Goal: Transaction & Acquisition: Purchase product/service

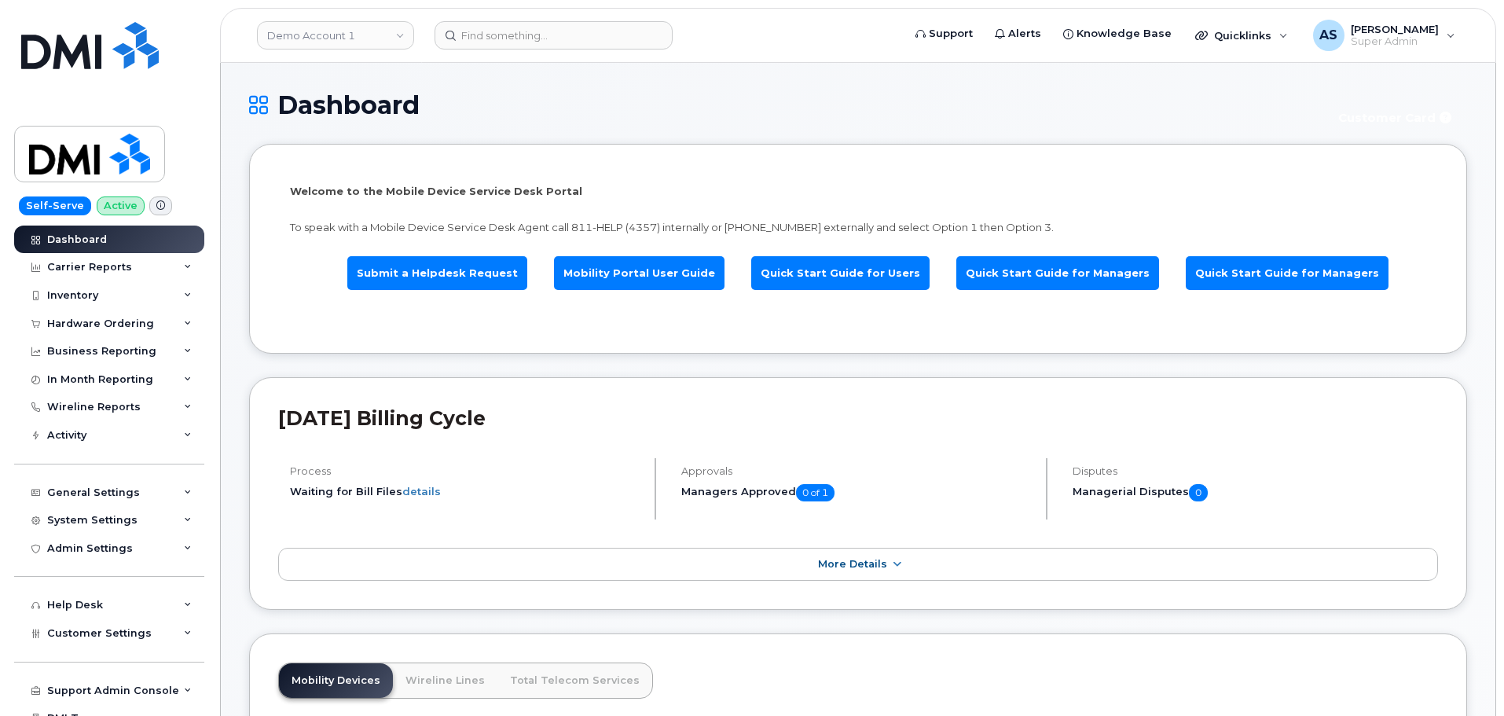
click at [355, 20] on div "Demo Account 1" at bounding box center [335, 35] width 173 height 31
click at [358, 31] on link "Demo Account 1" at bounding box center [335, 35] width 157 height 28
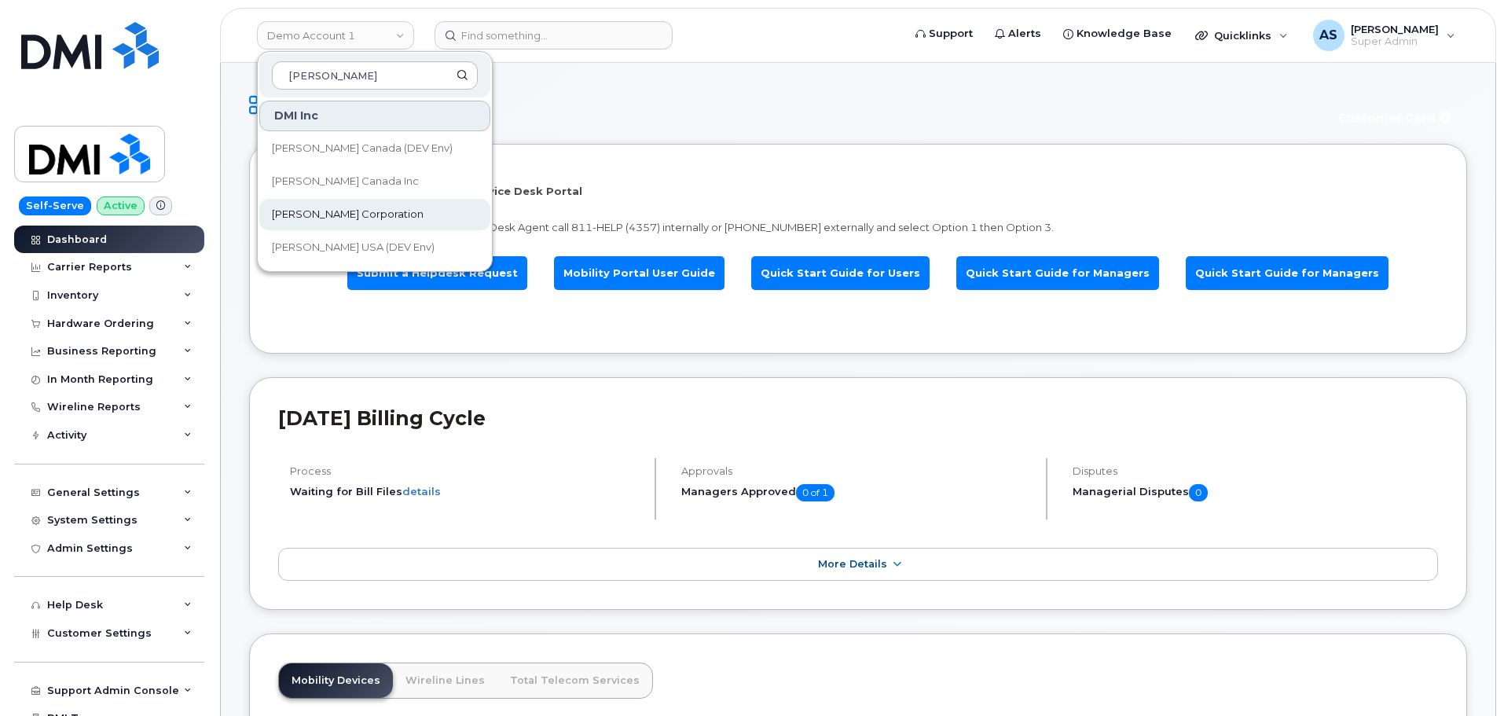
type input "Kiewit"
click at [401, 217] on link "[PERSON_NAME] Corporation" at bounding box center [374, 214] width 231 height 31
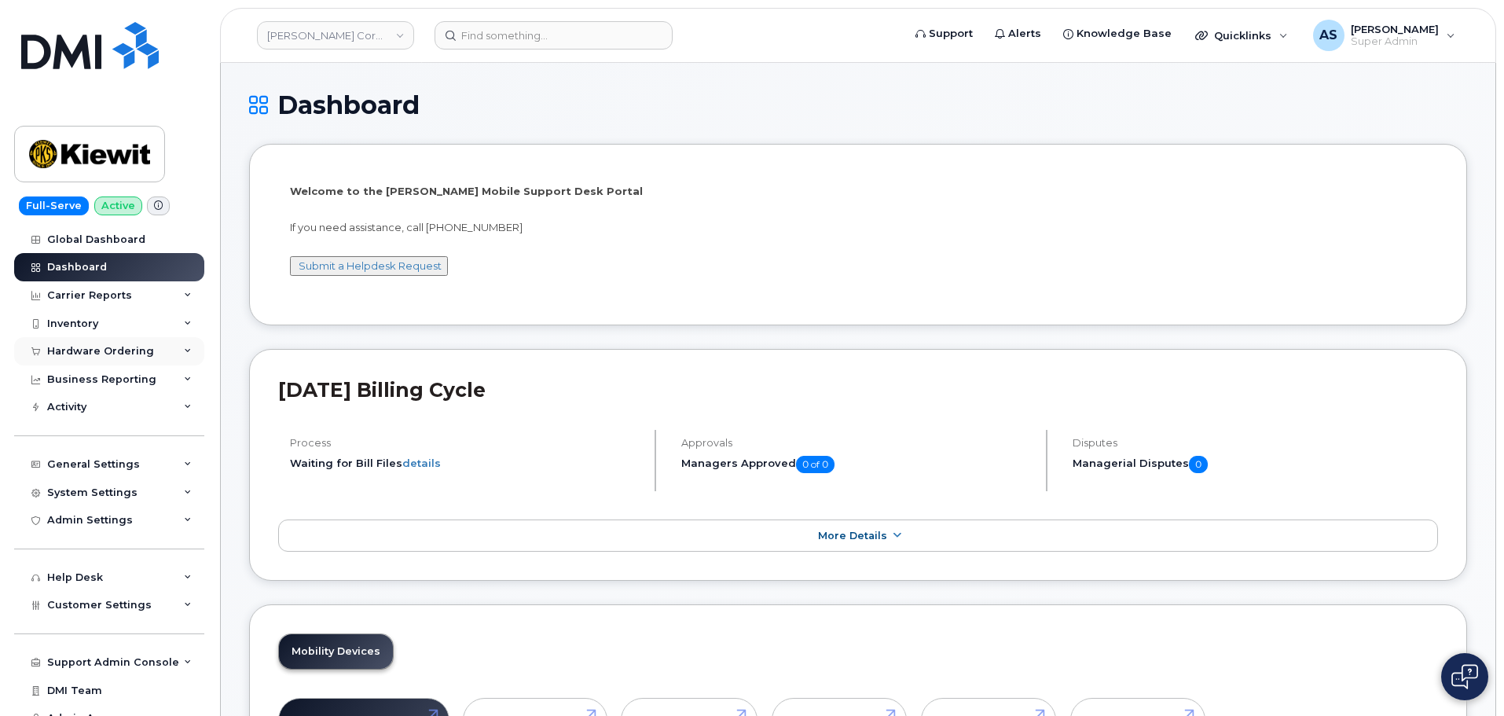
click at [101, 351] on div "Hardware Ordering" at bounding box center [100, 351] width 107 height 13
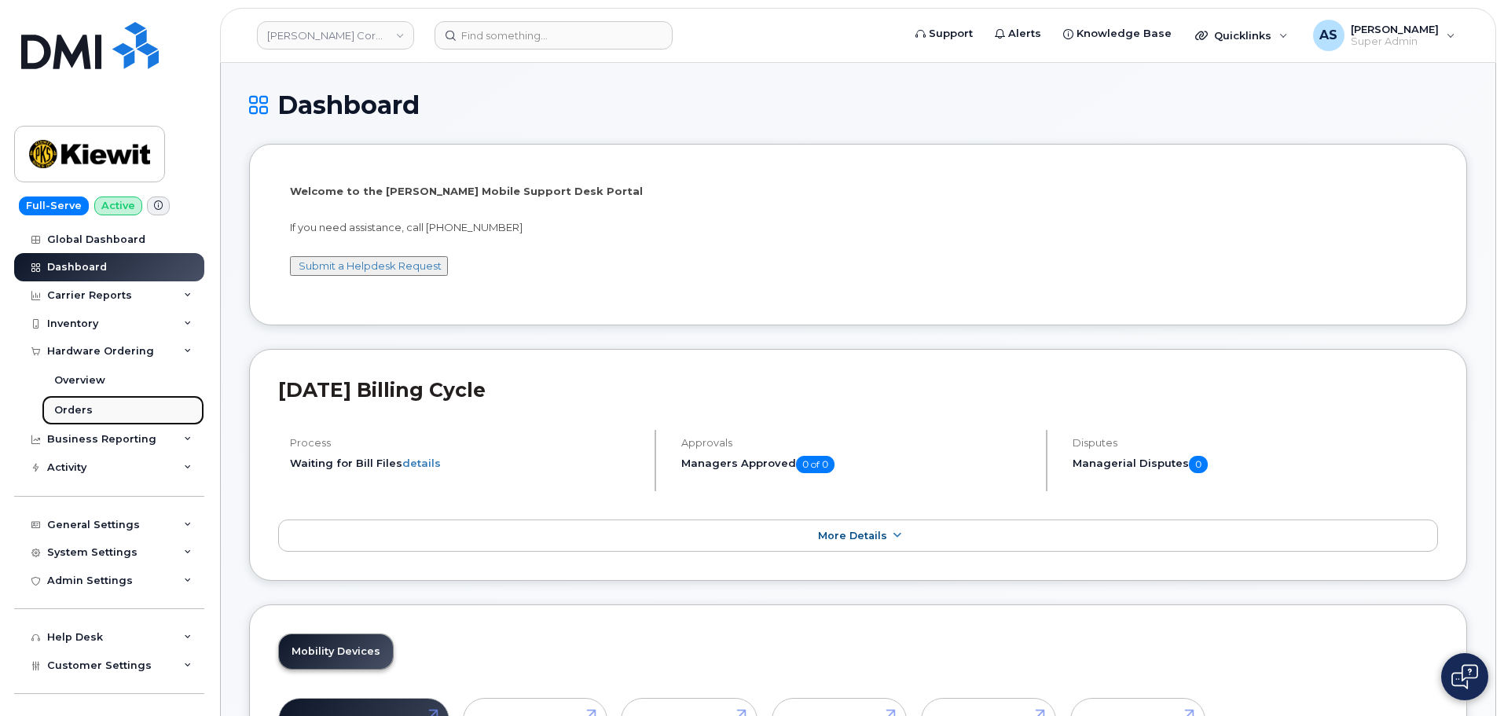
click at [124, 408] on link "Orders" at bounding box center [123, 410] width 163 height 30
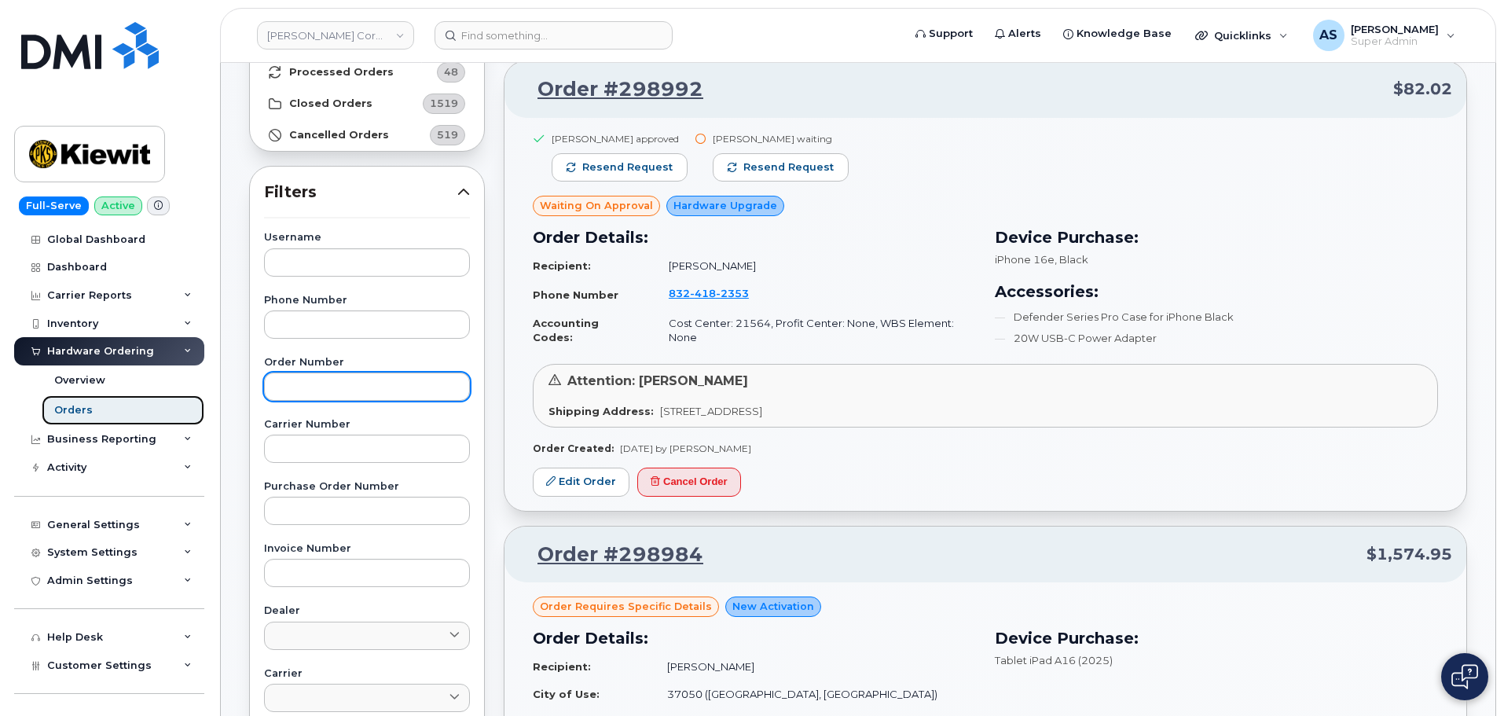
scroll to position [157, 0]
drag, startPoint x: 358, startPoint y: 390, endPoint x: 379, endPoint y: 362, distance: 34.9
click at [358, 390] on input "text" at bounding box center [367, 385] width 206 height 28
type input "298688"
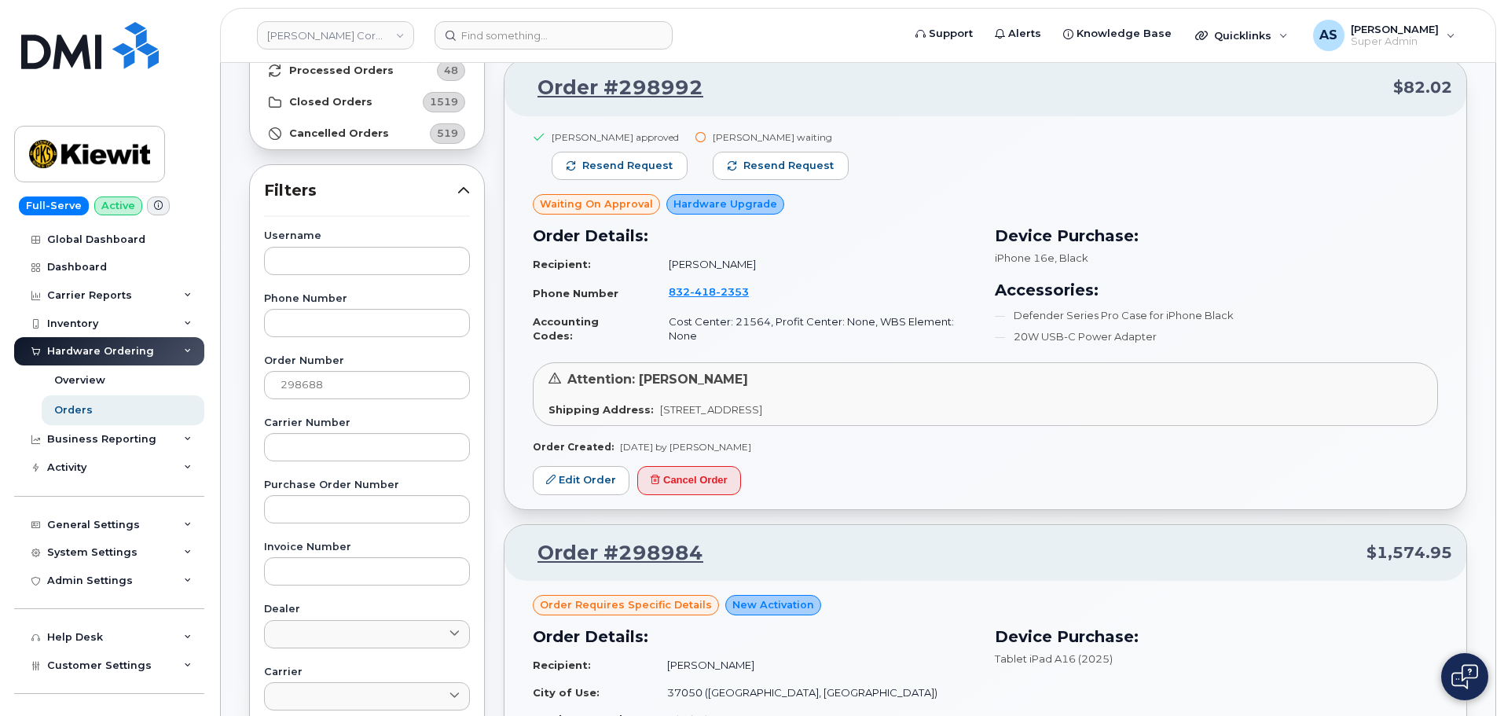
scroll to position [0, 0]
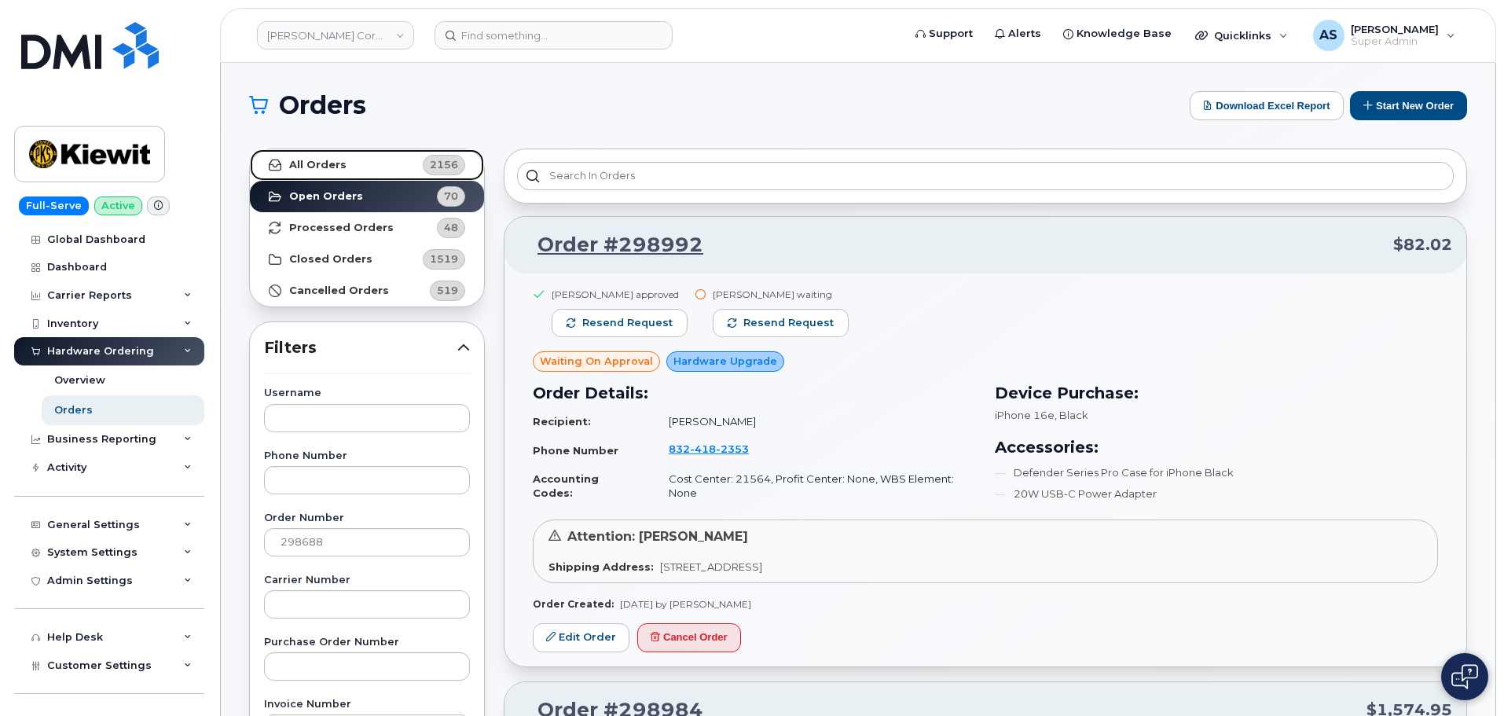
click at [303, 164] on strong "All Orders" at bounding box center [317, 165] width 57 height 13
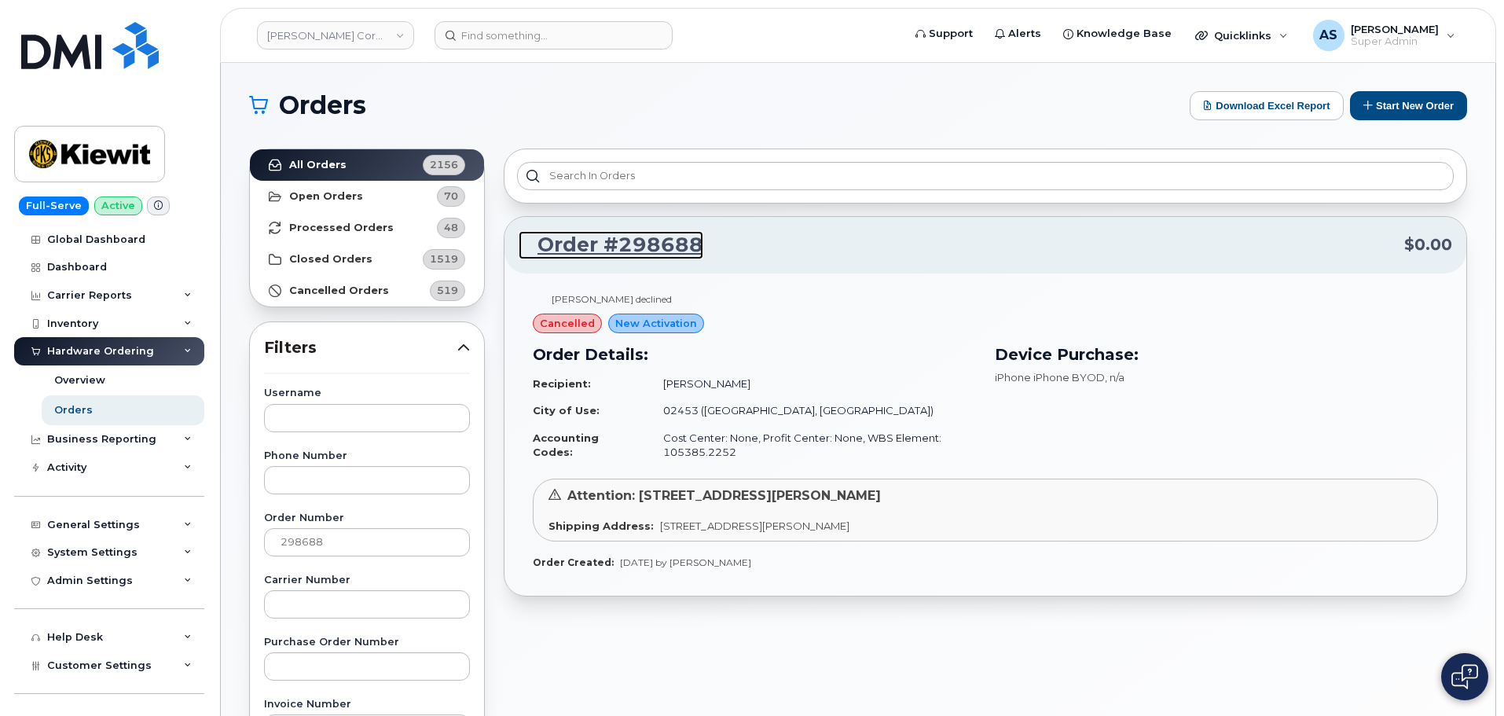
click at [656, 241] on link "Order #298688" at bounding box center [611, 245] width 185 height 28
click at [652, 238] on link "Order #298688" at bounding box center [611, 245] width 185 height 28
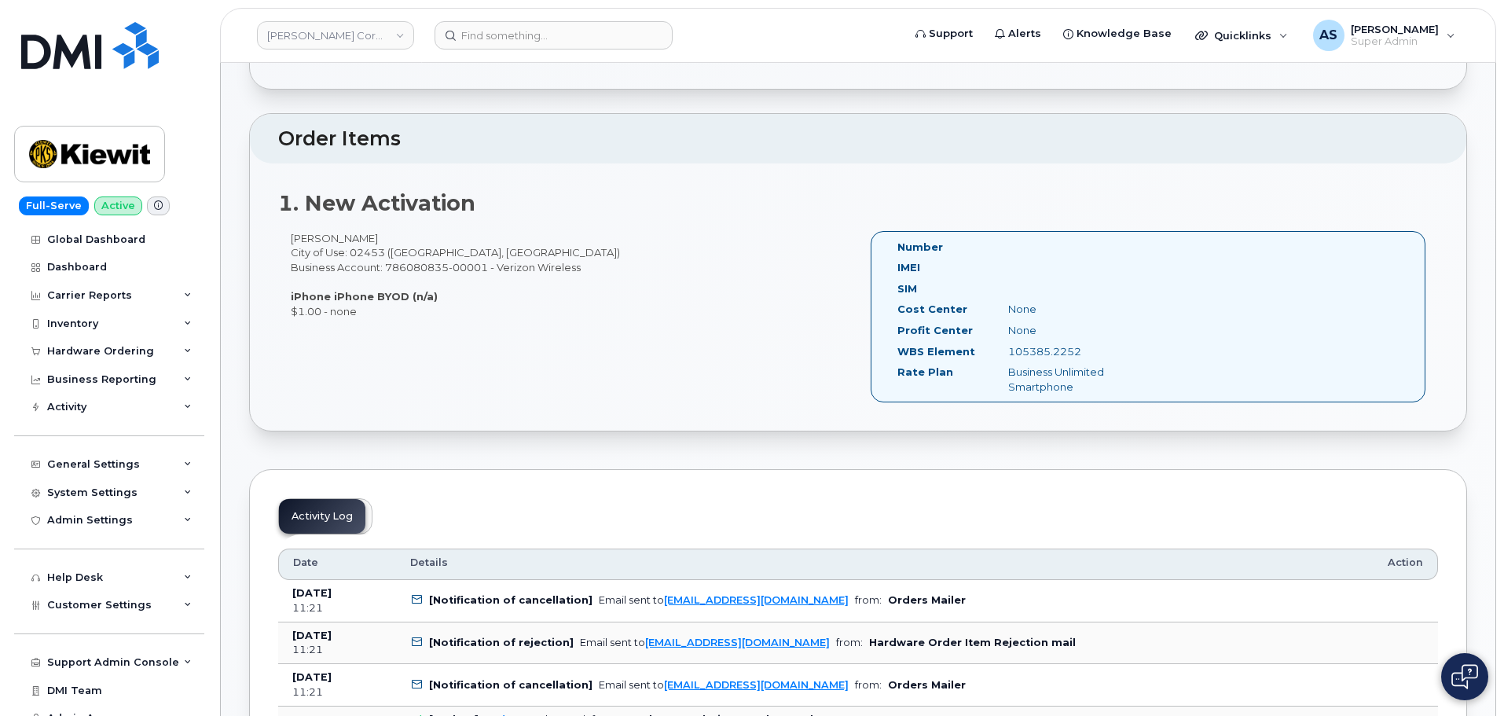
scroll to position [314, 0]
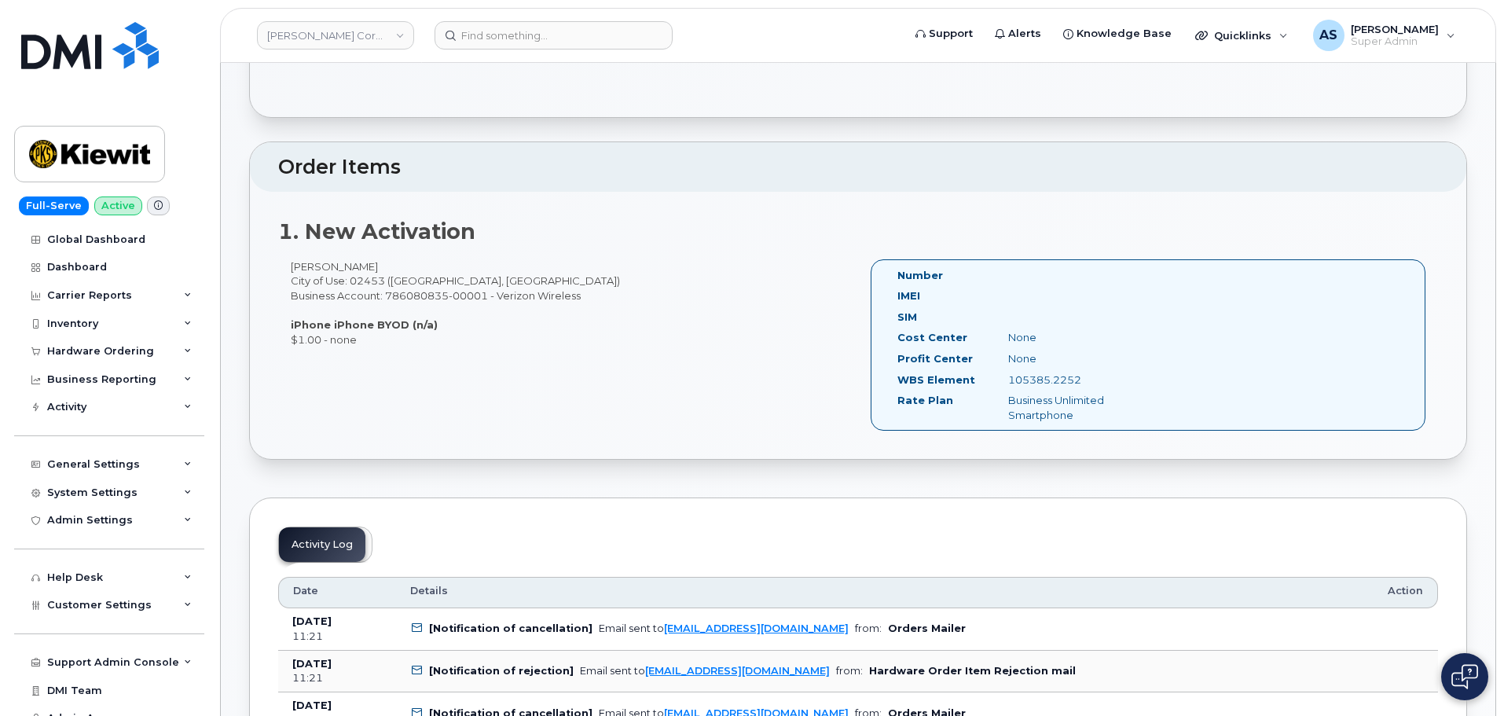
drag, startPoint x: 1006, startPoint y: 379, endPoint x: 1080, endPoint y: 373, distance: 74.1
click at [1080, 373] on div "105385.2252" at bounding box center [1075, 380] width 156 height 15
click at [1093, 367] on div "Profit Center None" at bounding box center [1019, 361] width 266 height 21
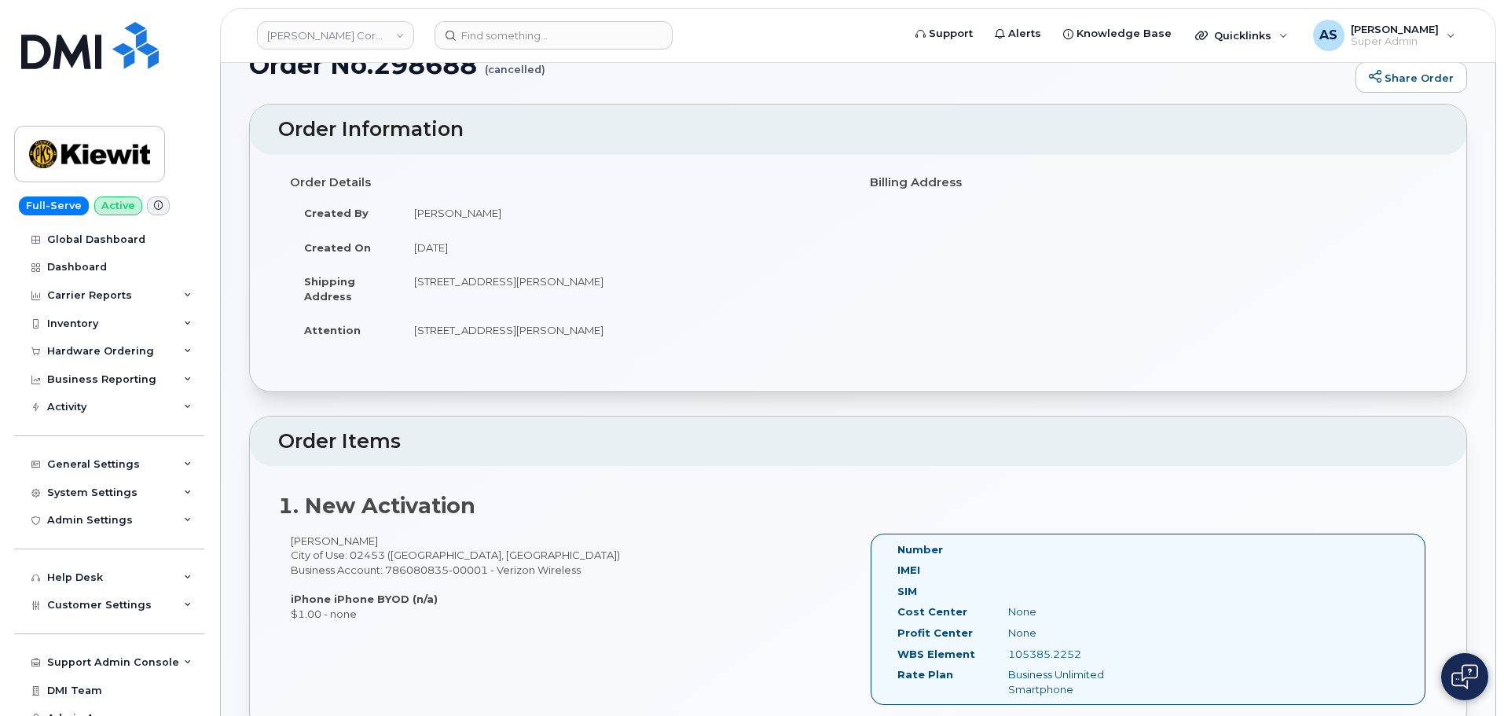
scroll to position [0, 0]
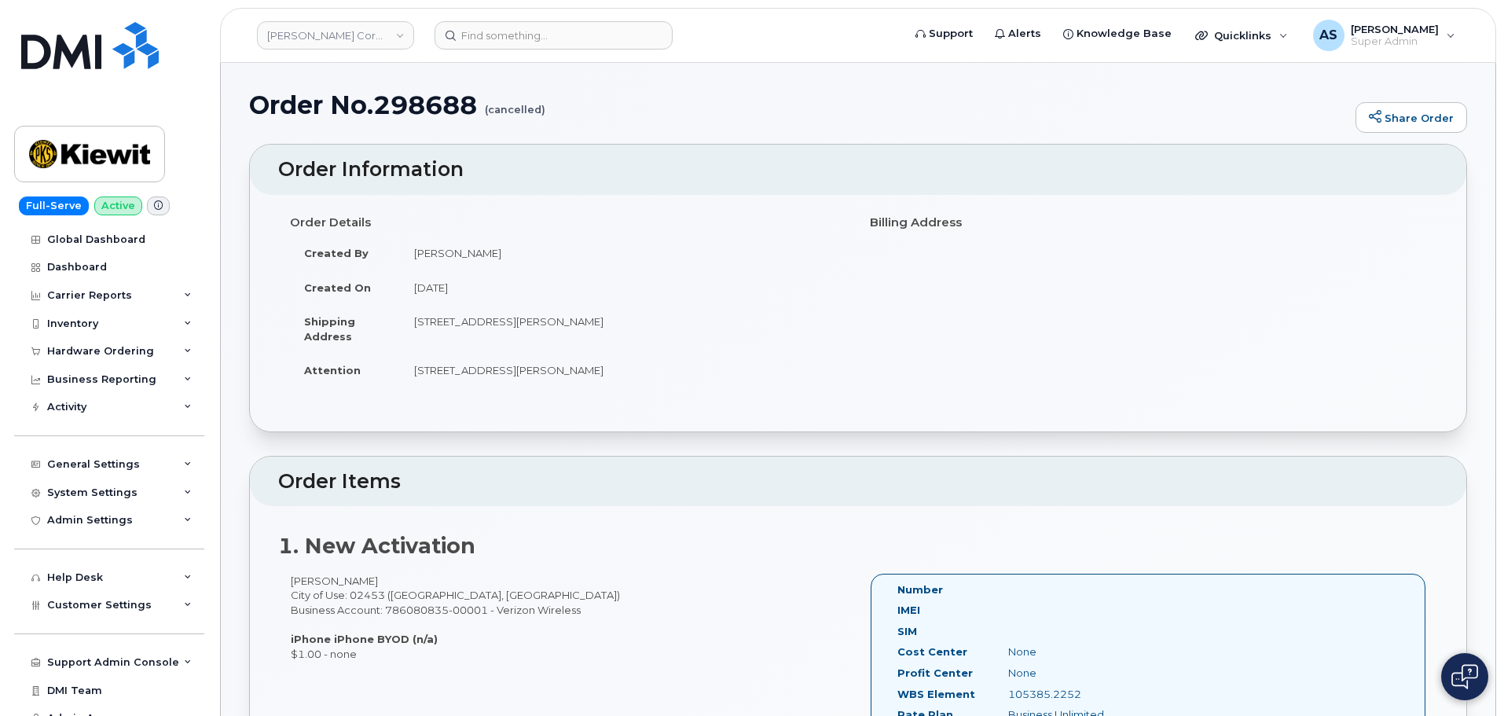
drag, startPoint x: 416, startPoint y: 322, endPoint x: 692, endPoint y: 347, distance: 277.0
click at [674, 325] on td "[STREET_ADDRESS][PERSON_NAME]" at bounding box center [623, 328] width 446 height 49
drag, startPoint x: 707, startPoint y: 377, endPoint x: 697, endPoint y: 376, distance: 9.6
click at [703, 377] on td "130 Turner St Bldg 3, 4th Floor Wal" at bounding box center [623, 370] width 446 height 35
drag, startPoint x: 415, startPoint y: 321, endPoint x: 460, endPoint y: 324, distance: 44.9
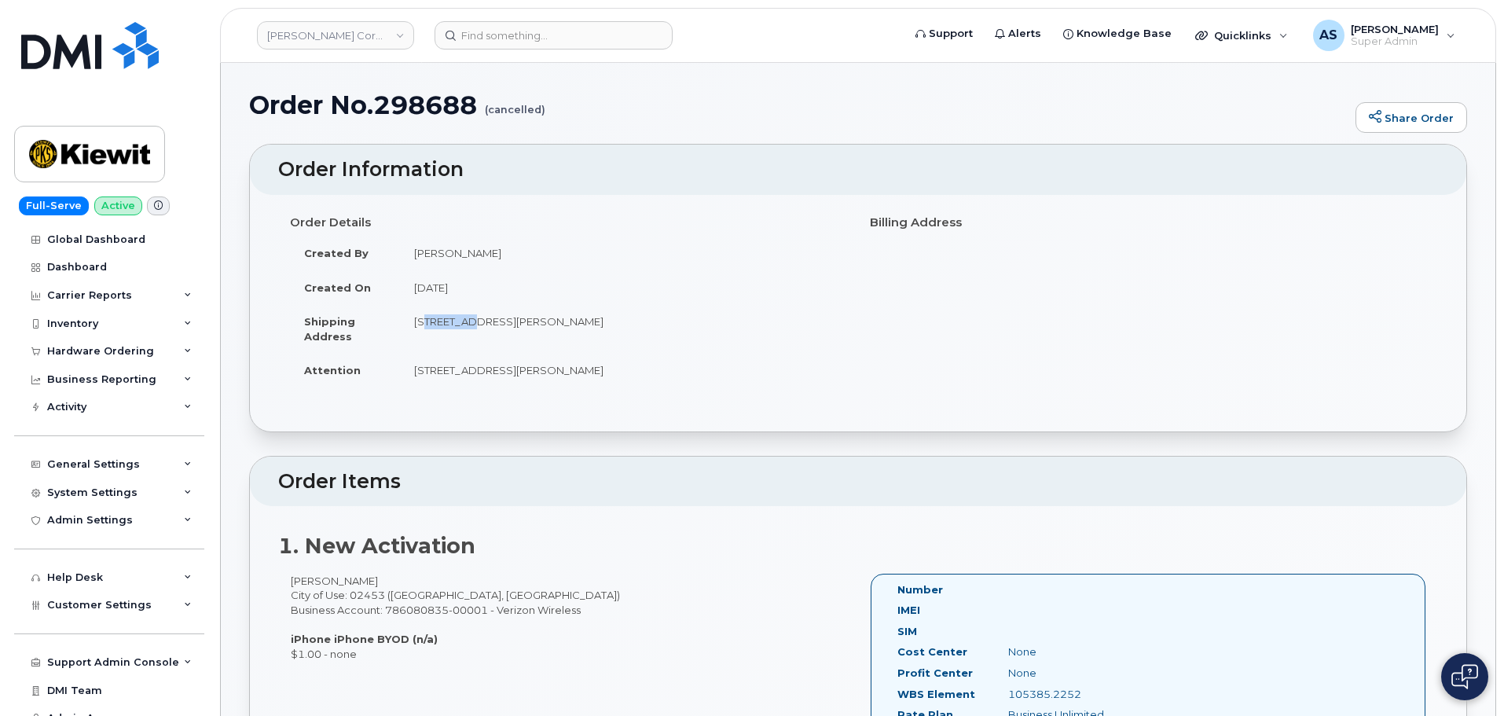
click at [461, 324] on td "130 Turner St Bldg 3, 4th Floor Waltham, MA 02453, Waltham, MA, 02453, USA" at bounding box center [623, 328] width 446 height 49
click at [557, 340] on td "130 Turner St Bldg 3, 4th Floor Waltham, MA 02453, Waltham, MA, 02453, USA" at bounding box center [623, 328] width 446 height 49
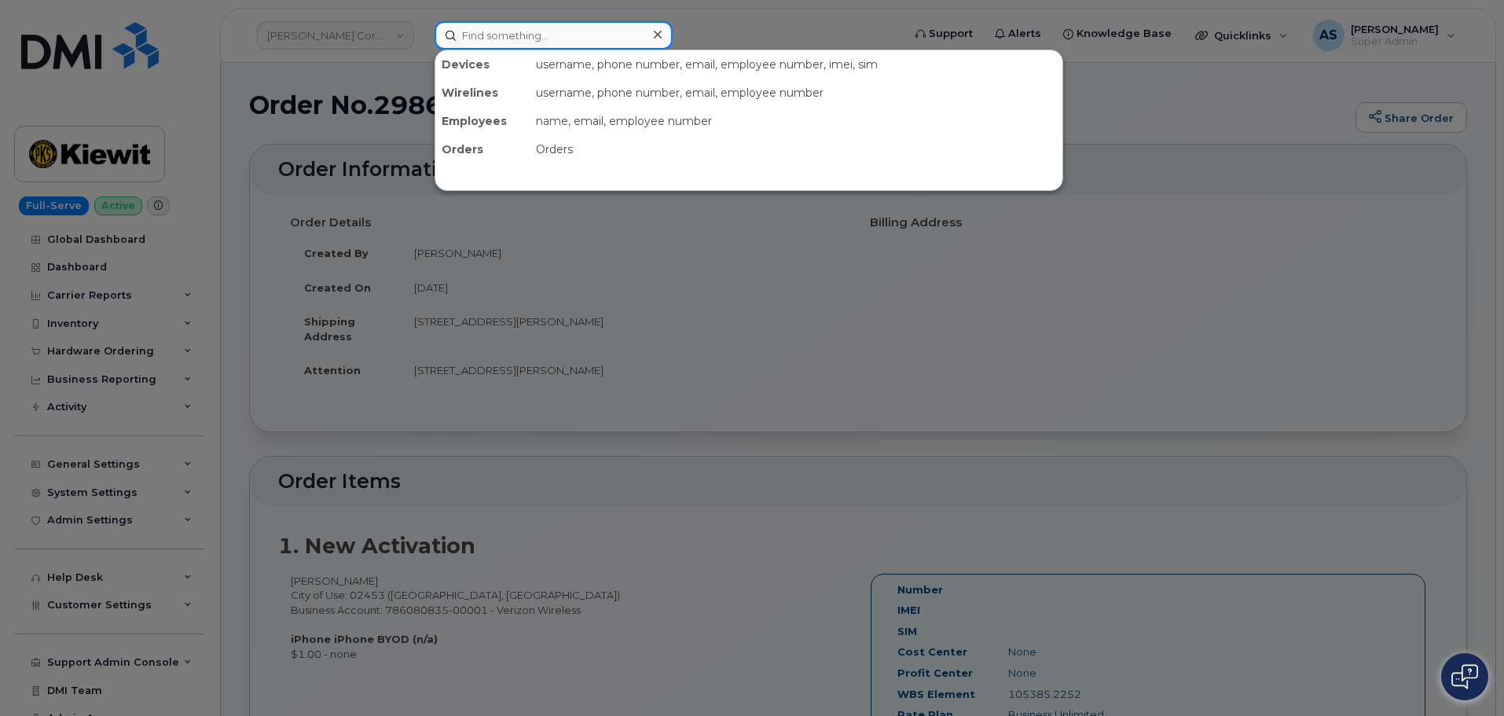
click at [504, 41] on input at bounding box center [554, 35] width 238 height 28
click at [589, 43] on input at bounding box center [554, 35] width 238 height 28
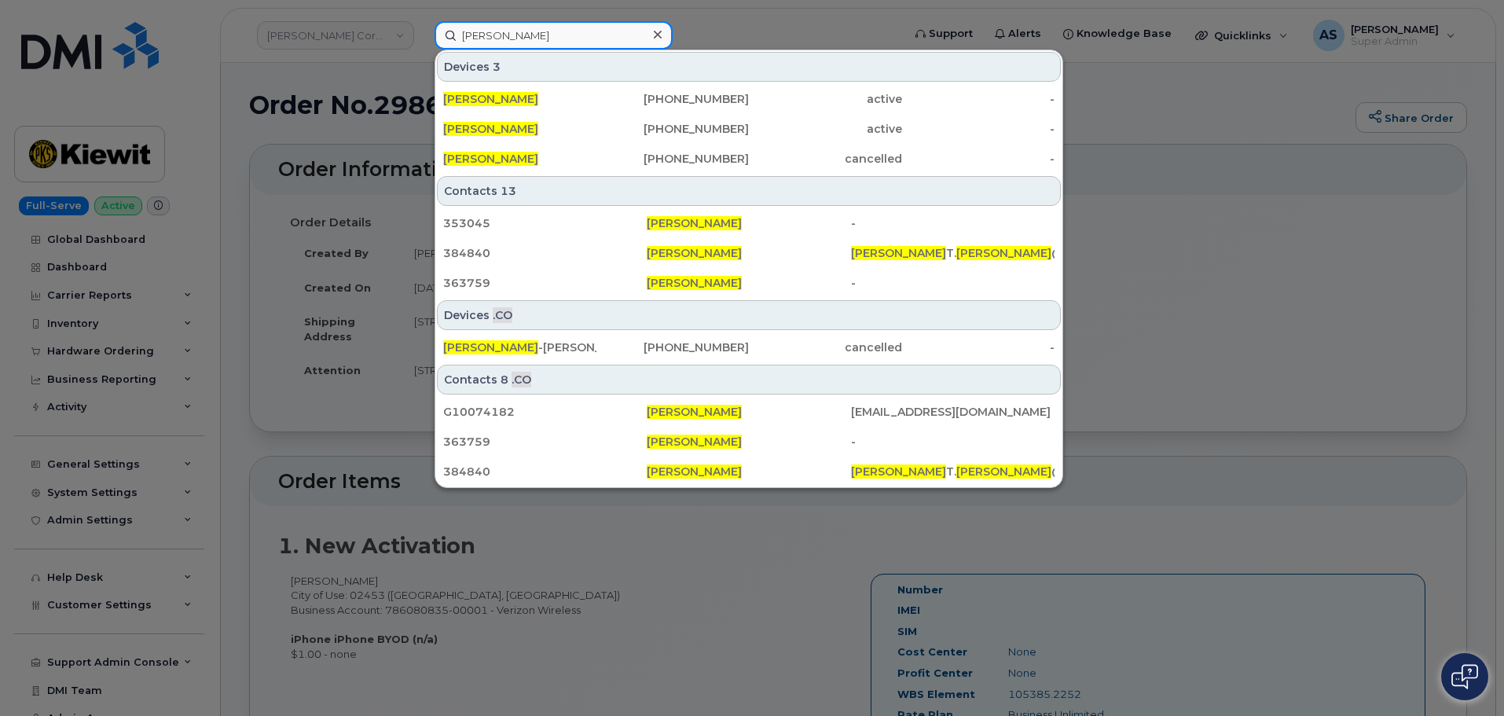
drag, startPoint x: 548, startPoint y: 31, endPoint x: 380, endPoint y: 40, distance: 168.5
click at [422, 40] on div "joseph jackson Devices 3 JOSEPH JACKSON 409-920-2945 active - JOSEPH JACKSON 74…" at bounding box center [663, 35] width 483 height 28
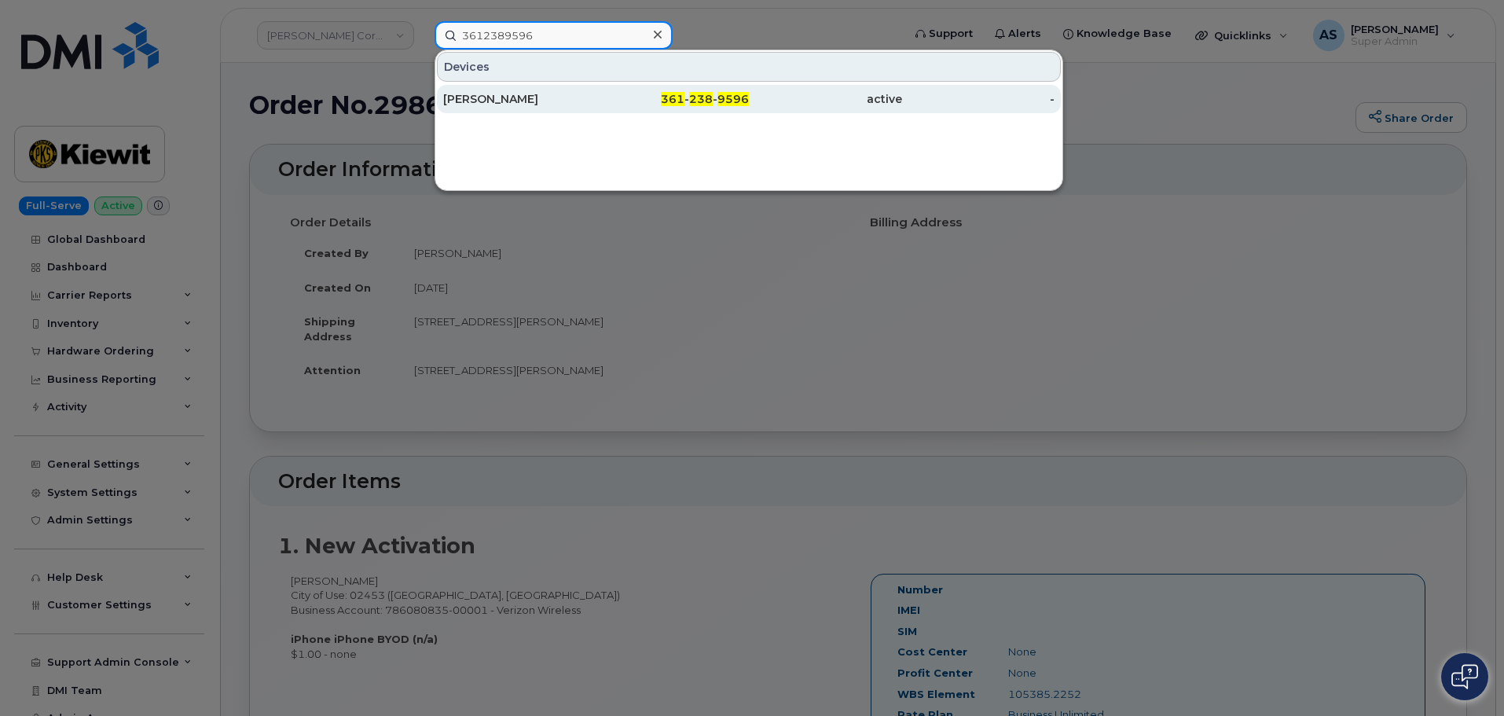
type input "3612389596"
click at [590, 100] on div "[PERSON_NAME]" at bounding box center [519, 99] width 153 height 16
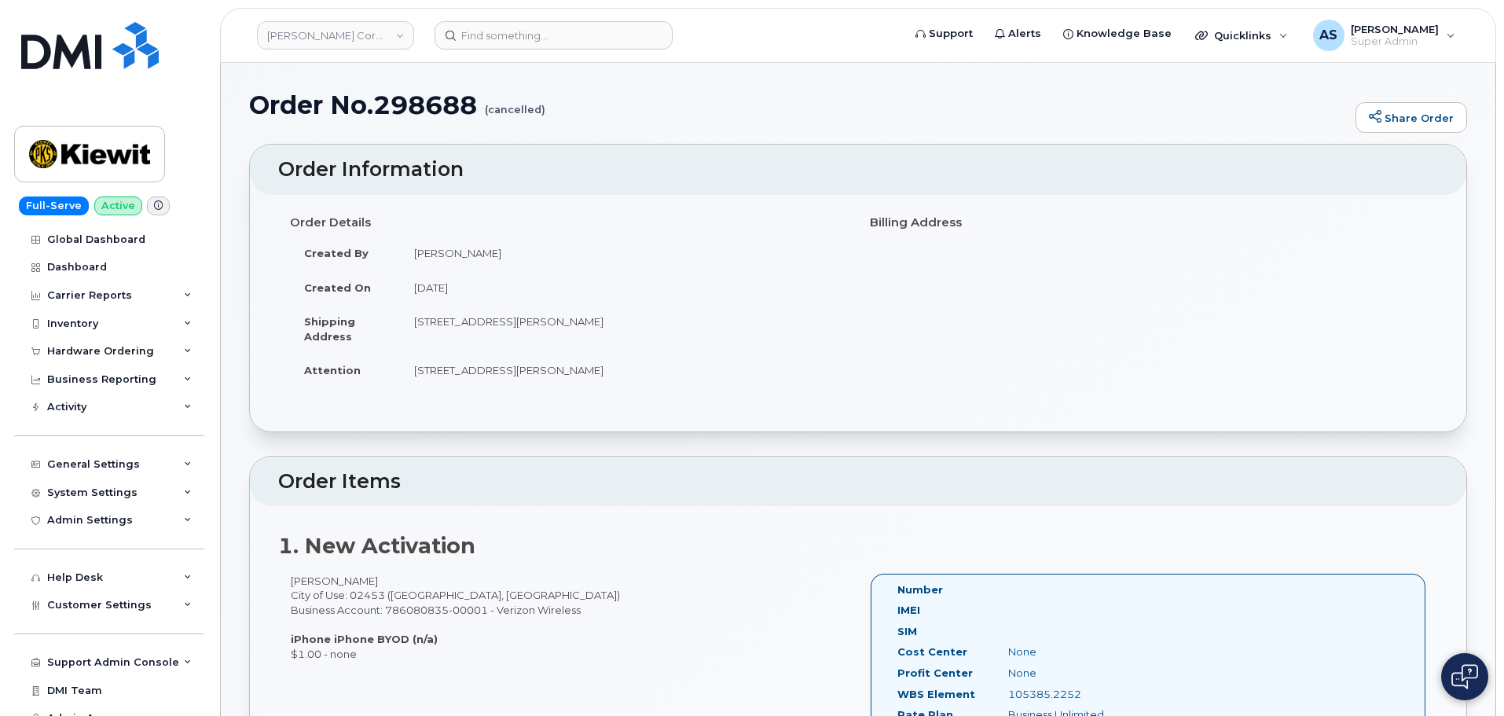
drag, startPoint x: 423, startPoint y: 321, endPoint x: 593, endPoint y: 331, distance: 170.0
click at [571, 311] on td "[STREET_ADDRESS][PERSON_NAME]" at bounding box center [623, 328] width 446 height 49
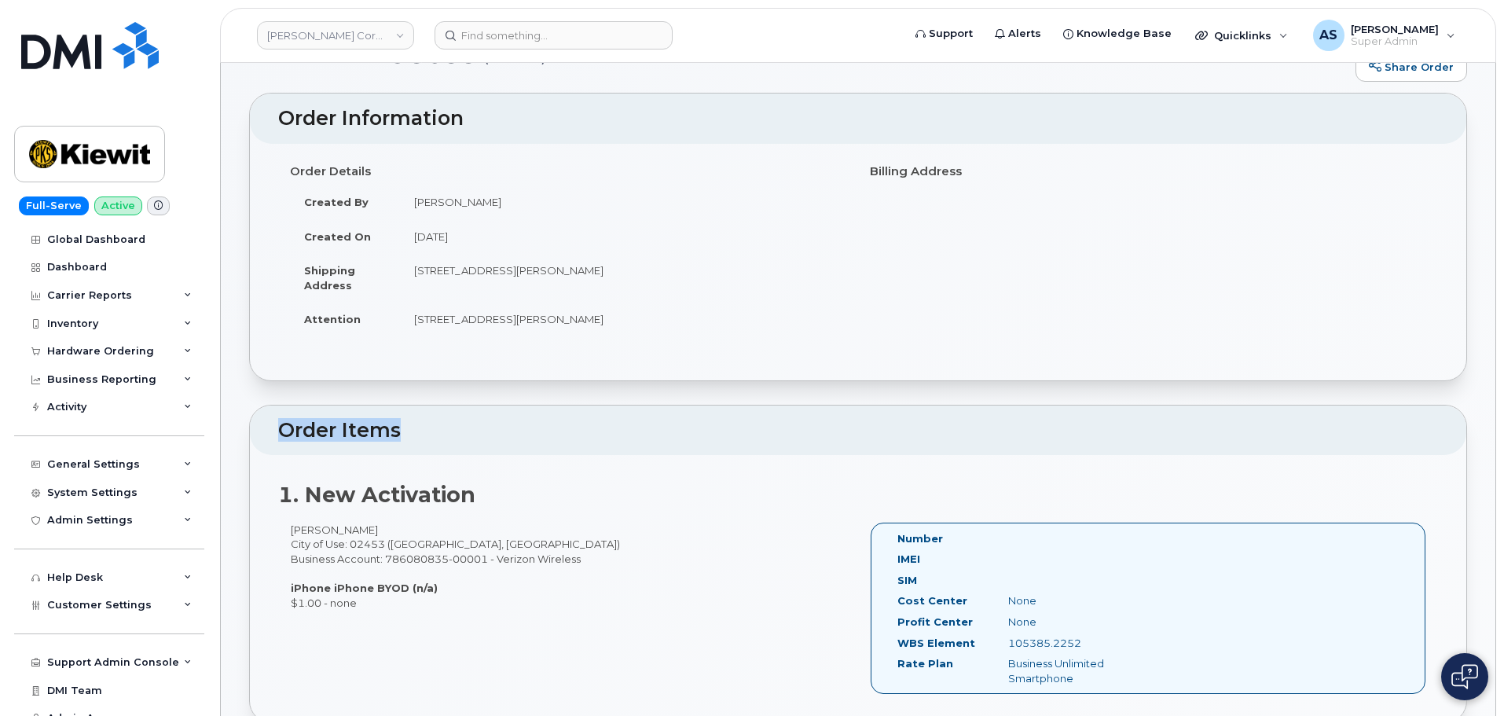
scroll to position [79, 0]
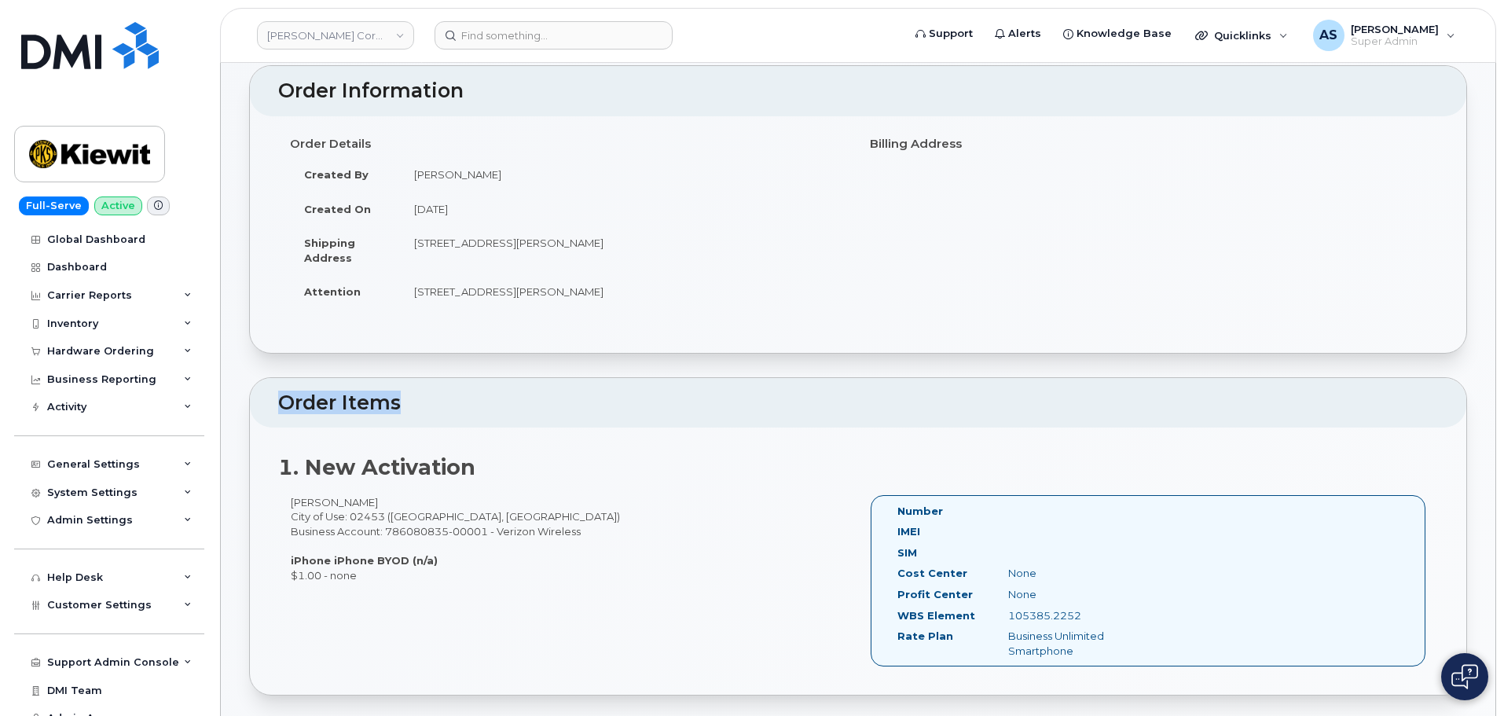
click at [707, 346] on div "Order Details Created By Travis Tedesco Created On August 20, 2025 Shipping Add…" at bounding box center [858, 234] width 1217 height 237
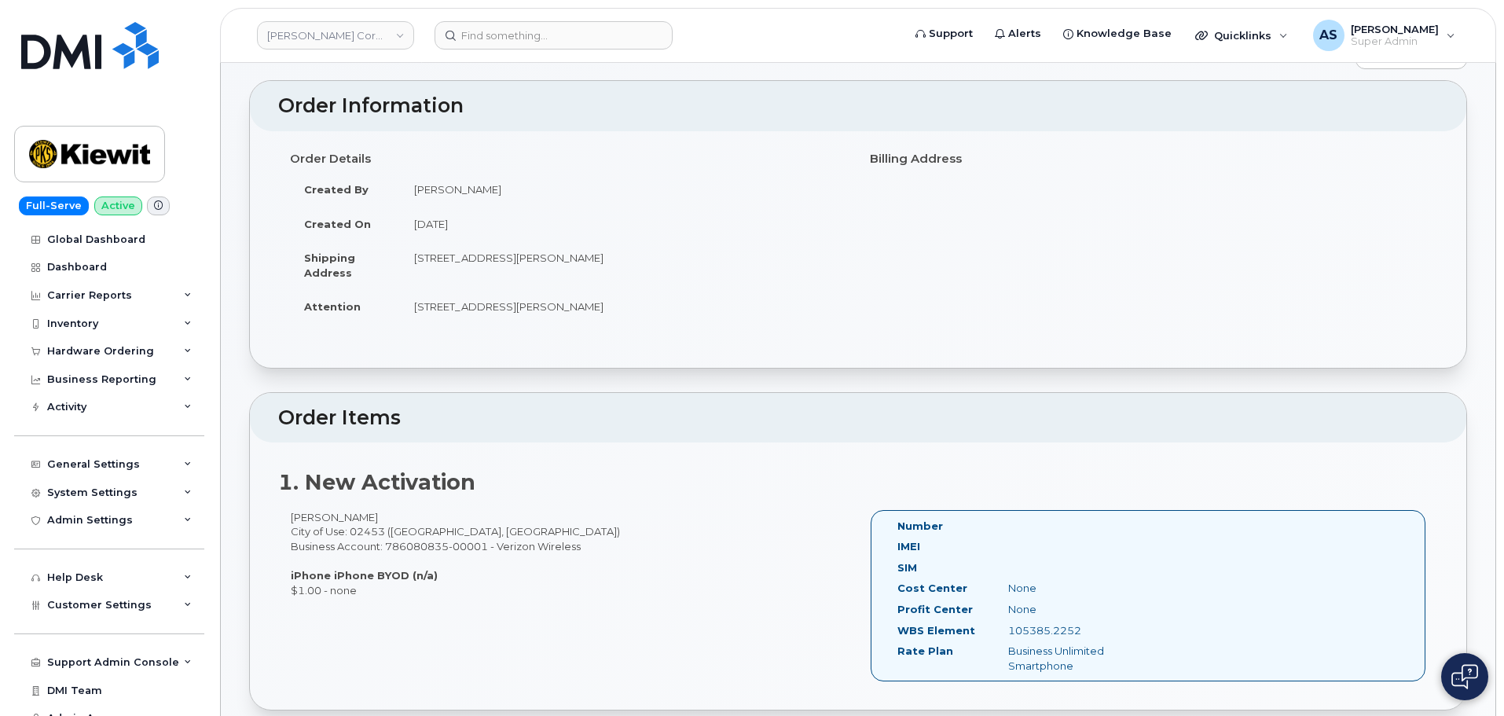
scroll to position [0, 0]
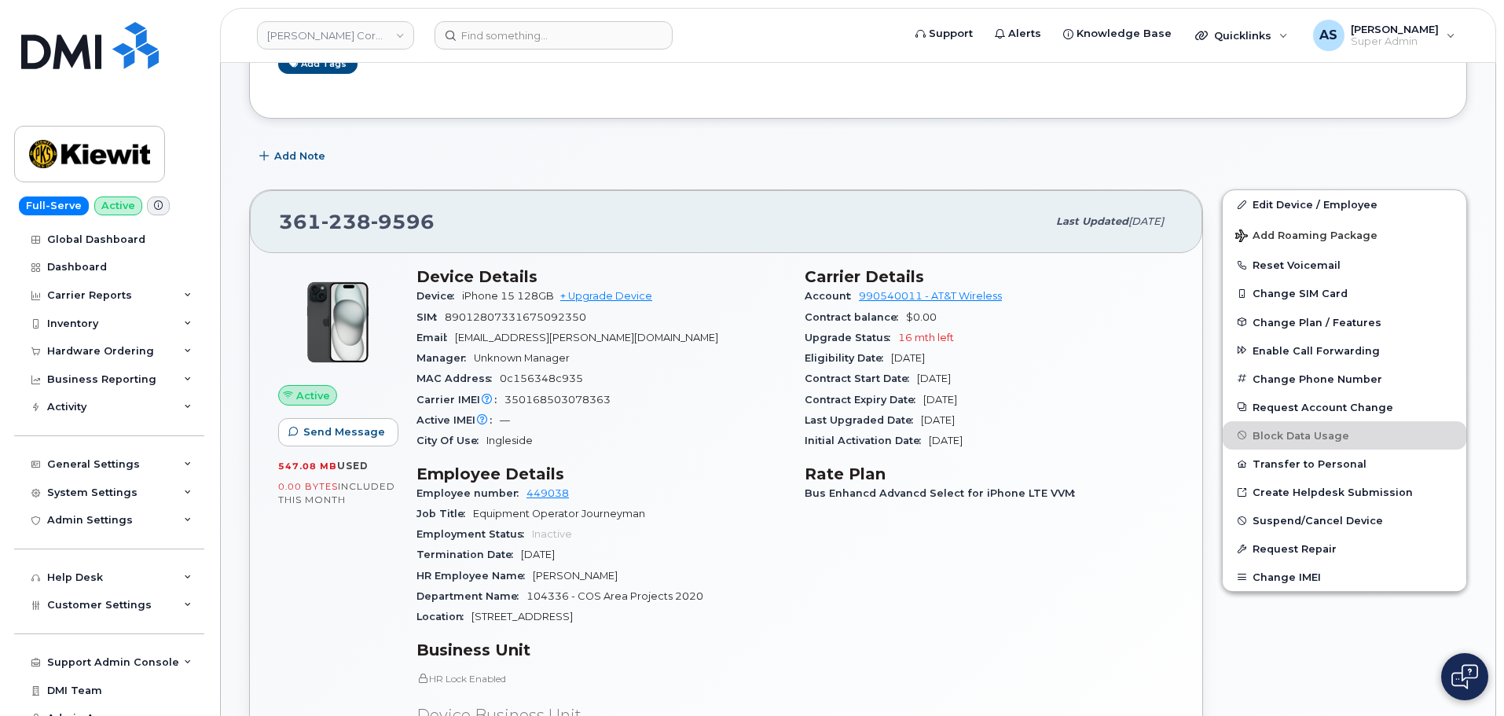
scroll to position [236, 0]
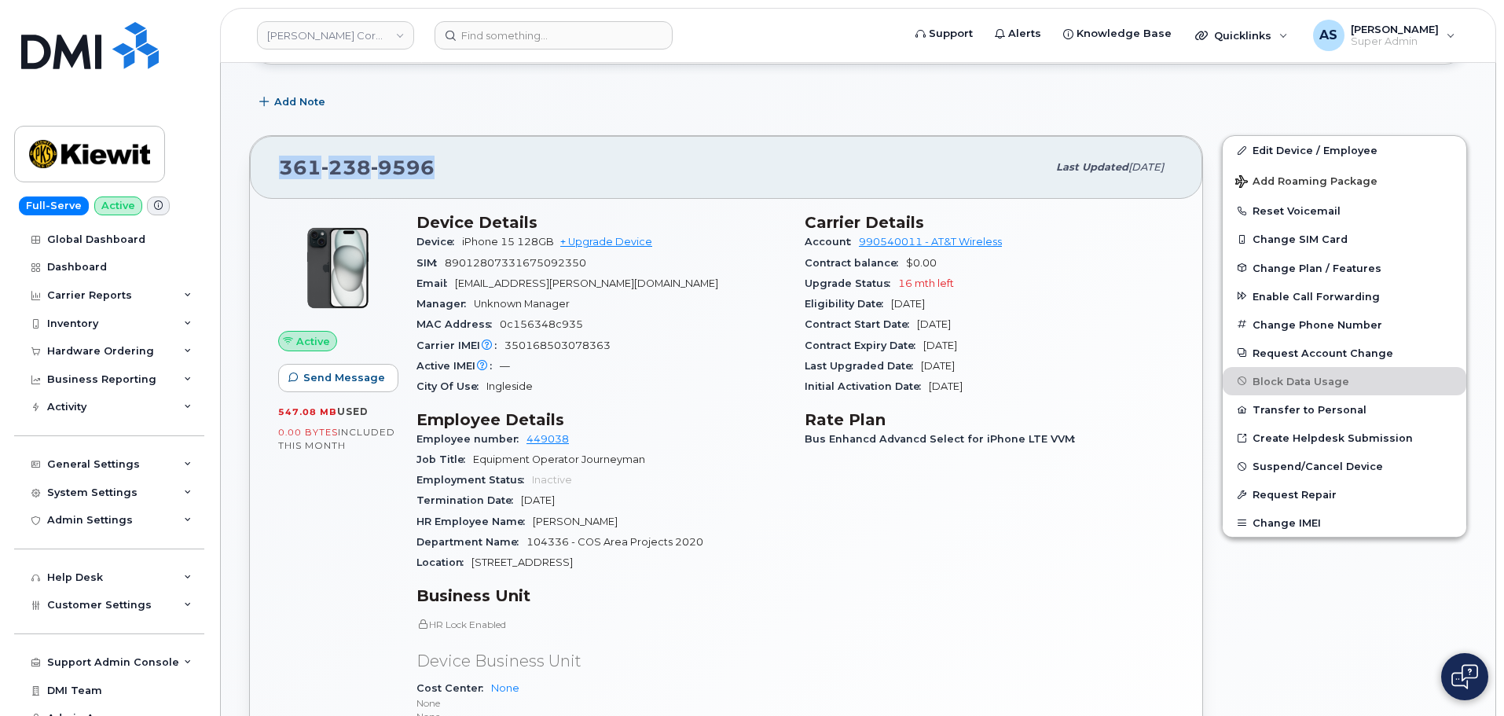
drag, startPoint x: 374, startPoint y: 173, endPoint x: 279, endPoint y: 161, distance: 95.8
click at [279, 161] on div "361 238 9596" at bounding box center [663, 167] width 768 height 33
copy span "361 238 9596"
click at [652, 178] on div "361 238 9596" at bounding box center [663, 167] width 768 height 33
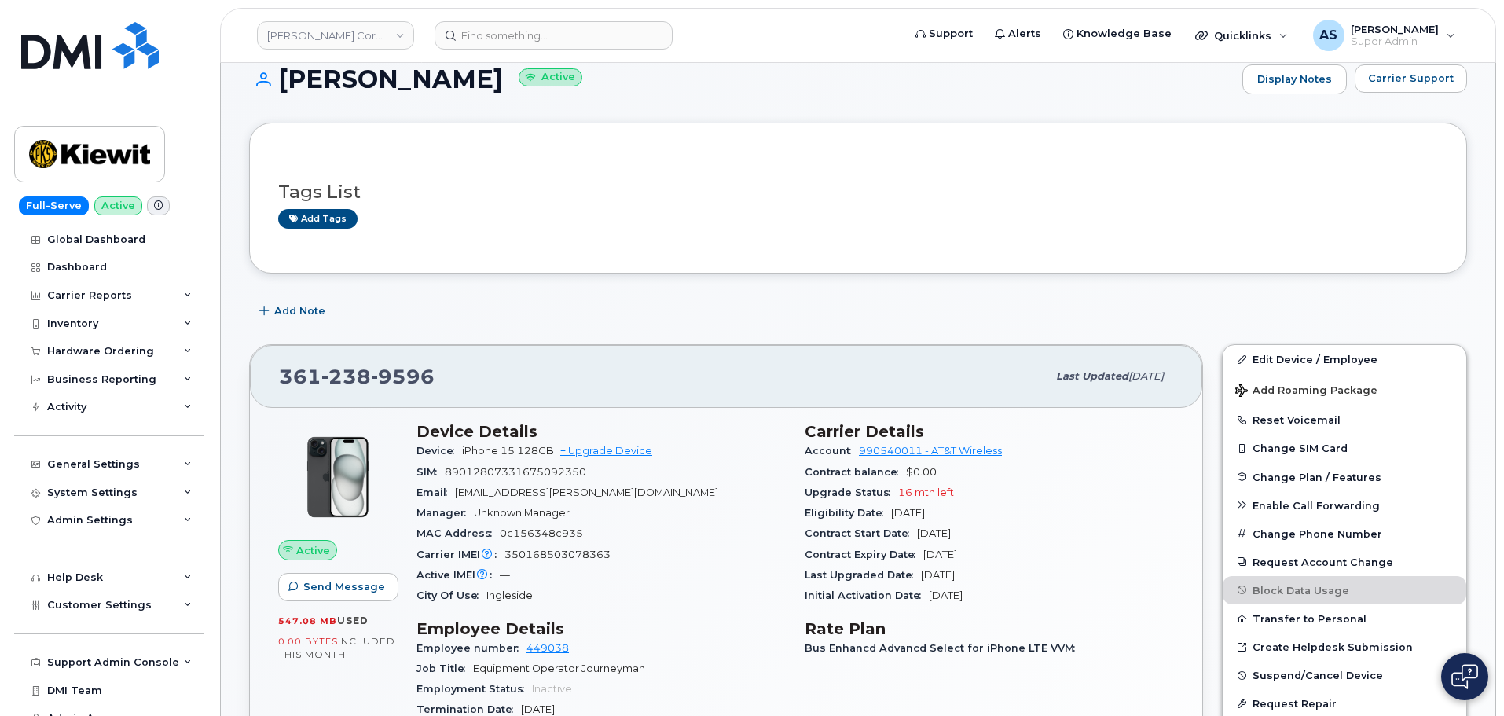
scroll to position [0, 0]
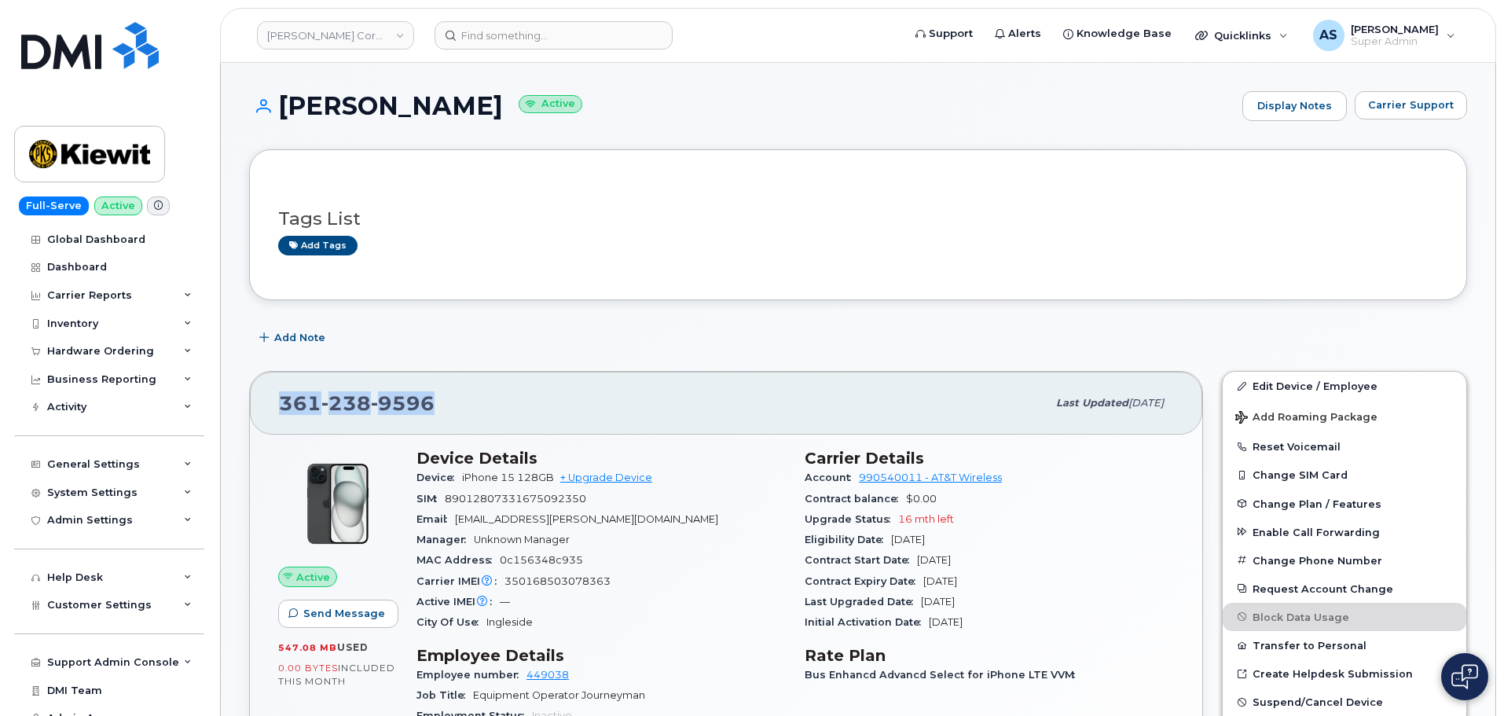
drag, startPoint x: 436, startPoint y: 399, endPoint x: 263, endPoint y: 399, distance: 173.7
click at [263, 399] on div "361 238 9596 Last updated Aug 19, 2025" at bounding box center [726, 403] width 953 height 63
copy span "361 238 9596"
drag, startPoint x: 479, startPoint y: 107, endPoint x: 281, endPoint y: 88, distance: 199.7
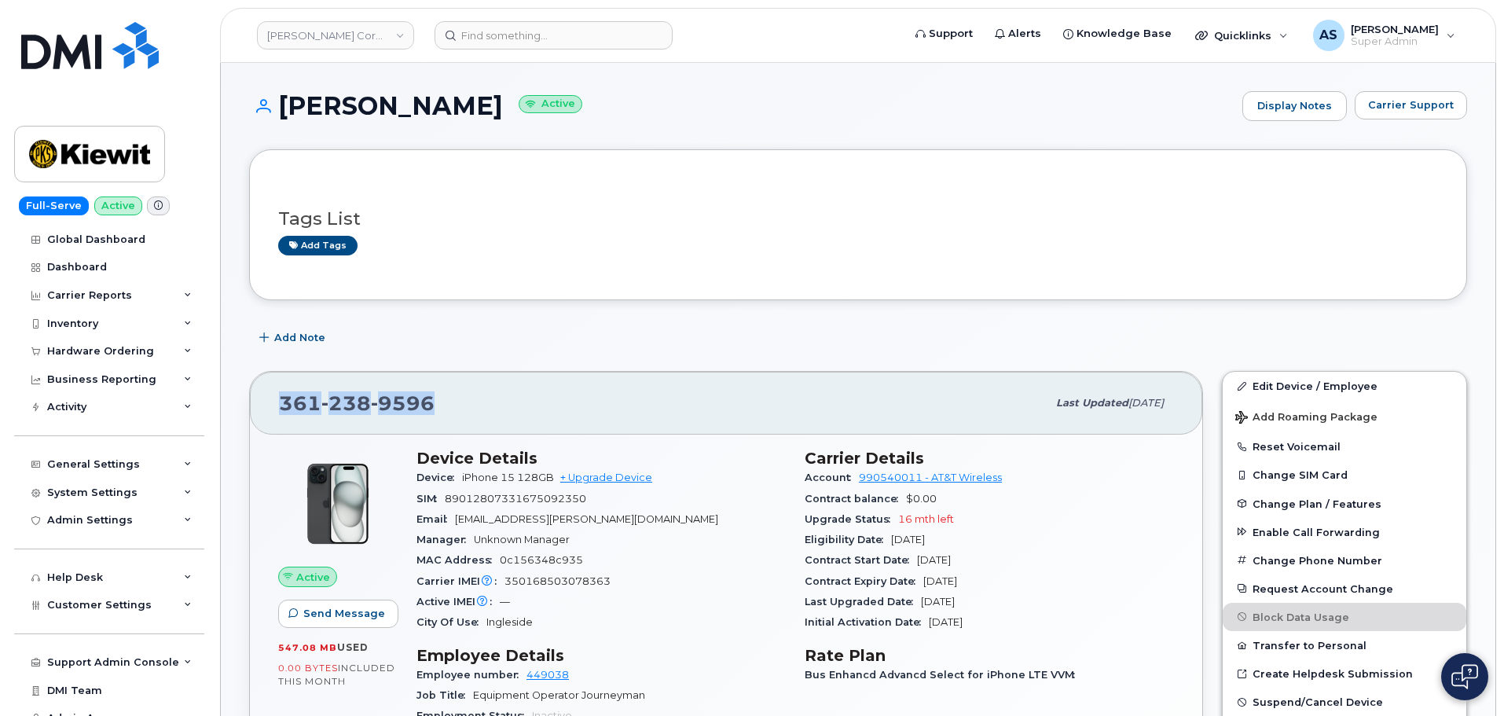
copy h1 "Jordan Jackson"
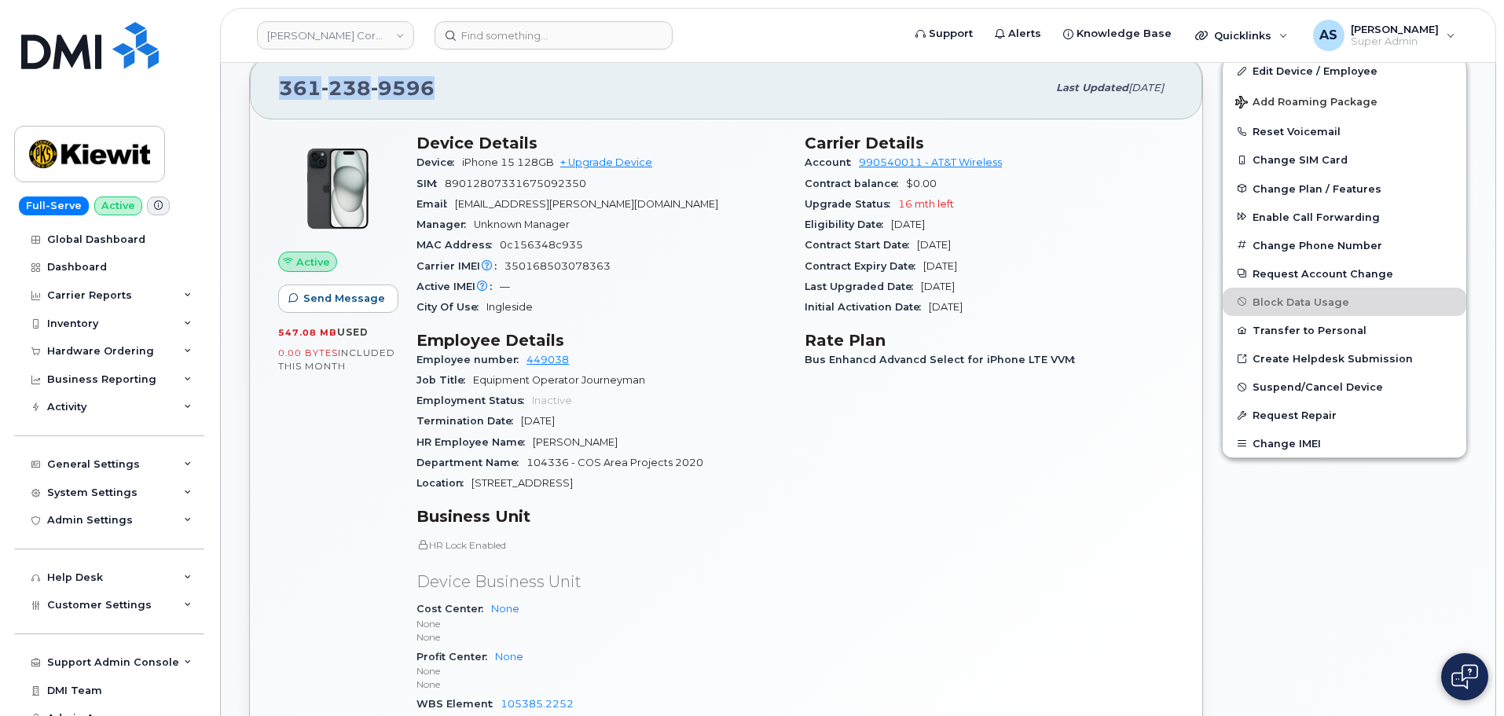
scroll to position [314, 0]
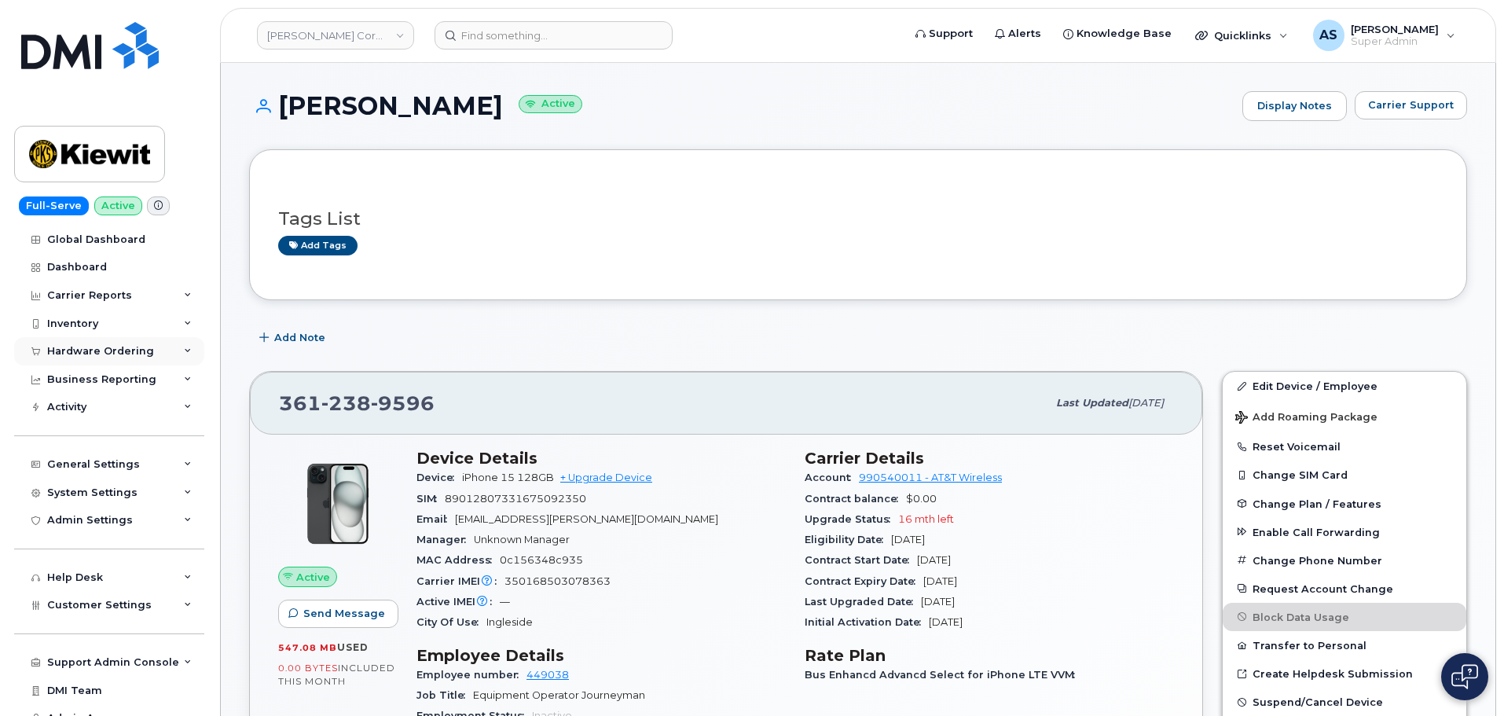
click at [92, 351] on div "Hardware Ordering" at bounding box center [100, 351] width 107 height 13
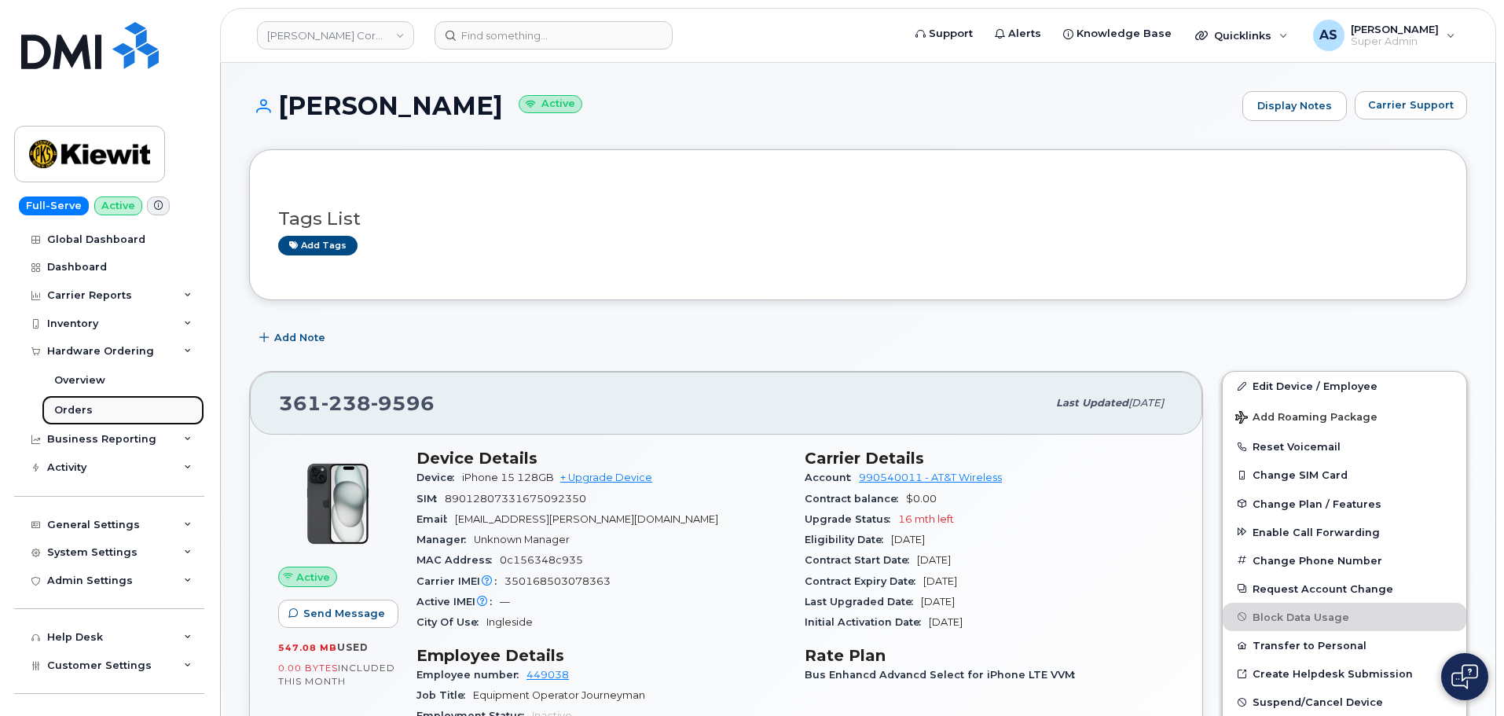
click at [111, 406] on link "Orders" at bounding box center [123, 410] width 163 height 30
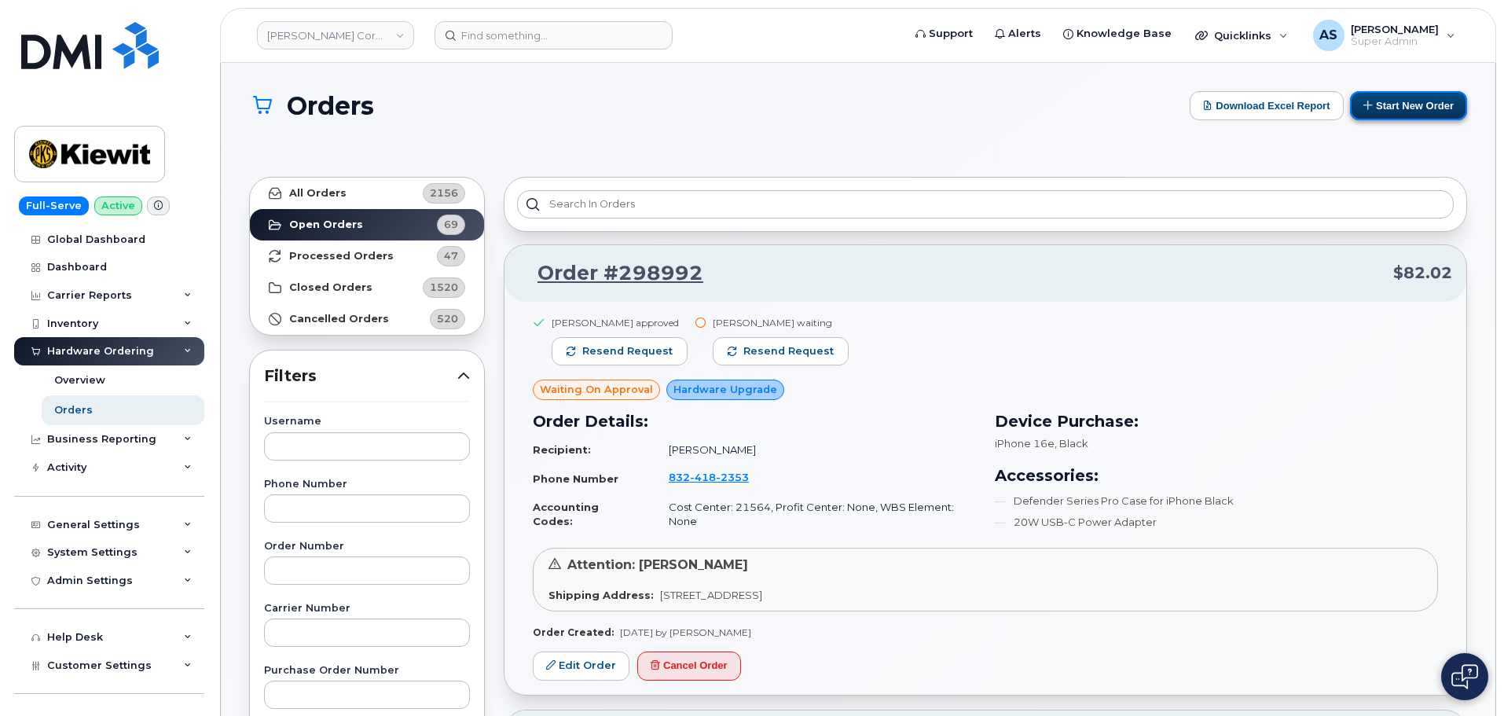
click at [1403, 97] on button "Start New Order" at bounding box center [1408, 105] width 117 height 29
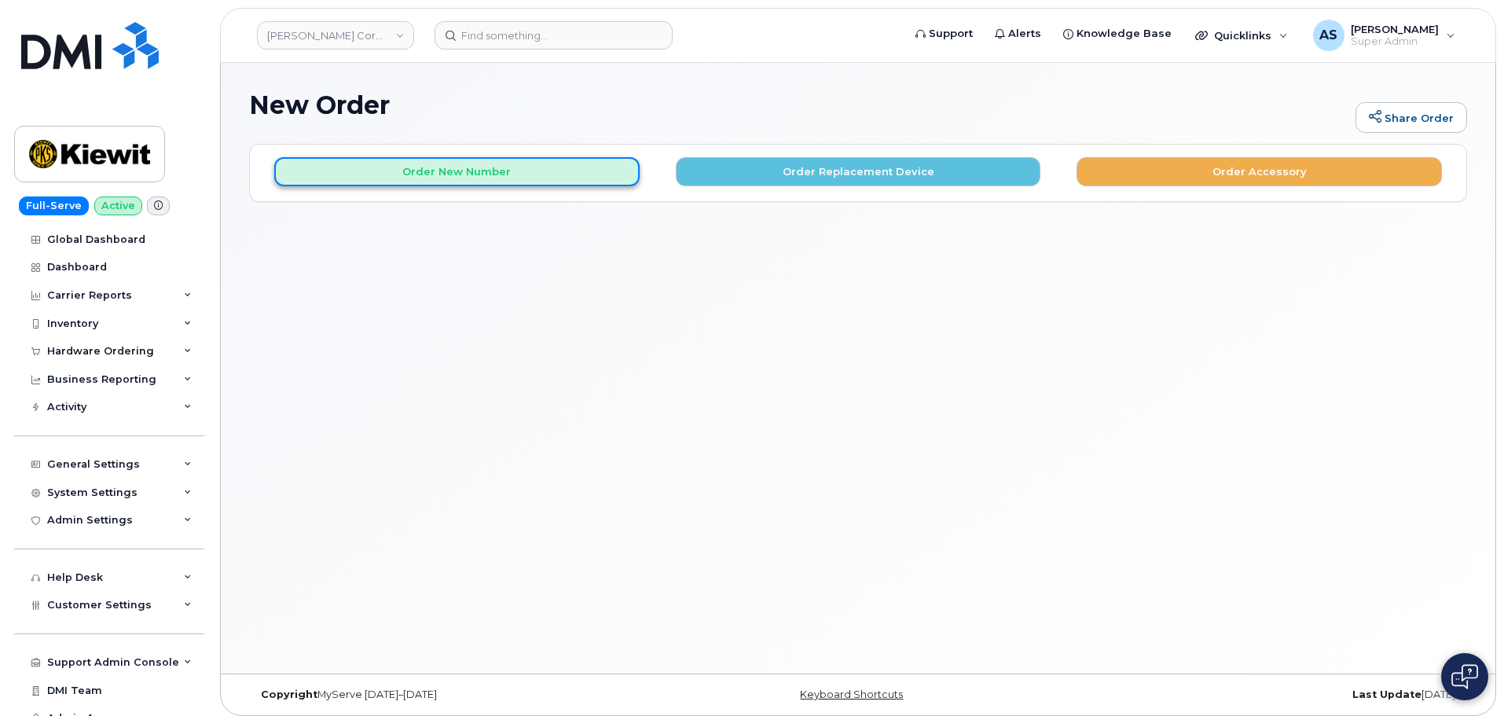
click at [528, 176] on button "Order New Number" at bounding box center [456, 171] width 365 height 29
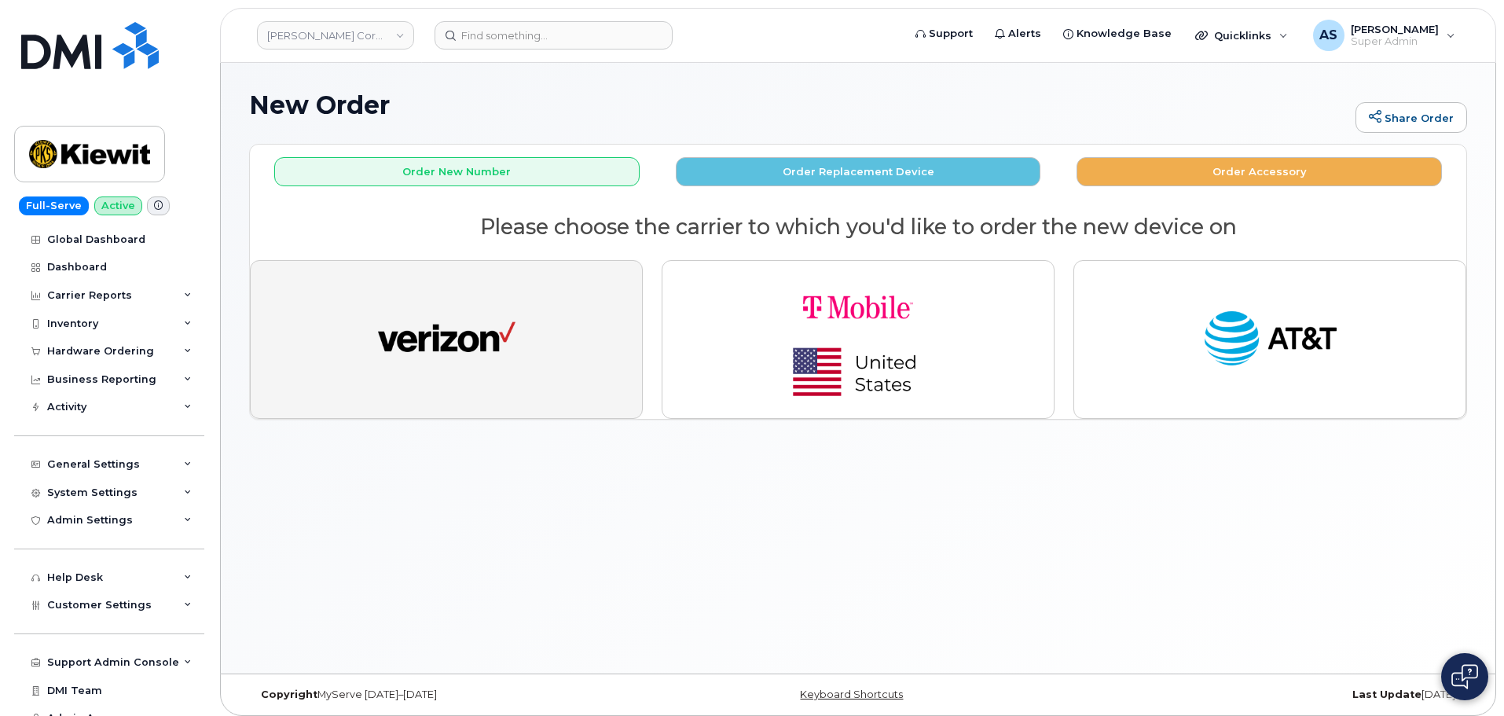
click at [447, 304] on img "button" at bounding box center [447, 339] width 138 height 71
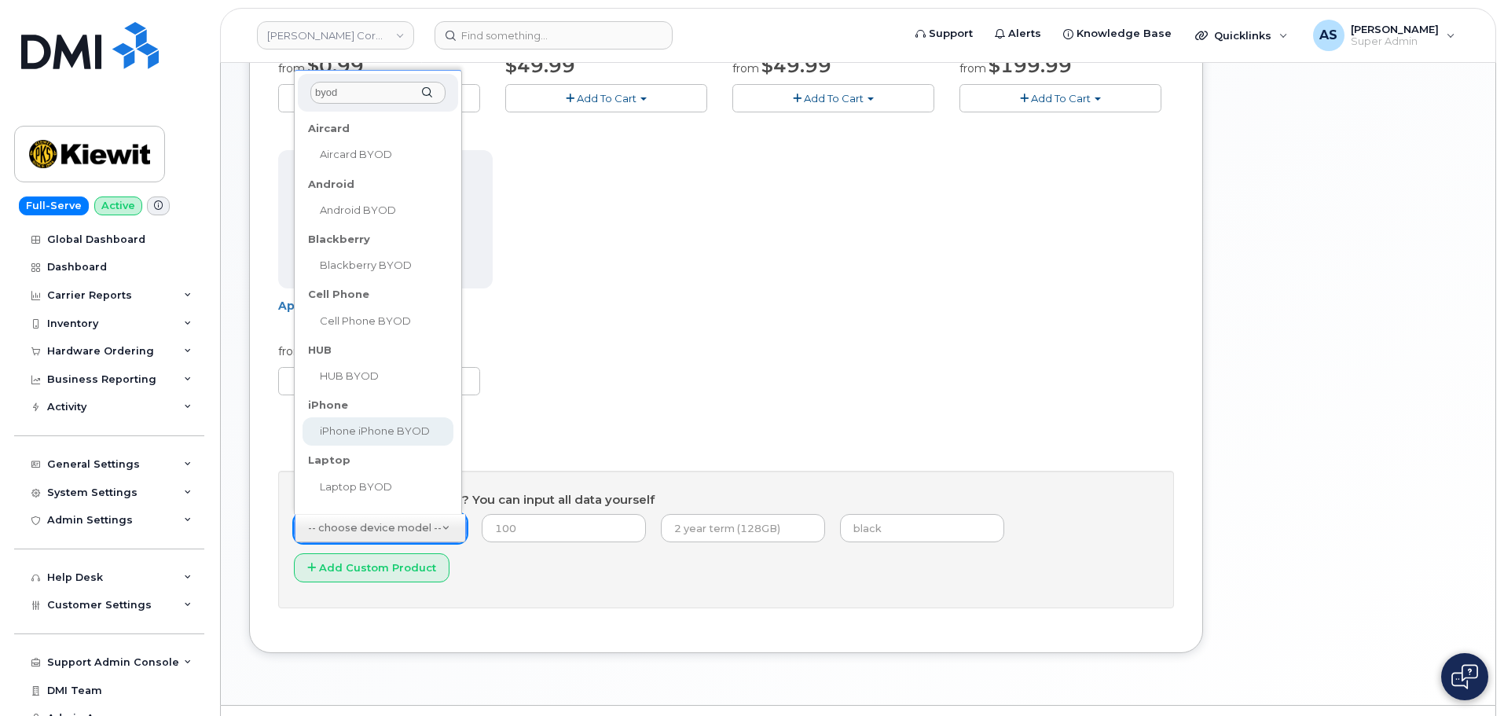
type input "byod"
select select "2421"
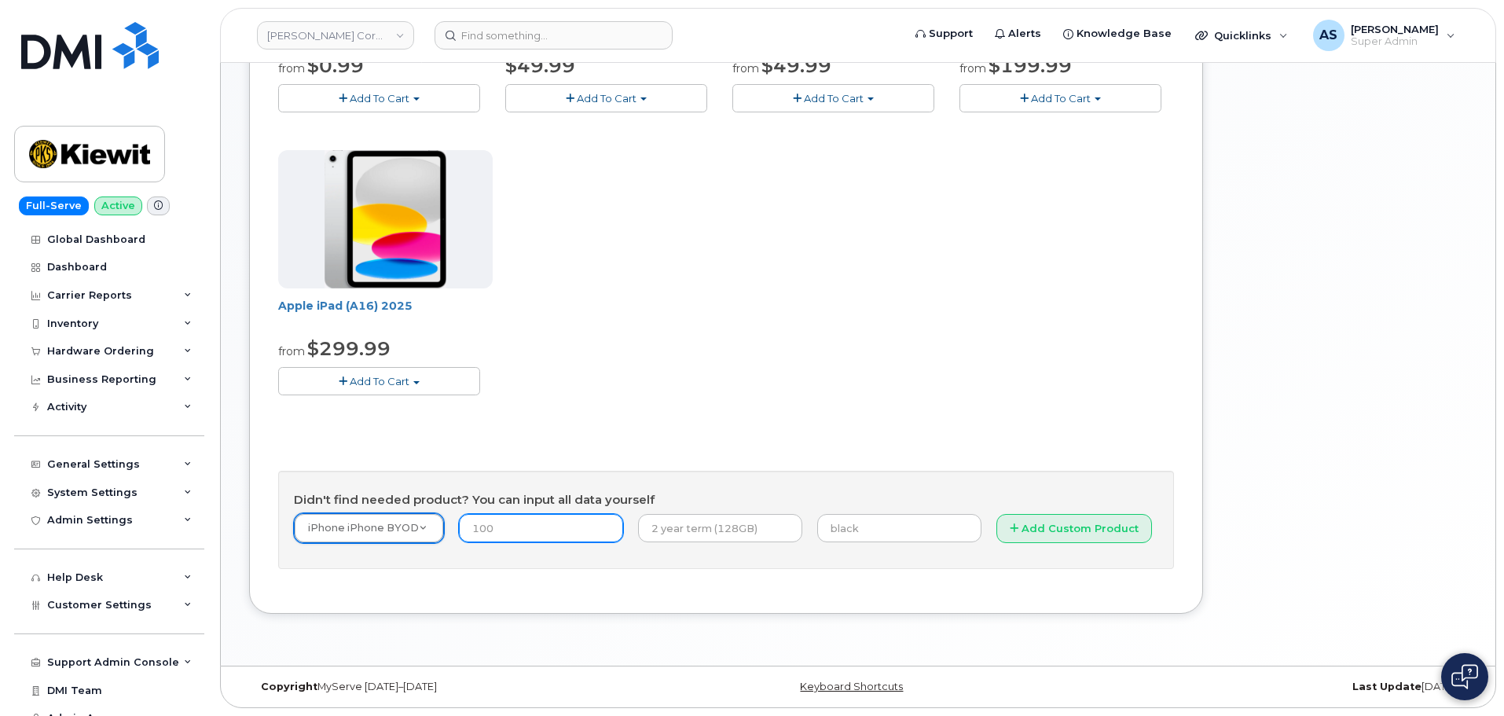
click at [575, 526] on input "number" at bounding box center [541, 528] width 164 height 28
type input "0"
click at [697, 402] on div "Apple iPhone 16e from $0.99 Add To Cart $0.99 - 2 Year Activation (128GB) $599.…" at bounding box center [726, 143] width 896 height 553
click at [732, 529] on input "text" at bounding box center [720, 528] width 164 height 28
type input "2 year term"
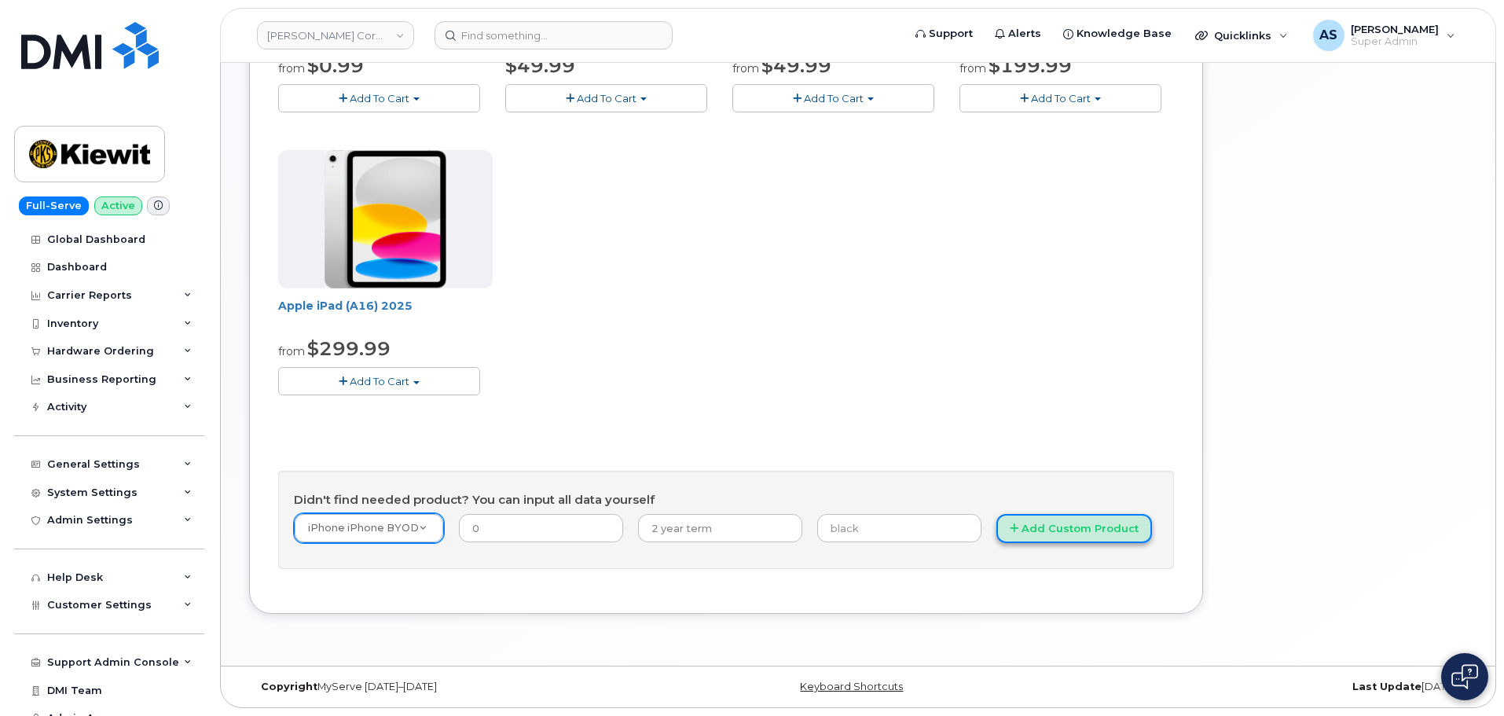
click at [1008, 531] on button "Add Custom Product" at bounding box center [1075, 528] width 156 height 29
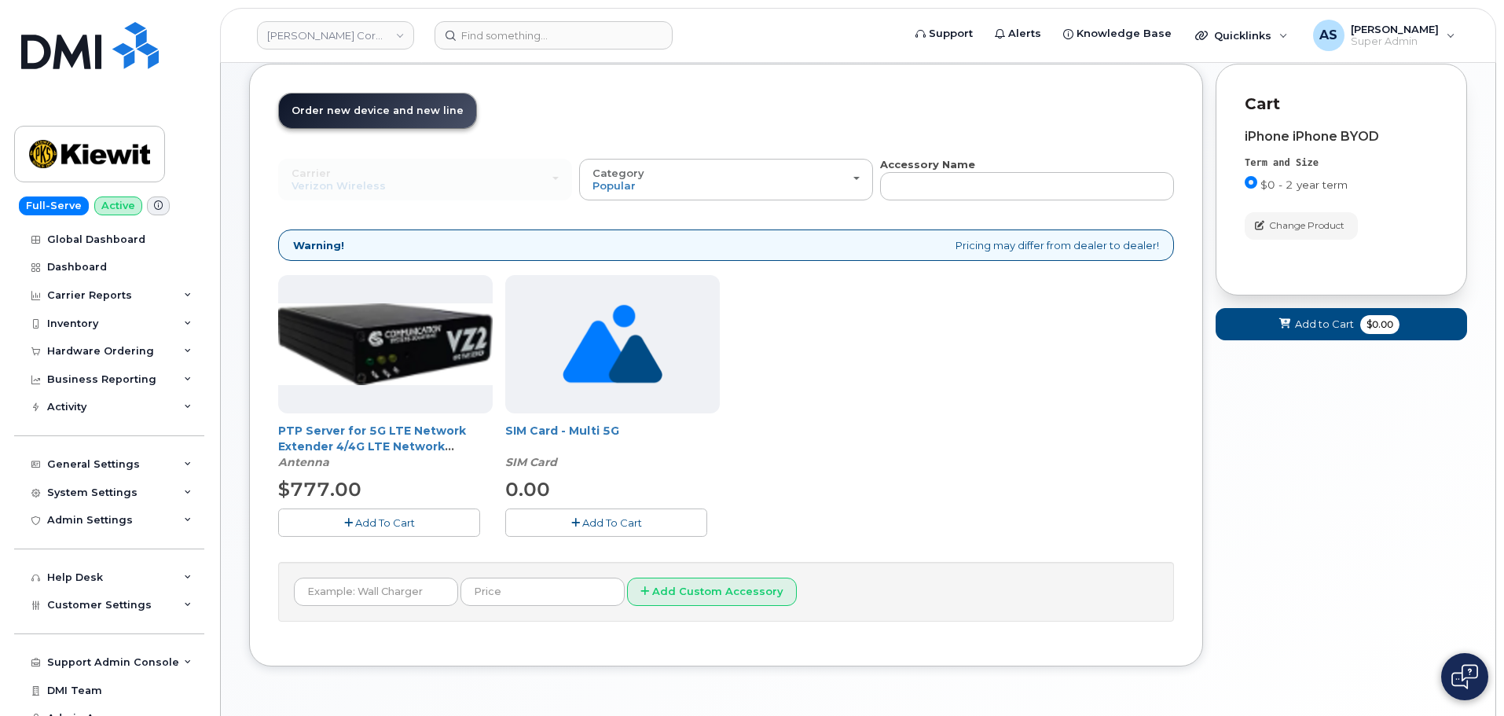
scroll to position [54, 0]
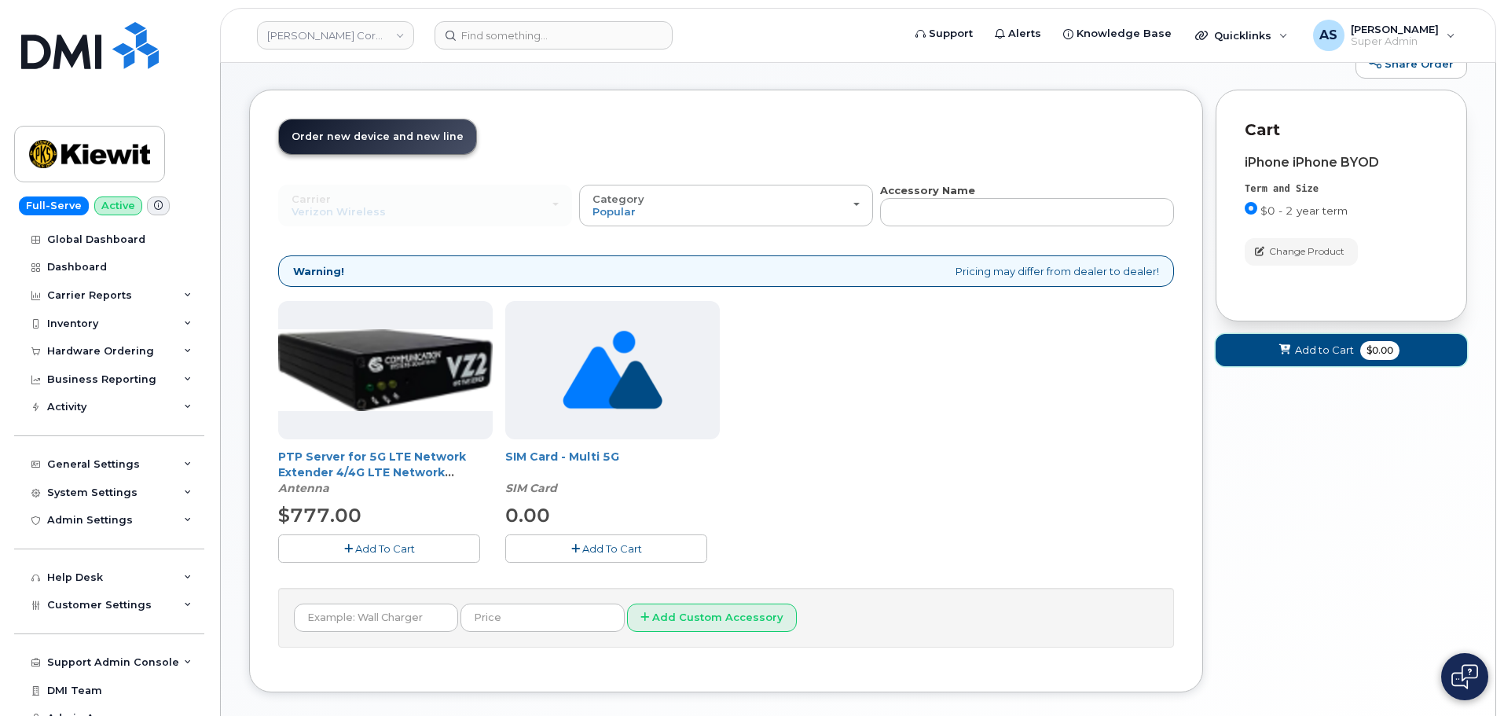
click at [1306, 349] on span "Add to Cart" at bounding box center [1324, 350] width 59 height 15
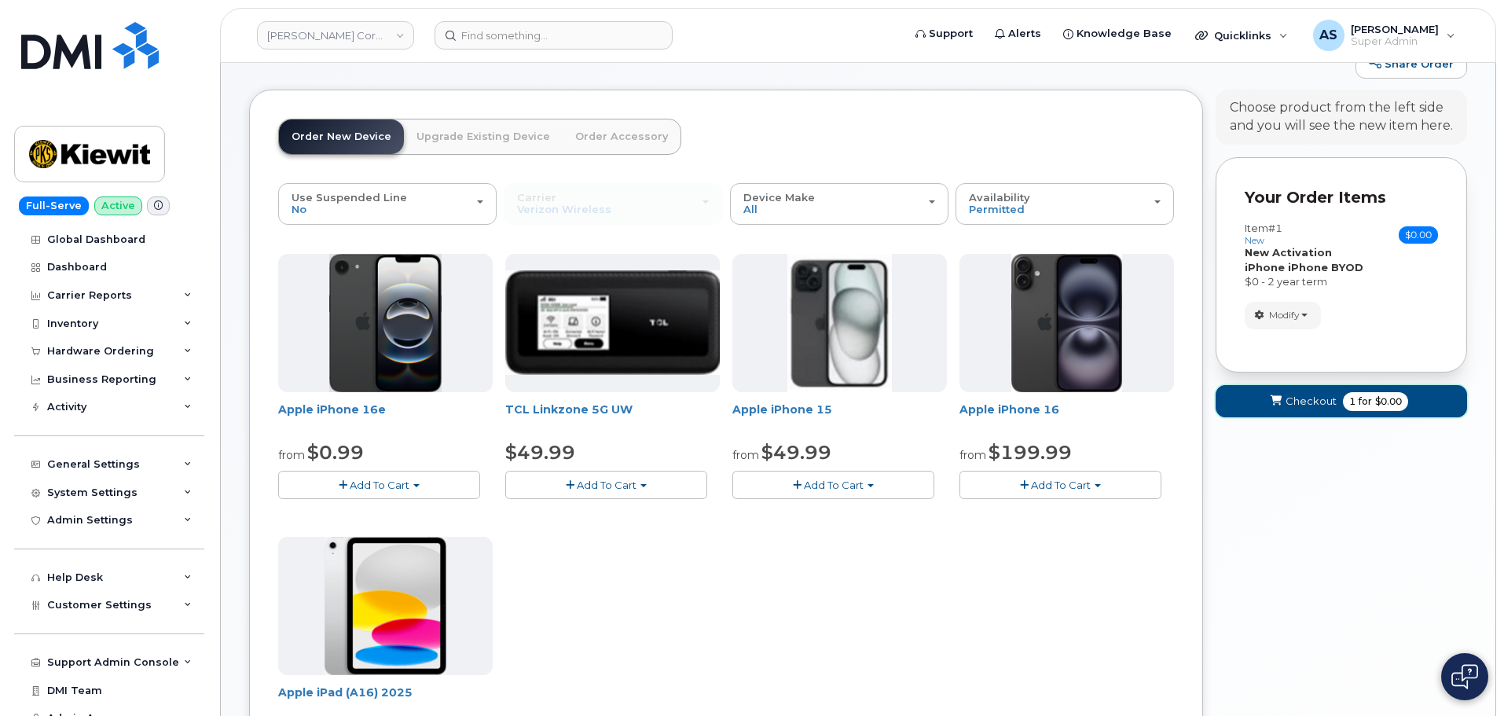
click at [1325, 401] on span "Checkout" at bounding box center [1311, 401] width 51 height 15
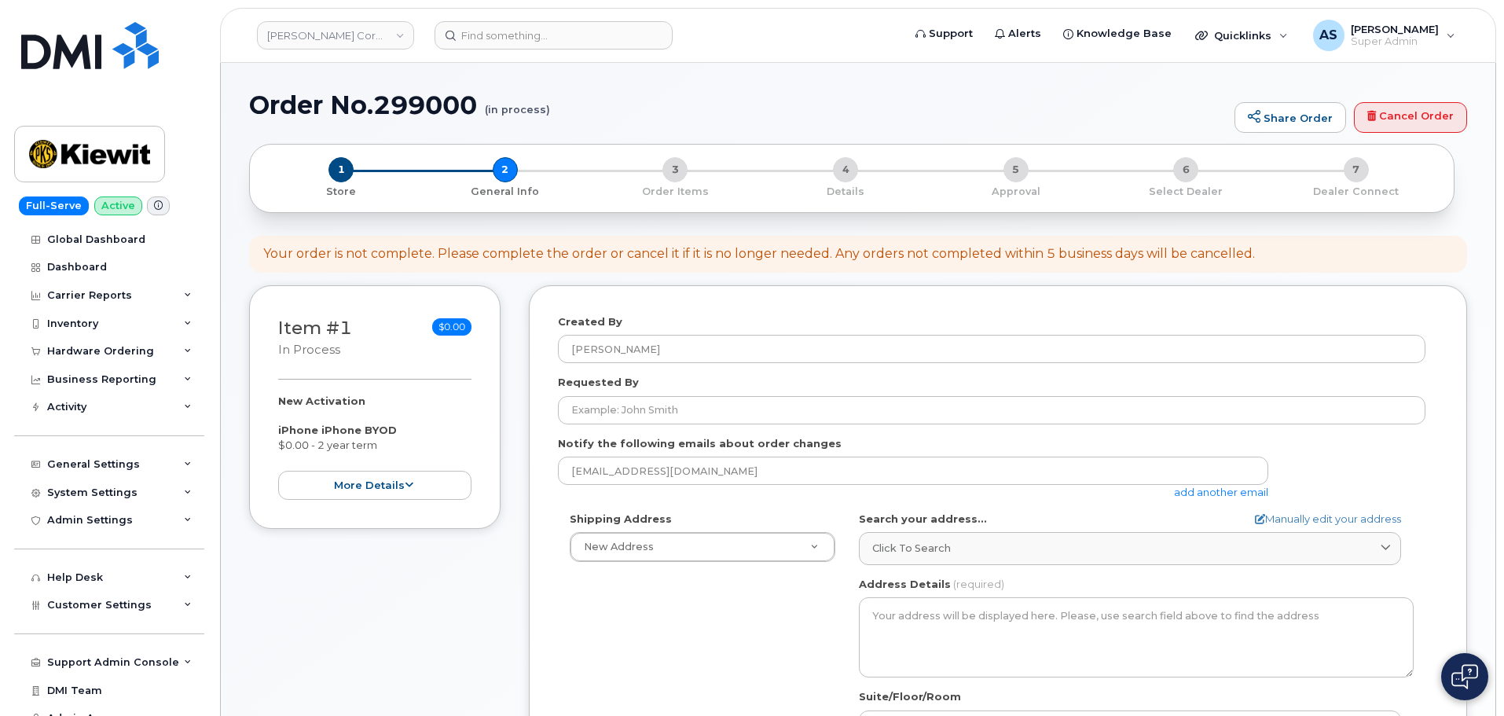
select select
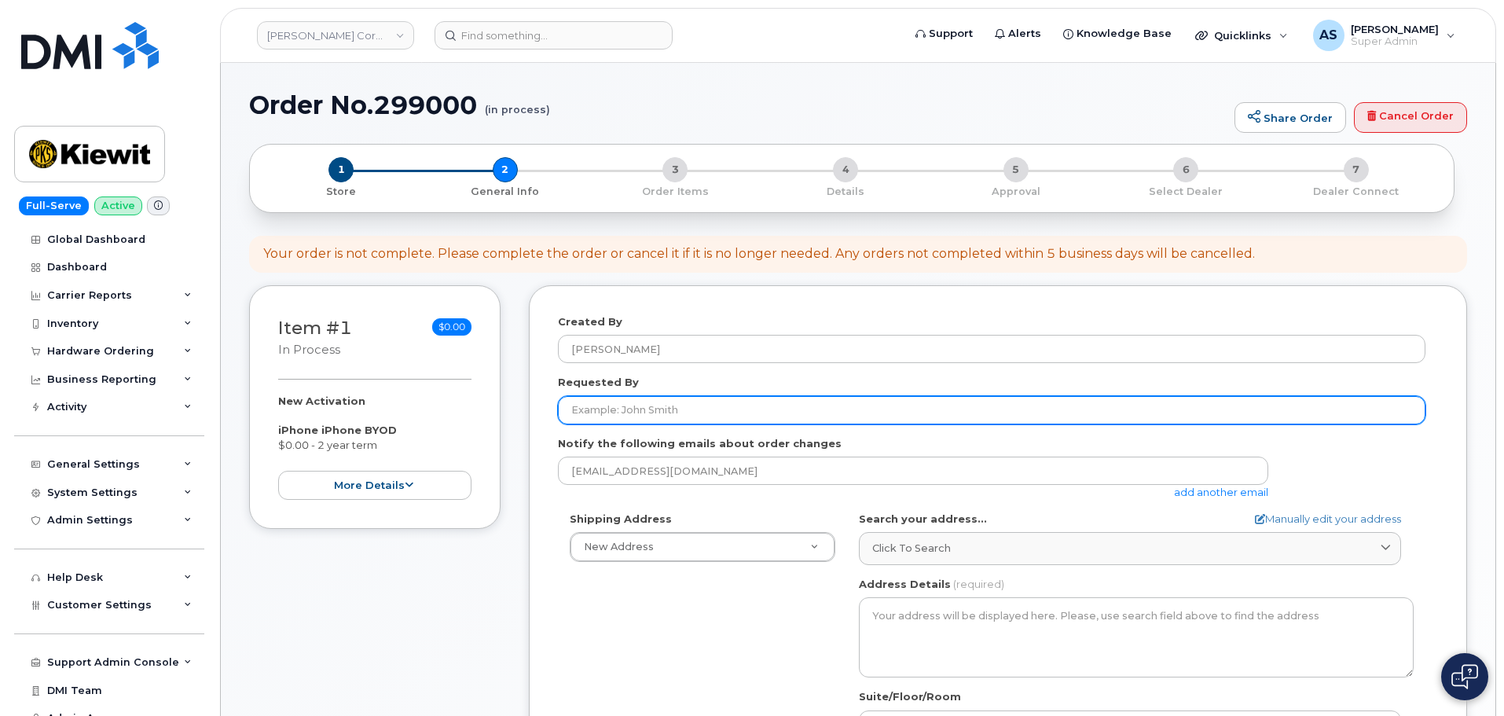
click at [662, 403] on input "Requested By" at bounding box center [992, 410] width 868 height 28
paste input "[PERSON_NAME]"
type input "[PERSON_NAME]"
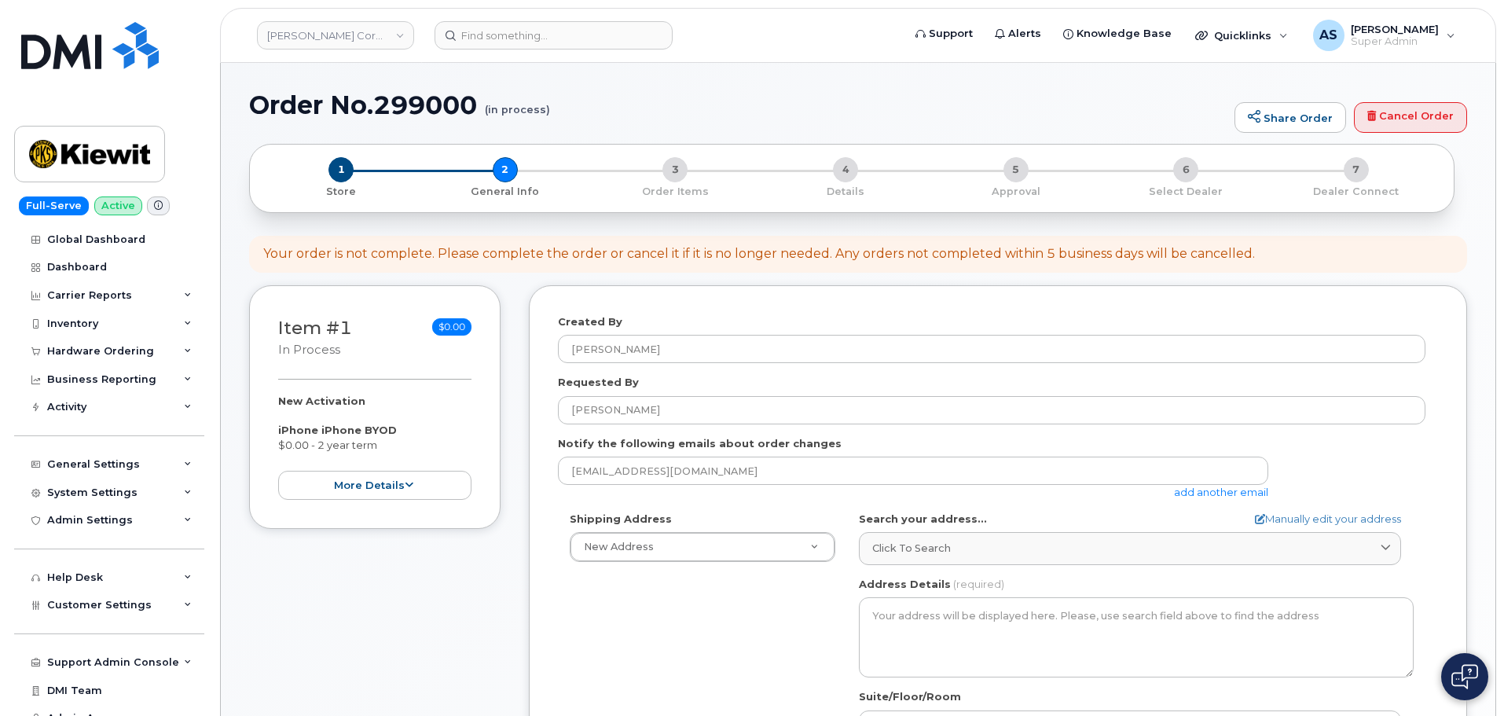
click at [491, 593] on div "Item #1 in process $0.00 New Activation iPhone iPhone BYOD $0.00 - 2 year term …" at bounding box center [375, 625] width 252 height 681
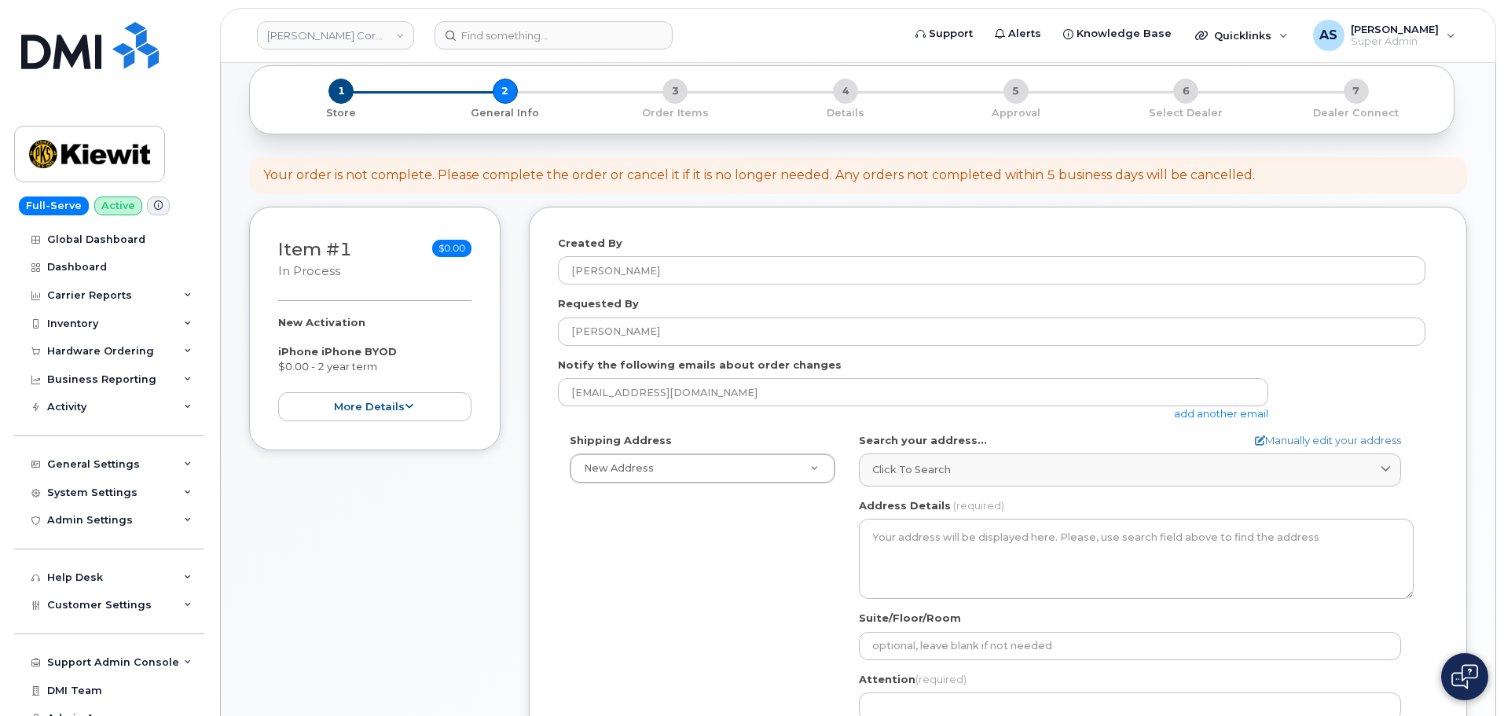
scroll to position [236, 0]
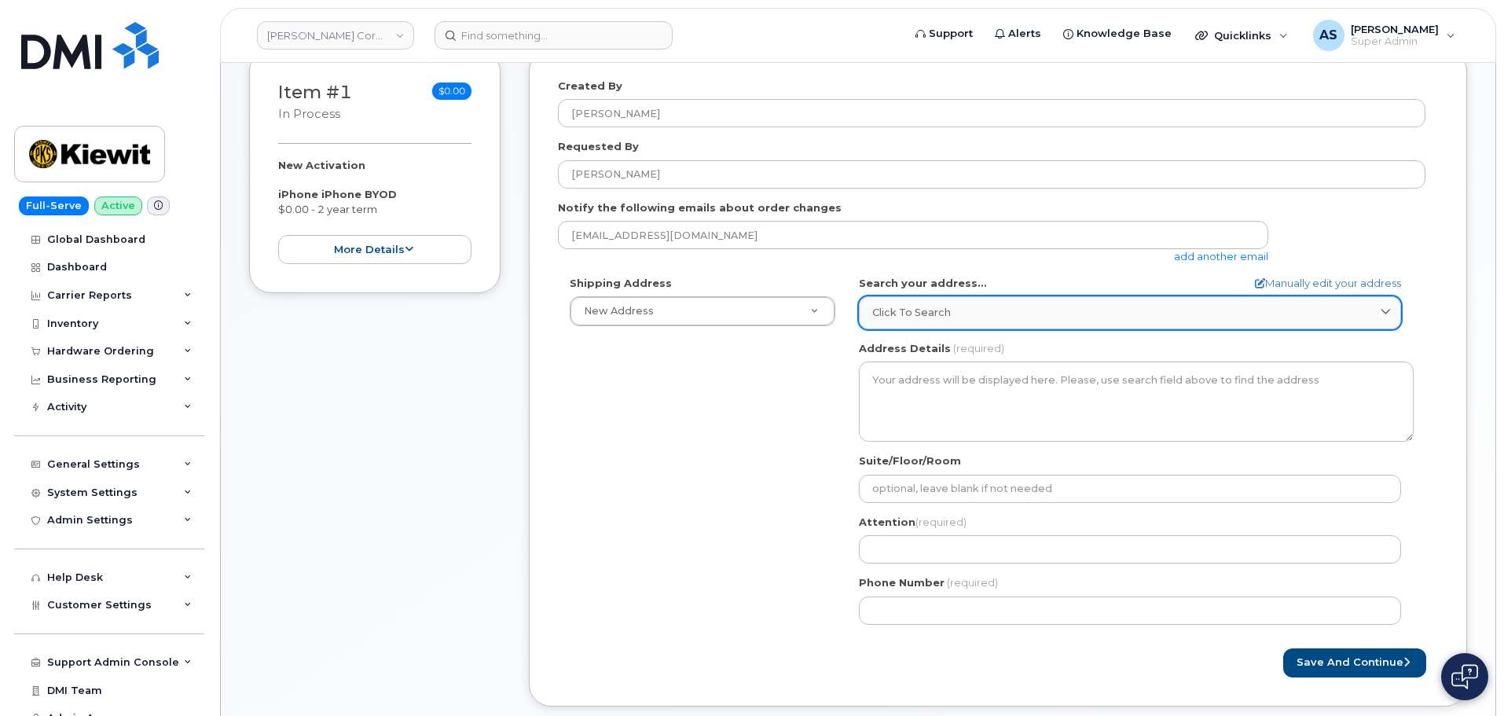
click at [896, 305] on span "Click to search" at bounding box center [911, 312] width 79 height 15
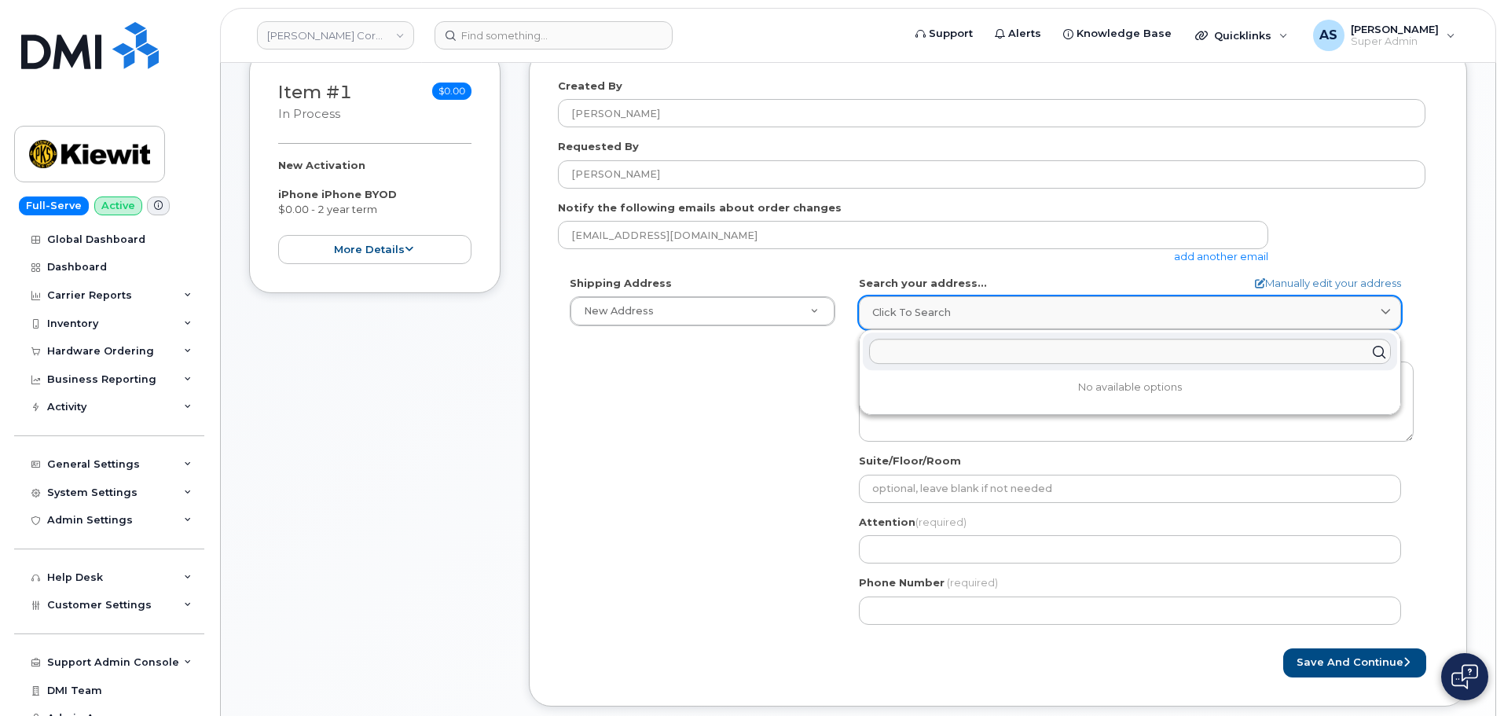
click at [898, 303] on link "Click to search" at bounding box center [1130, 312] width 542 height 32
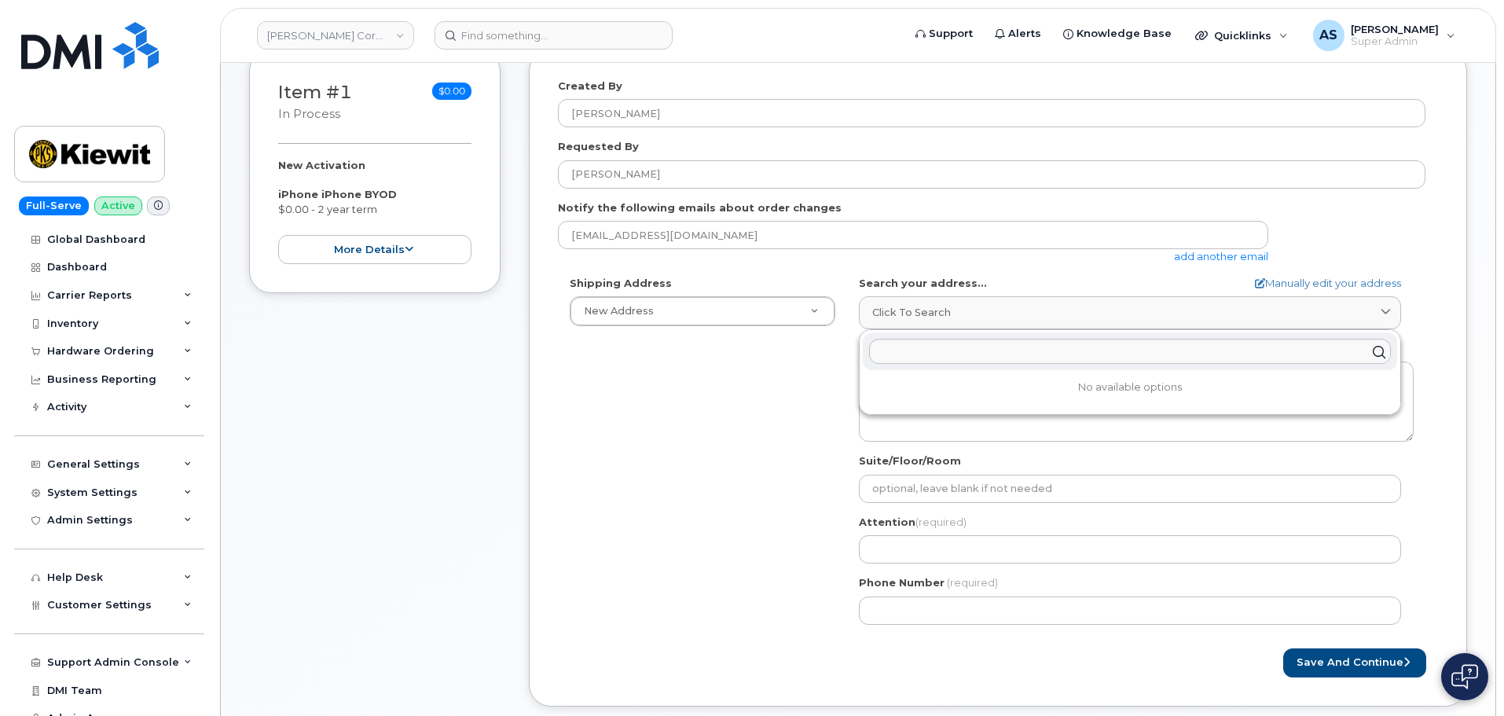
click at [640, 439] on div "Shipping Address New Address New Address [STREET_ADDRESS][GEOGRAPHIC_DATA][STRE…" at bounding box center [992, 456] width 868 height 361
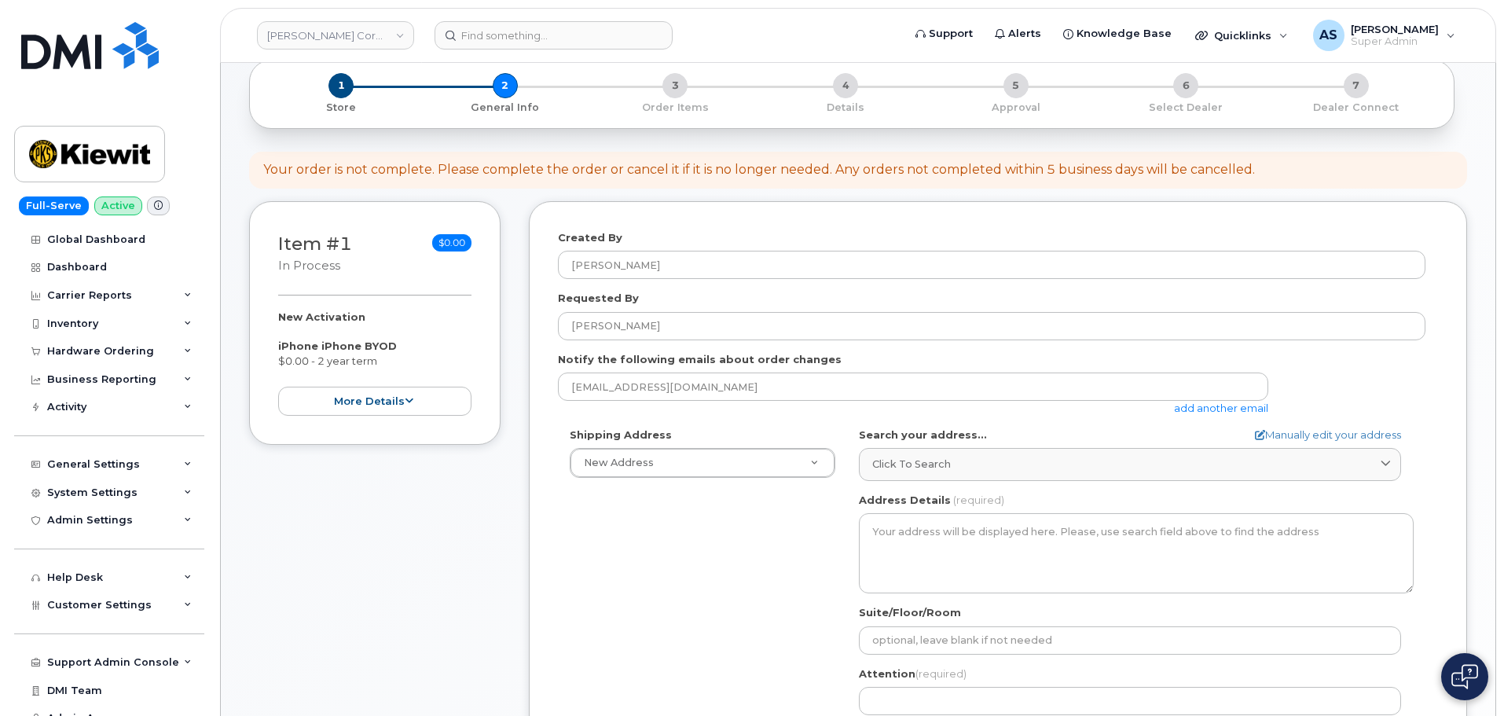
scroll to position [0, 0]
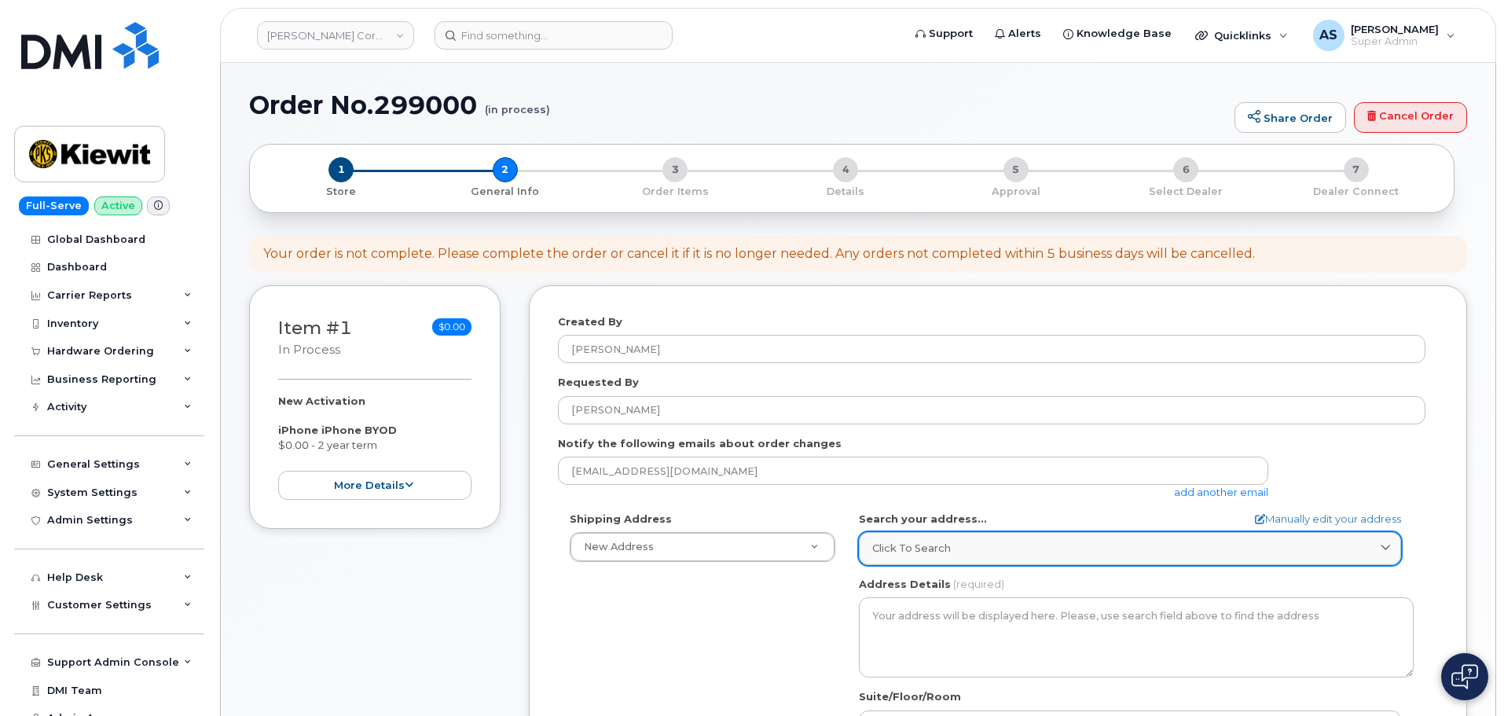
click at [919, 549] on span "Click to search" at bounding box center [911, 548] width 79 height 15
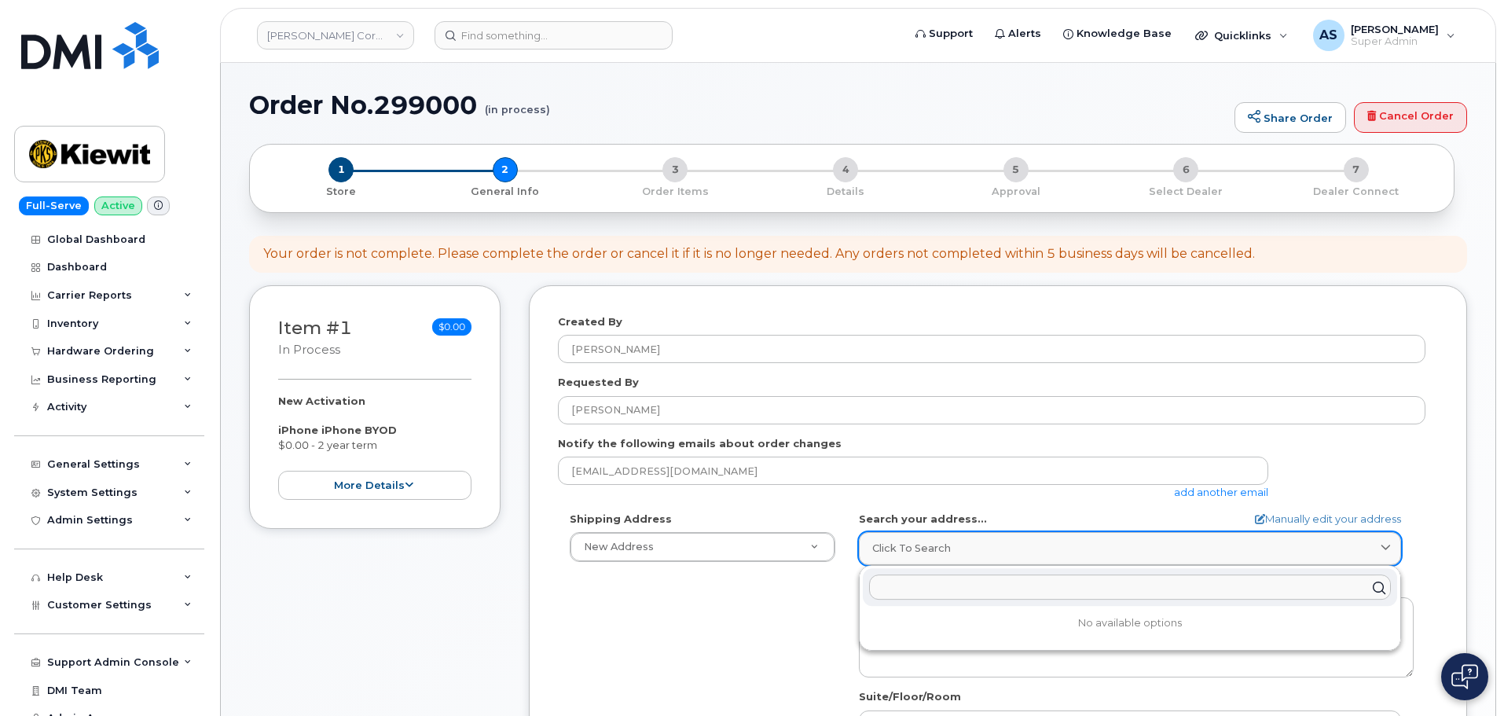
paste input "[STREET_ADDRESS][PERSON_NAME] orange [US_STATE] 77630 BYOD [PERSON_NAME] 105186…"
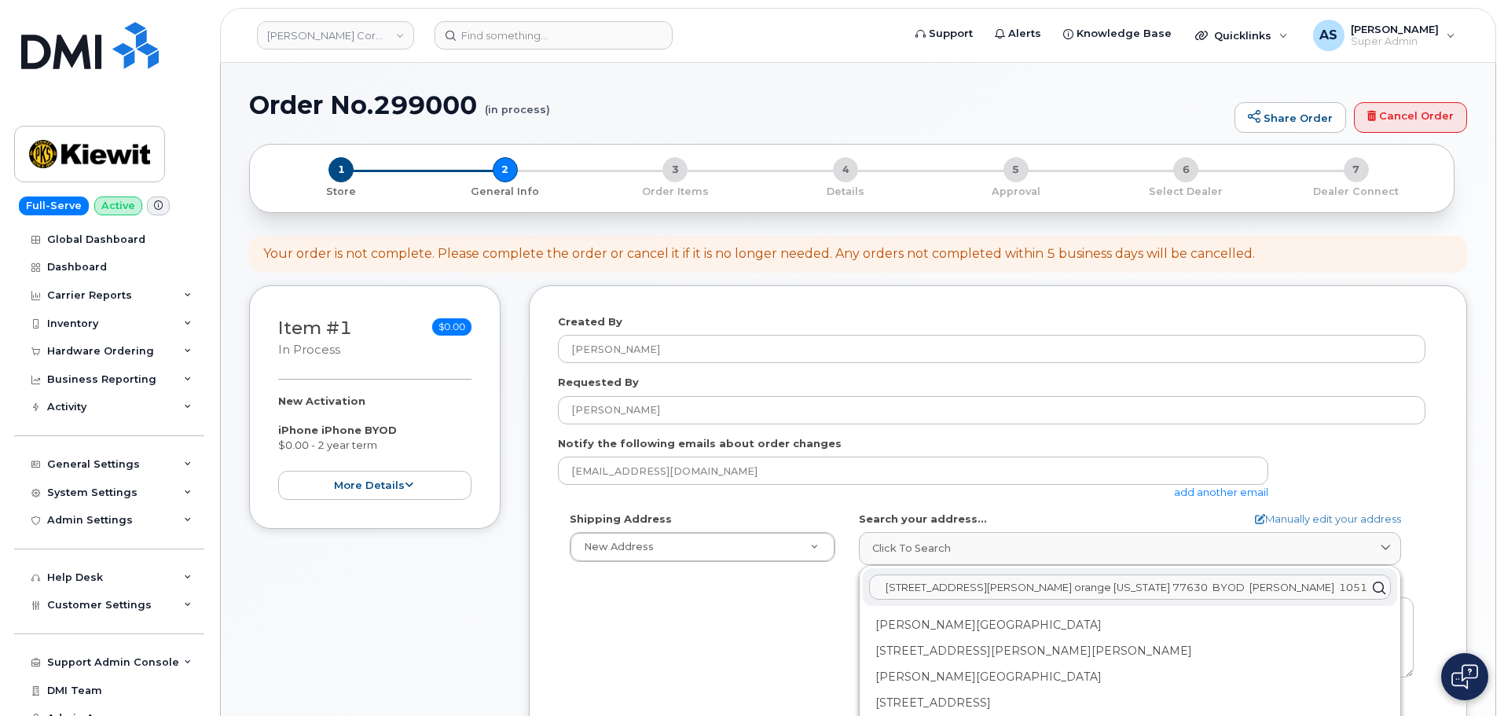
drag, startPoint x: 1265, startPoint y: 588, endPoint x: 1191, endPoint y: 588, distance: 73.9
click at [1100, 587] on input "[STREET_ADDRESS][PERSON_NAME] orange [US_STATE] 77630 BYOD [PERSON_NAME] 105186…" at bounding box center [1130, 587] width 522 height 25
click at [1258, 589] on input "[STREET_ADDRESS][PERSON_NAME] orange [US_STATE] 77630 BYOD [PERSON_NAME] 105186…" at bounding box center [1130, 587] width 522 height 25
drag, startPoint x: 1258, startPoint y: 584, endPoint x: 1244, endPoint y: 591, distance: 15.1
click at [1257, 583] on input "[STREET_ADDRESS][PERSON_NAME] orange [US_STATE] 77630 BYOD [PERSON_NAME] 105186…" at bounding box center [1130, 587] width 522 height 25
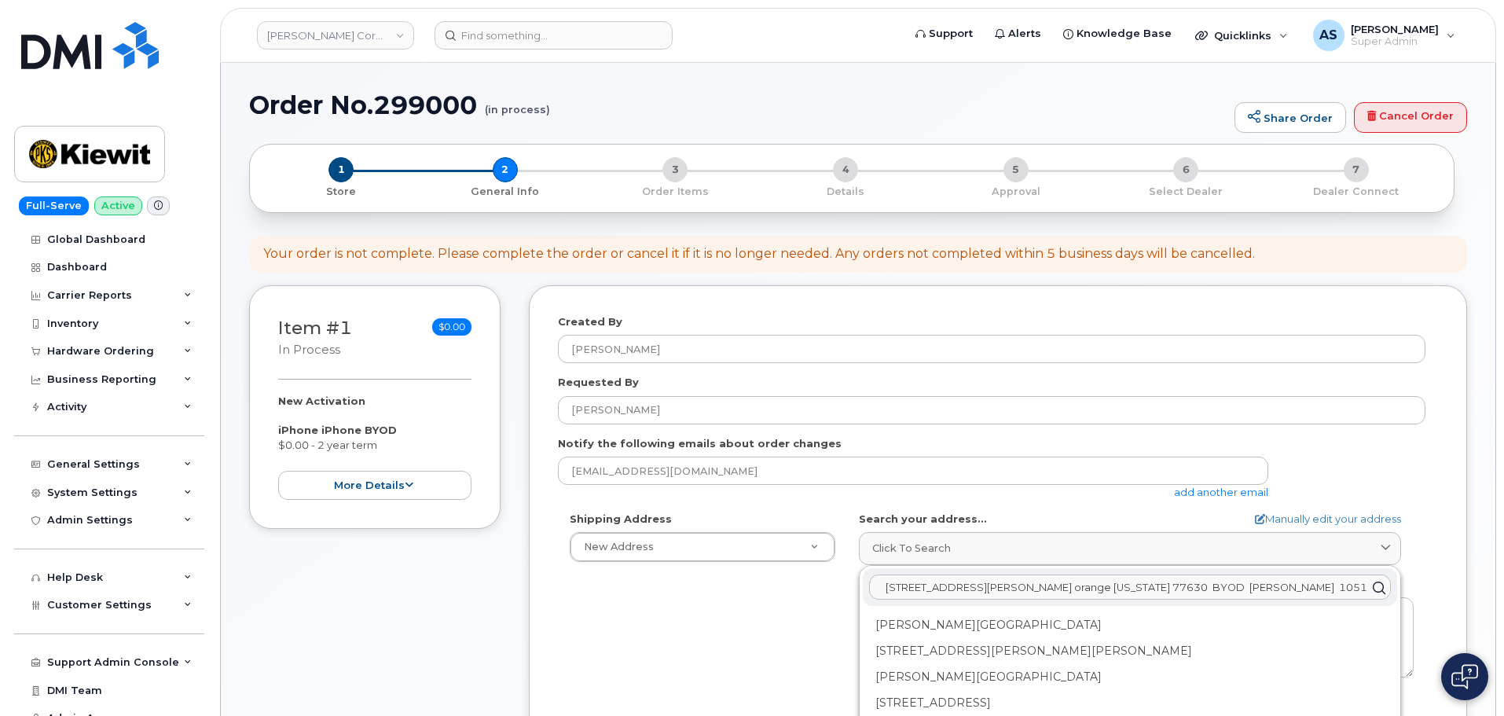
click at [1233, 587] on input "[STREET_ADDRESS][PERSON_NAME] orange [US_STATE] 77630 BYOD [PERSON_NAME] 105186…" at bounding box center [1130, 587] width 522 height 25
click at [1147, 582] on input "[STREET_ADDRESS][PERSON_NAME] orange [US_STATE] 77630 BYOD [PERSON_NAME] 105186…" at bounding box center [1130, 587] width 522 height 25
click at [1232, 583] on input "2306 foreman rd. orange texas 77630 BYOD Riley Nash 105186.2491" at bounding box center [1130, 587] width 522 height 25
click at [1247, 586] on input "2306 foreman rd. orange texas 77630 BYOD Riley Nash 105186.2491" at bounding box center [1130, 587] width 522 height 25
click at [1257, 589] on input "2306 foreman rd. orange texas 77630 BYOD Riley Nash 105186.2491" at bounding box center [1130, 587] width 522 height 25
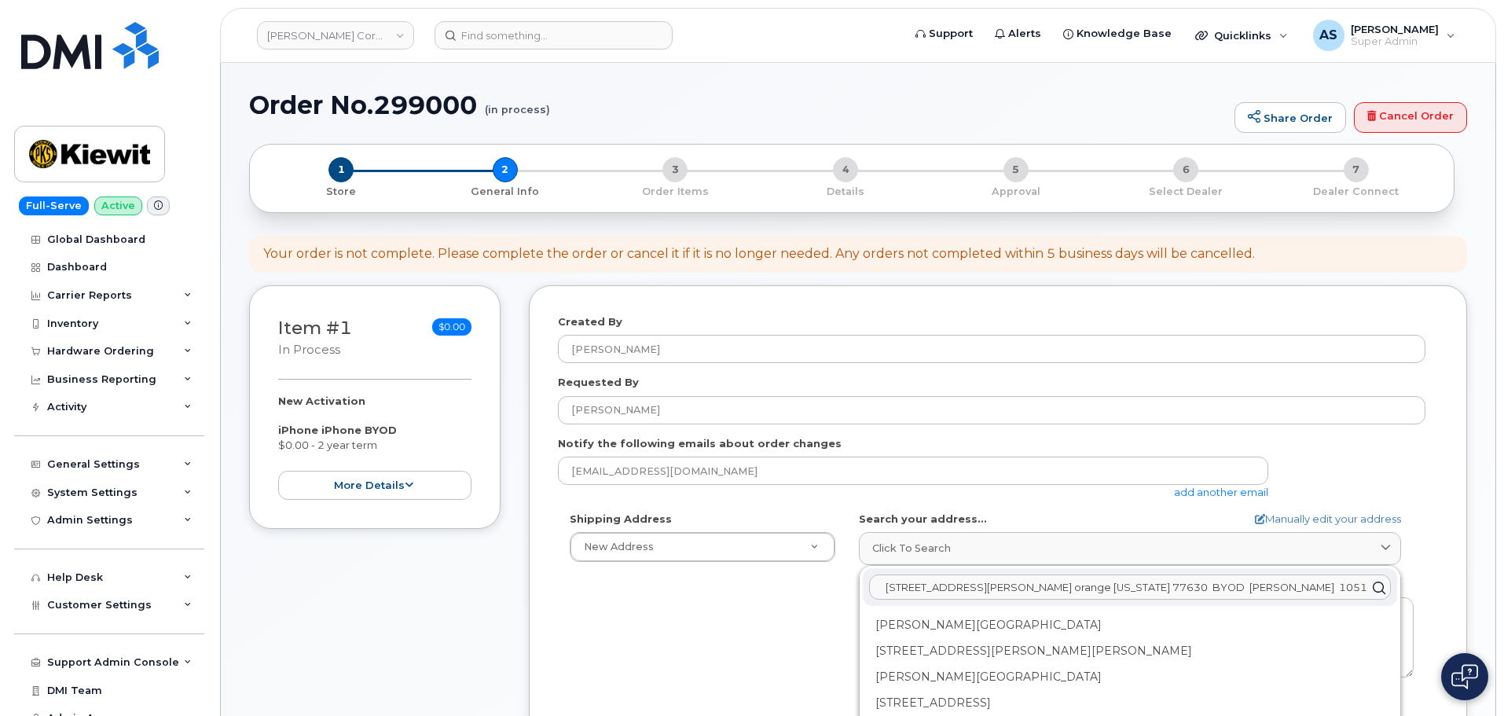
drag, startPoint x: 1245, startPoint y: 587, endPoint x: 1179, endPoint y: 578, distance: 66.6
click at [1179, 578] on input "2306 foreman rd. orange texas 77630 BYOD Riley Nash 105186.2491" at bounding box center [1130, 587] width 522 height 25
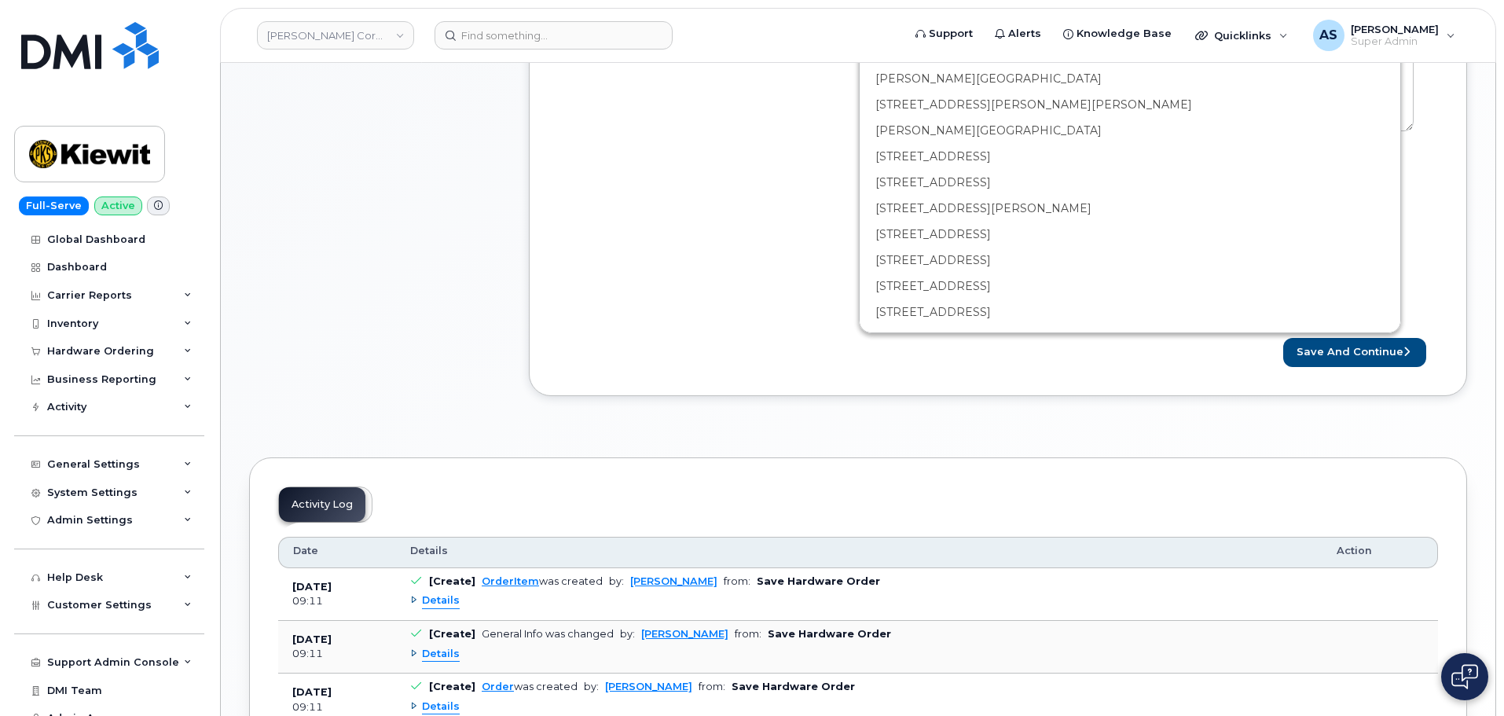
scroll to position [550, 0]
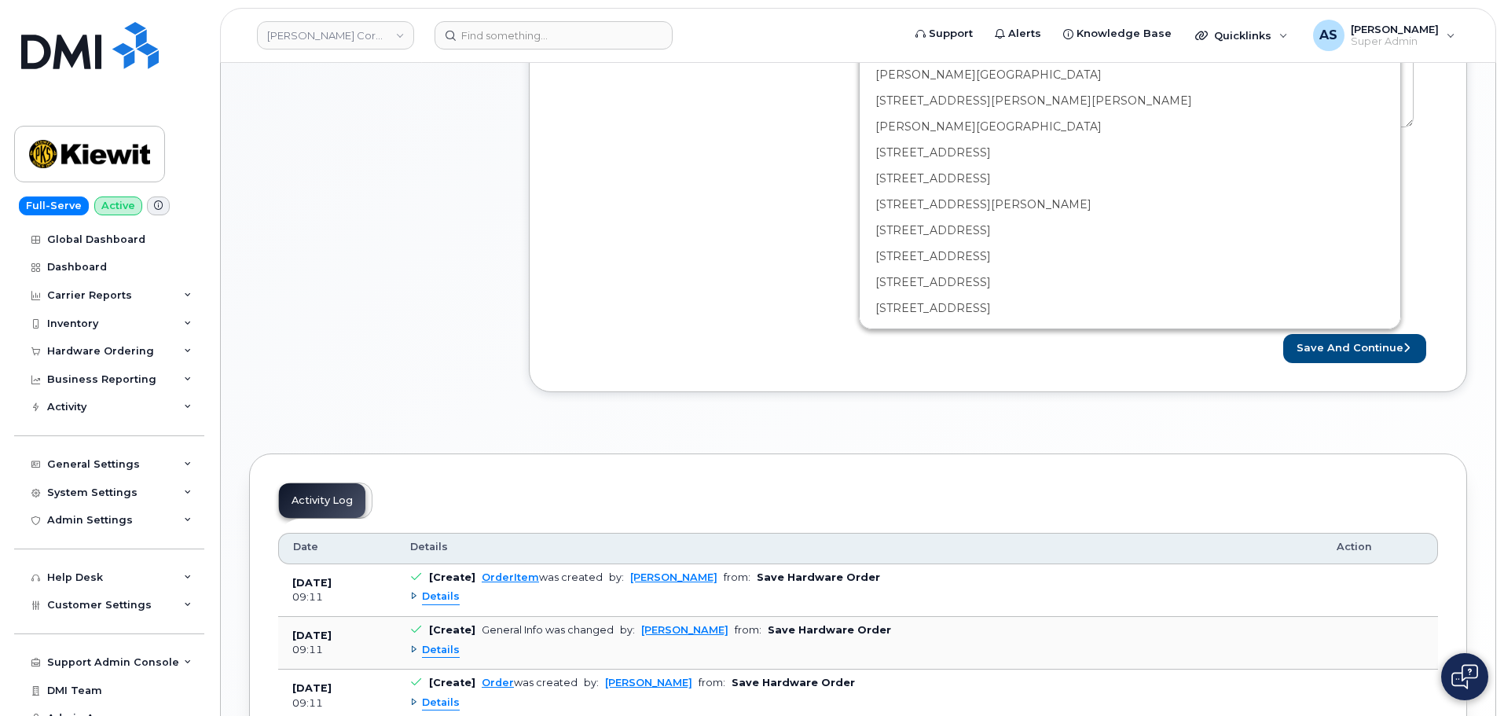
click at [800, 321] on form "Created By Alexander Strull Requested By riley nash Notify the following emails…" at bounding box center [998, 63] width 880 height 599
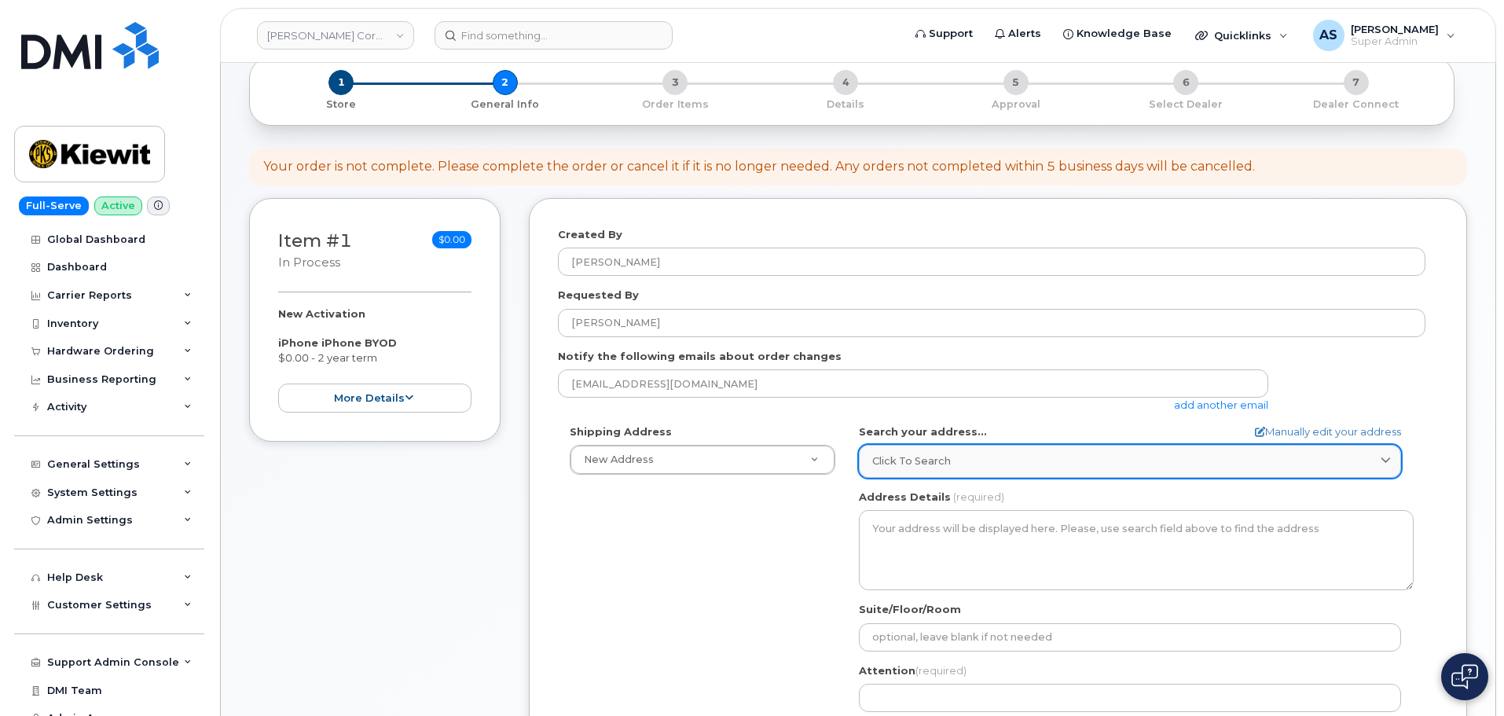
scroll to position [79, 0]
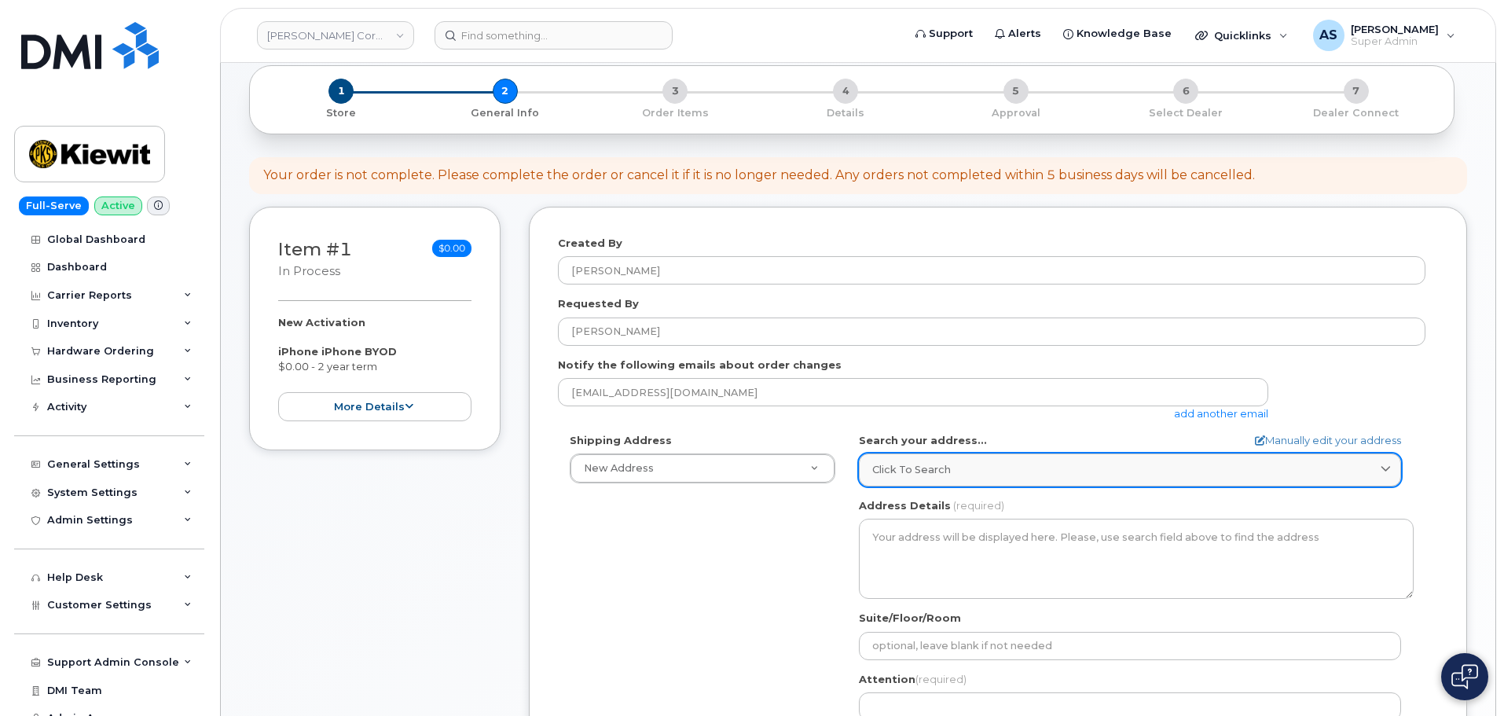
click at [980, 463] on div "Click to search" at bounding box center [1130, 469] width 516 height 15
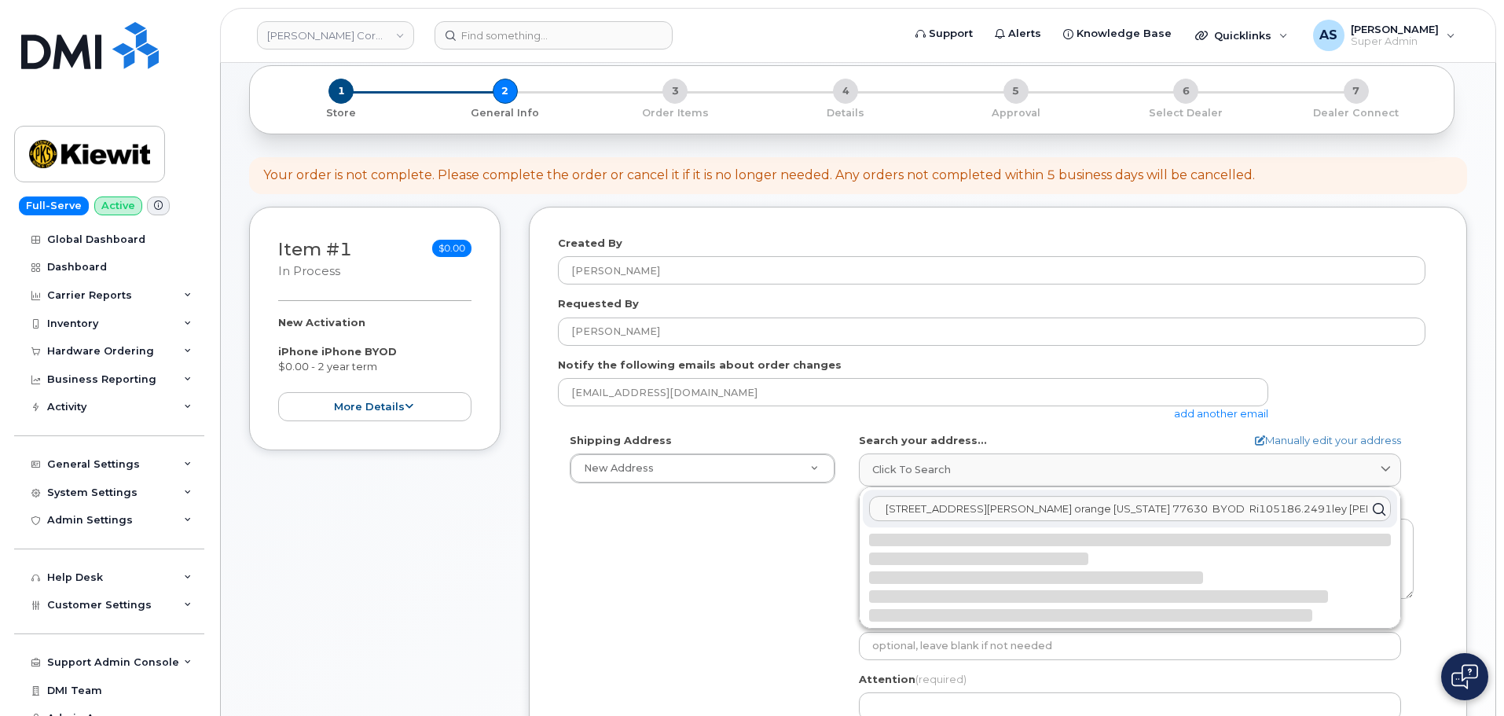
click at [1265, 507] on input "2306 foreman rd. orange texas 77630 BYOD Ri105186.2491ley Nash" at bounding box center [1130, 509] width 522 height 25
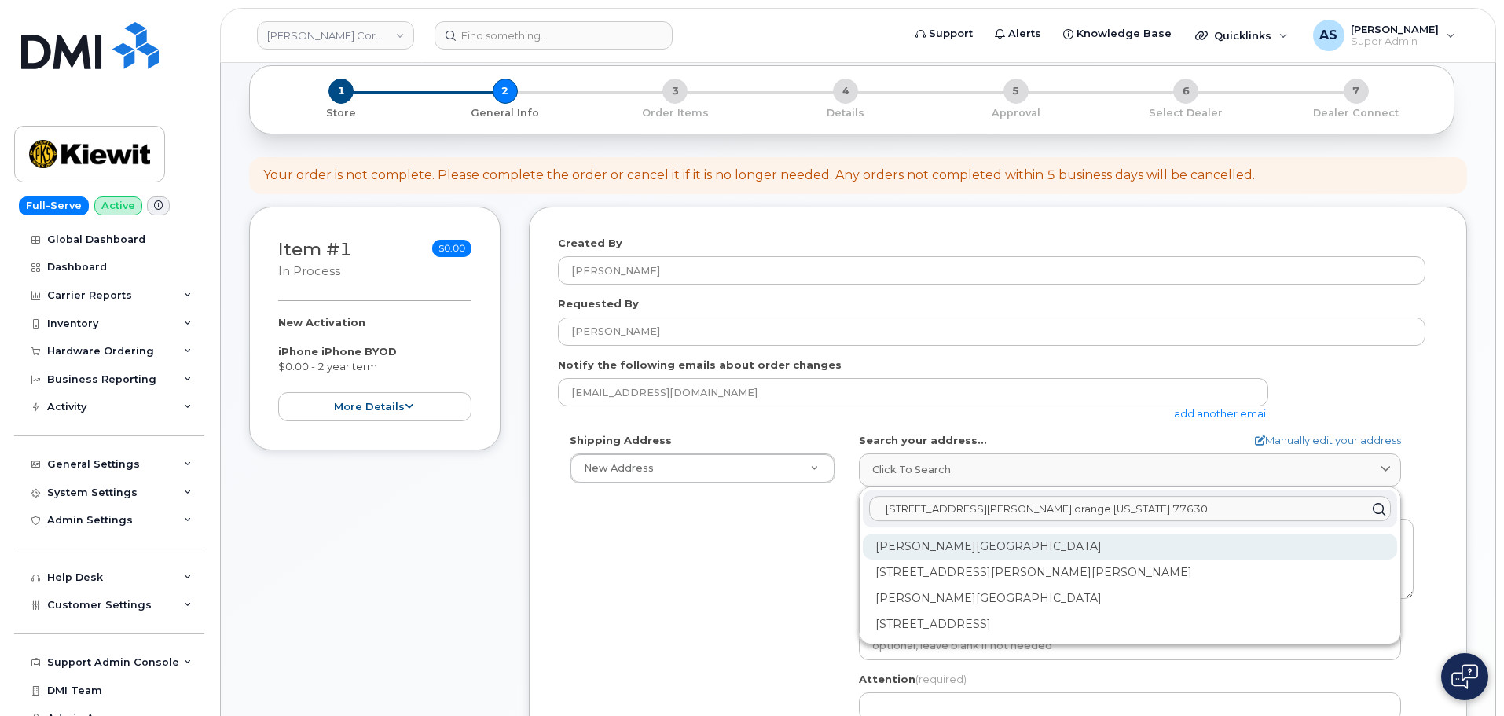
type input "2306 foreman rd. orange texas 77630"
click at [1050, 586] on div "Foreman Rd Orange TX 77630" at bounding box center [1130, 599] width 534 height 26
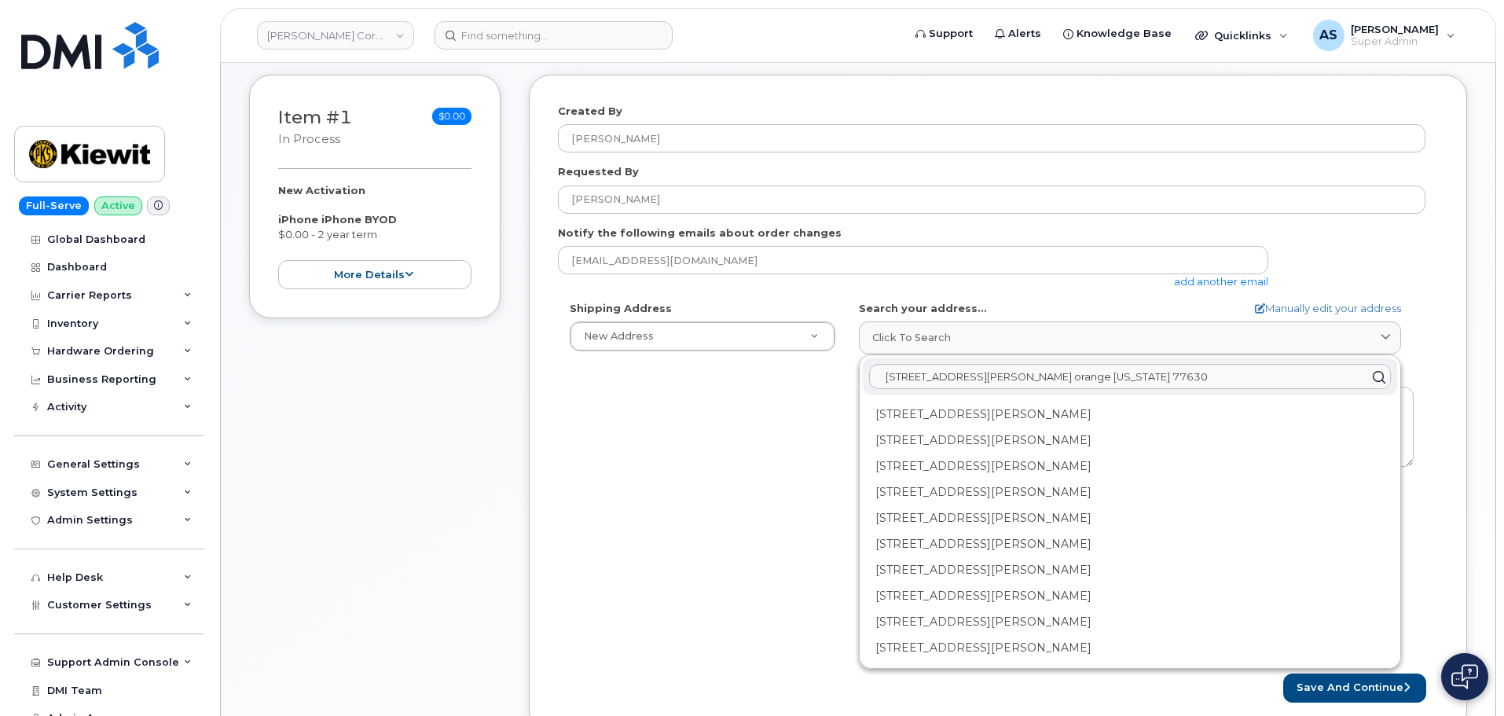
scroll to position [236, 0]
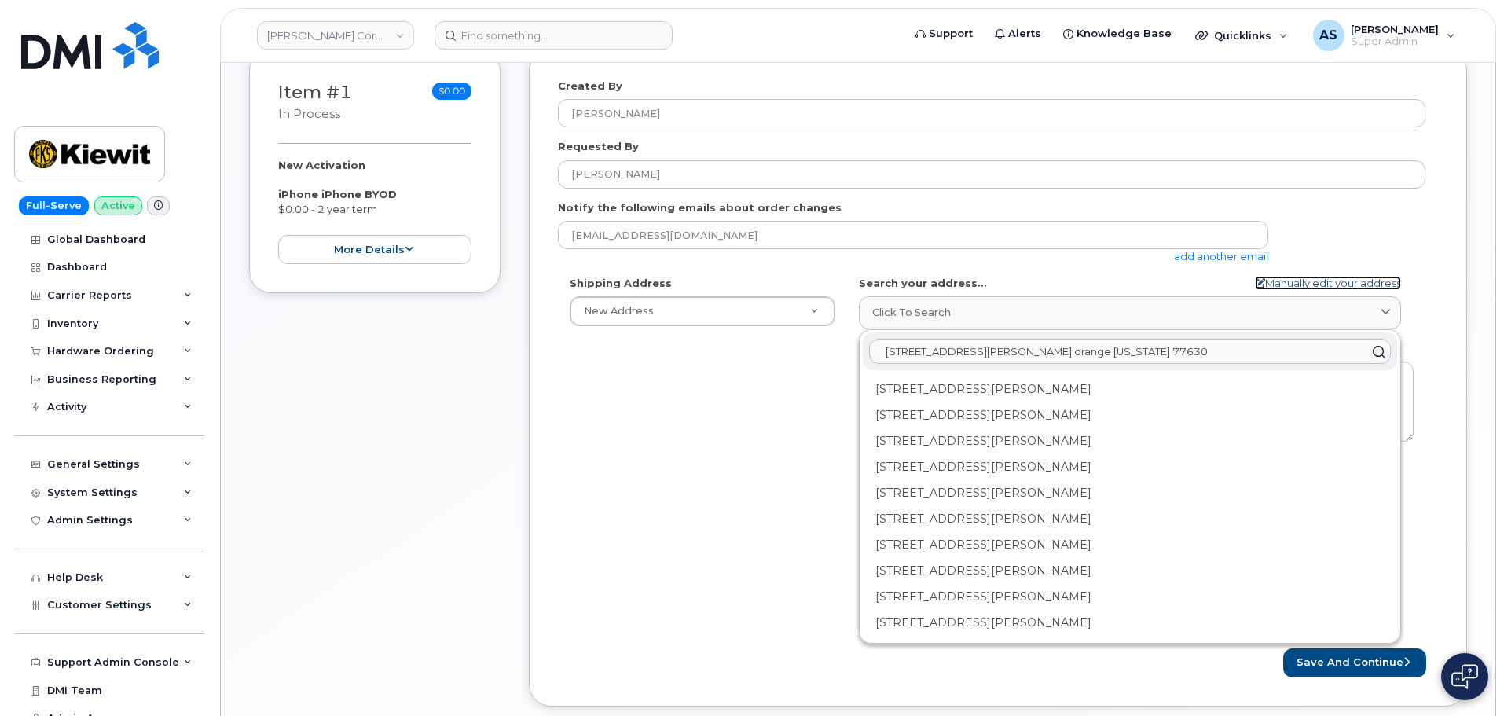
click at [1338, 280] on link "Manually edit your address" at bounding box center [1328, 283] width 146 height 15
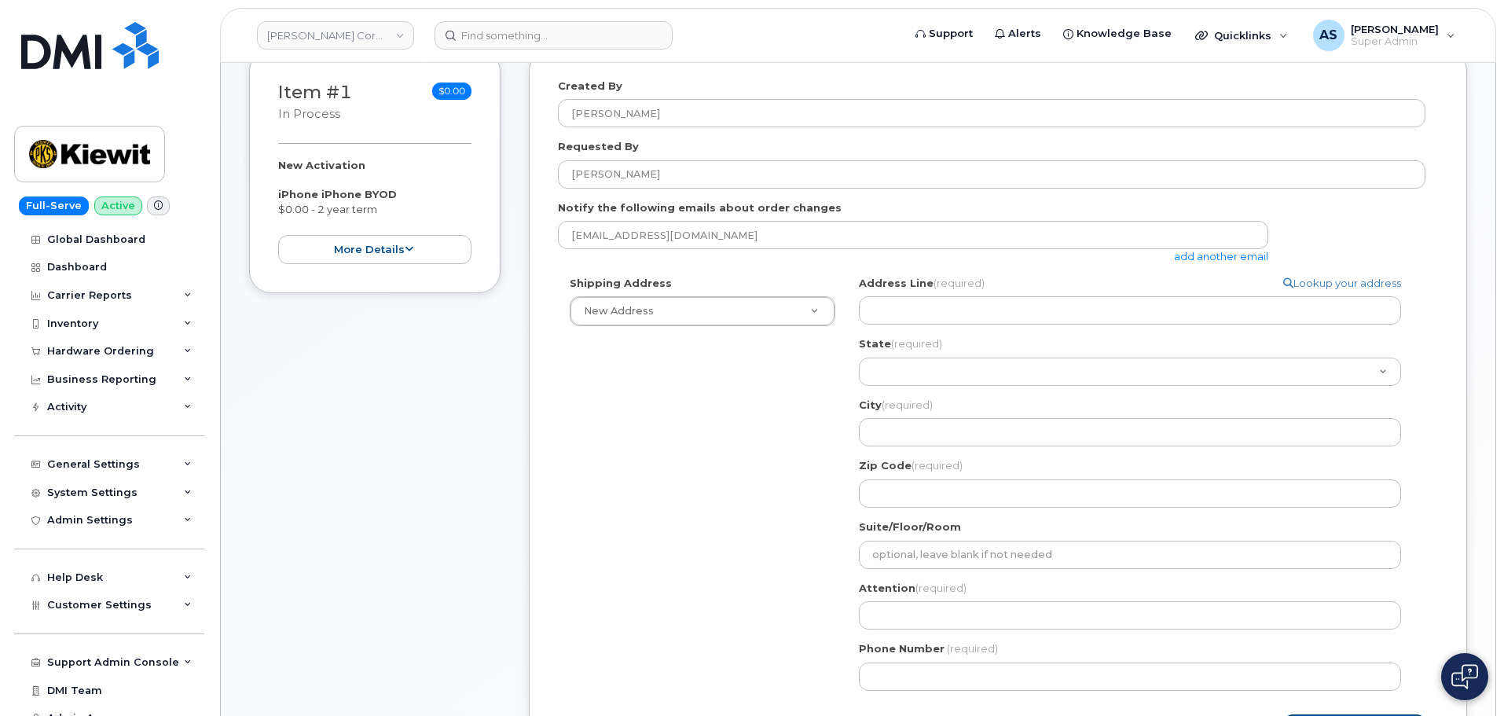
select select
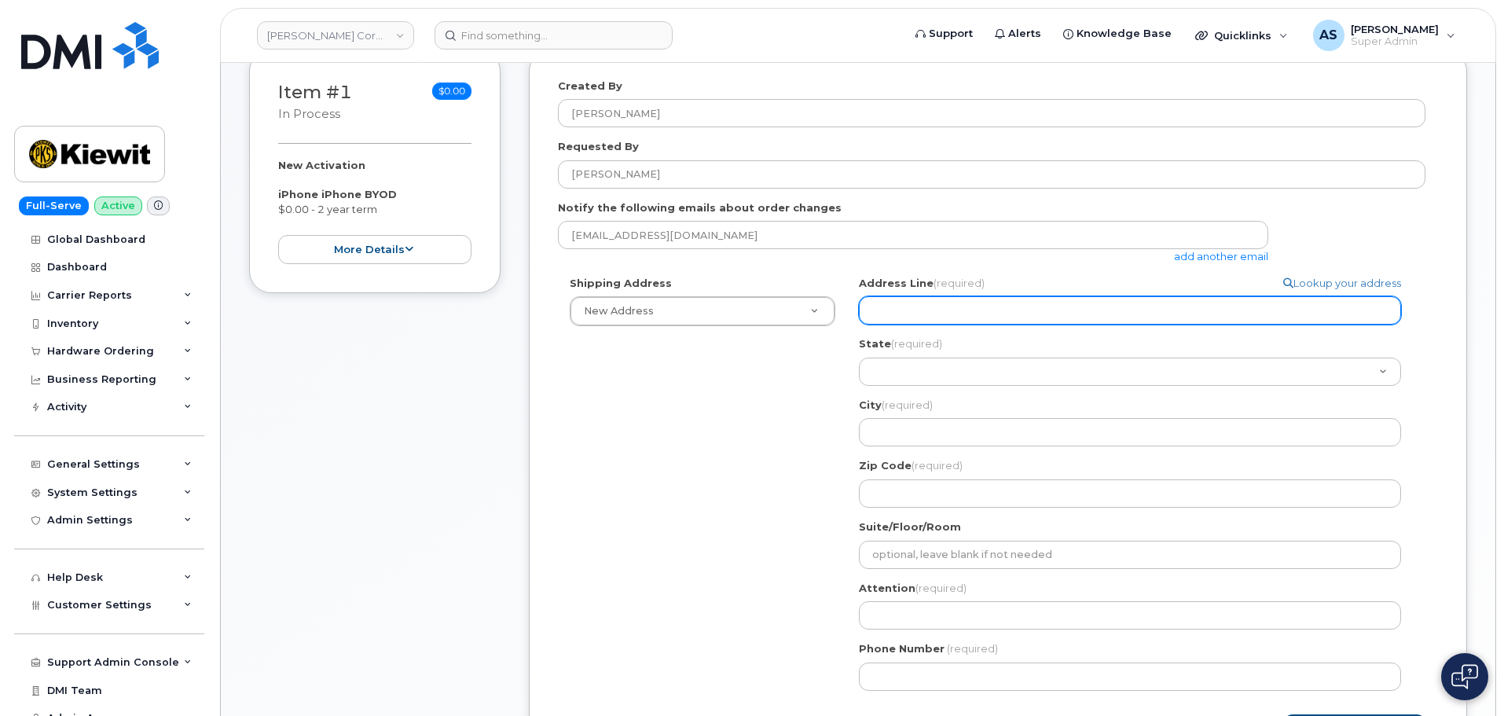
click at [964, 316] on input "Address Line (required)" at bounding box center [1130, 310] width 542 height 28
select select
type input "2"
select select
type input "23"
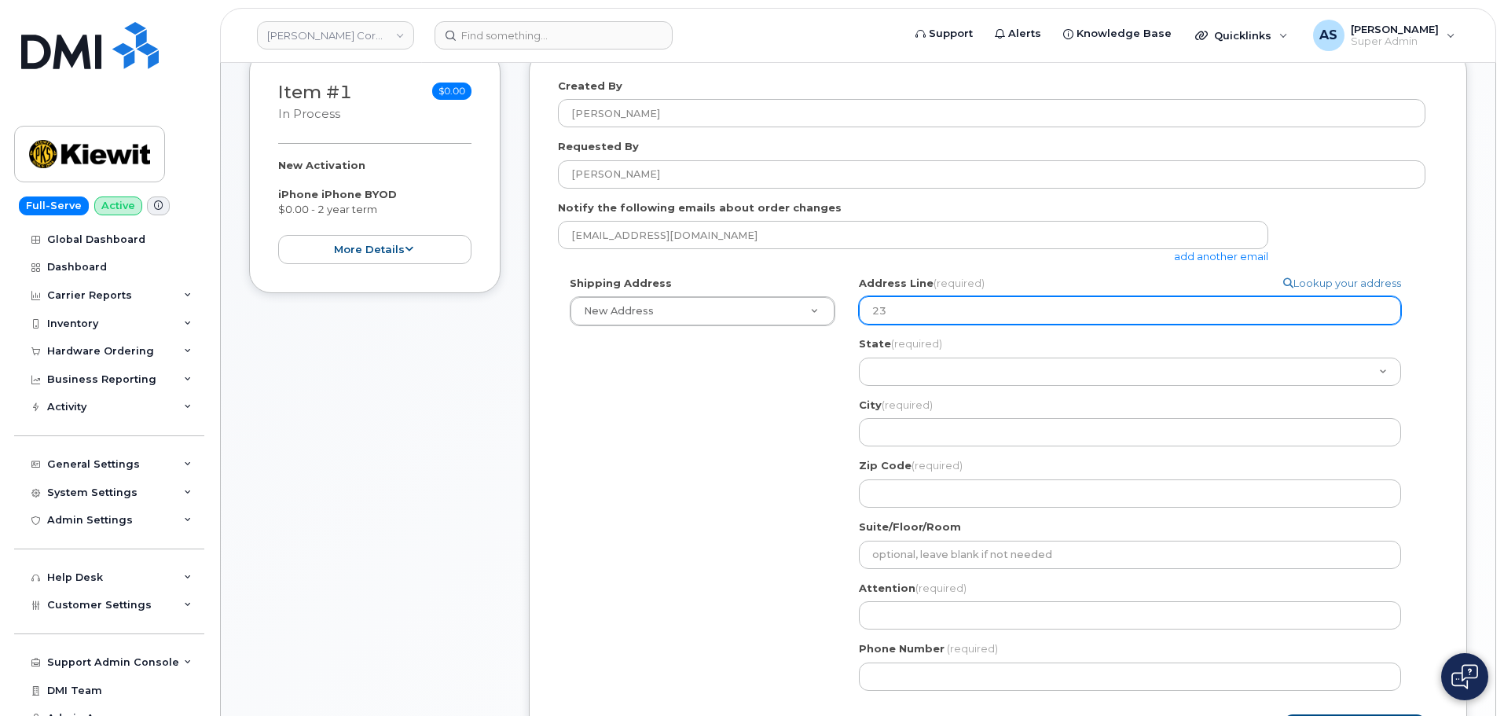
select select
type input "230"
select select
type input "2306"
select select
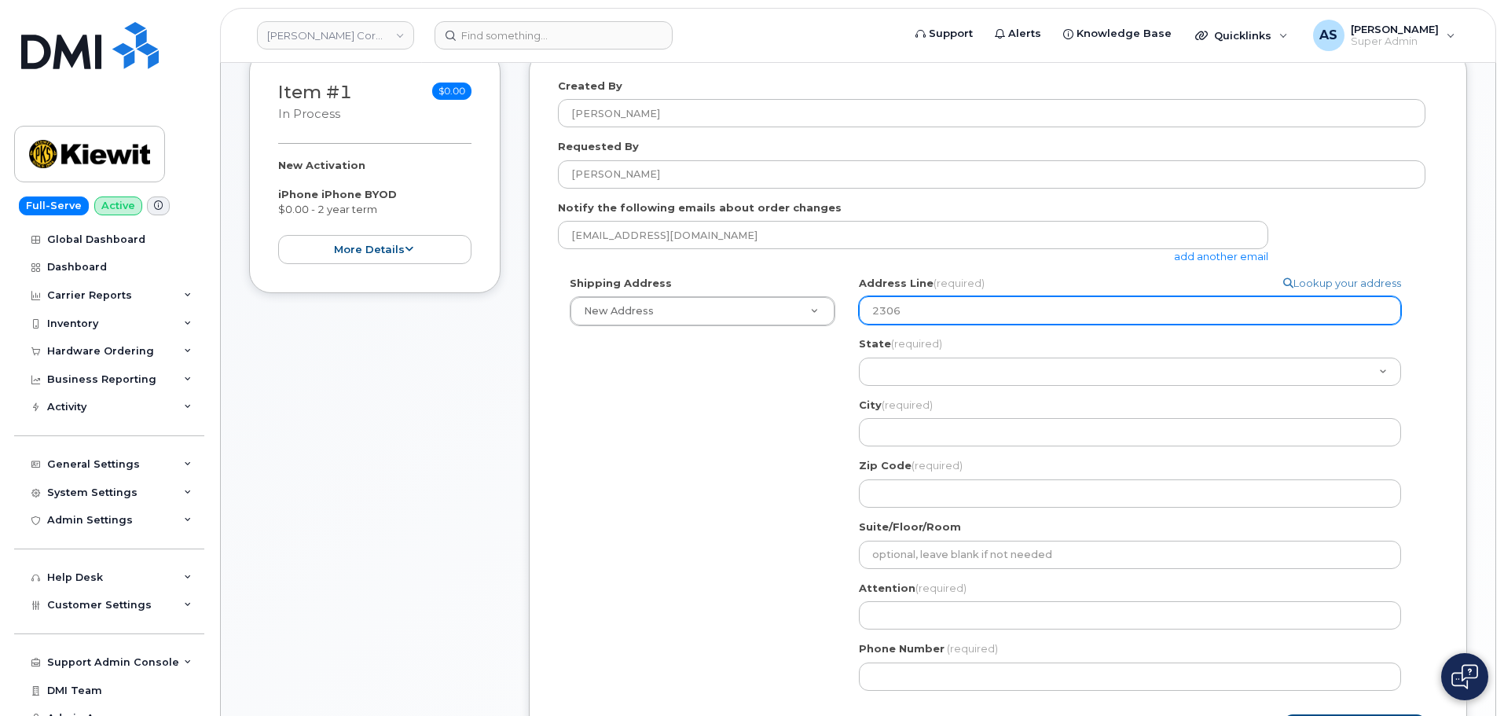
type input "2306 F"
select select
type input "2306 Fo"
select select
type input "2306 For"
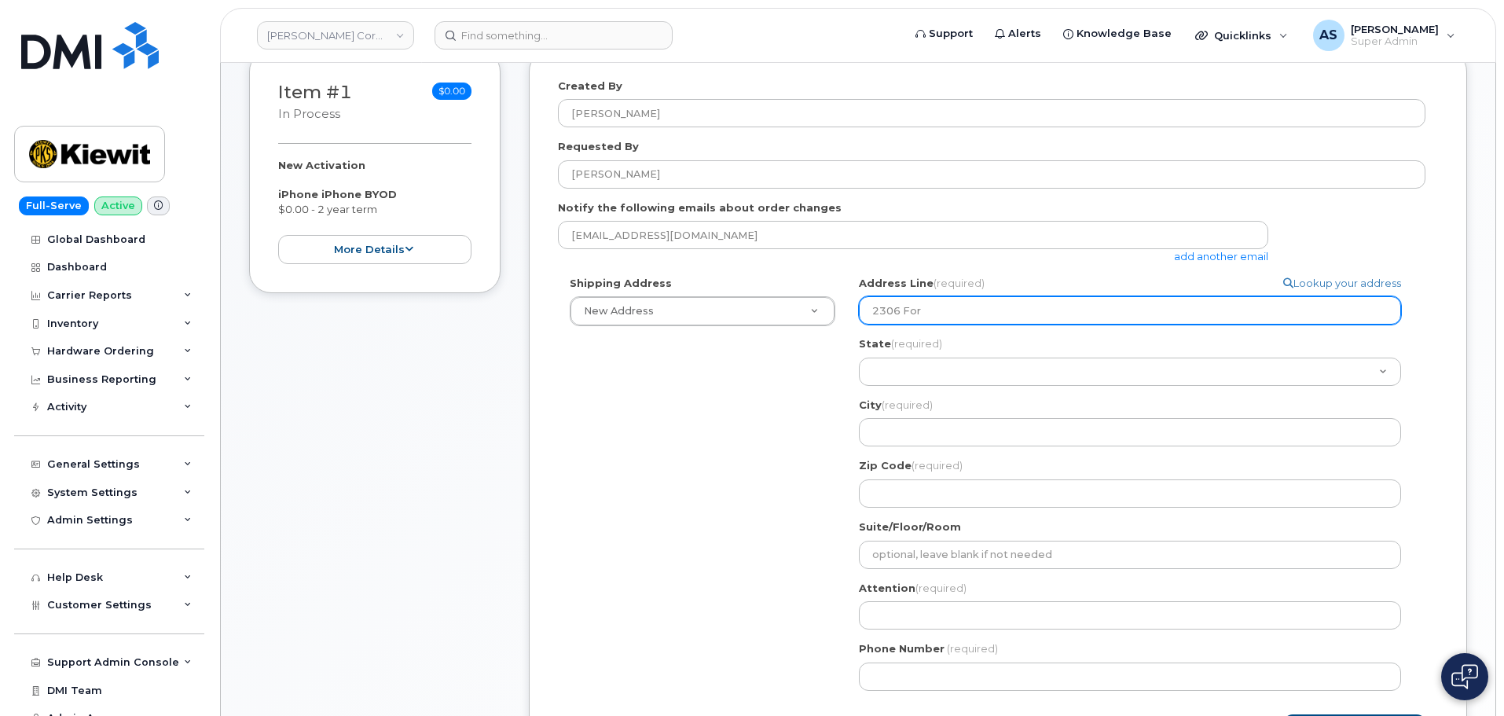
select select
type input "2306 Fore"
select select
type input "2306 Forem"
select select
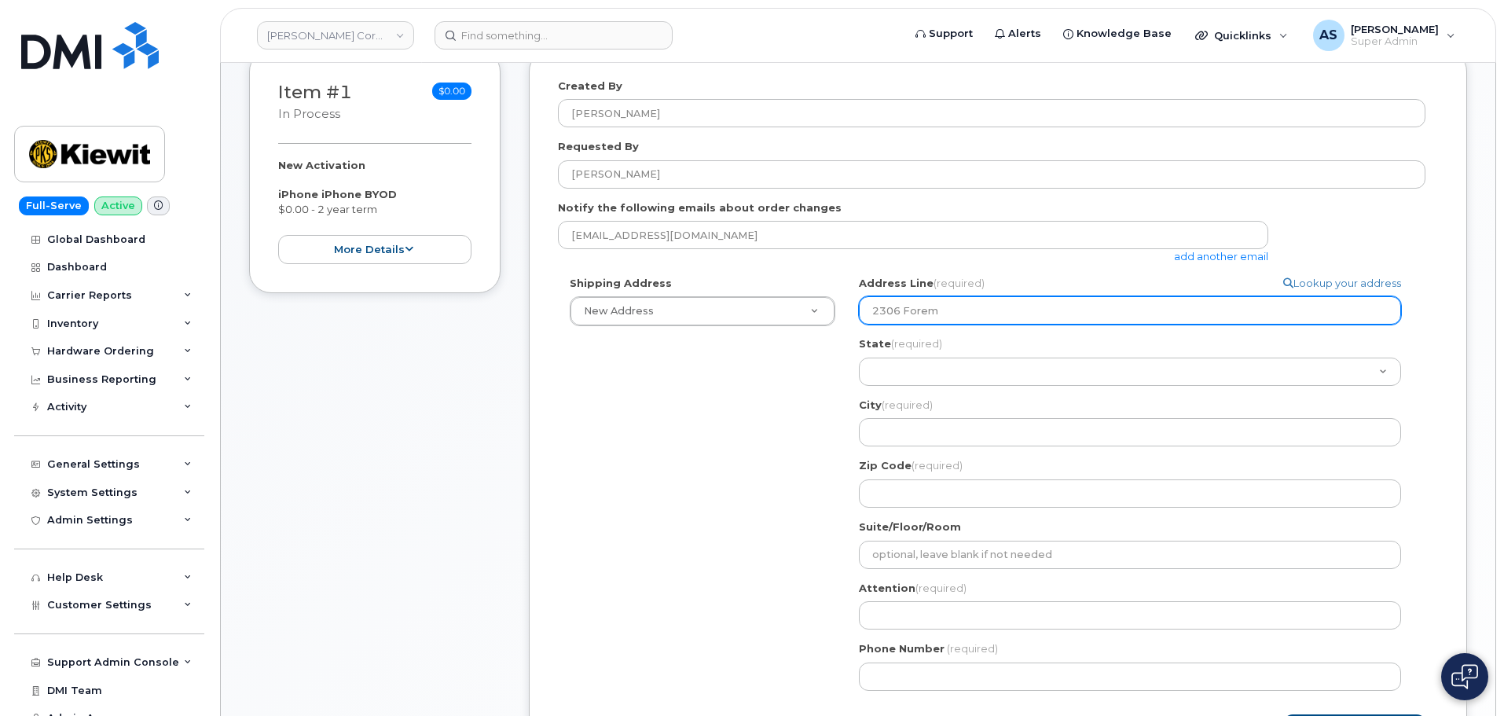
type input "2306 Forema"
select select
type input "2306 Foreman"
select select
type input "2306 Foreman R"
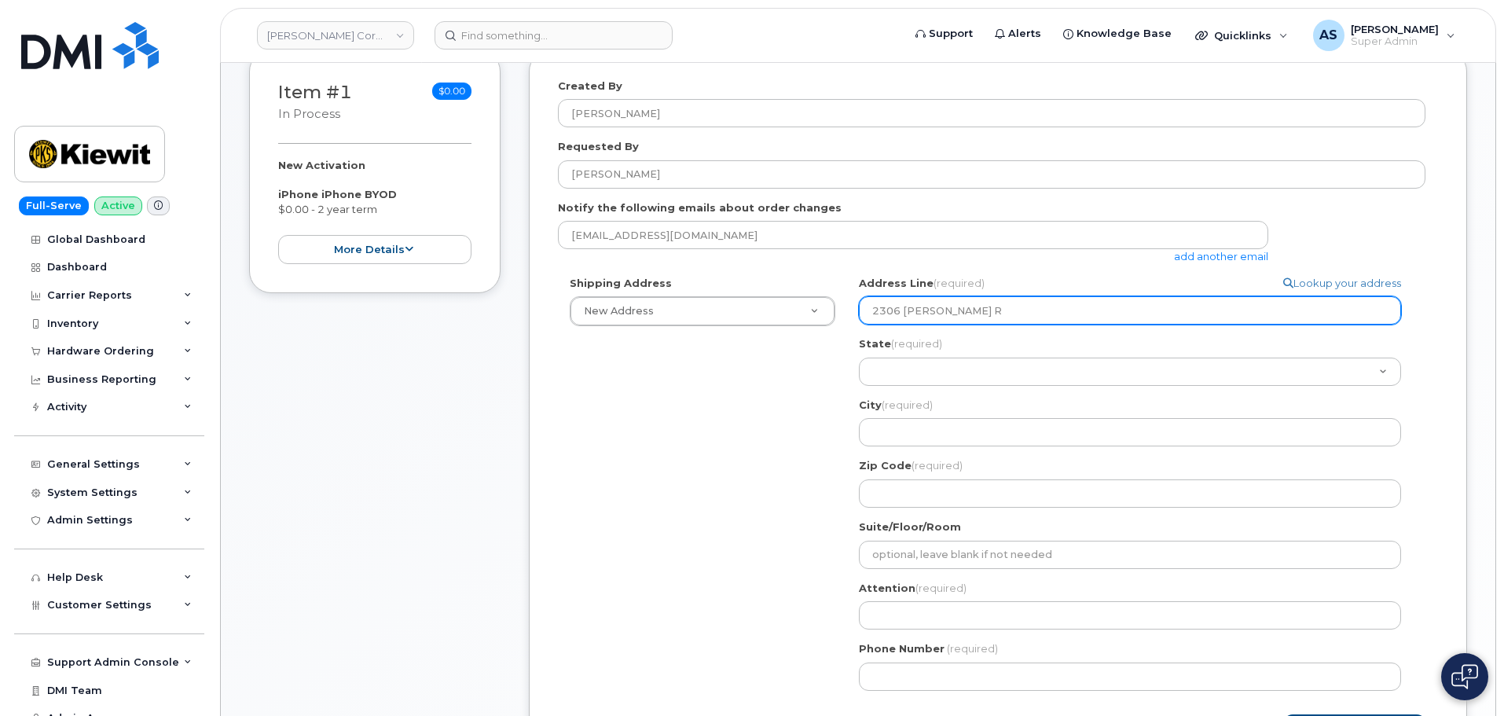
select select
type input "2306 Foreman Rd"
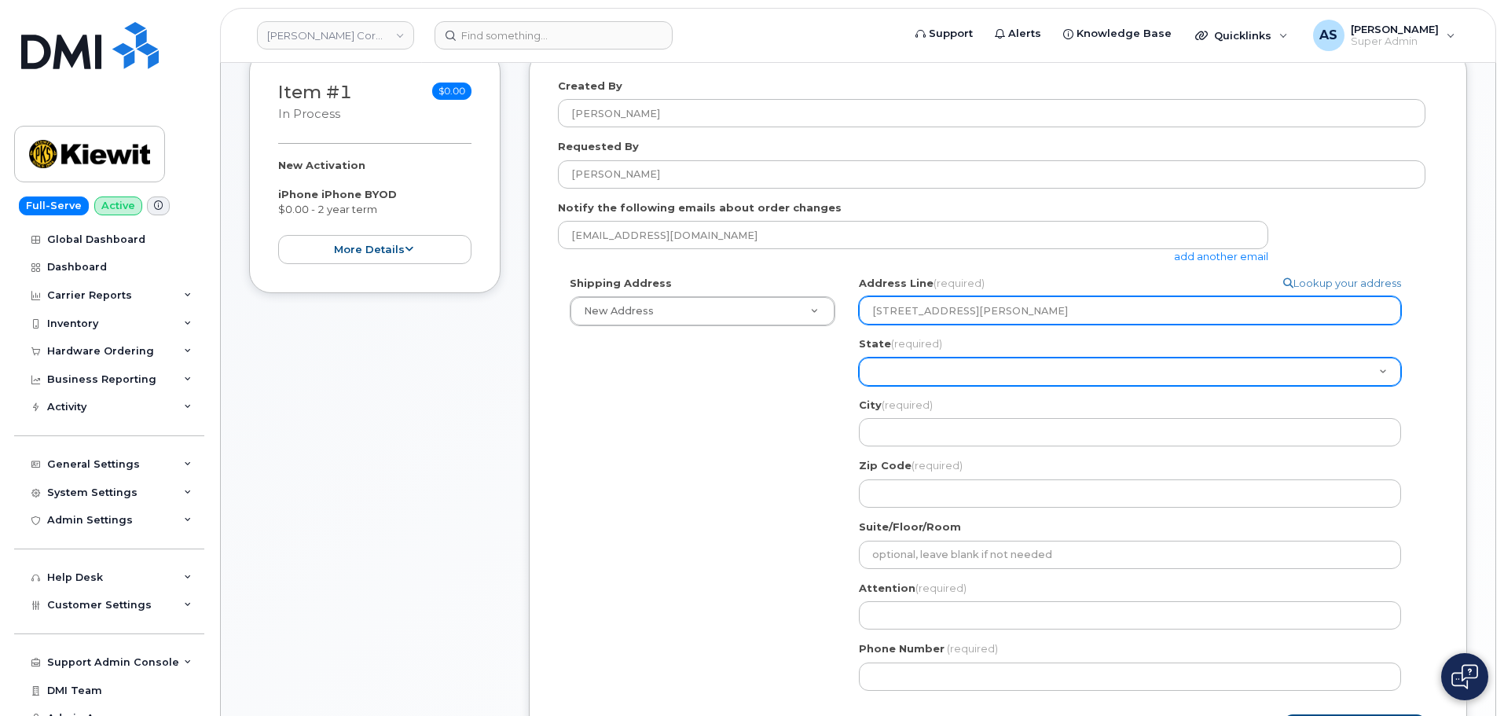
select select "TN"
select select
select select "TX"
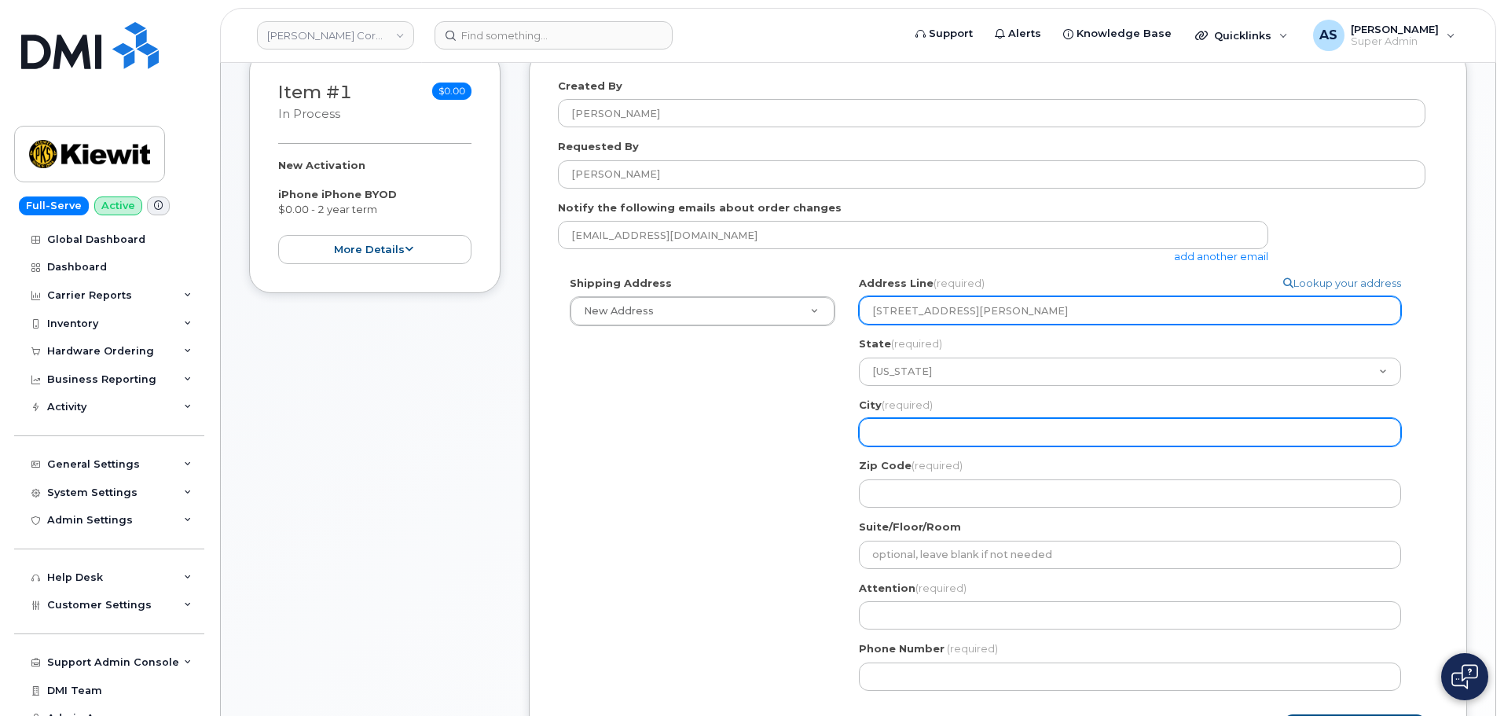
select select
type input "O"
select select
type input "Or"
select select
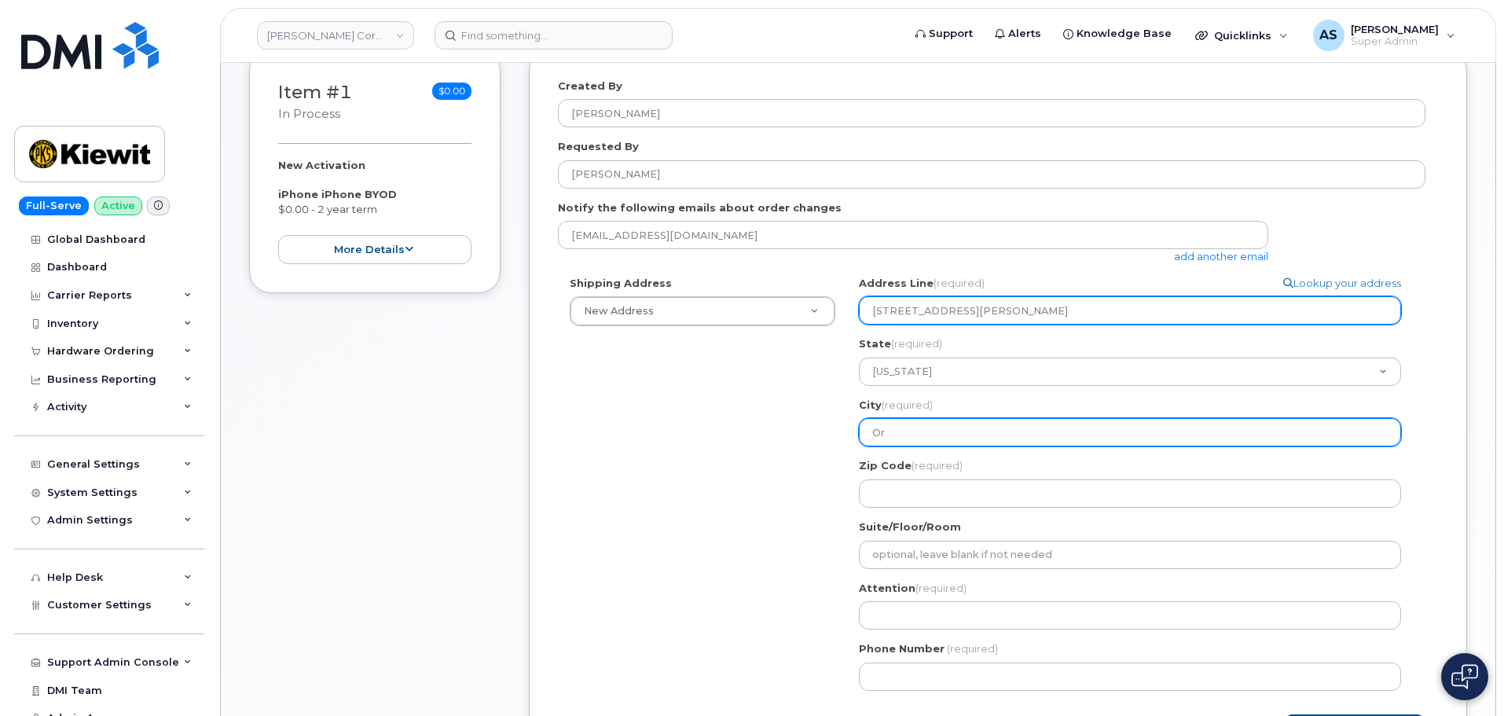
type input "Ora"
select select
type input "Oran"
select select
type input "Orang"
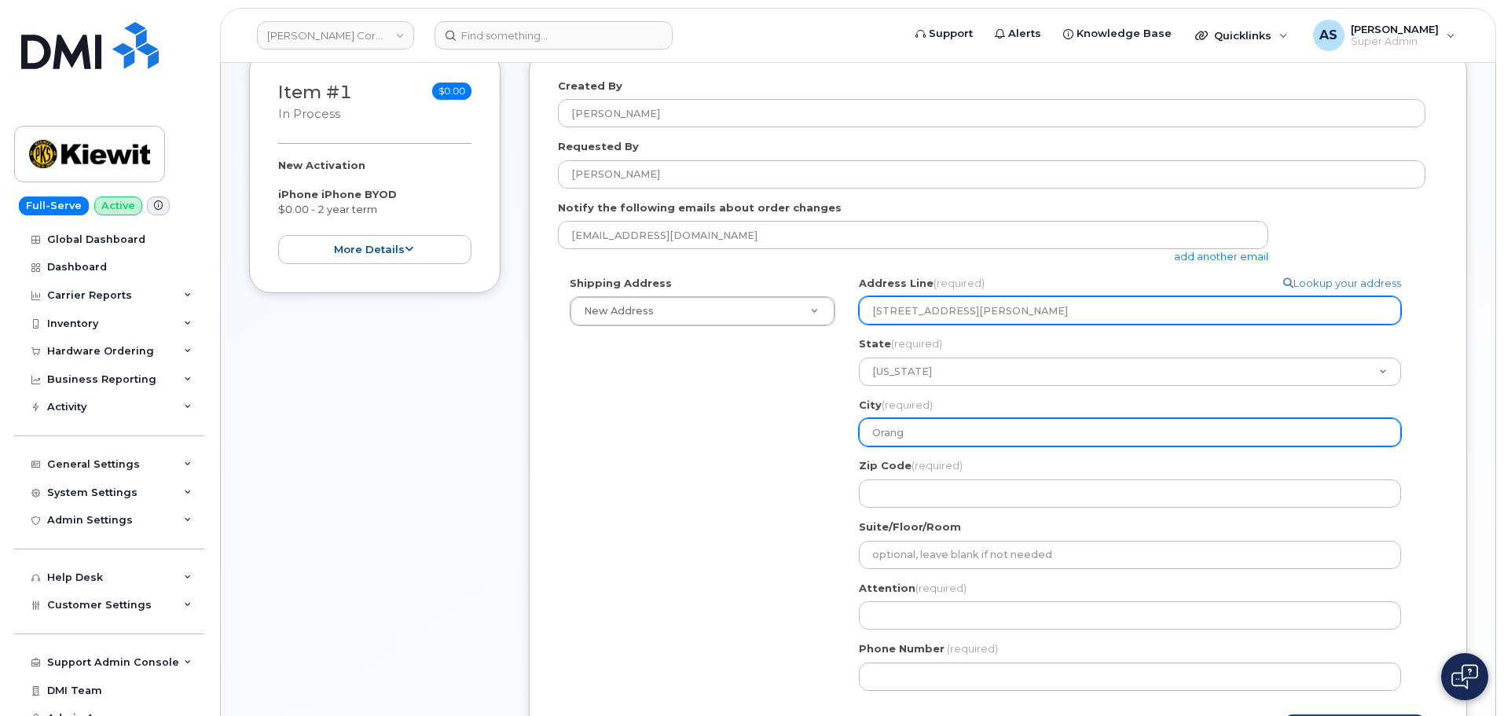
select select
type input "Orange"
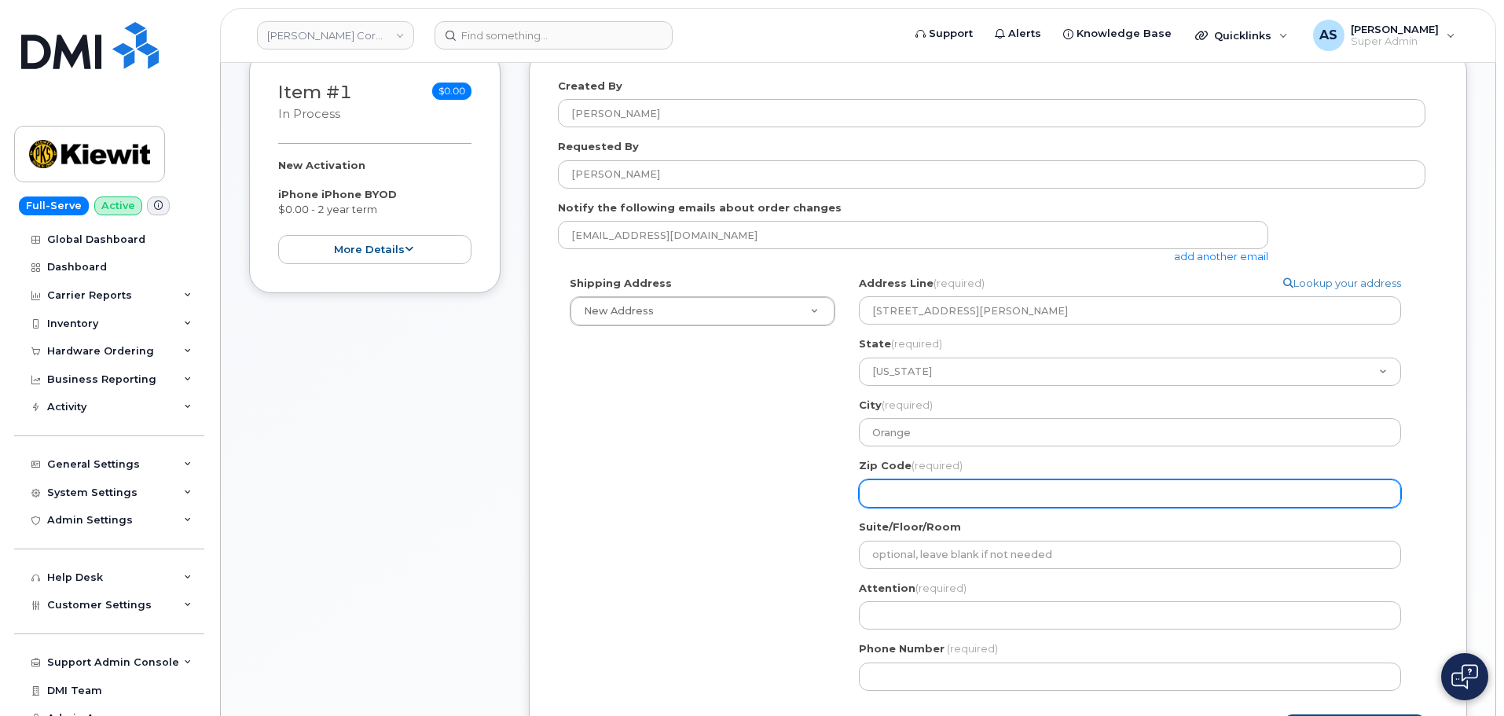
click at [932, 496] on input "Zip Code (required)" at bounding box center [1130, 493] width 542 height 28
select select
type input "7"
select select
type input "77"
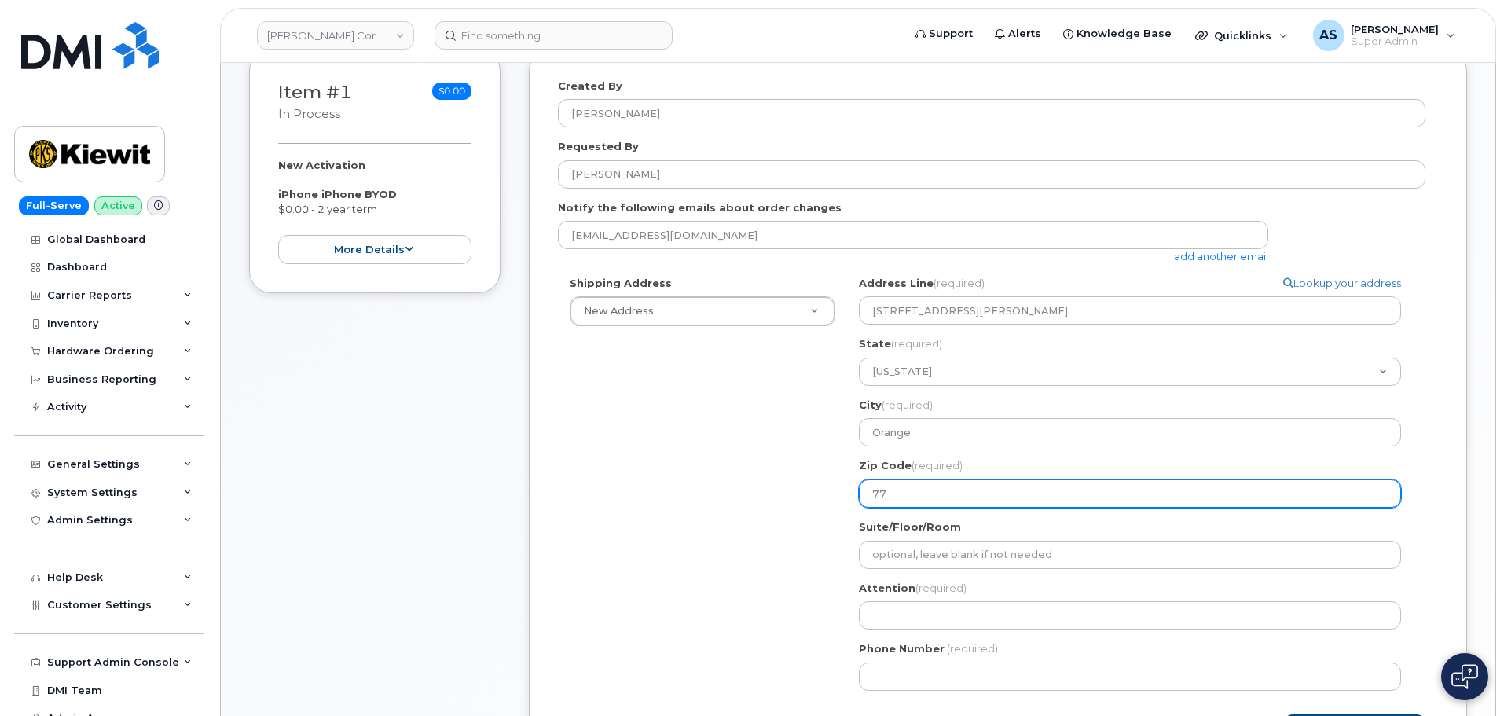
select select
type input "776"
select select
type input "7763"
select select
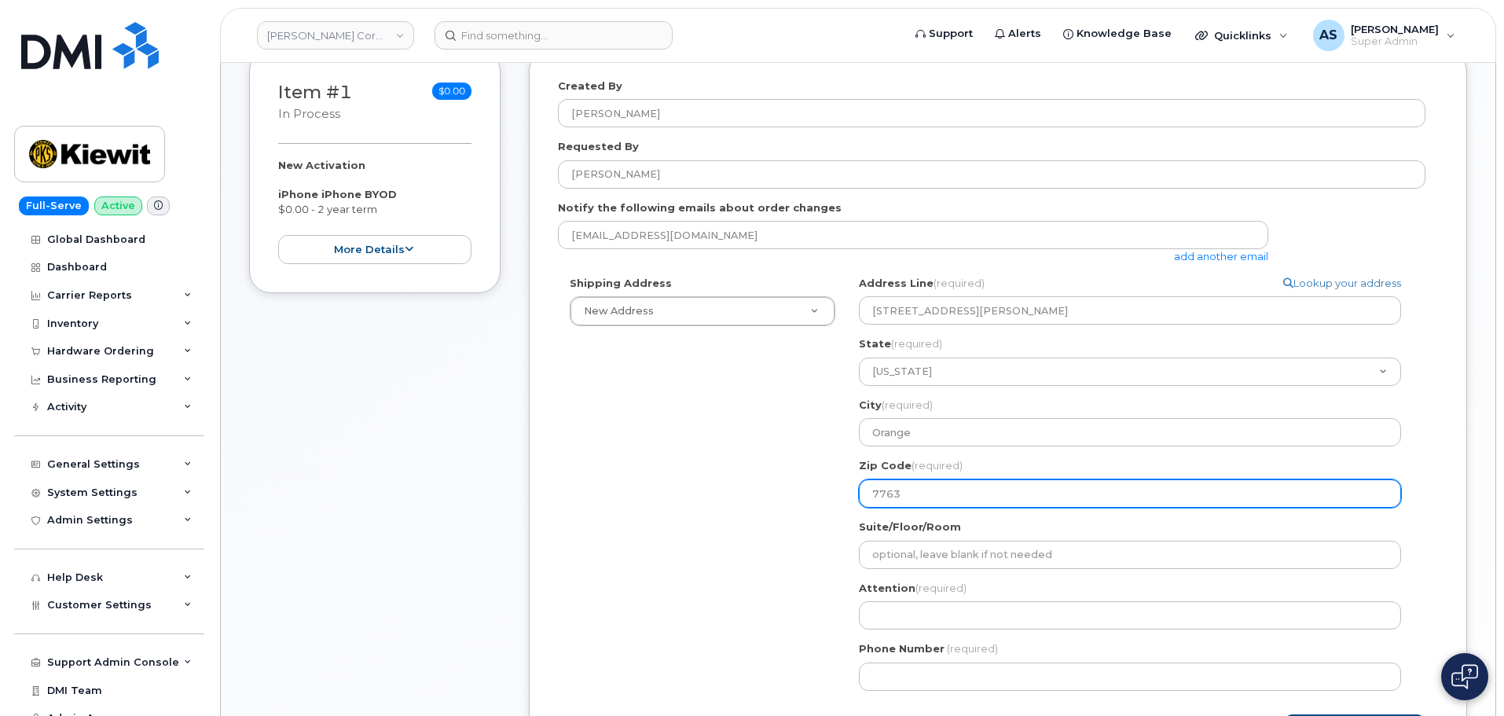
type input "7763."
select select
type input "7763.0"
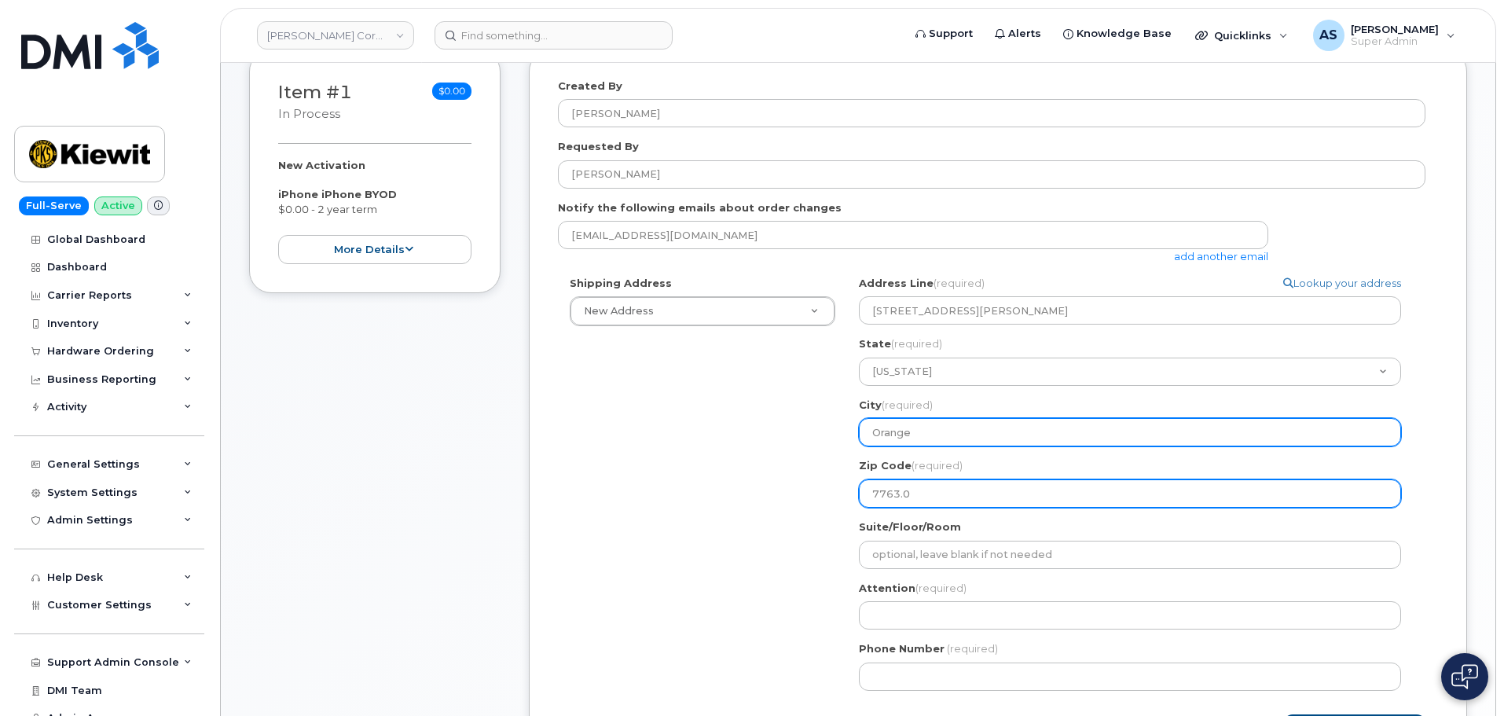
select select
type input "7763."
select select
type input "7763"
select select
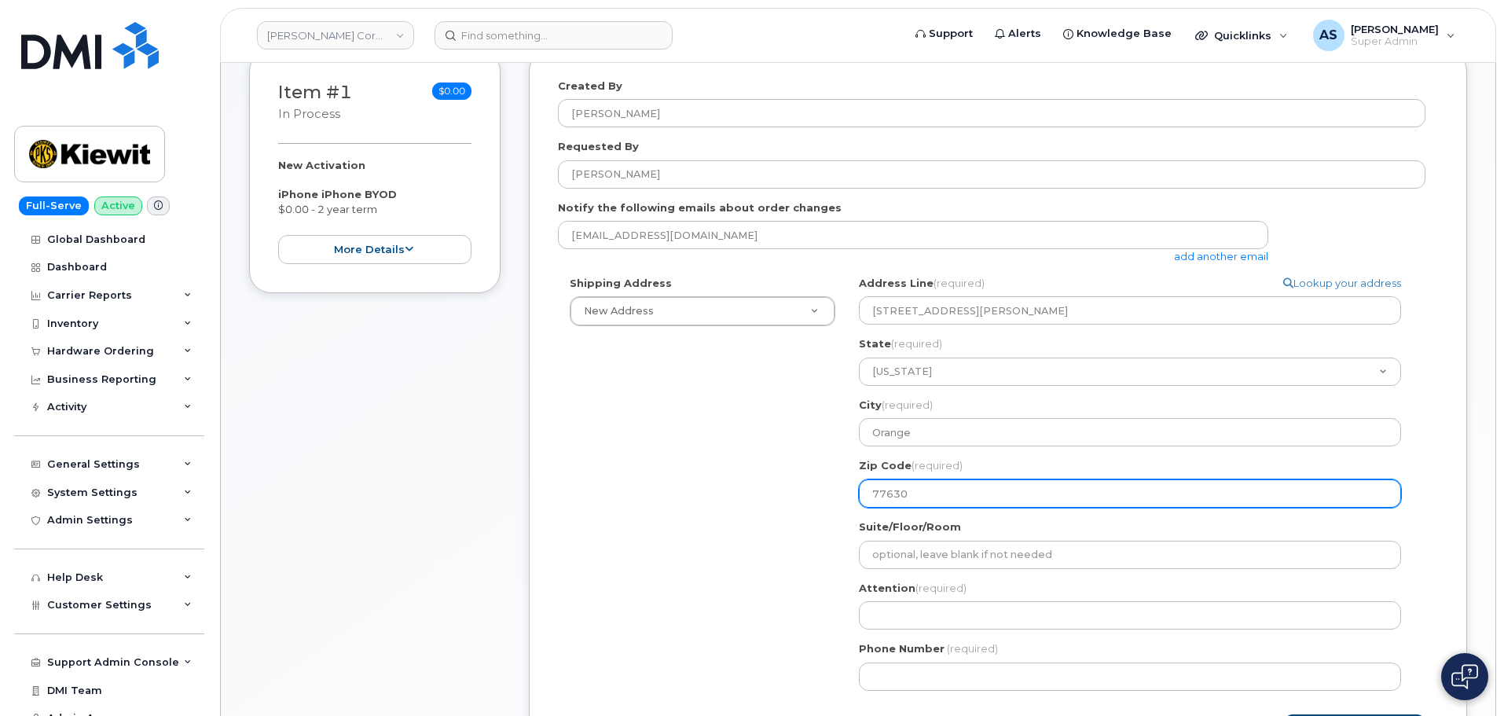
type input "77630"
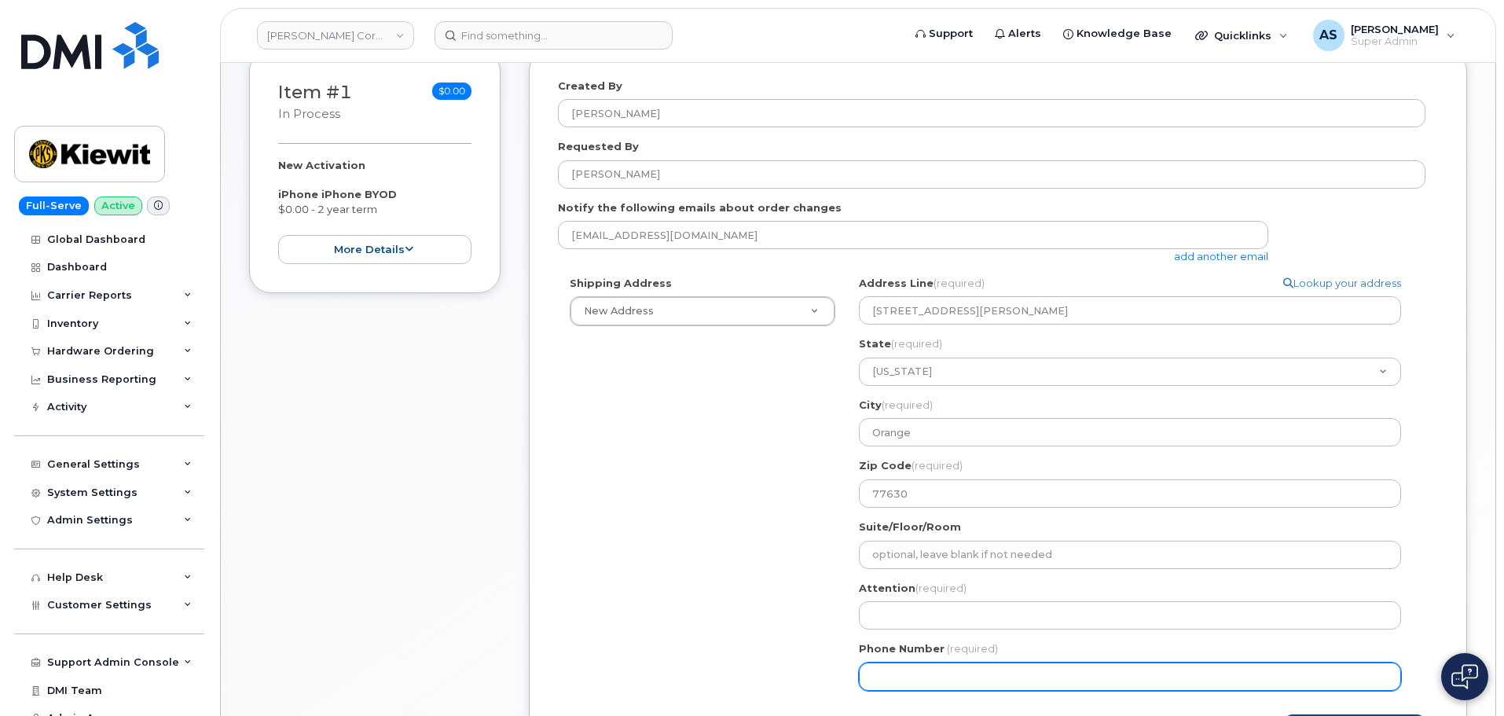
drag, startPoint x: 589, startPoint y: 589, endPoint x: 627, endPoint y: 576, distance: 40.5
click at [584, 593] on div "Shipping Address New Address New Address 20910 Broad Hollow Ct 400 More Ave 216…" at bounding box center [992, 489] width 868 height 427
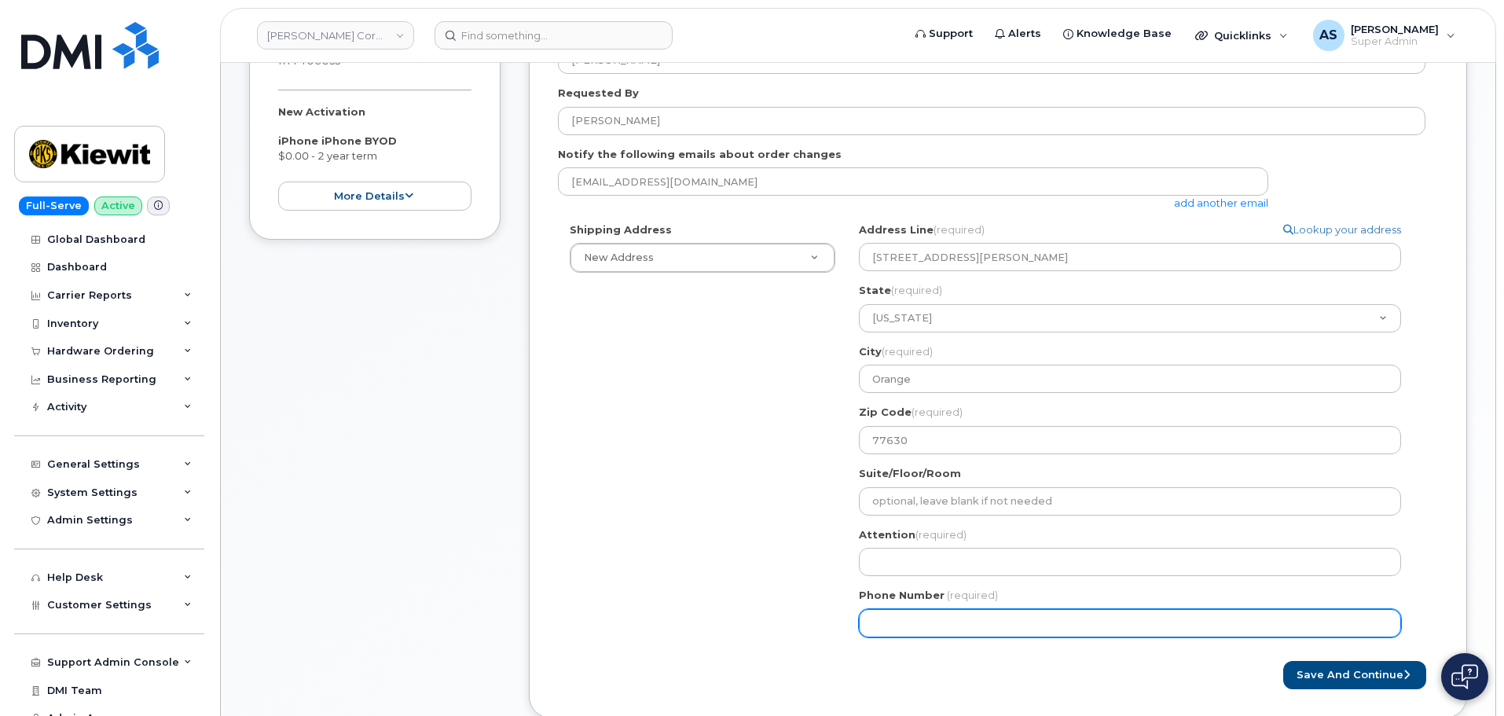
scroll to position [314, 0]
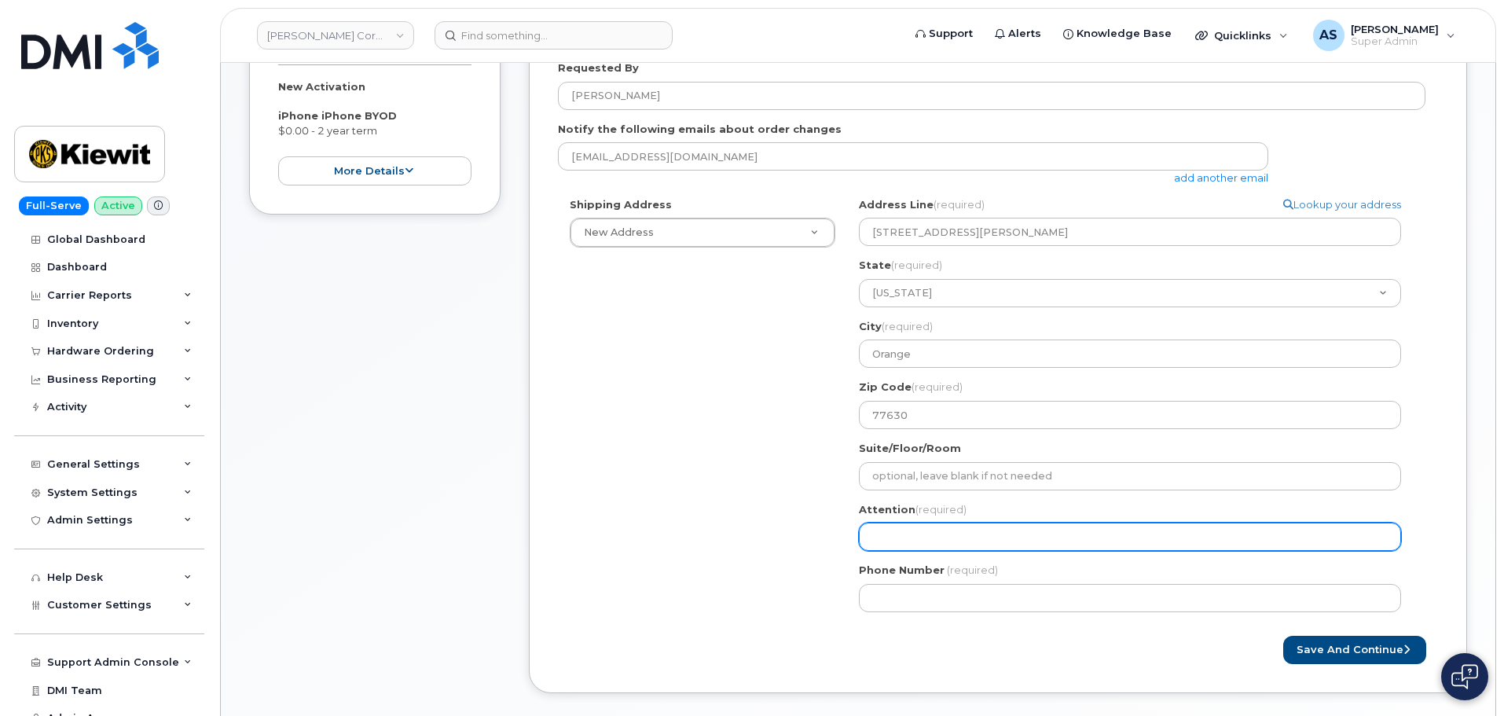
click at [1027, 536] on input "Attention (required)" at bounding box center [1130, 537] width 542 height 28
paste input "[PERSON_NAME]"
select select
type input "[PERSON_NAME]"
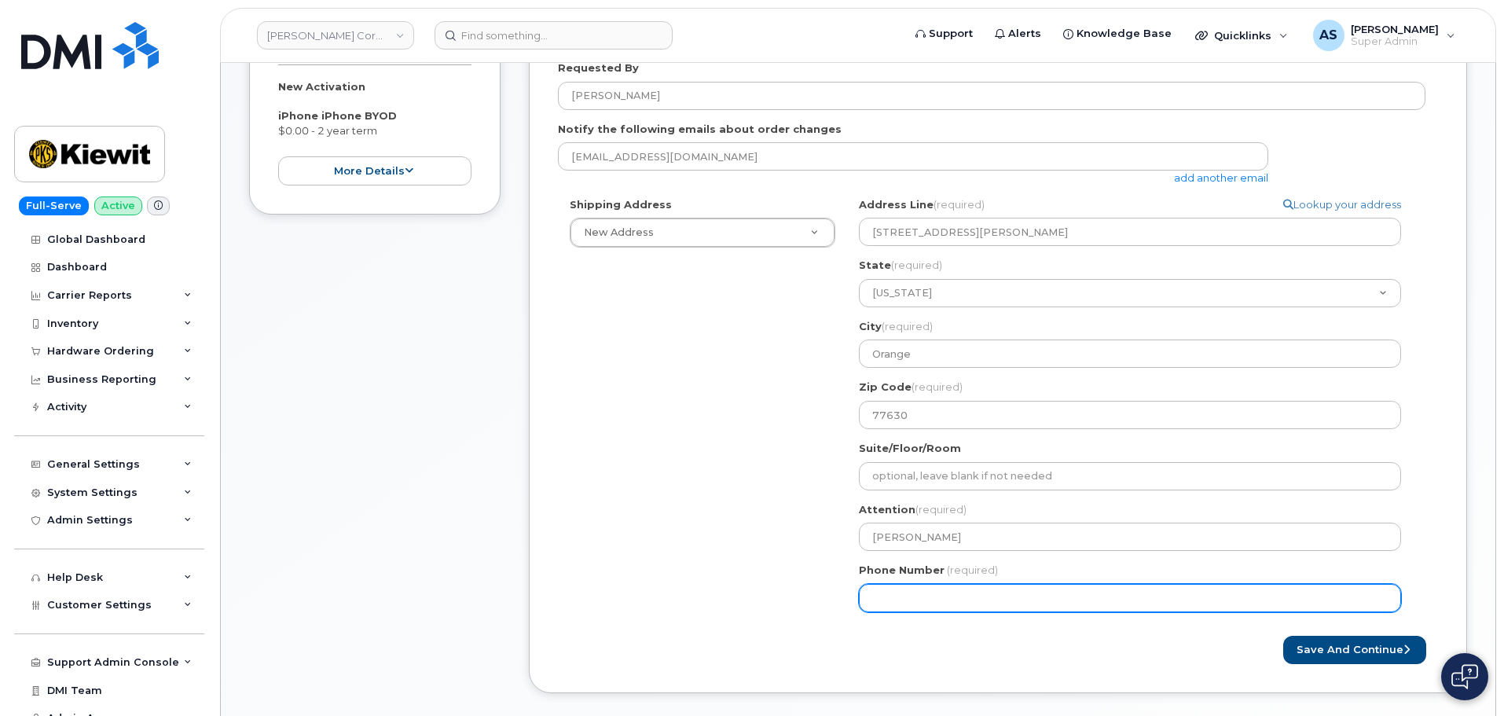
click at [922, 586] on input "Phone Number" at bounding box center [1130, 598] width 542 height 28
paste input "7857477935"
select select
type input "7857477935"
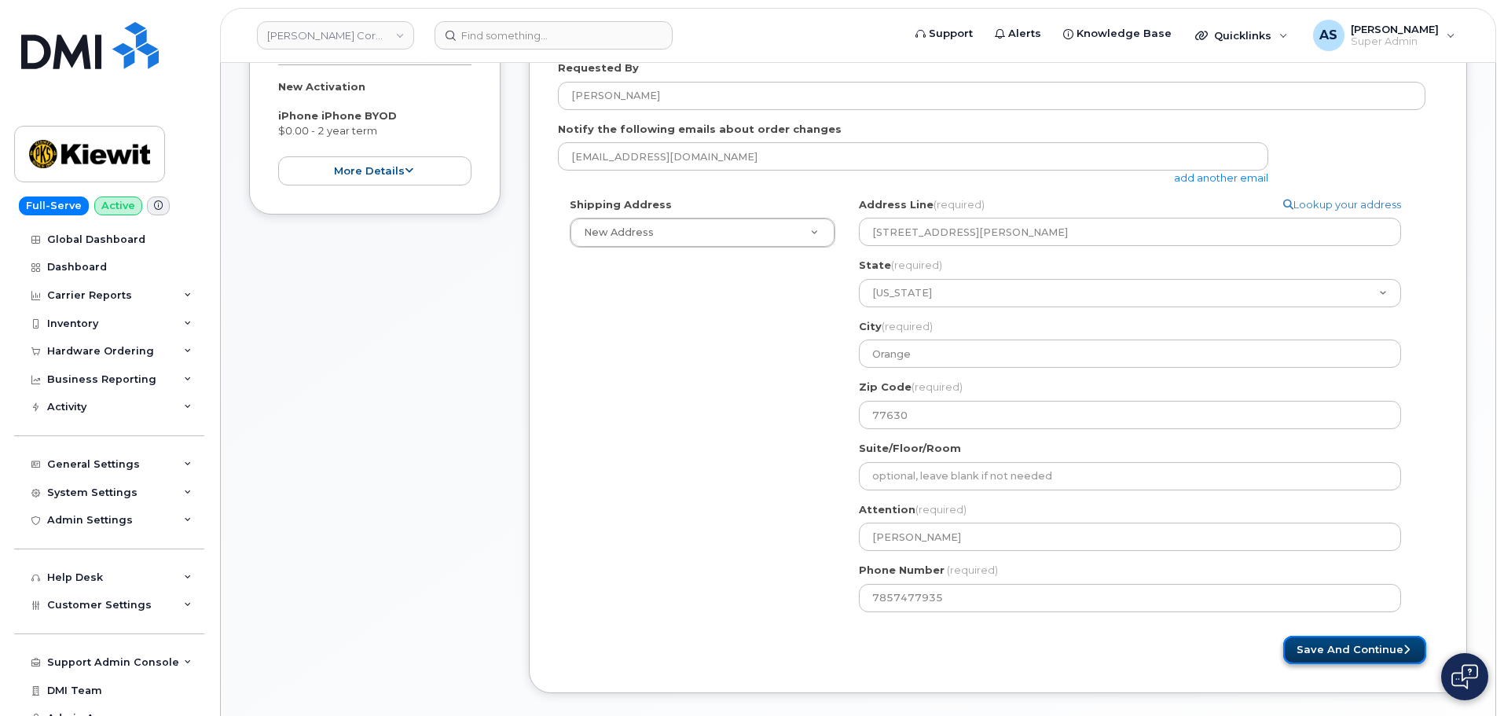
click at [1406, 652] on icon "submit" at bounding box center [1407, 650] width 6 height 10
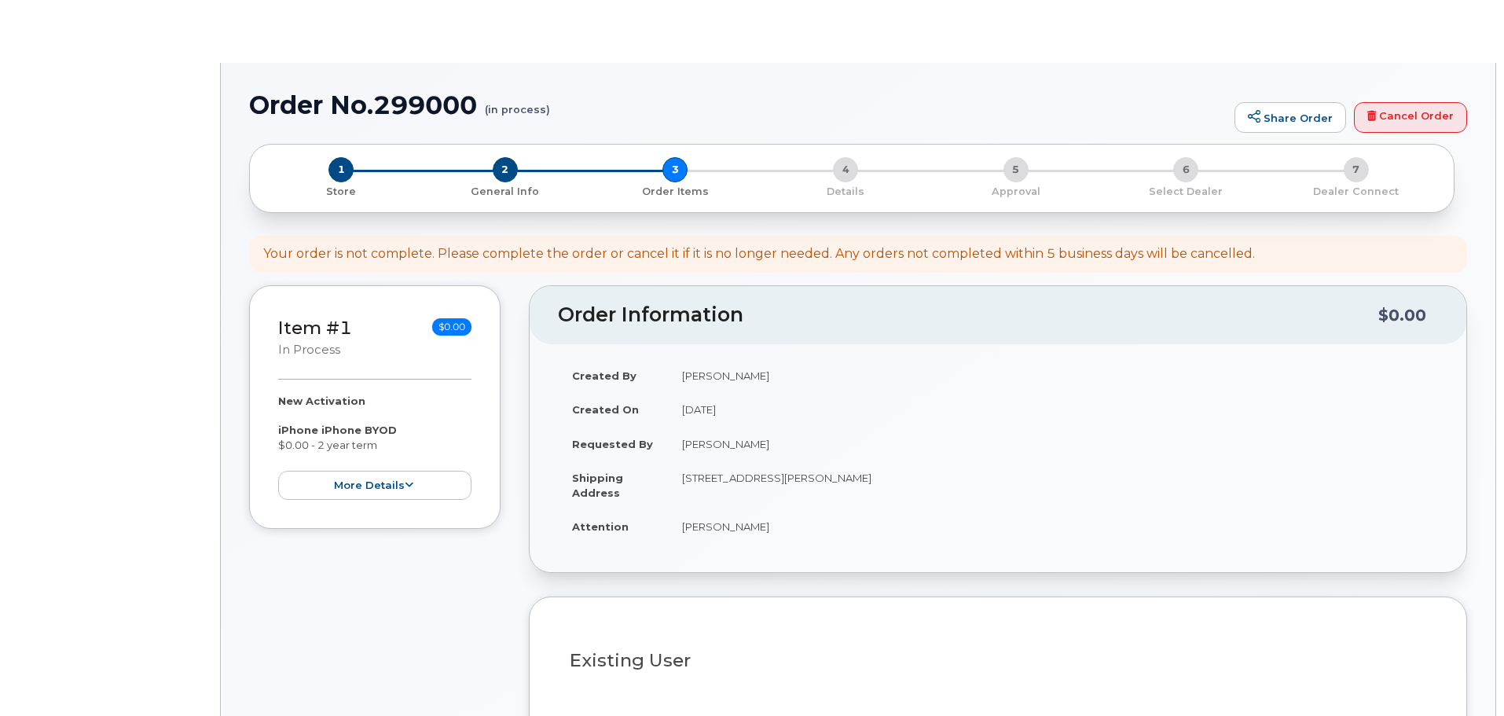
select select
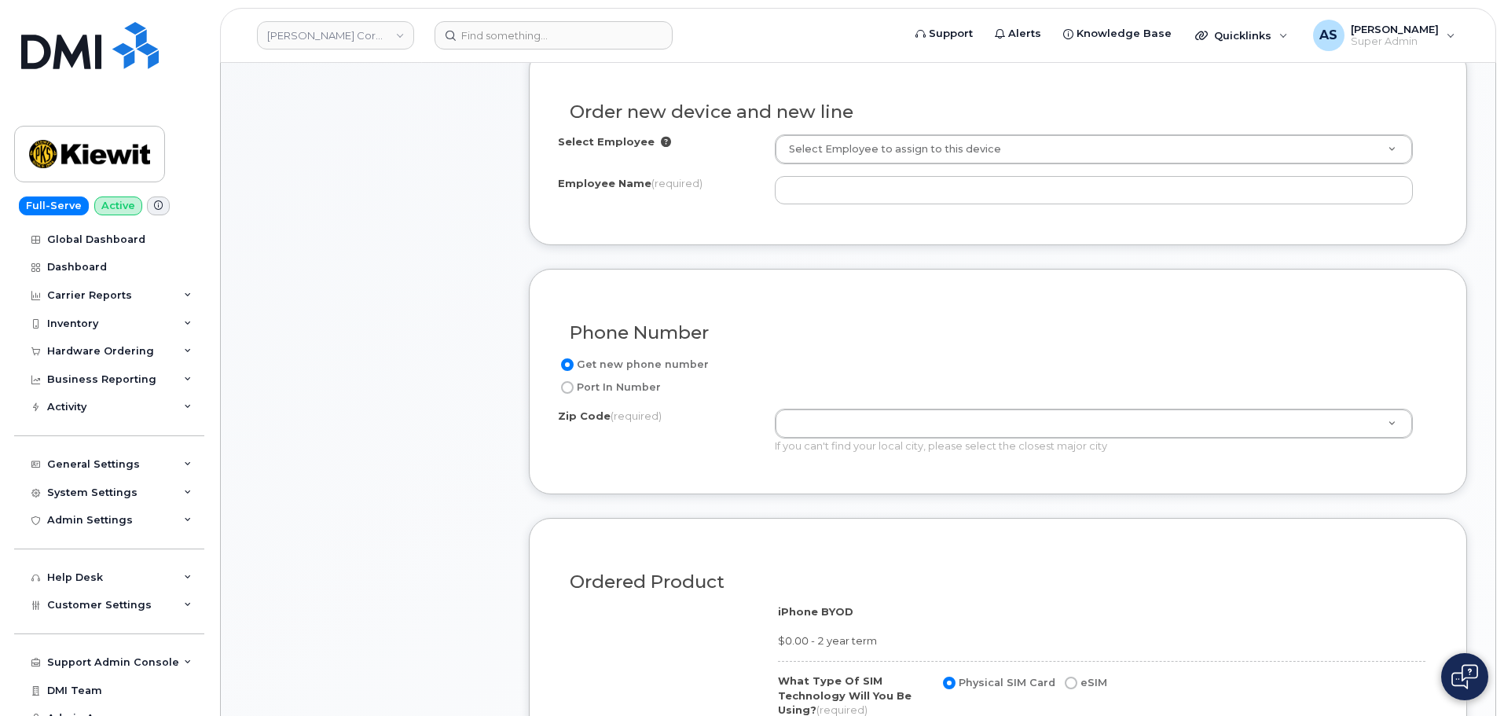
scroll to position [550, 0]
click at [567, 385] on input "Port In Number" at bounding box center [567, 386] width 13 height 13
radio input "true"
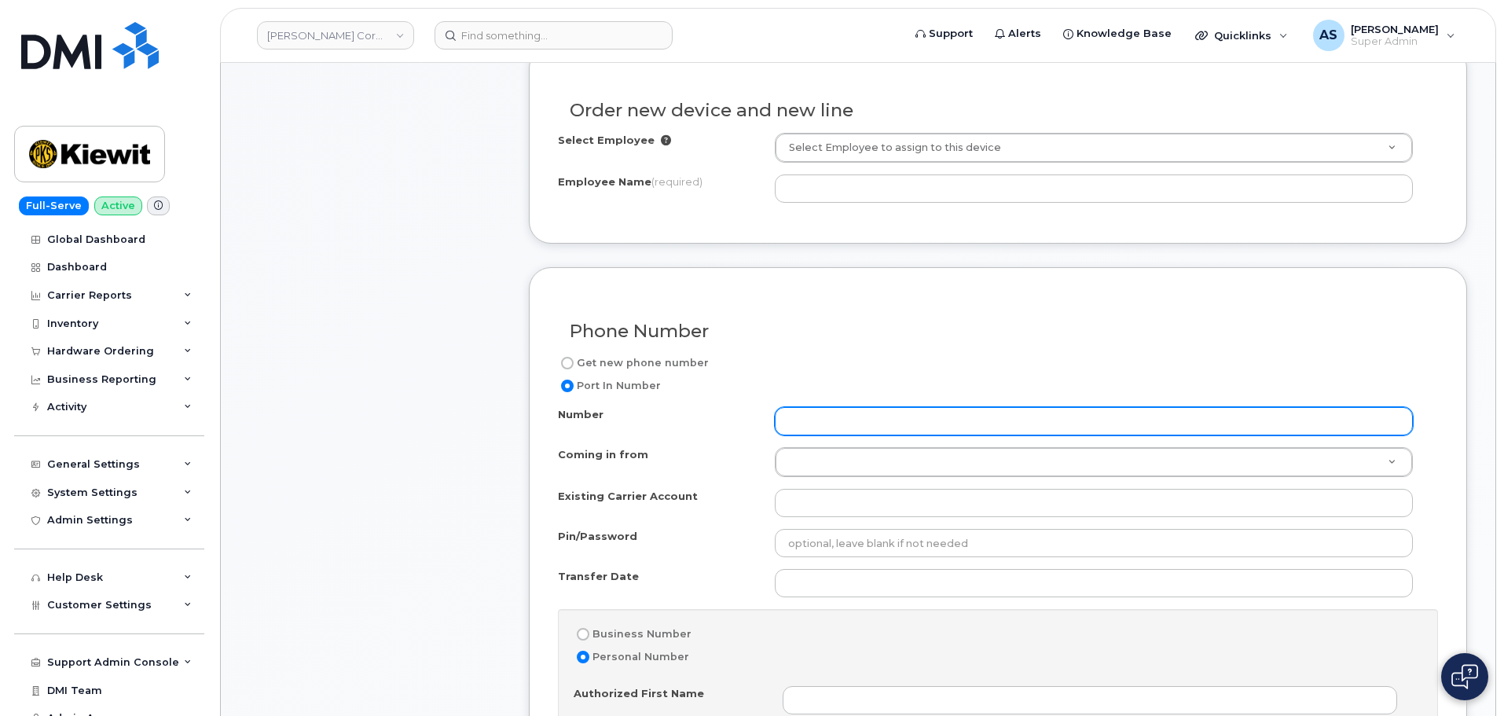
click at [831, 424] on input "Number" at bounding box center [1094, 421] width 638 height 28
paste input "3612389596"
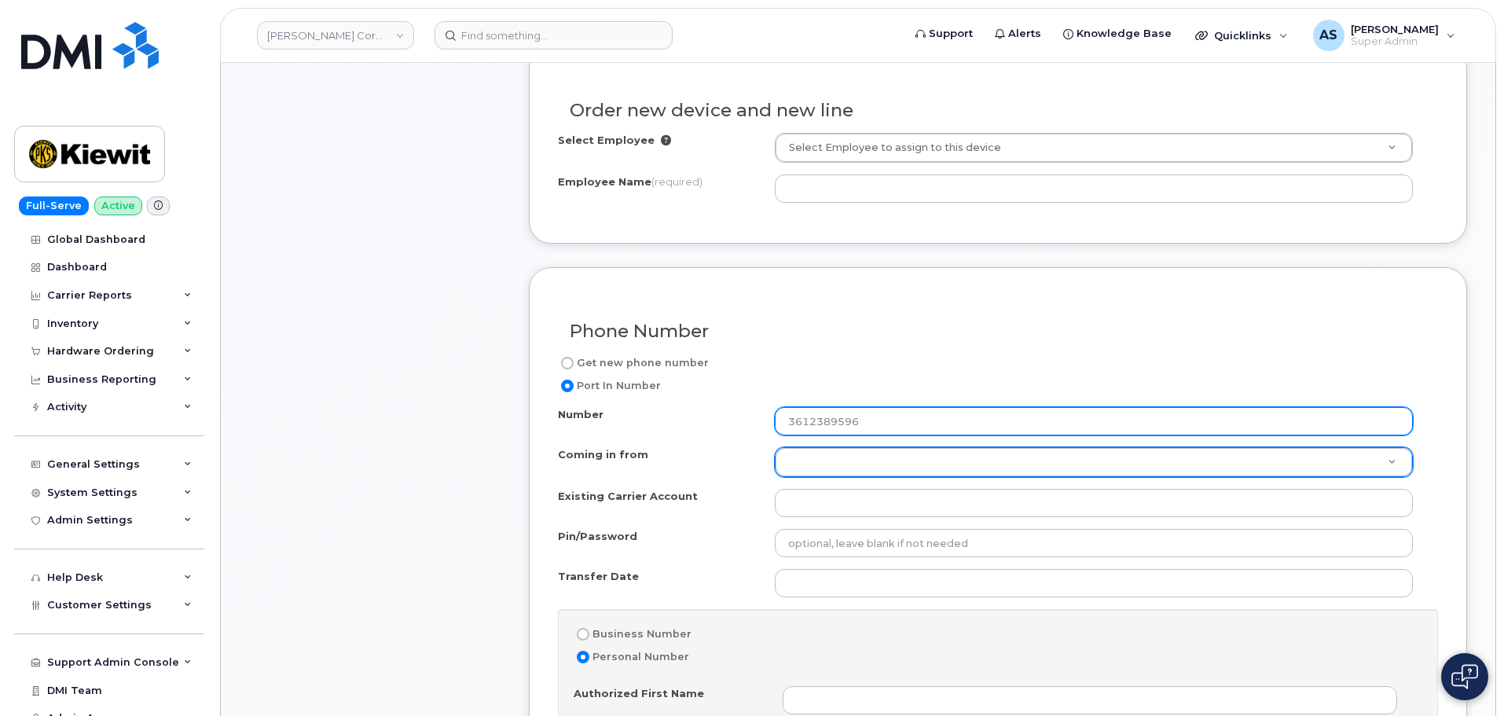
type input "3612389596"
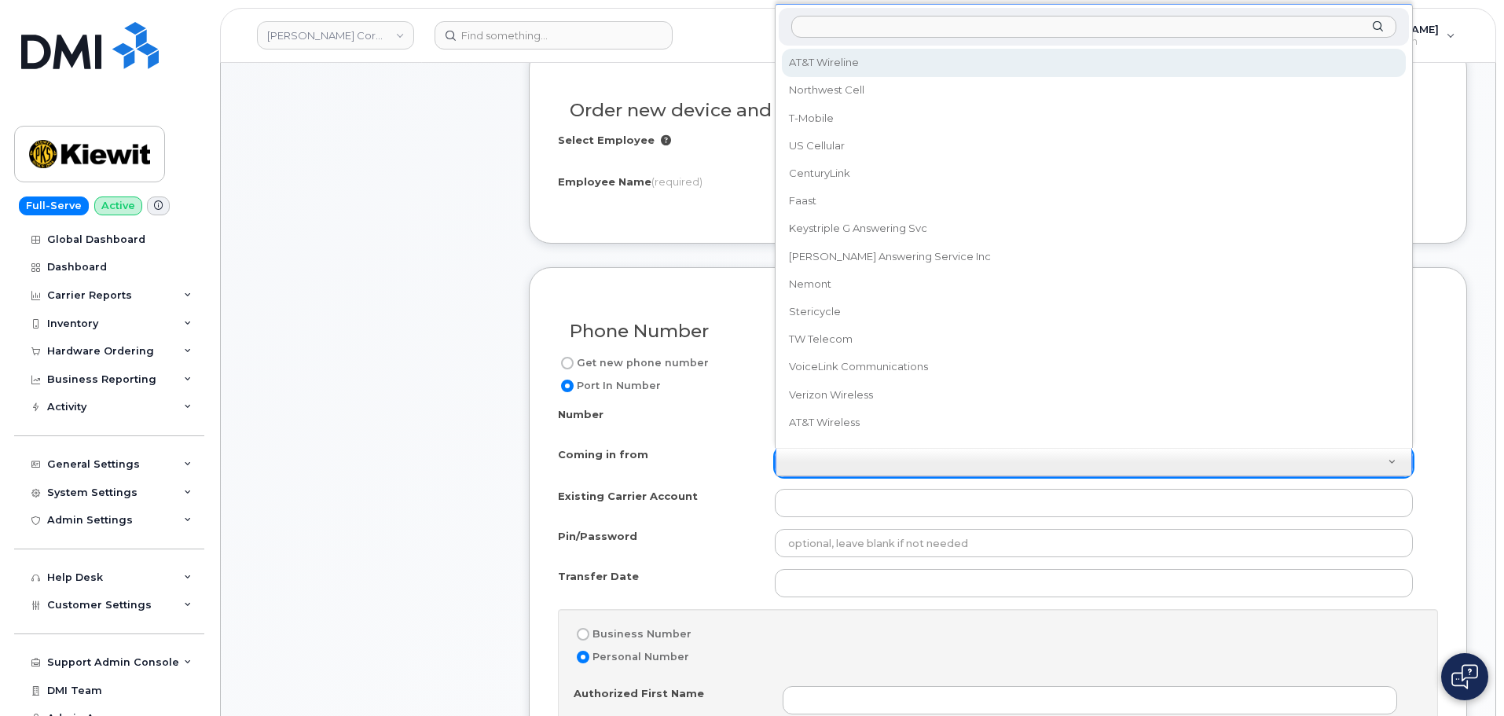
scroll to position [14, 0]
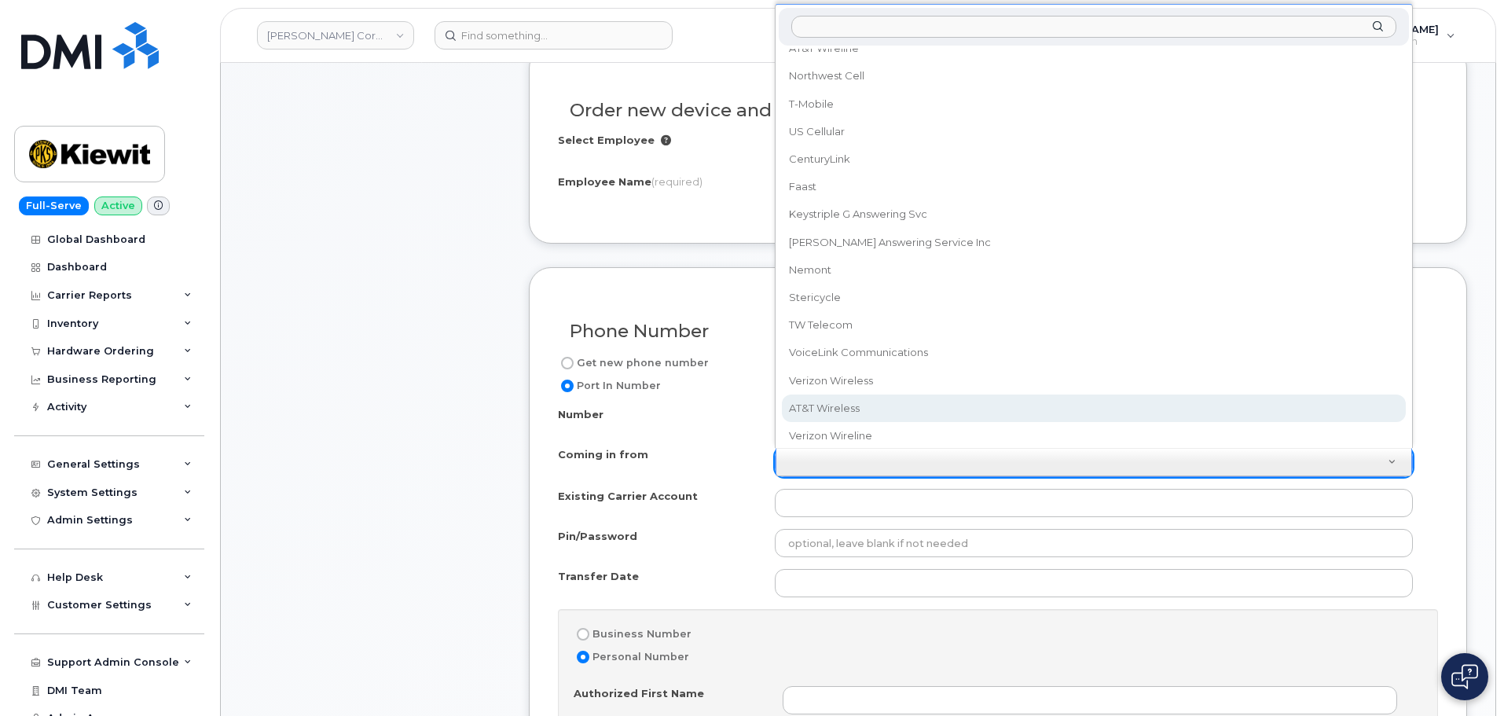
select select "AT&T Wireless"
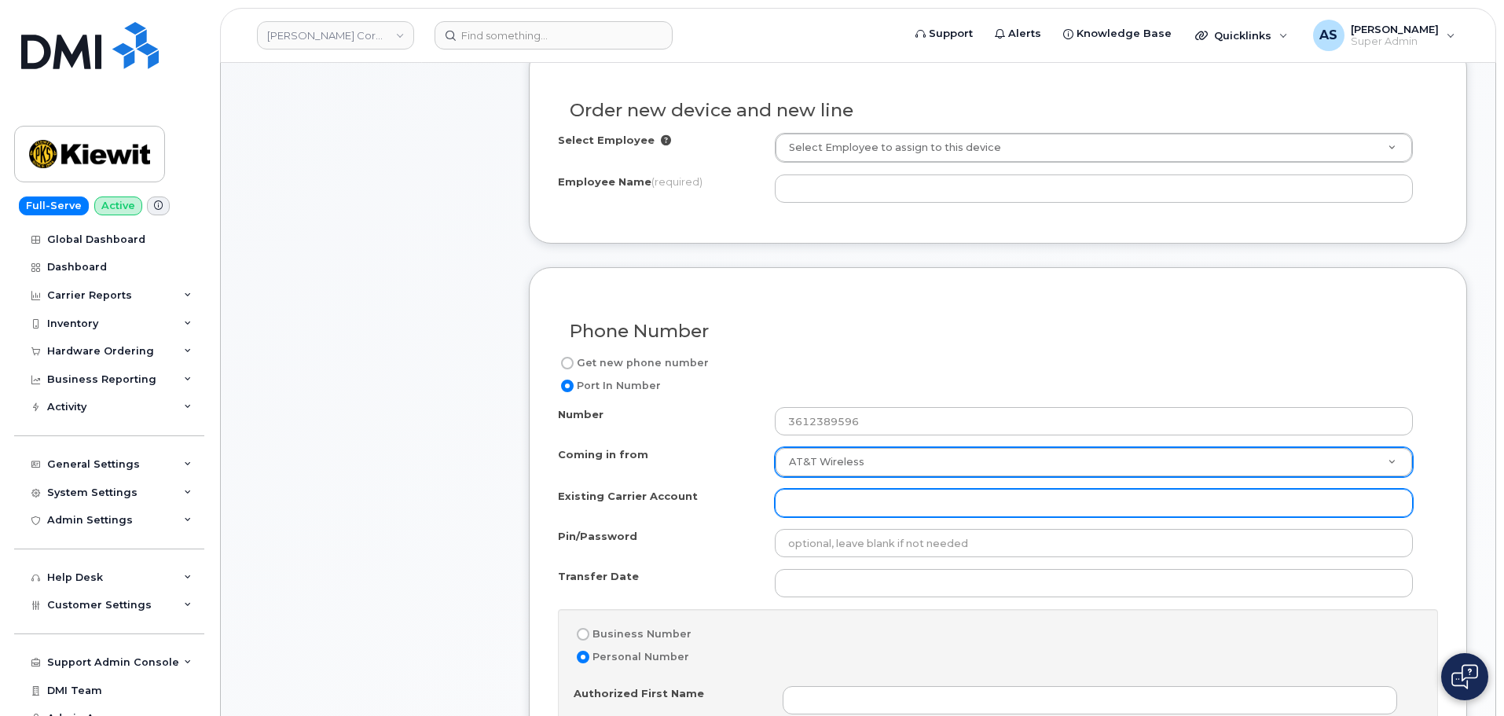
click at [842, 495] on input "Existing Carrier Account" at bounding box center [1094, 503] width 638 height 28
type input "[PERSON_NAME]"
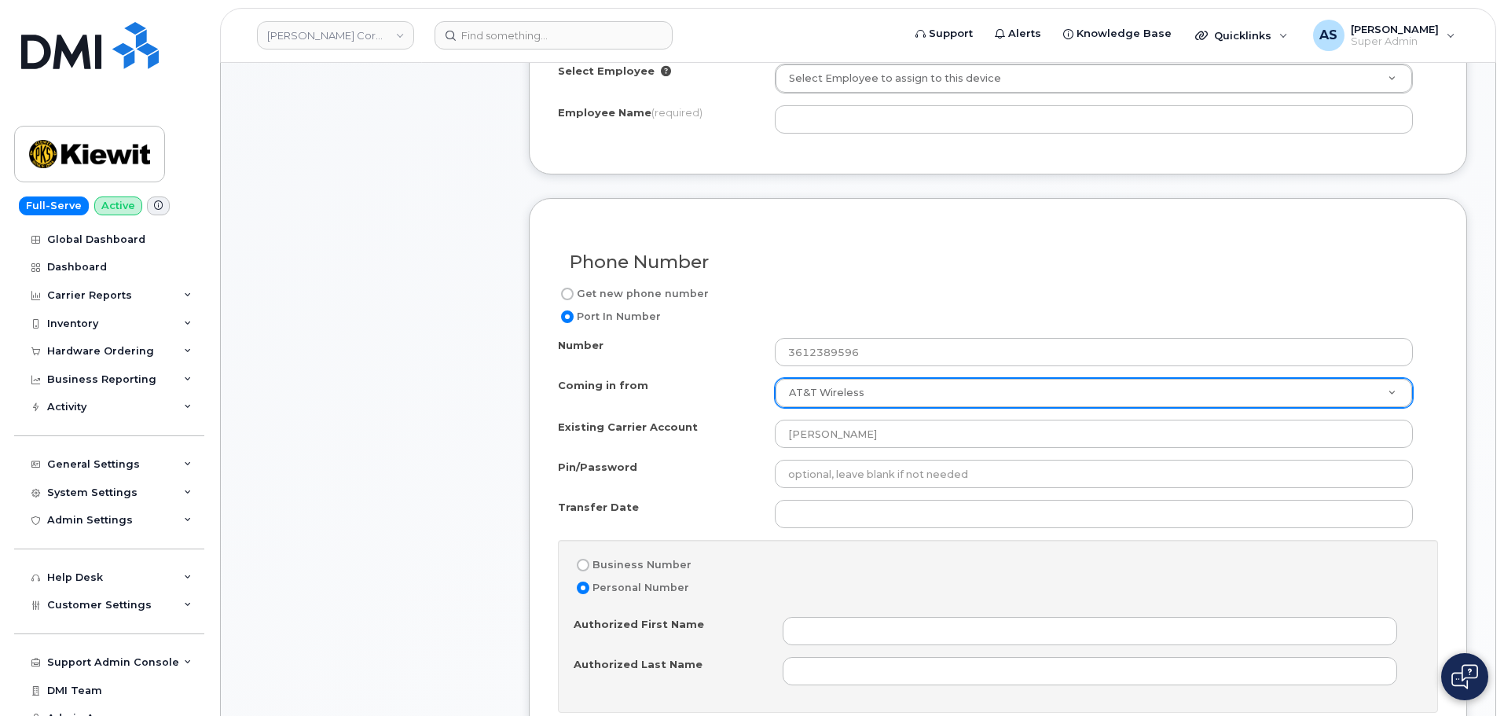
scroll to position [707, 0]
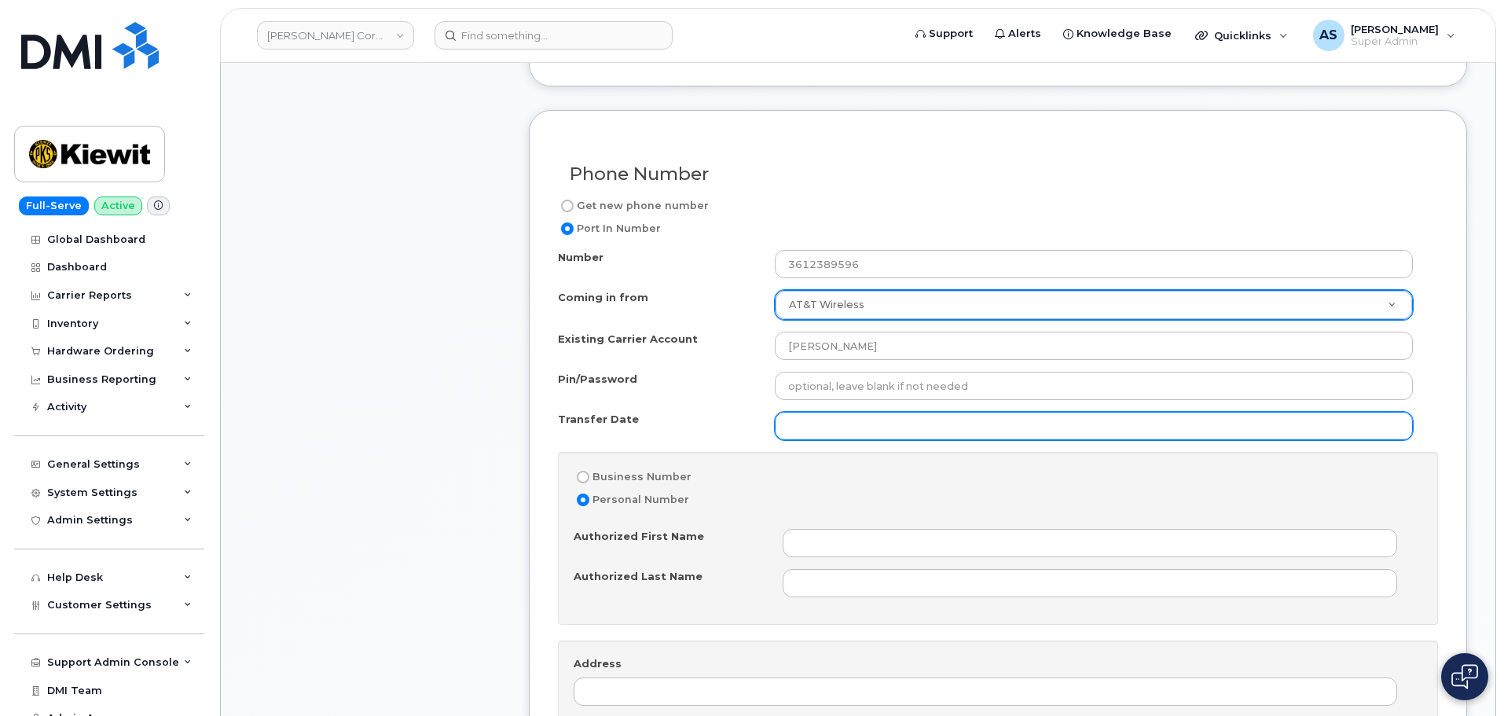
click at [835, 432] on input "Transfer Date" at bounding box center [1094, 426] width 638 height 28
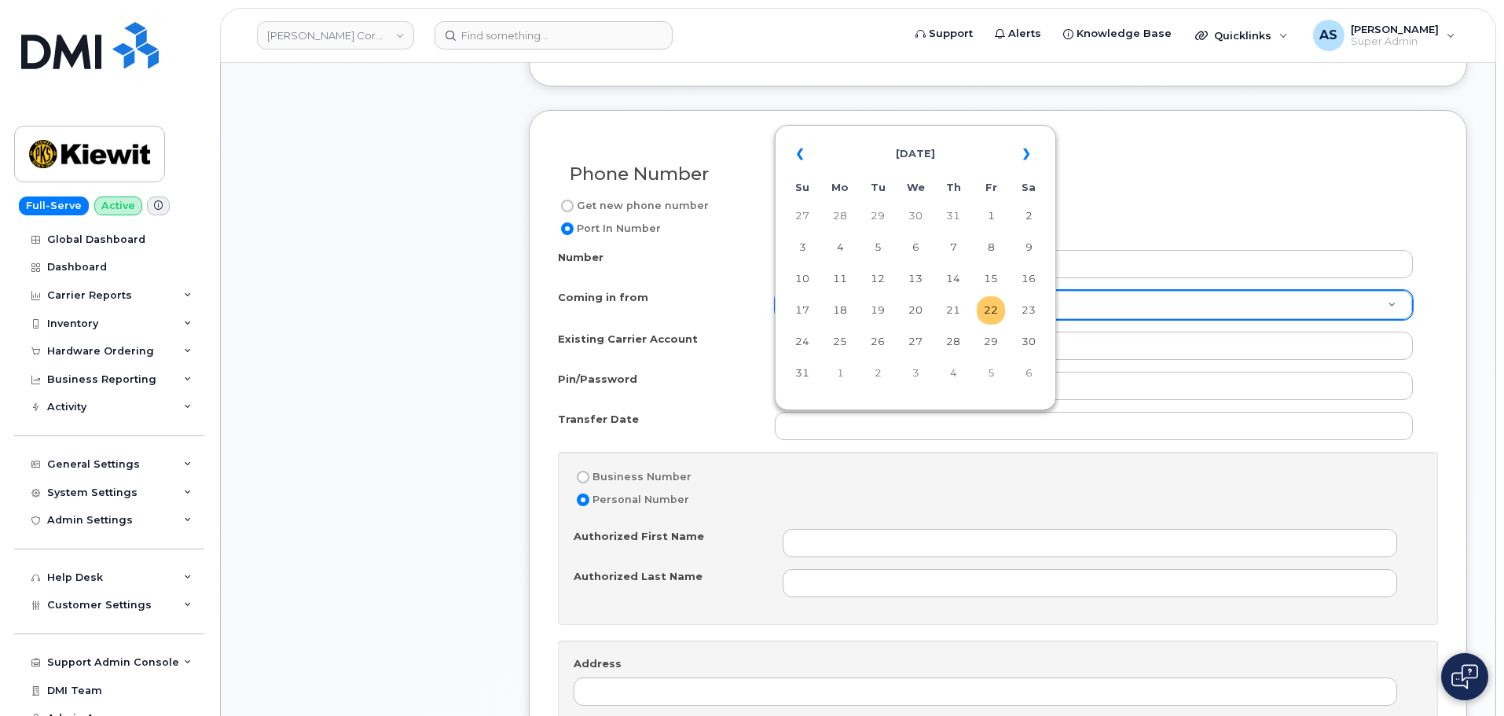
click at [993, 307] on td "22" at bounding box center [991, 310] width 28 height 28
type input "[DATE]"
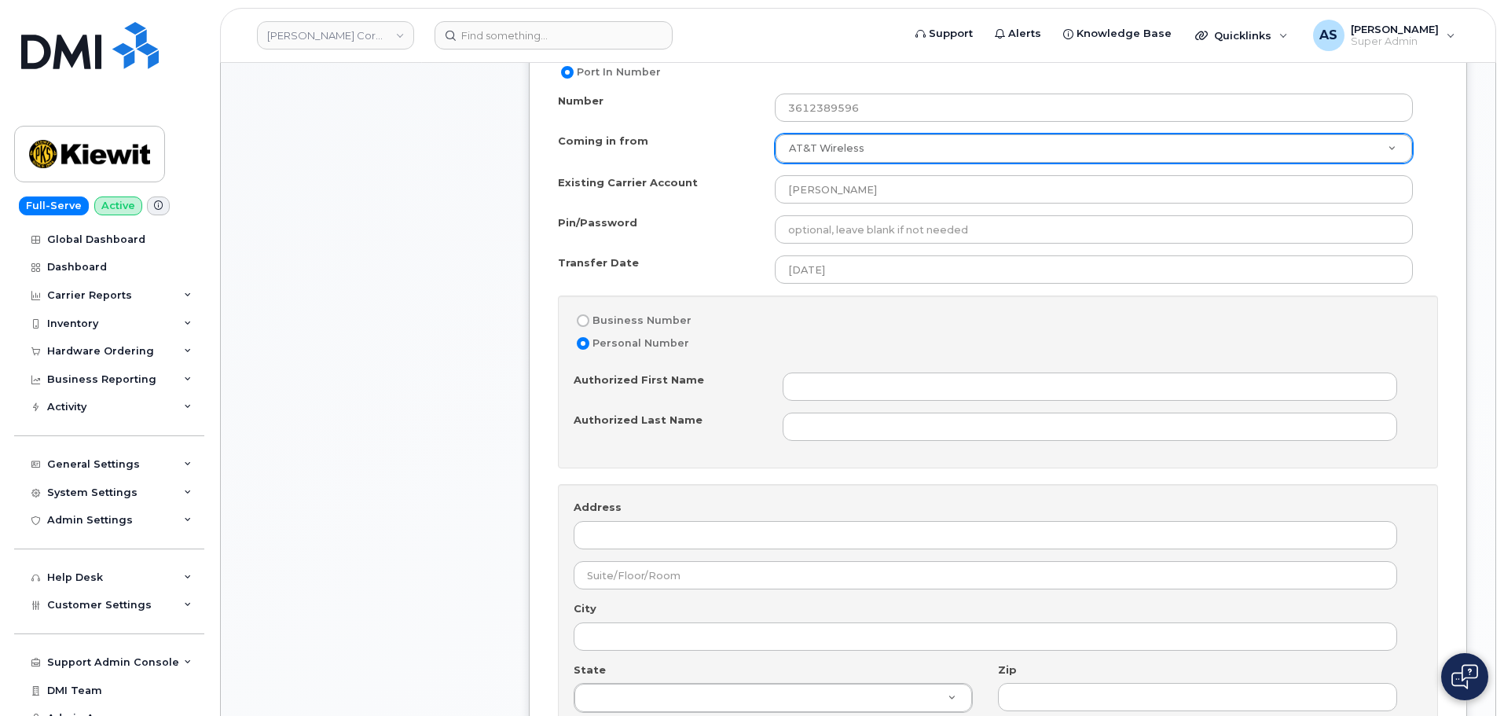
scroll to position [865, 0]
click at [585, 314] on input "Business Number" at bounding box center [583, 320] width 13 height 13
radio input "true"
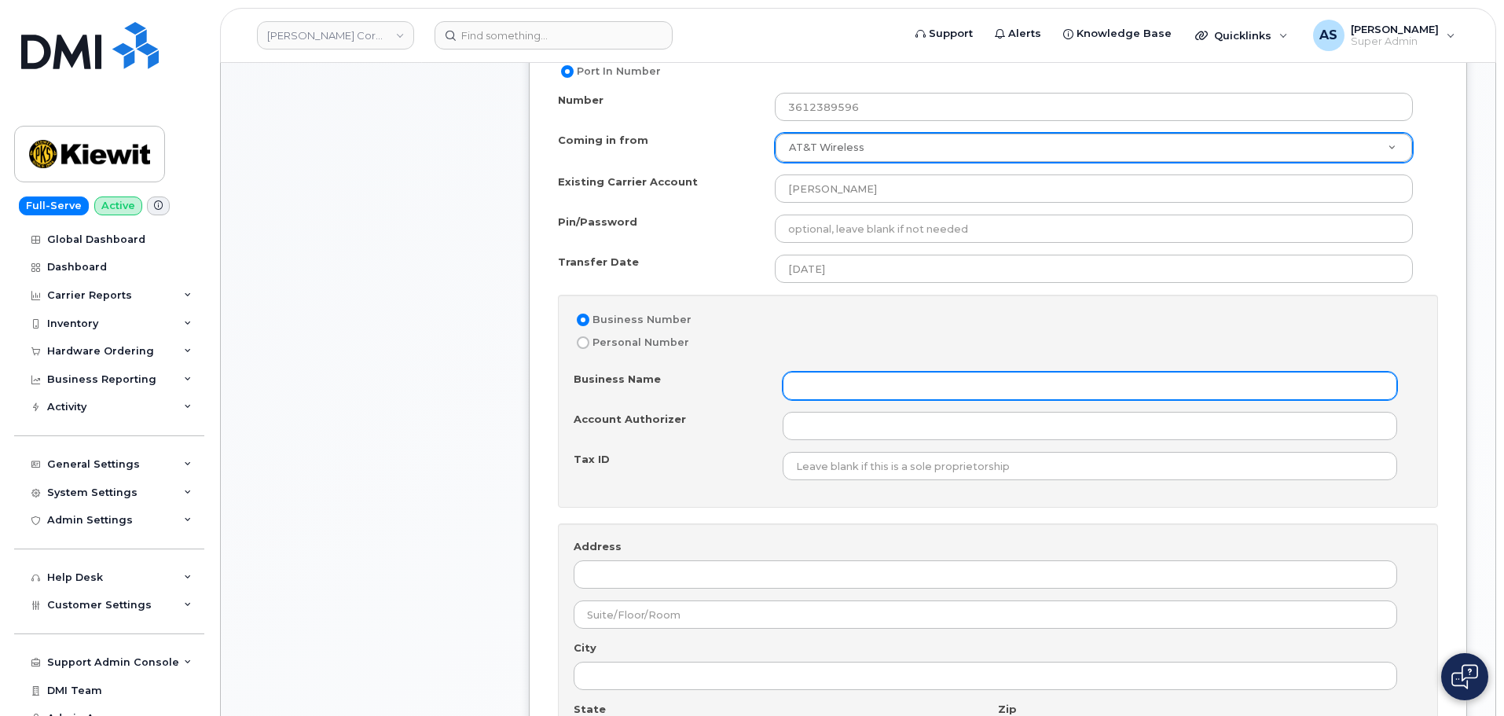
click at [823, 391] on input "Business Name" at bounding box center [1090, 386] width 615 height 28
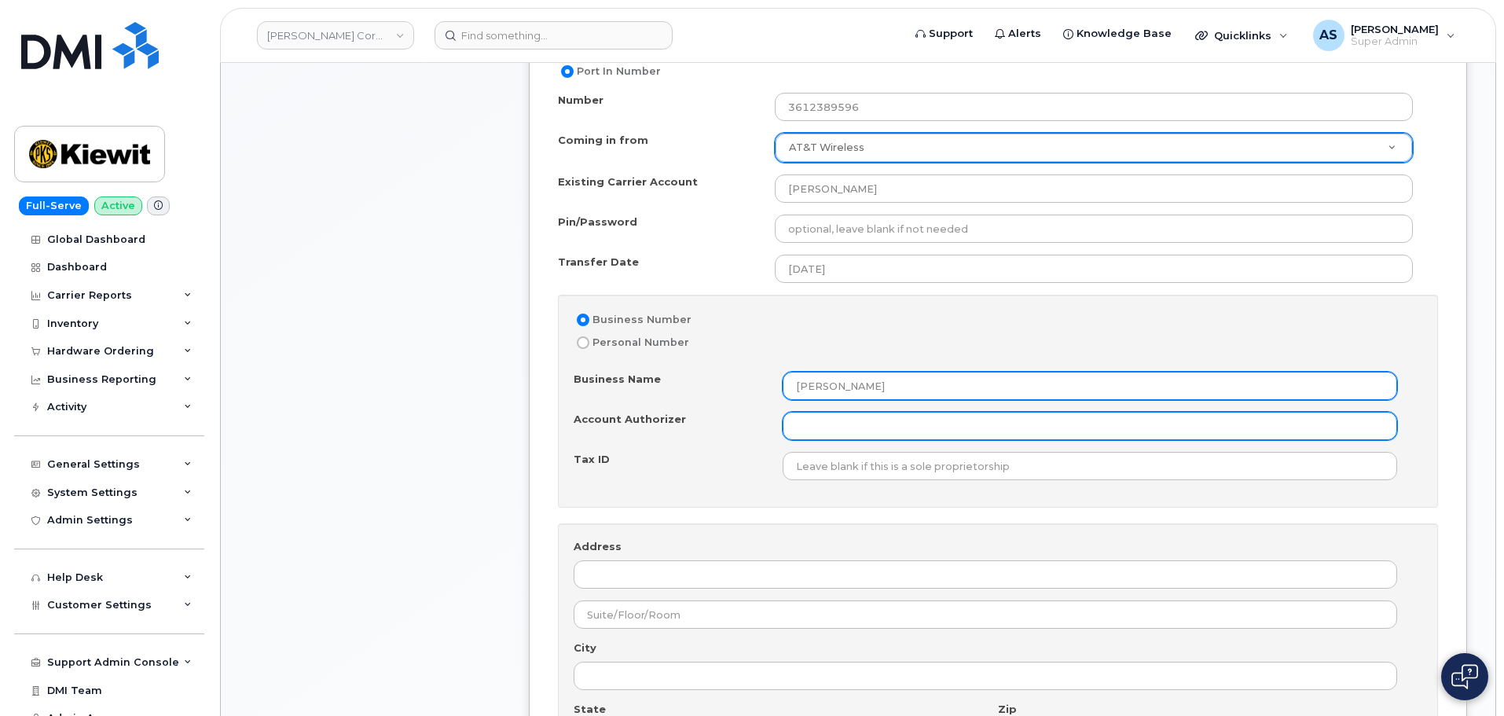
type input "[PERSON_NAME]"
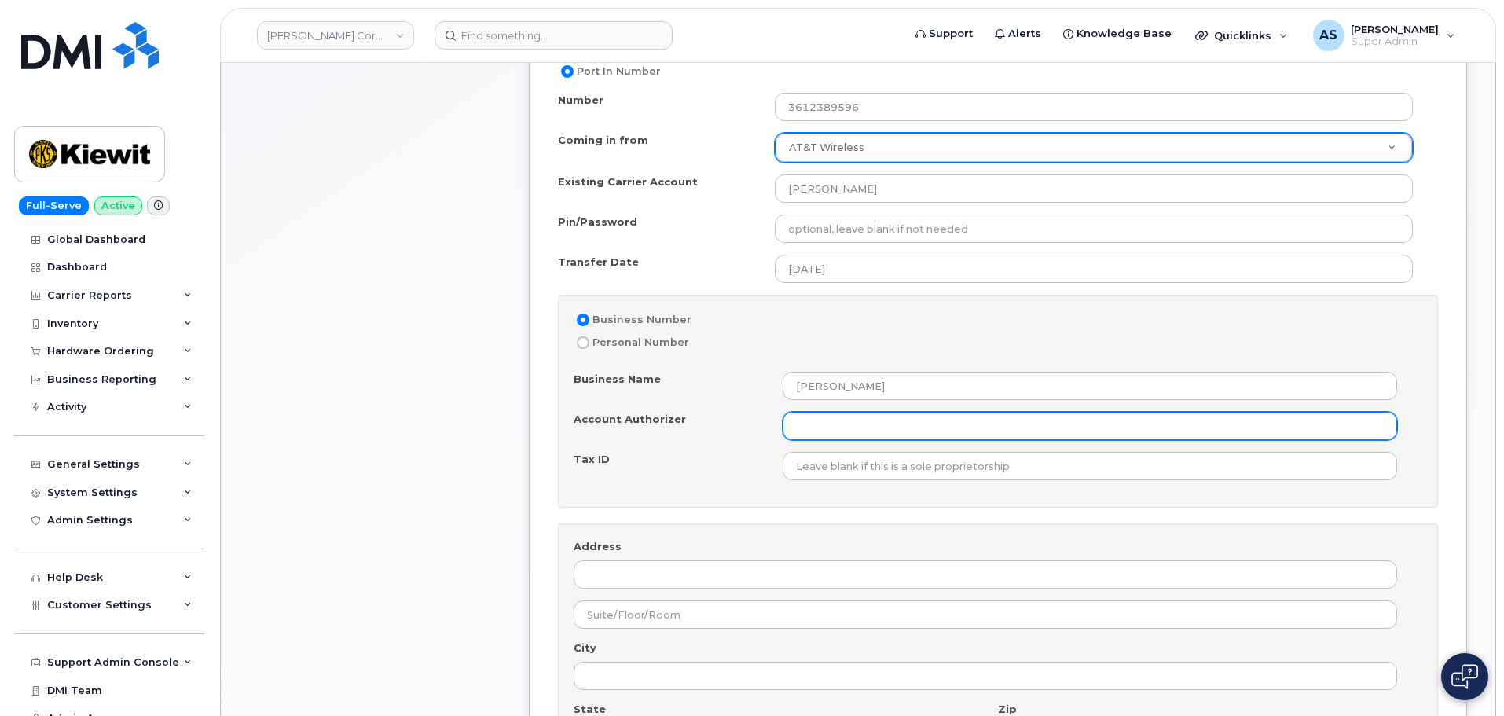
click at [879, 429] on input "Account Authorizer" at bounding box center [1090, 426] width 615 height 28
type input "[PERSON_NAME]"
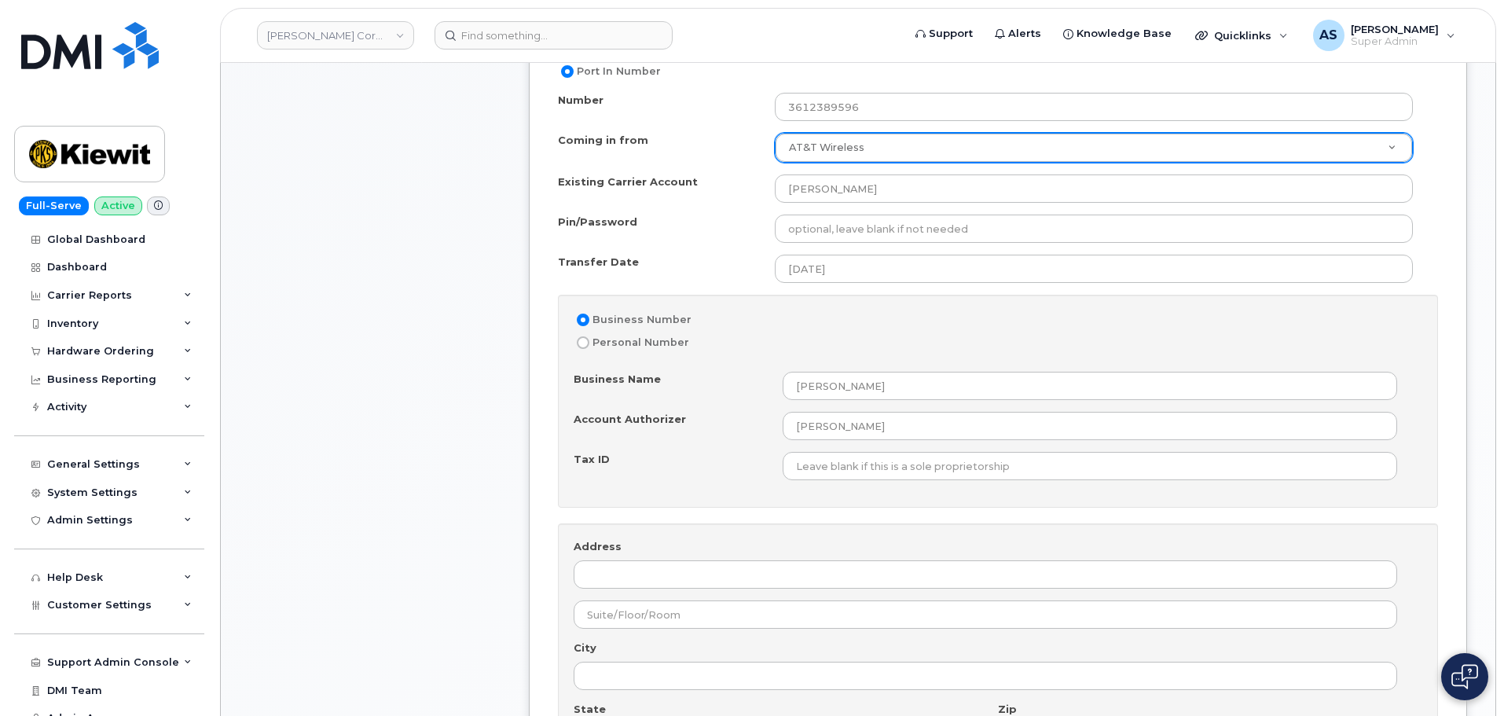
drag, startPoint x: 460, startPoint y: 483, endPoint x: 476, endPoint y: 480, distance: 16.8
click at [458, 483] on div "Item #1 in process $0.00 New Activation iPhone iPhone BYOD $0.00 - 2 year term …" at bounding box center [375, 487] width 252 height 2132
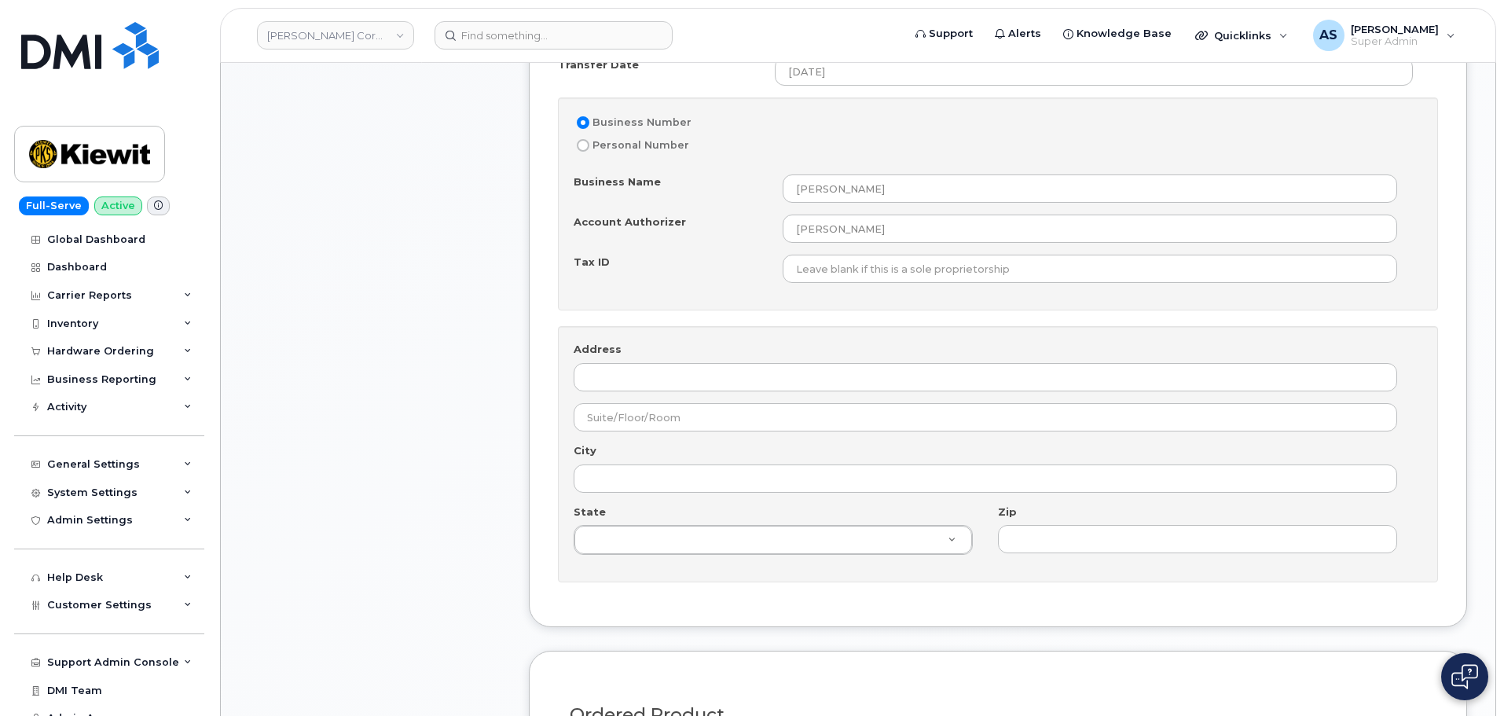
scroll to position [1179, 0]
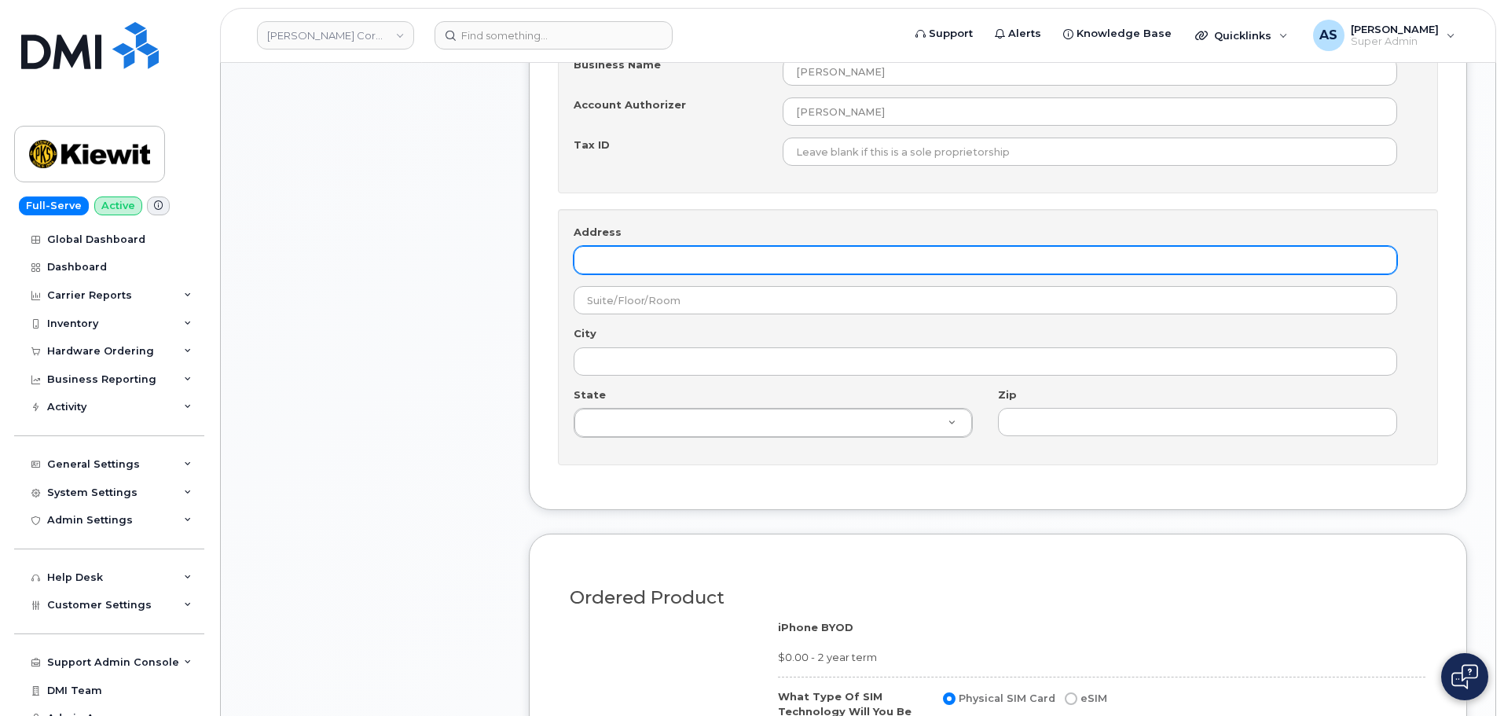
drag, startPoint x: 635, startPoint y: 270, endPoint x: 663, endPoint y: 259, distance: 29.6
click at [637, 269] on input "Address" at bounding box center [986, 260] width 824 height 28
click at [632, 260] on input "Address" at bounding box center [986, 260] width 824 height 28
paste input "[STREET_ADDRESS][PERSON_NAME]"
type input "[STREET_ADDRESS][PERSON_NAME]"
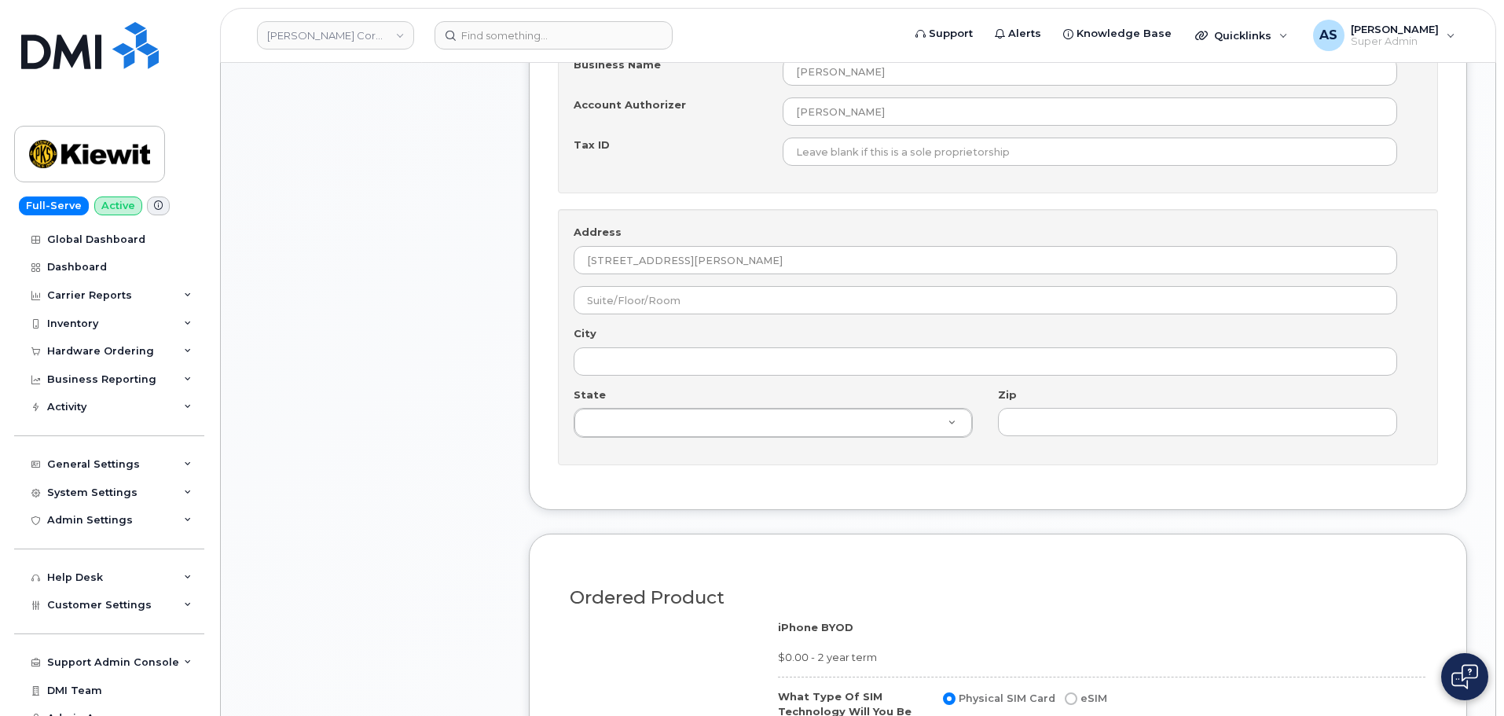
click at [450, 311] on div "Item #1 in process $0.00 New Activation iPhone iPhone BYOD $0.00 - 2 year term …" at bounding box center [375, 172] width 252 height 2132
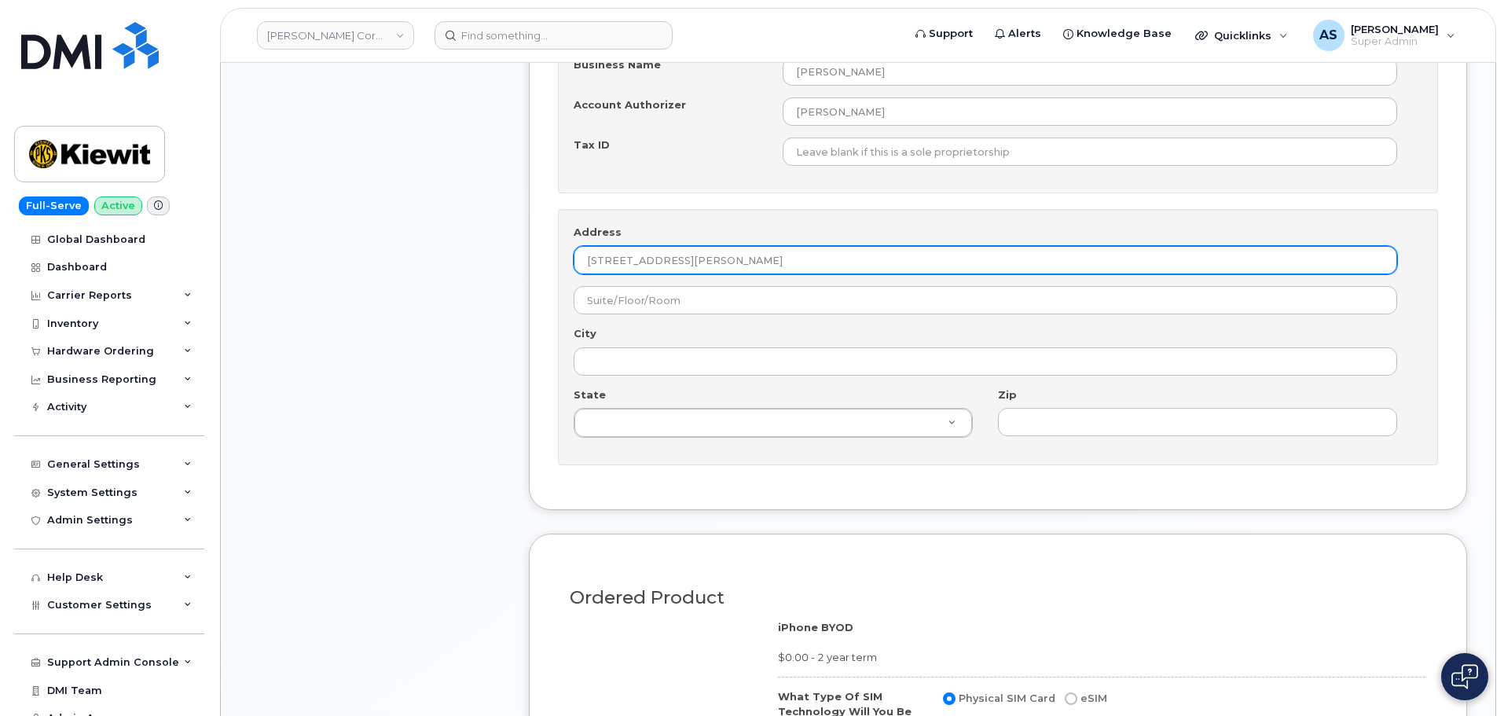
drag, startPoint x: 733, startPoint y: 261, endPoint x: 670, endPoint y: 266, distance: 63.1
click at [670, 266] on input "[STREET_ADDRESS][PERSON_NAME]" at bounding box center [986, 260] width 824 height 28
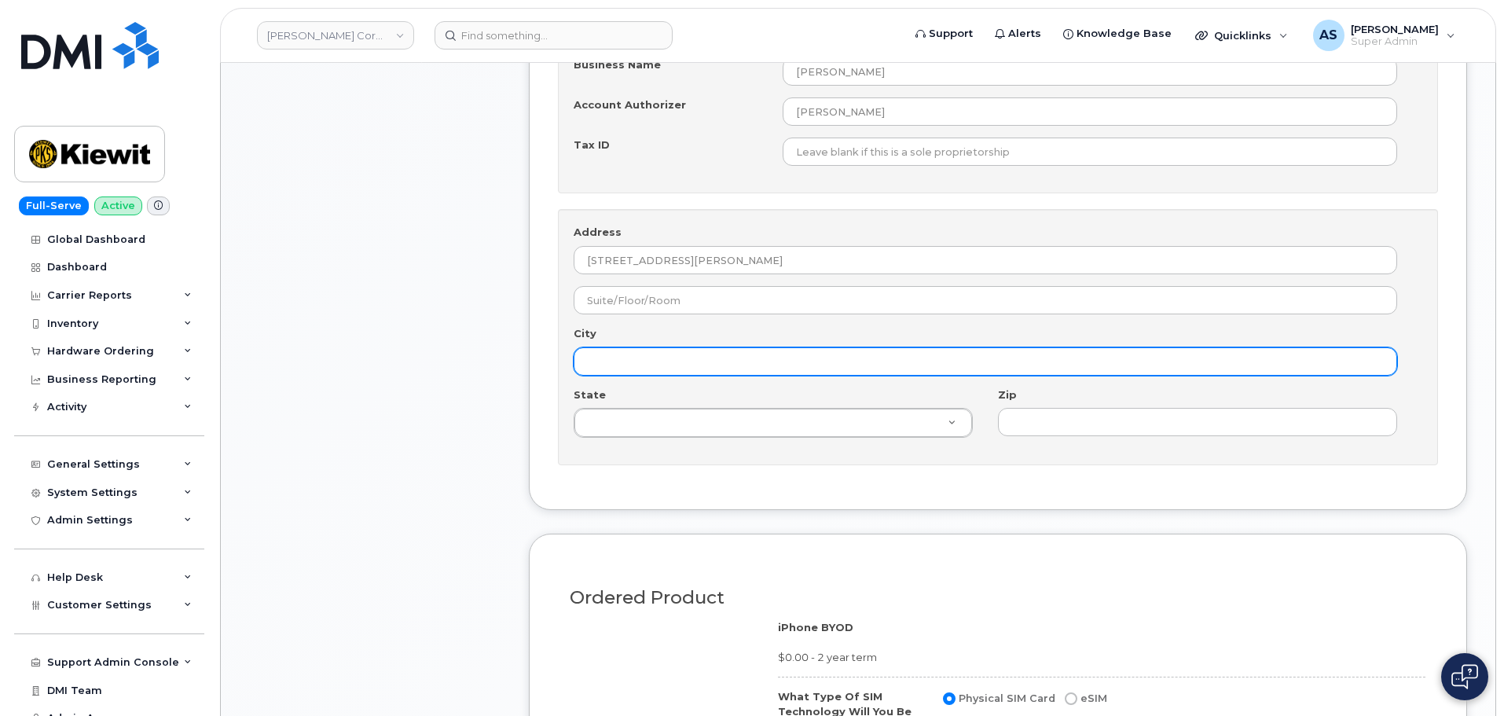
click at [638, 357] on input "City" at bounding box center [986, 361] width 824 height 28
paste input "[PERSON_NAME]"
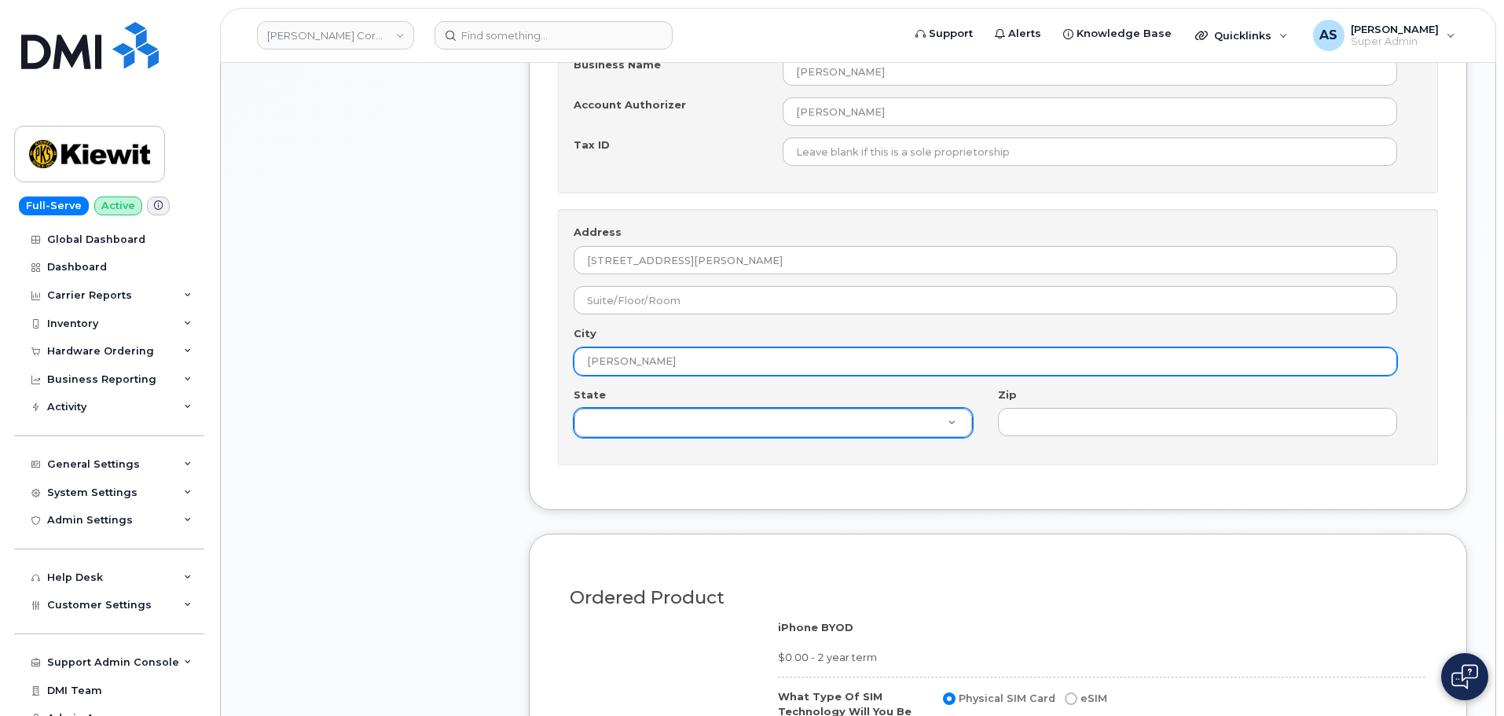
type input "[PERSON_NAME]"
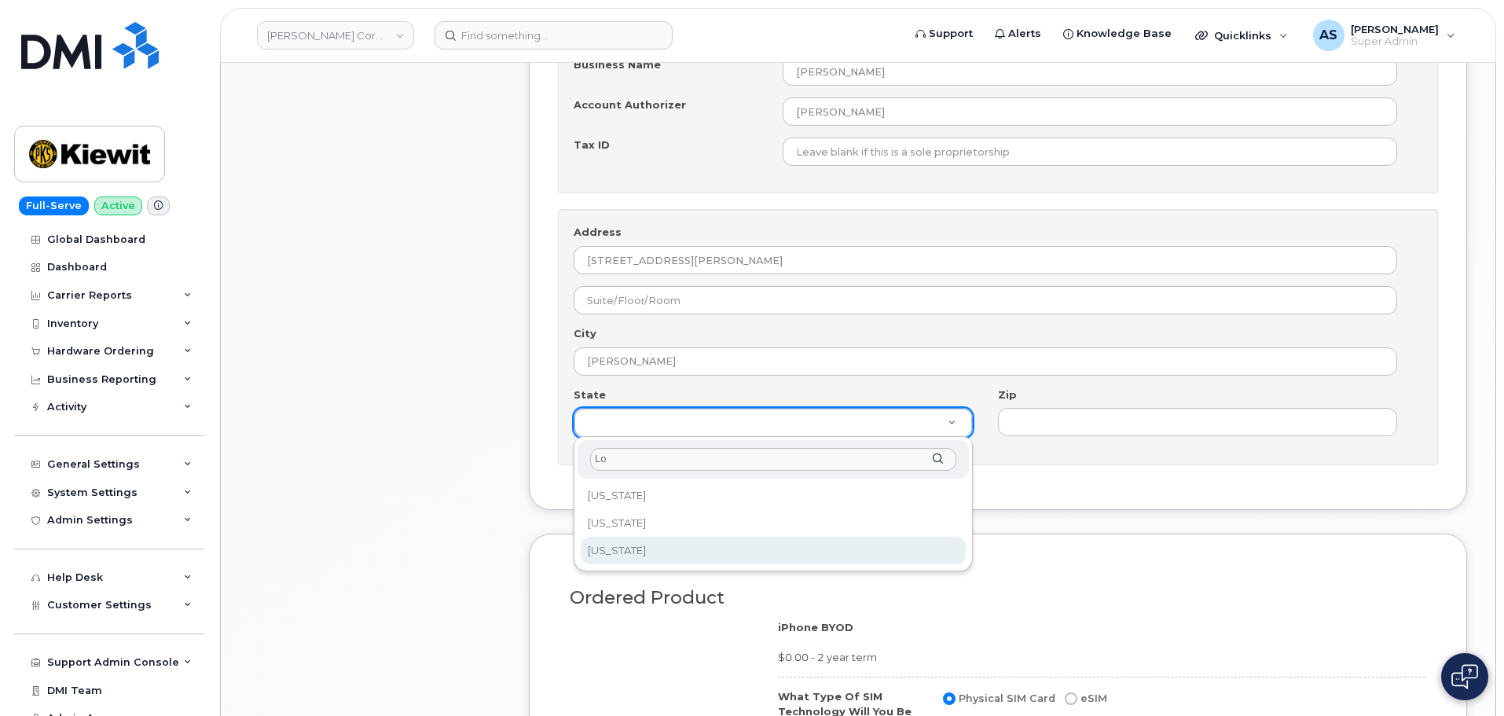
type input "Lo"
select select "[US_STATE]"
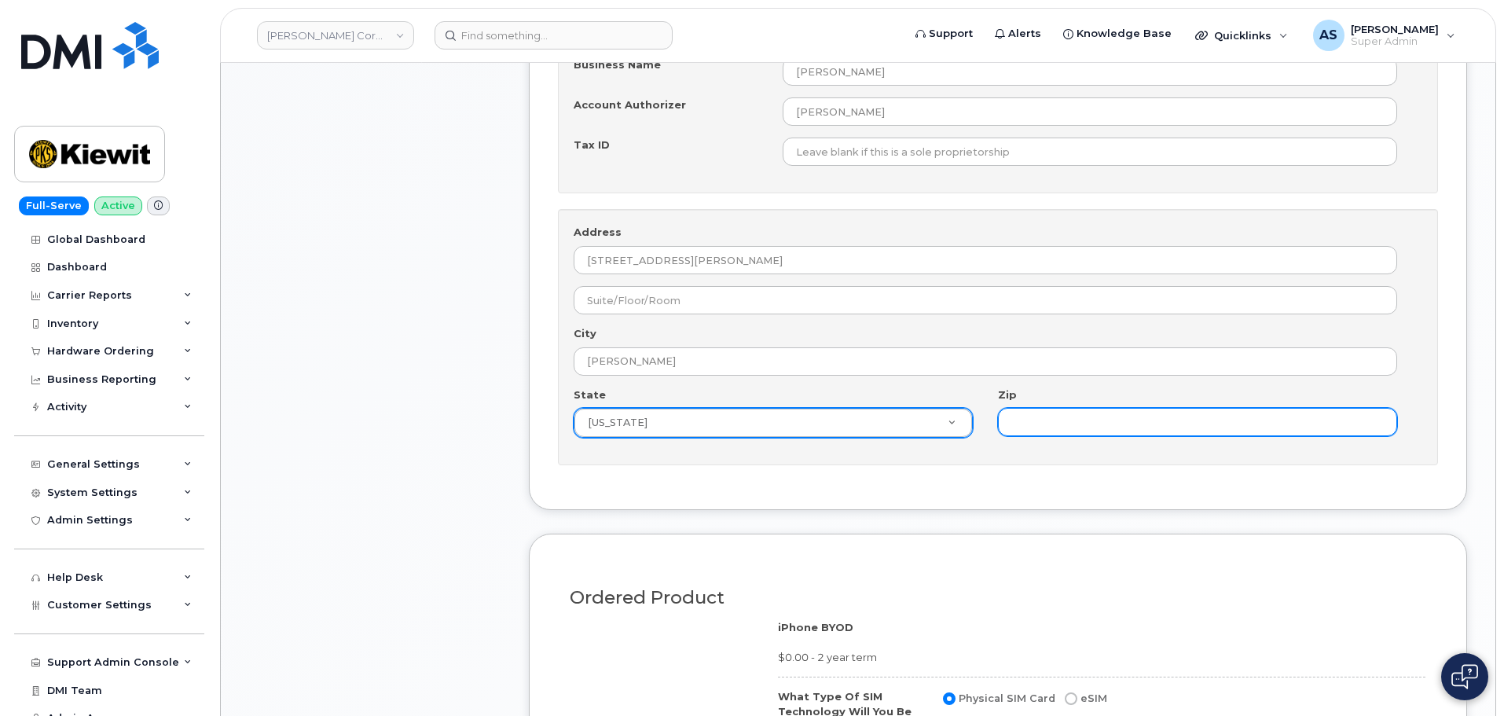
click at [1071, 412] on input "Zip" at bounding box center [1197, 422] width 399 height 28
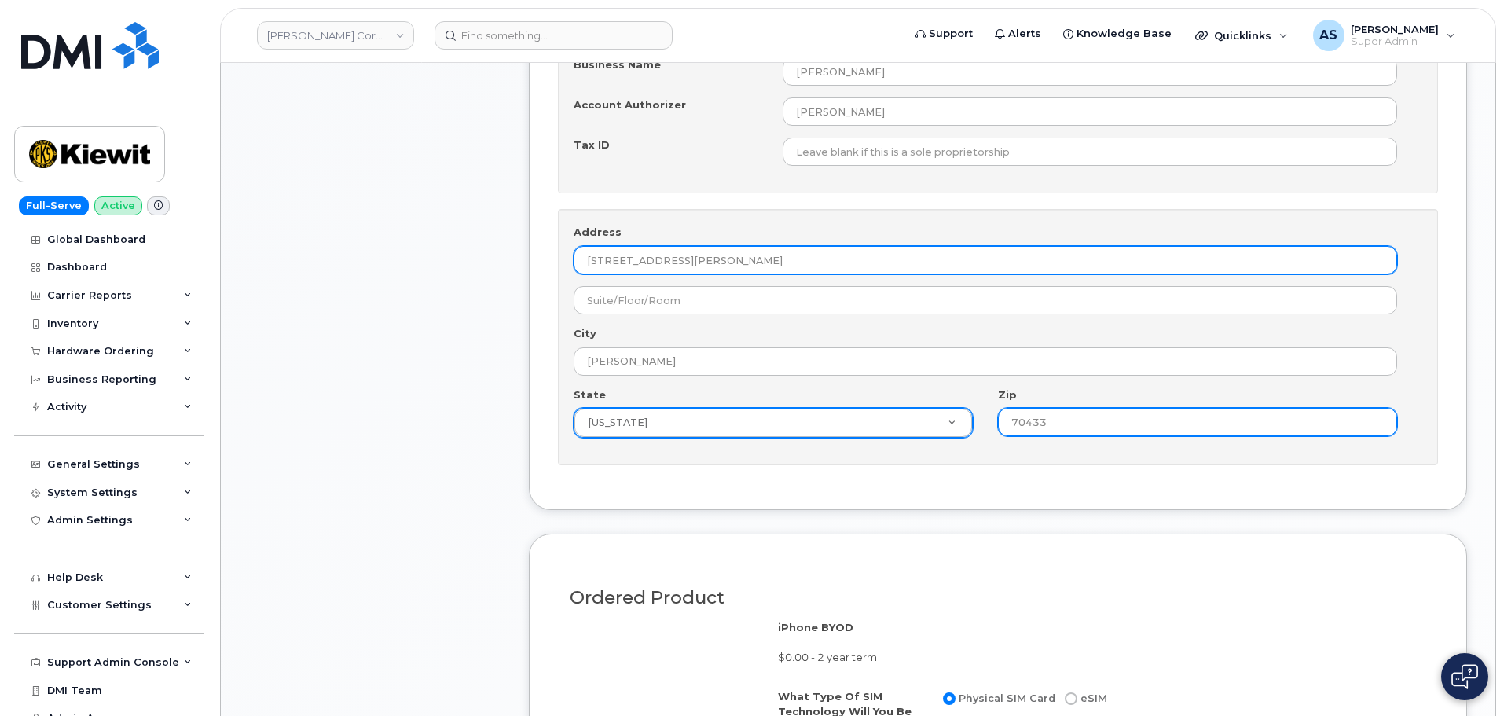
type input "70433"
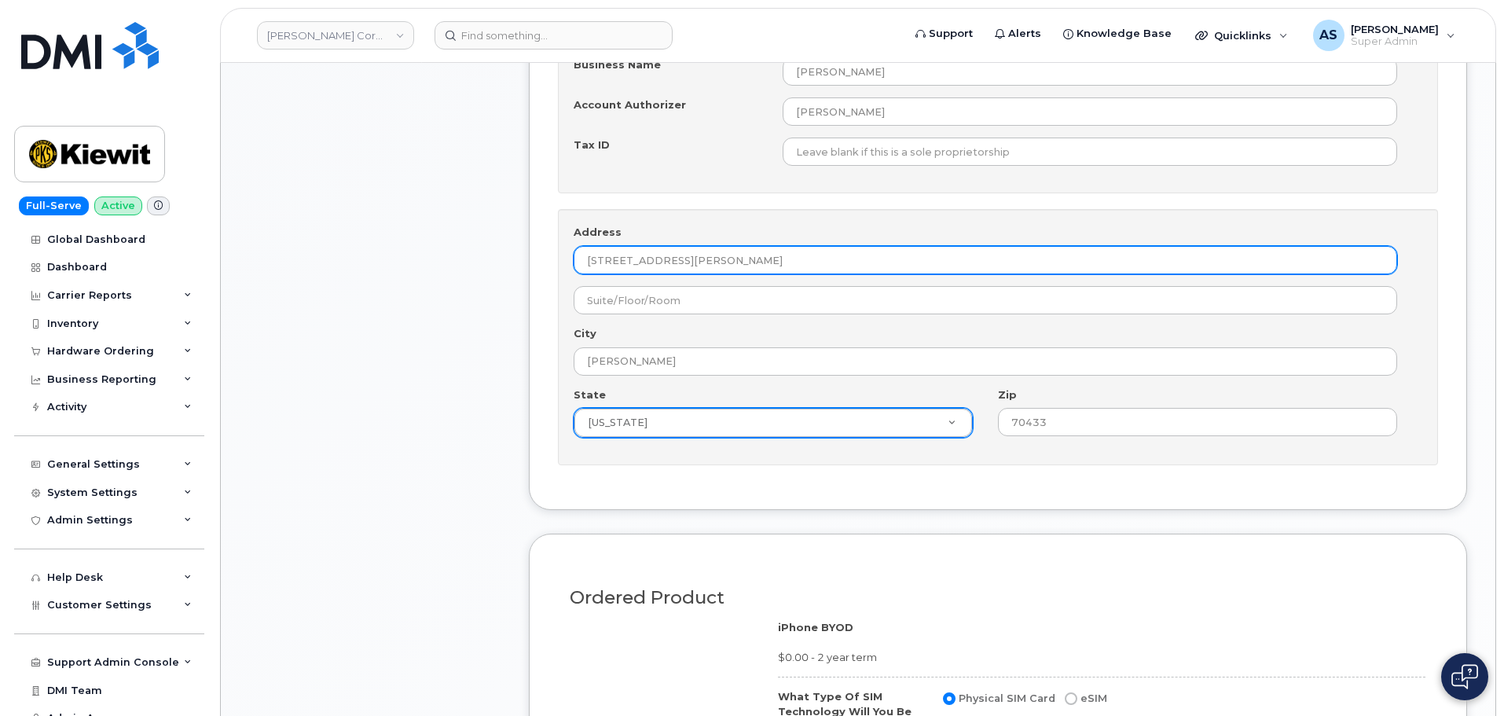
drag, startPoint x: 828, startPoint y: 264, endPoint x: 668, endPoint y: 246, distance: 160.6
click at [666, 248] on input "[STREET_ADDRESS][PERSON_NAME]" at bounding box center [986, 260] width 824 height 28
type input "304 GAILLE DR"
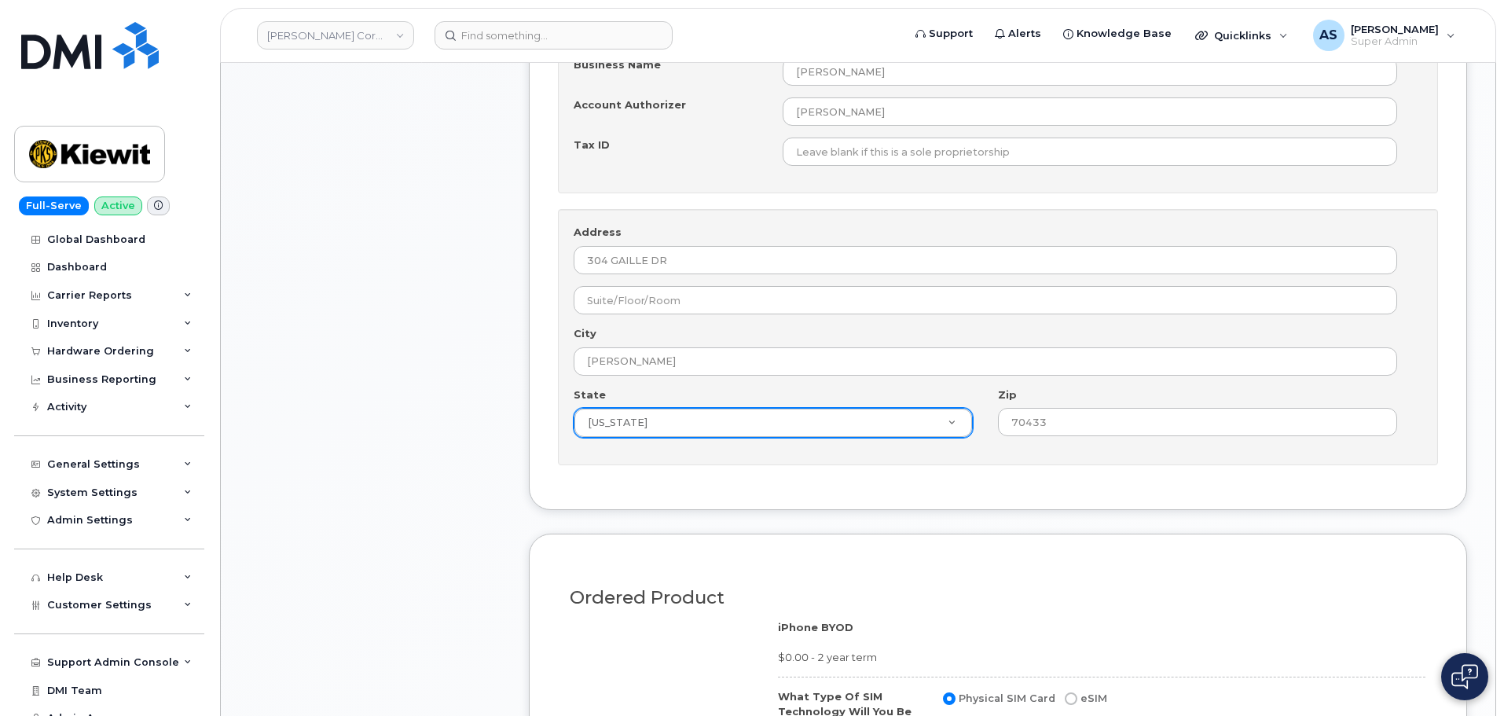
drag, startPoint x: 395, startPoint y: 333, endPoint x: 407, endPoint y: 322, distance: 16.7
click at [395, 332] on div "Item #1 in process $0.00 New Activation iPhone iPhone BYOD $0.00 - 2 year term …" at bounding box center [375, 172] width 252 height 2132
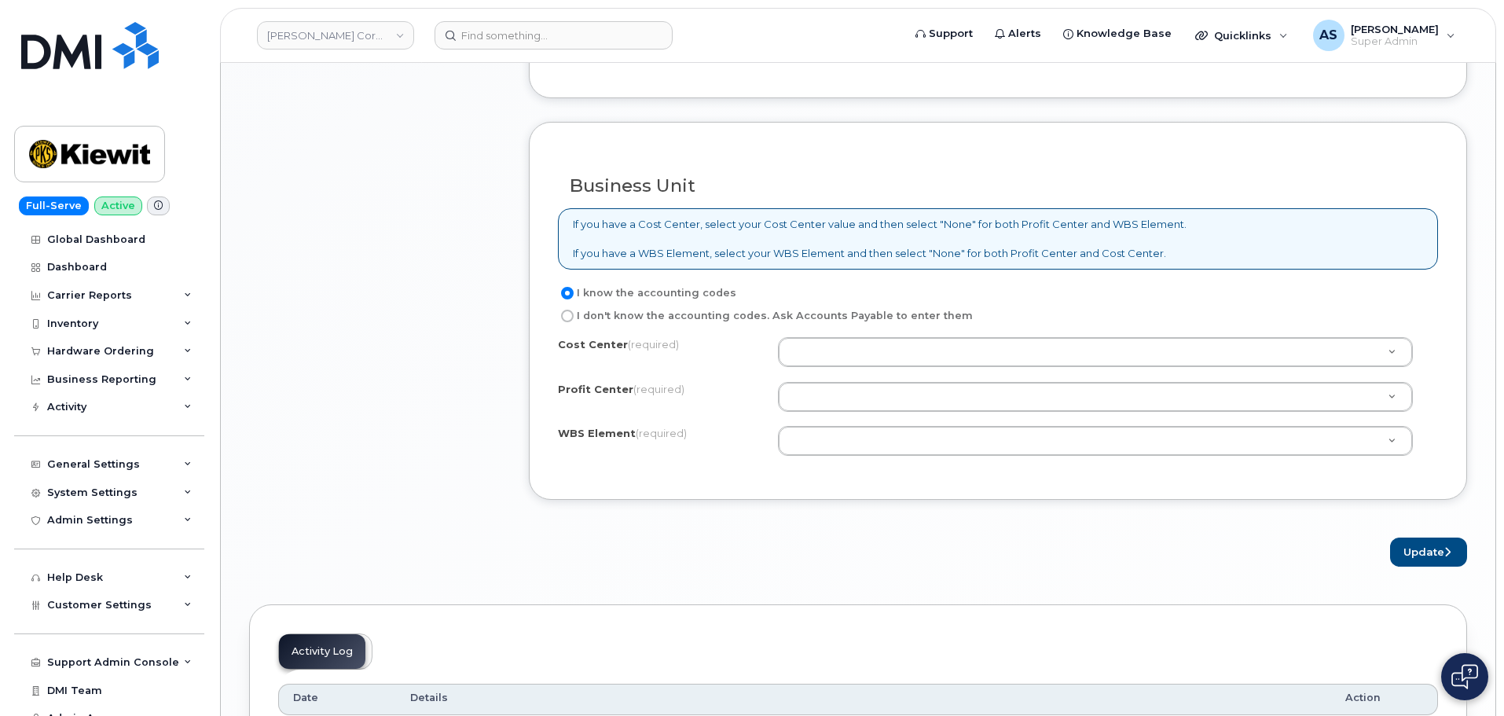
scroll to position [1886, 0]
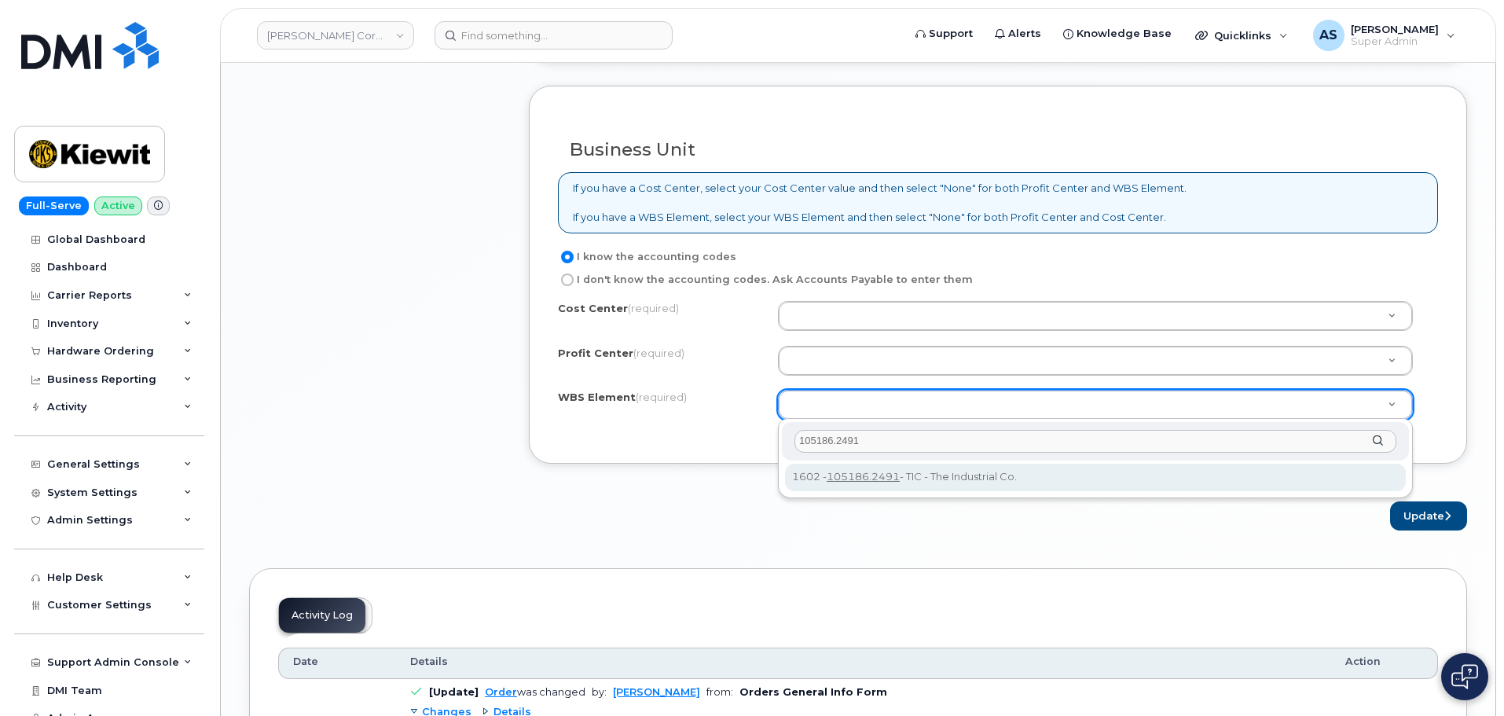
type input "105186.2491"
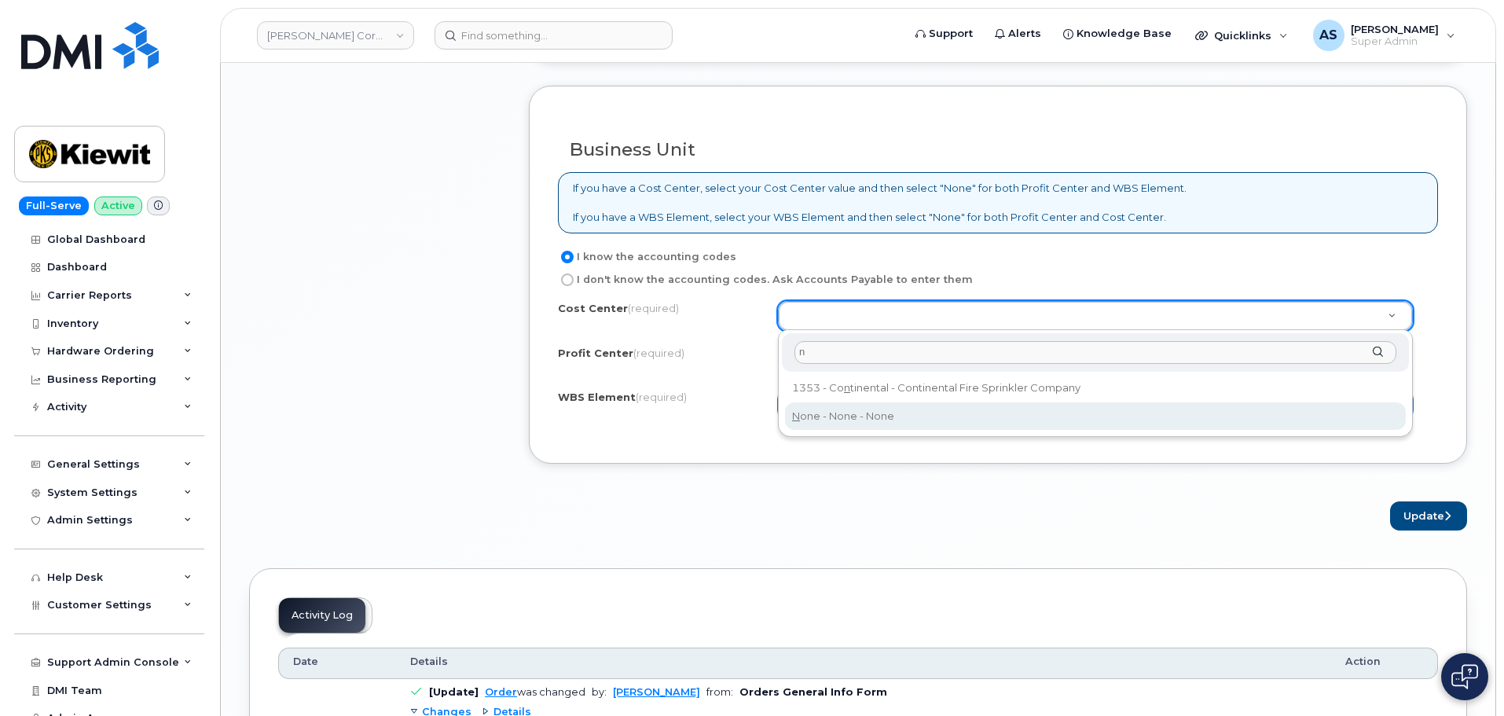
type input "n"
drag, startPoint x: 851, startPoint y: 408, endPoint x: 843, endPoint y: 356, distance: 52.5
type input "None"
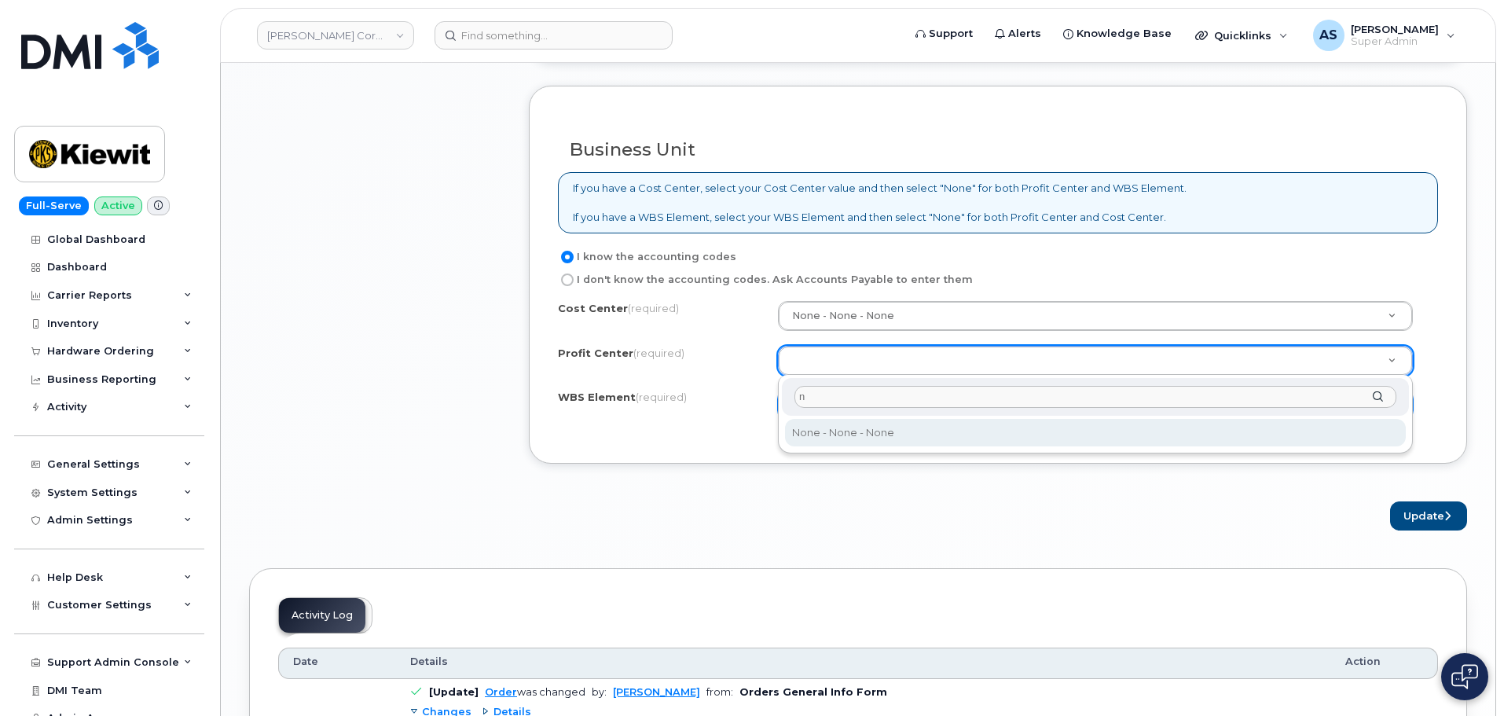
type input "n"
select select "None"
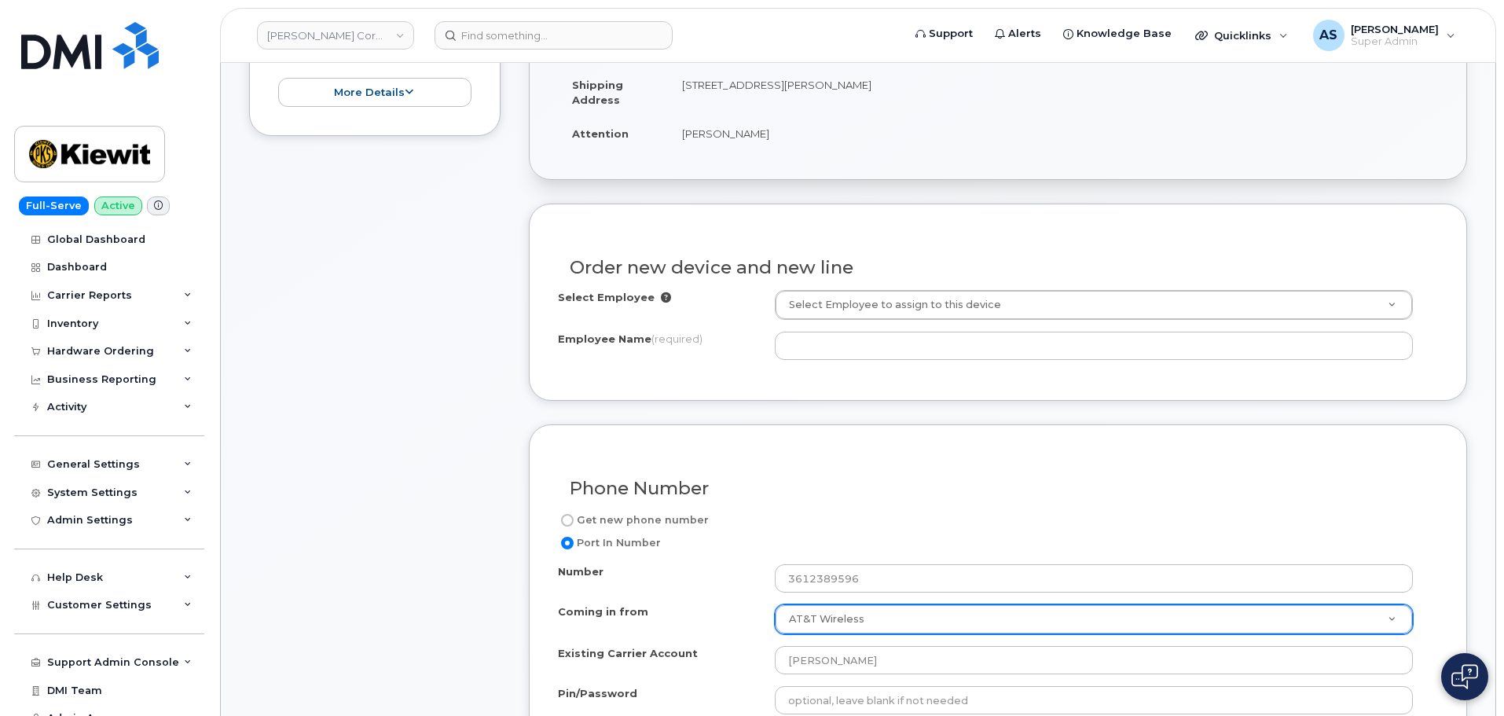
scroll to position [236, 0]
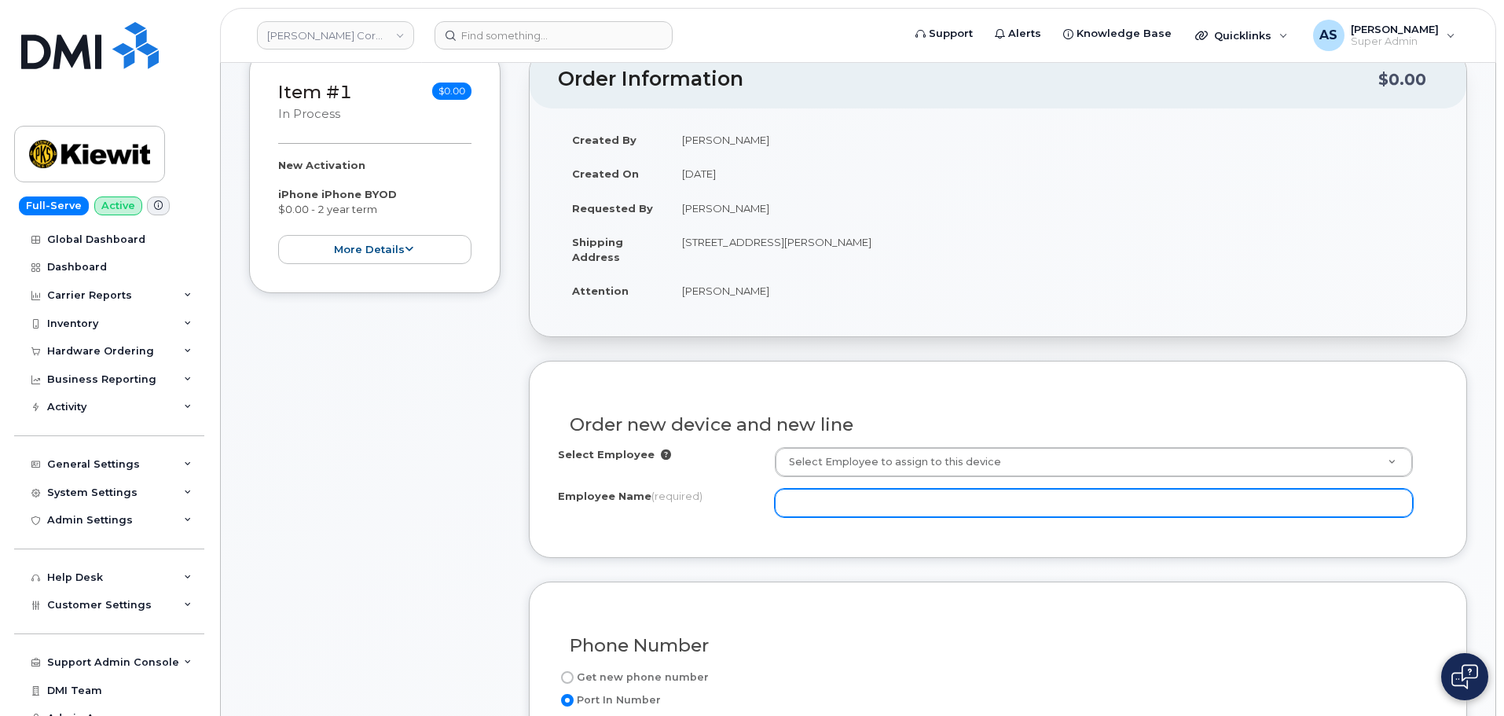
click at [882, 505] on input "Employee Name (required)" at bounding box center [1094, 503] width 638 height 28
paste input "[PERSON_NAME]"
type input "[PERSON_NAME]"
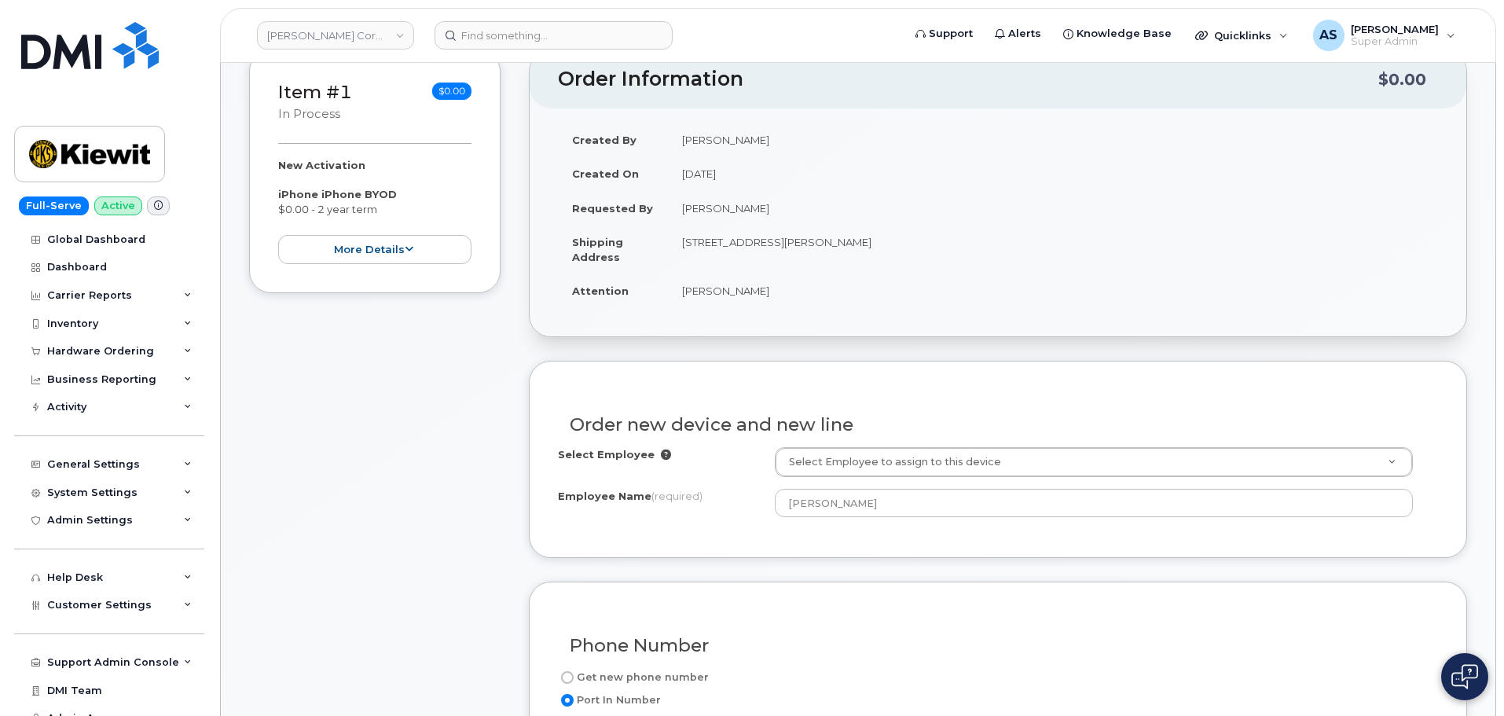
drag, startPoint x: 373, startPoint y: 497, endPoint x: 380, endPoint y: 492, distance: 9.2
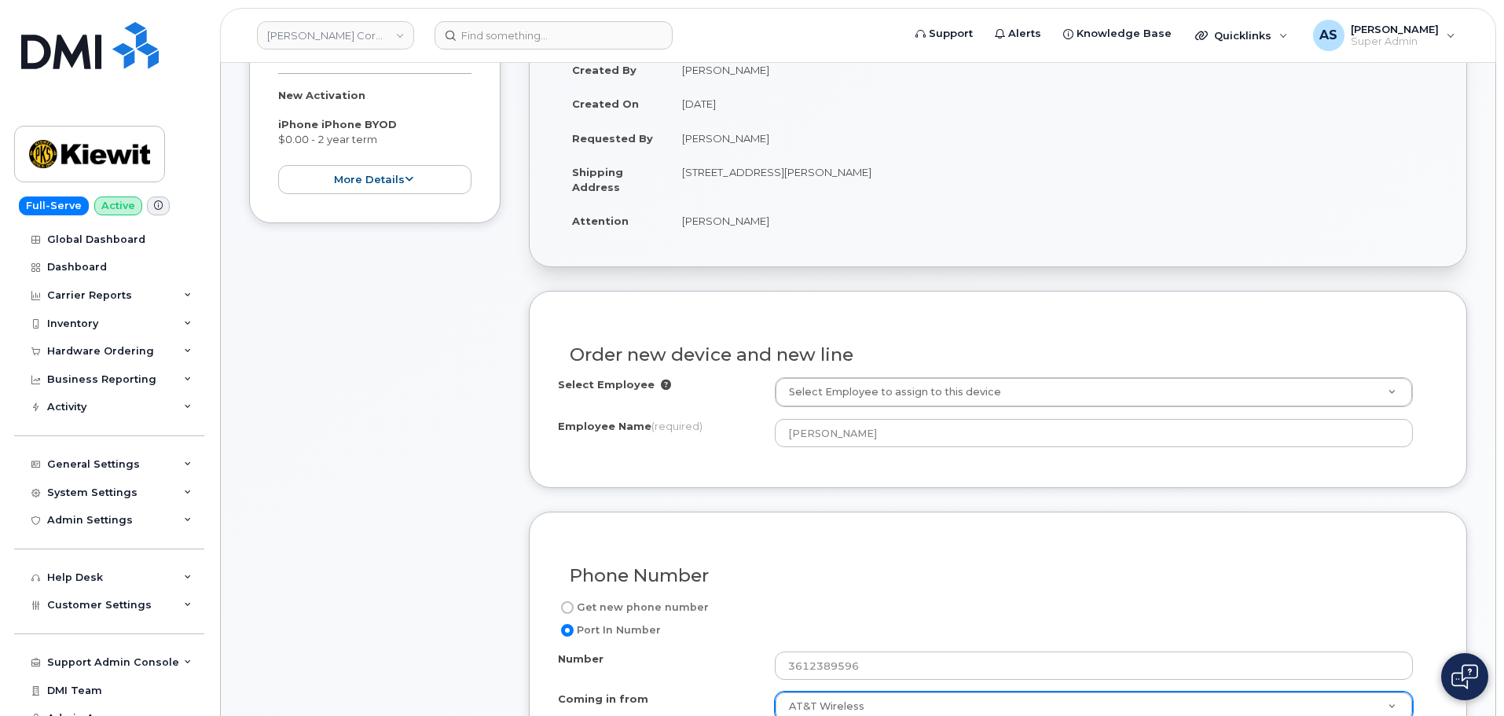
scroll to position [314, 0]
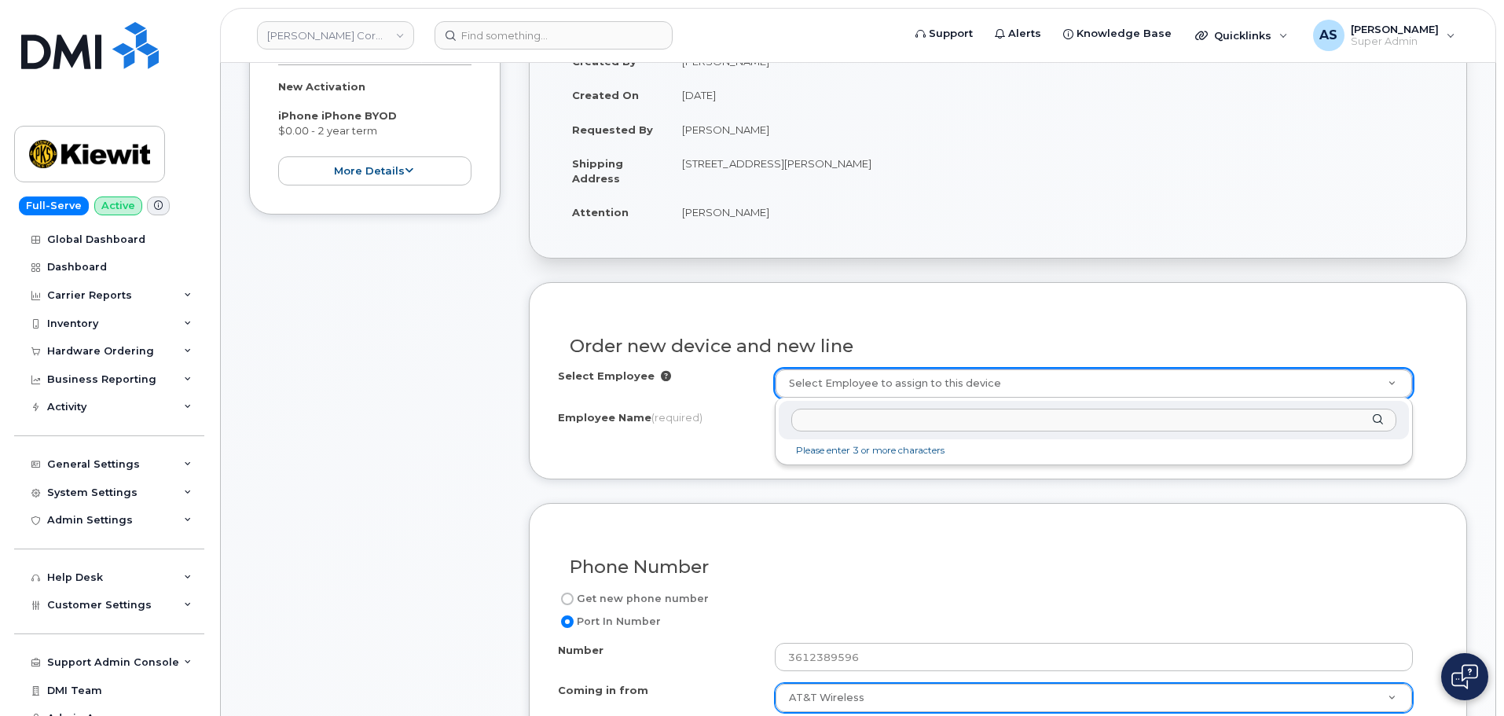
click at [891, 426] on input "text" at bounding box center [1093, 420] width 605 height 23
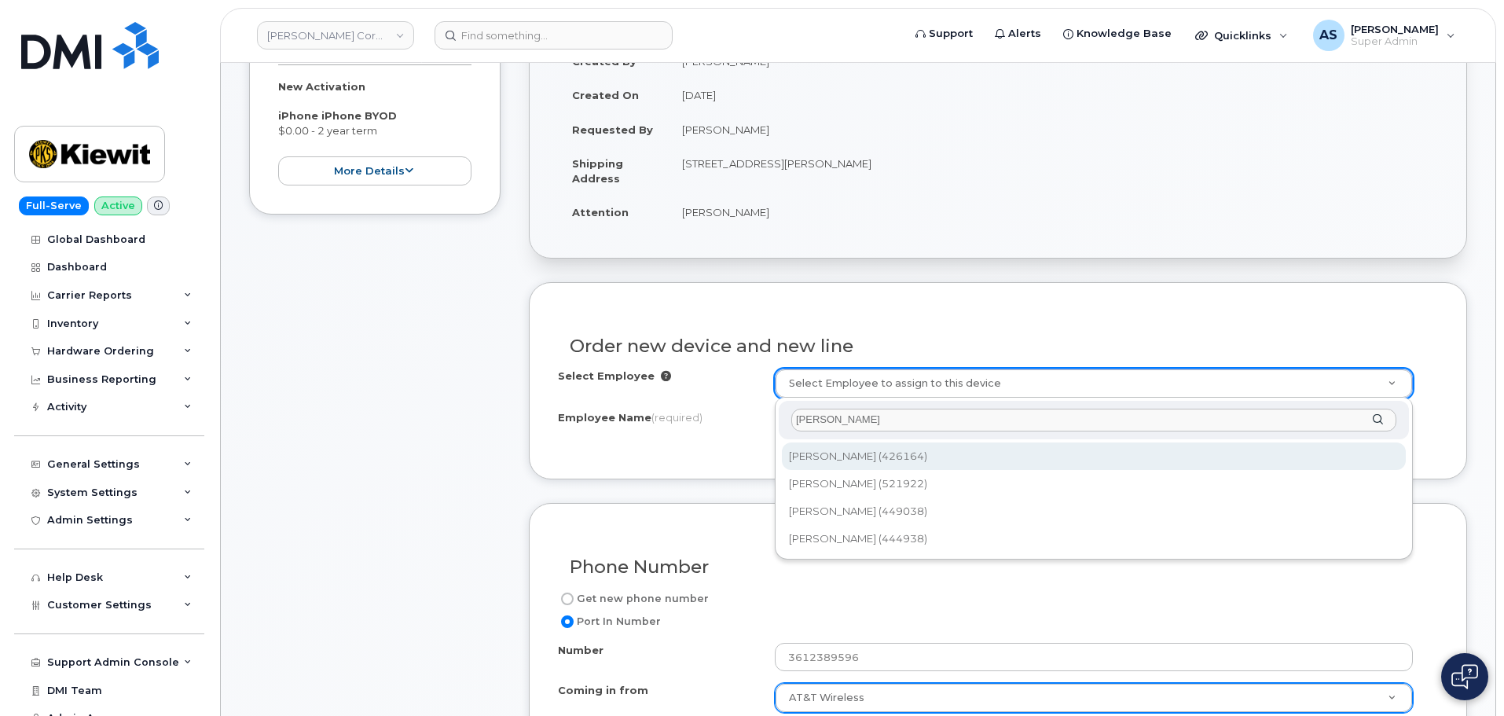
type input "[PERSON_NAME]"
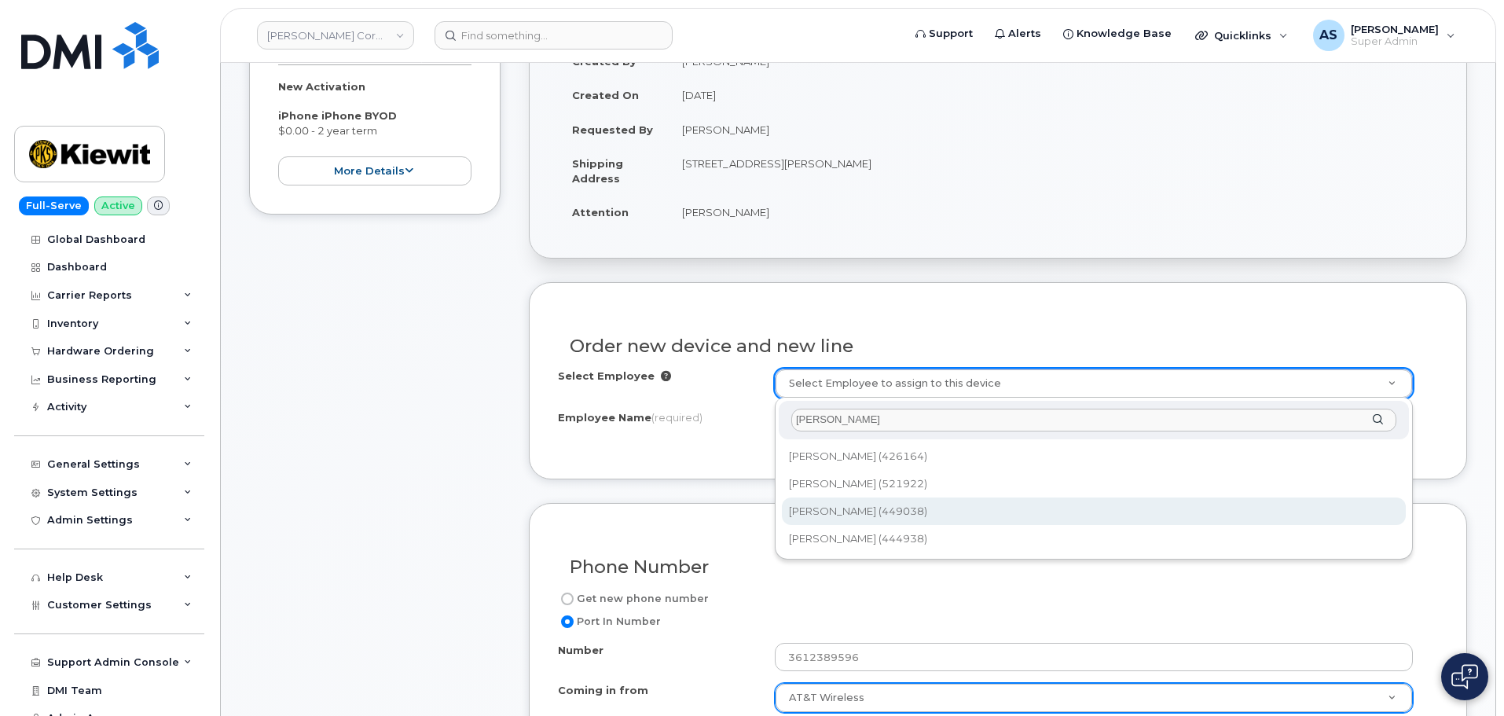
type input "2264549"
select select
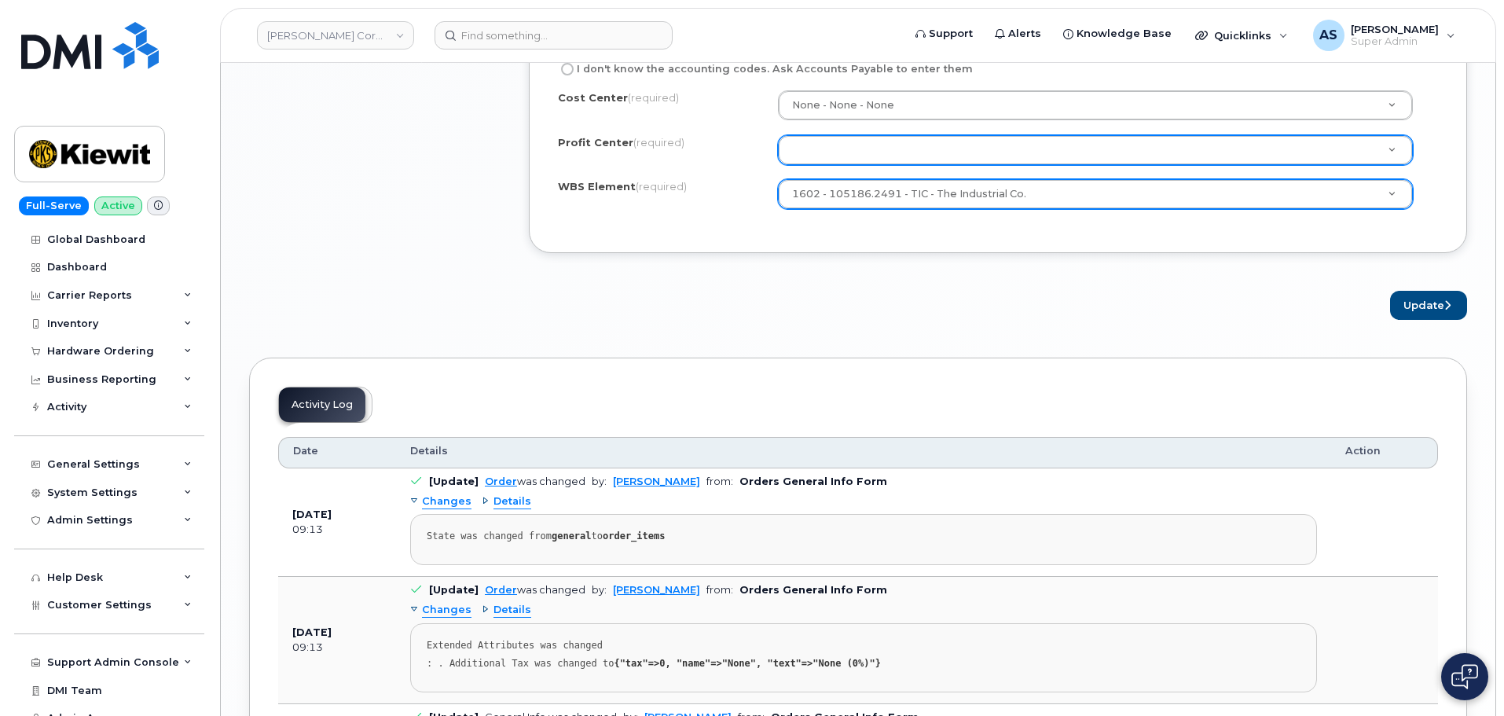
scroll to position [1965, 0]
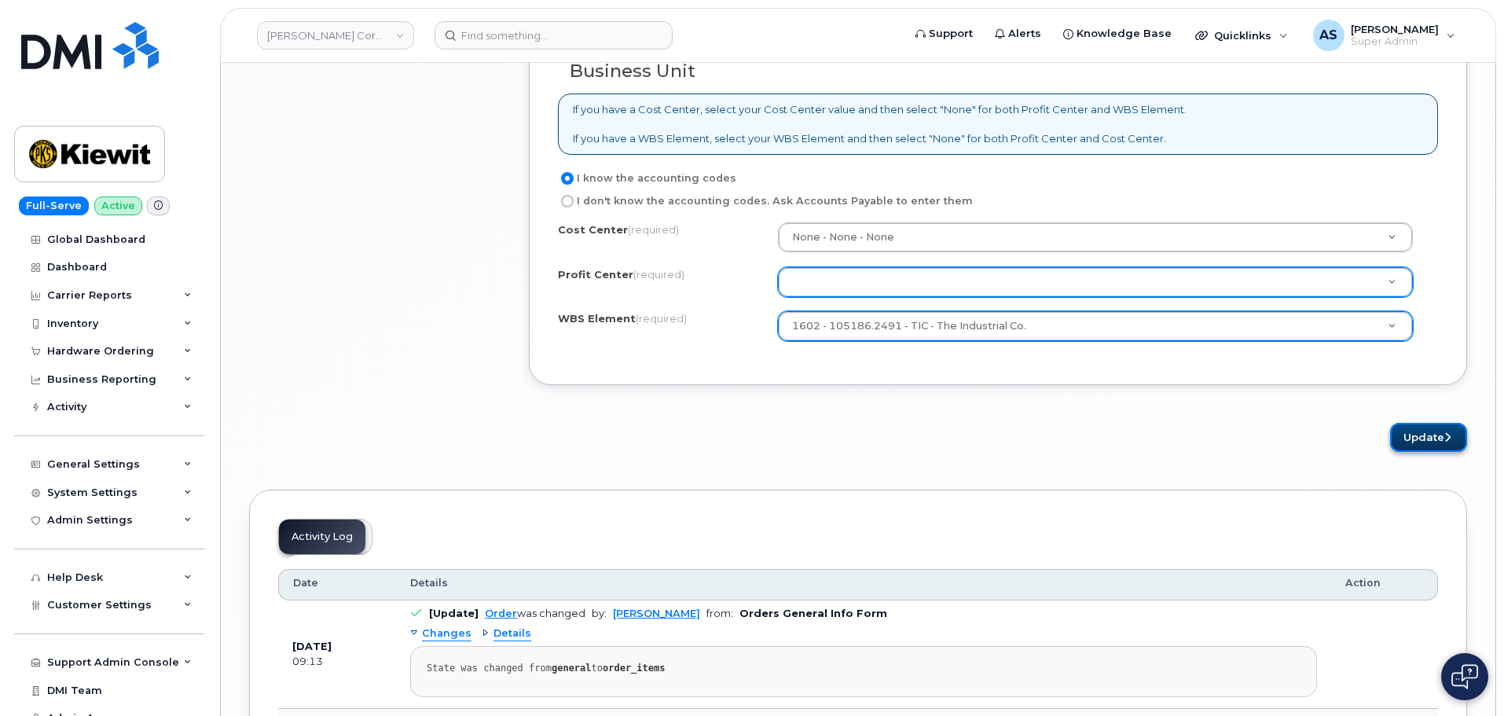
click at [1405, 437] on button "Update" at bounding box center [1428, 437] width 77 height 29
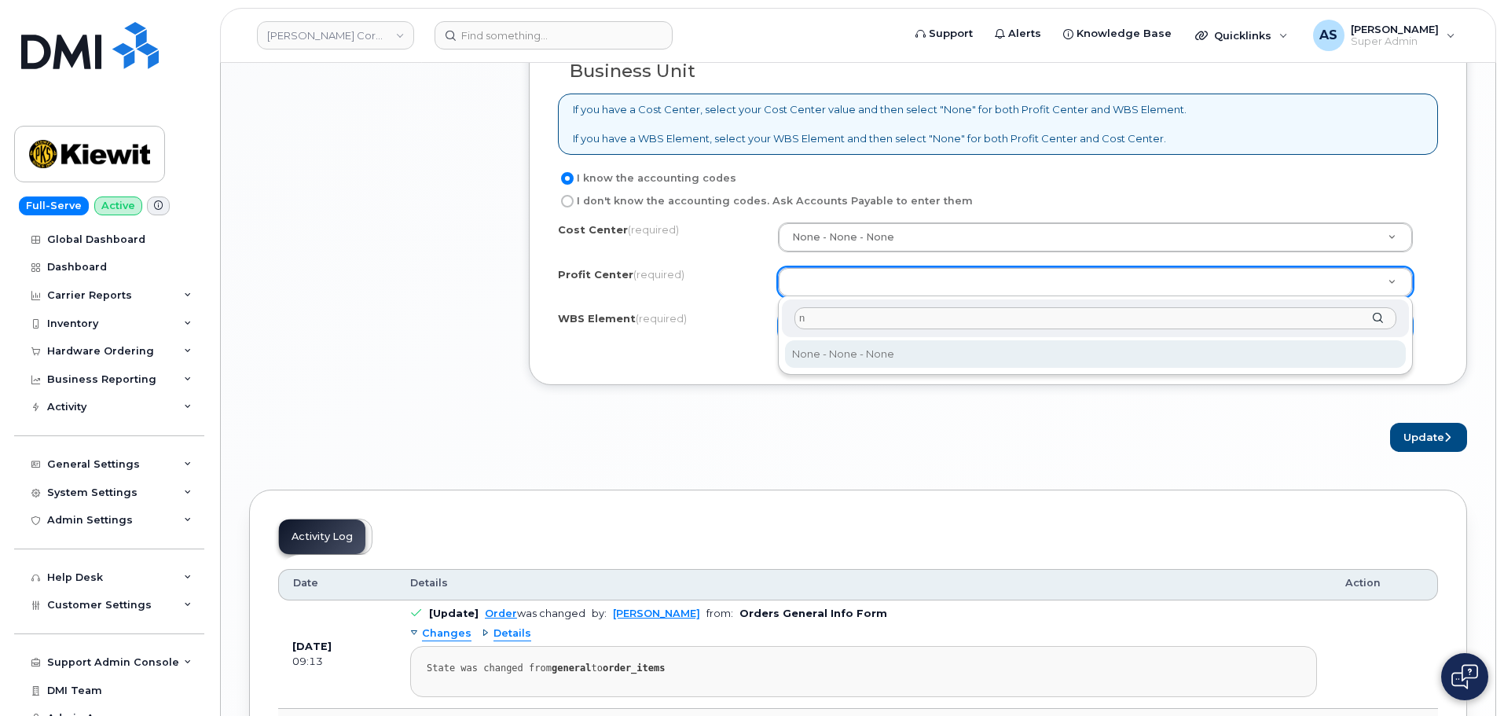
type input "n"
select select "None"
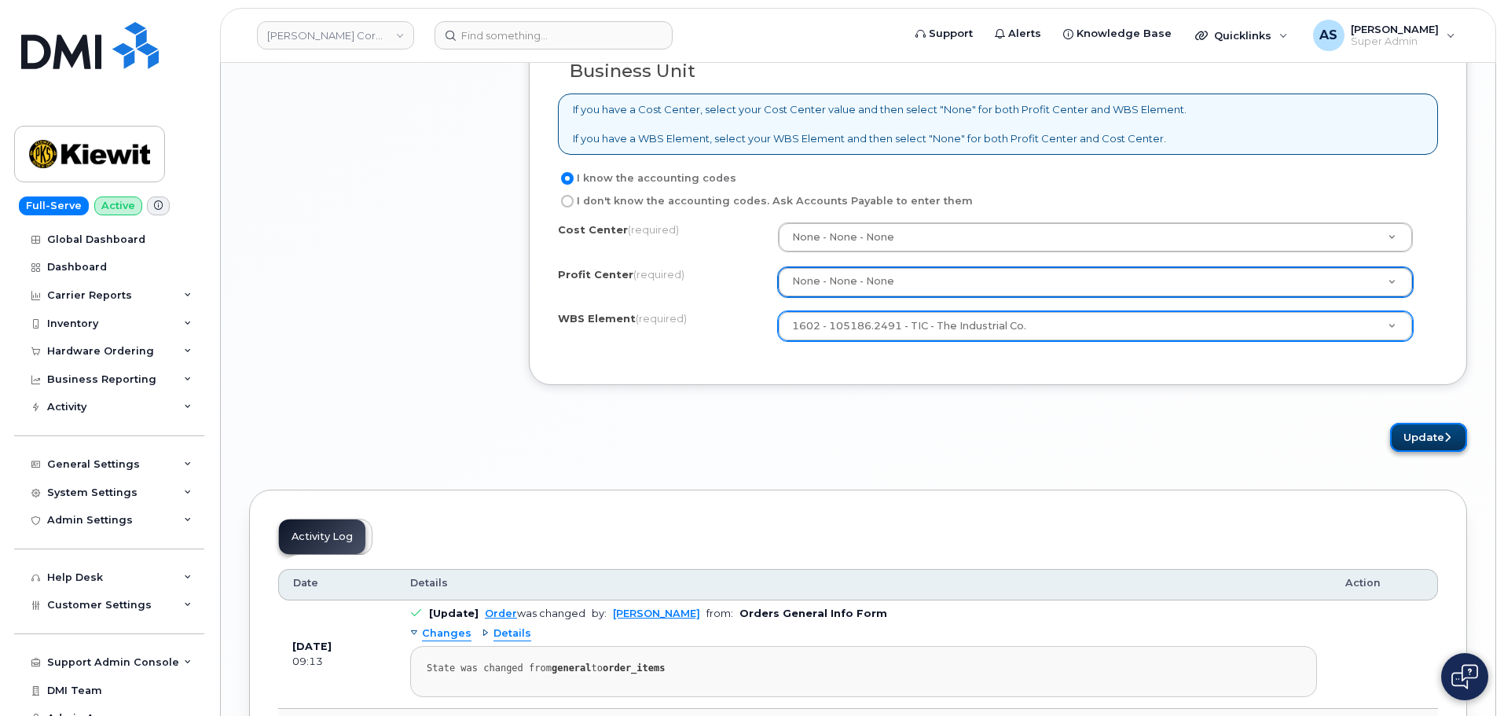
click at [1414, 436] on button "Update" at bounding box center [1428, 437] width 77 height 29
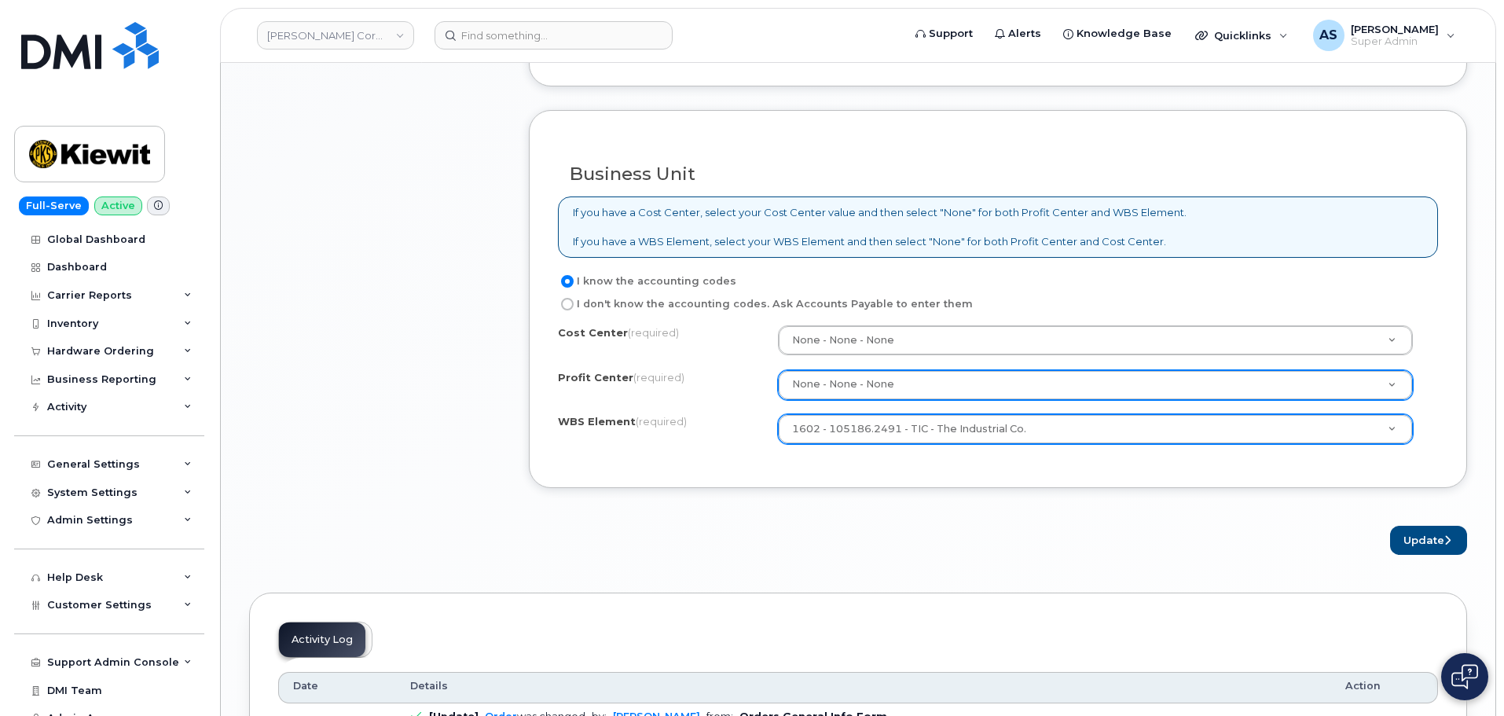
scroll to position [1886, 0]
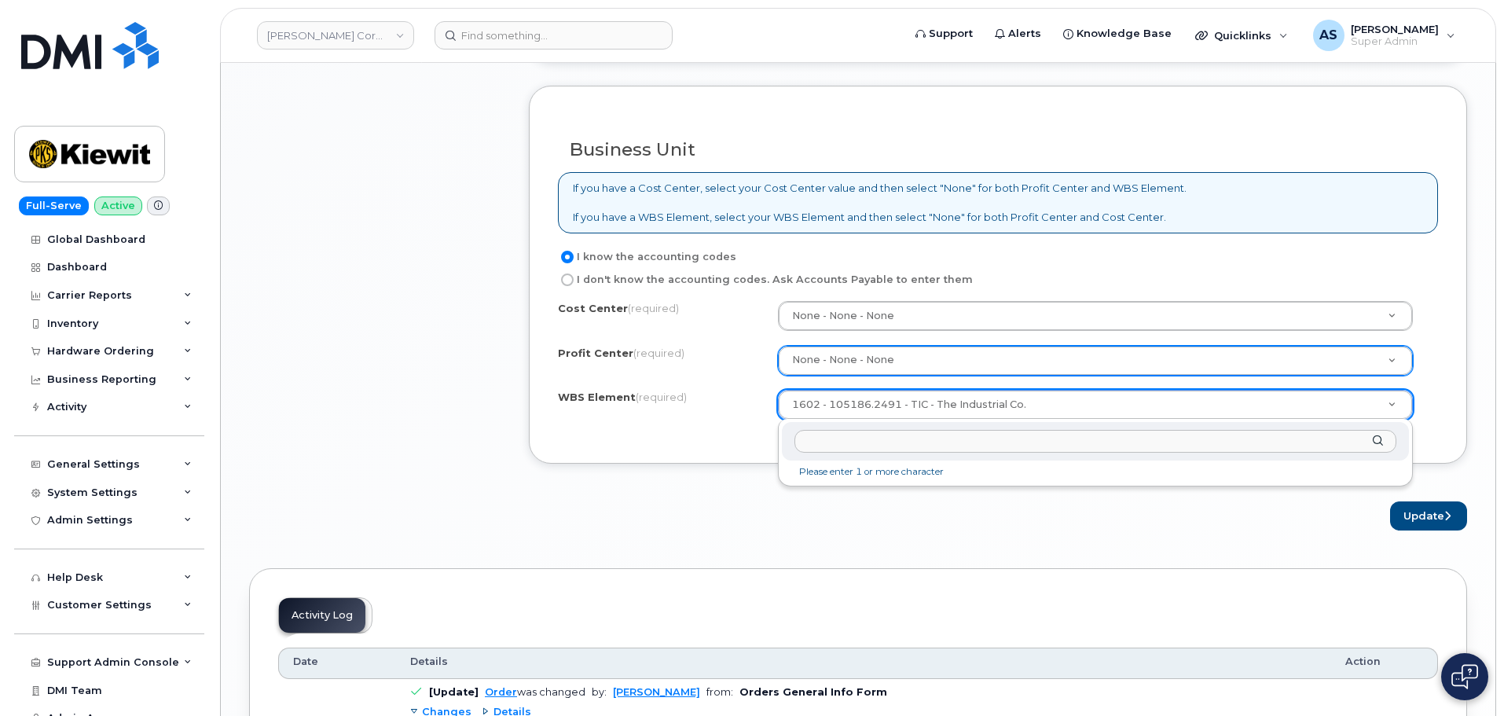
drag, startPoint x: 1060, startPoint y: 407, endPoint x: 867, endPoint y: 385, distance: 193.8
drag, startPoint x: 718, startPoint y: 502, endPoint x: 725, endPoint y: 492, distance: 12.9
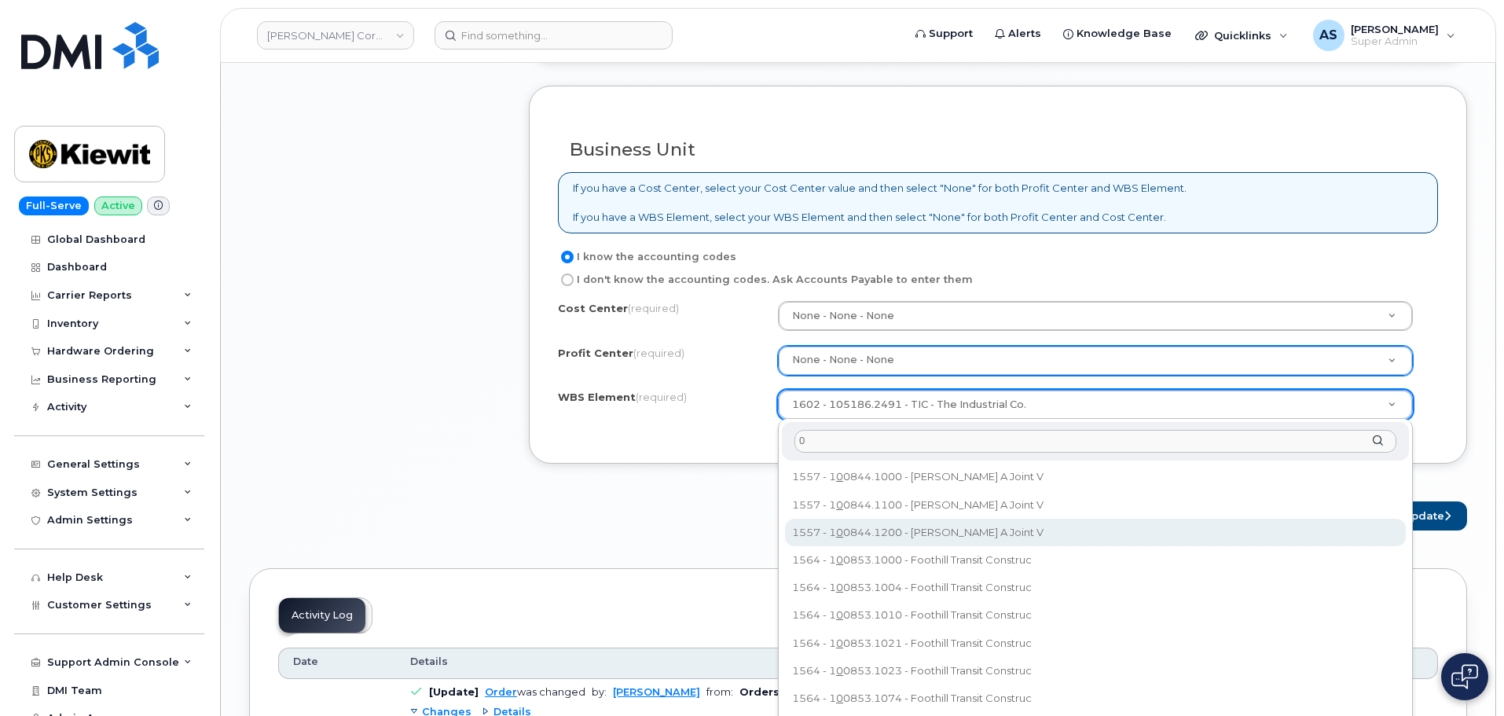
type input "0"
type input "100844.1200"
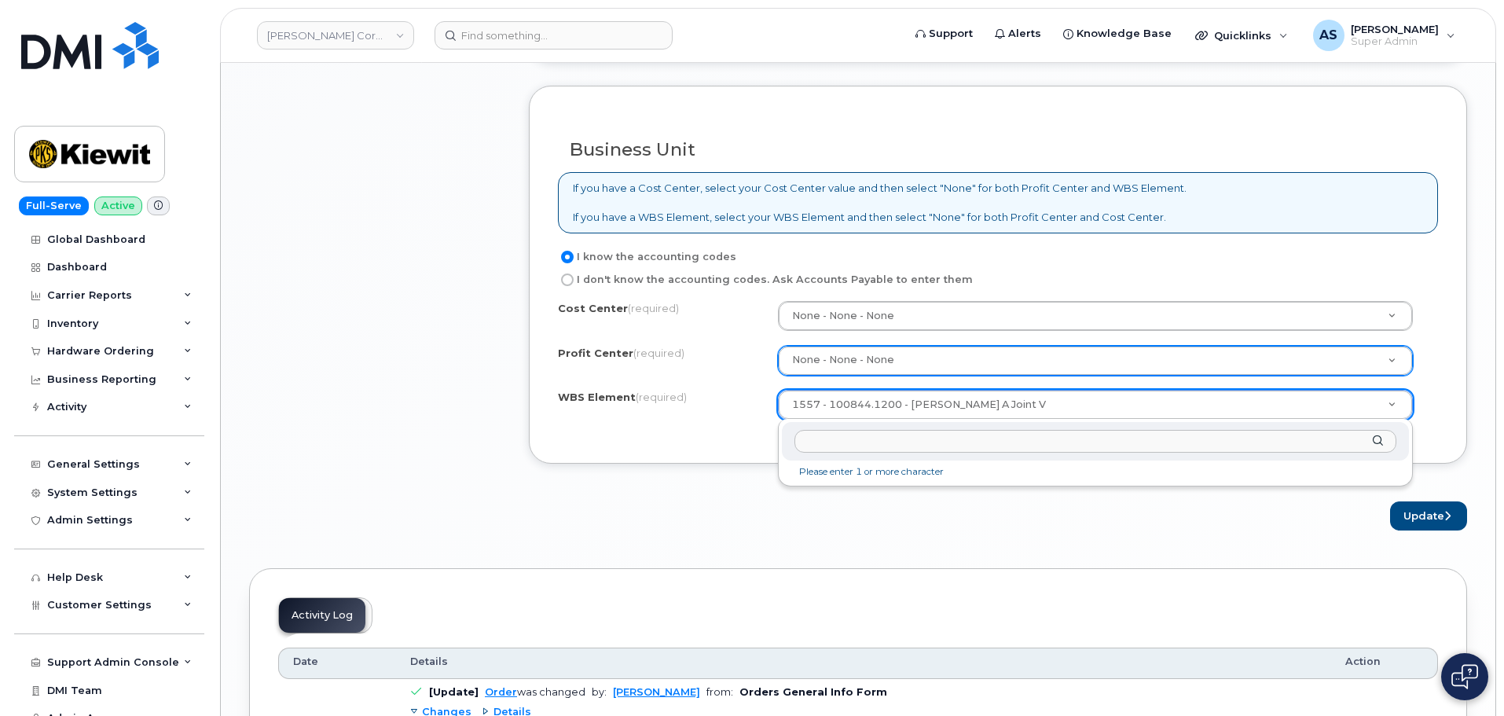
click at [1009, 454] on div at bounding box center [1095, 441] width 627 height 39
click at [1008, 444] on input "text" at bounding box center [1096, 441] width 602 height 23
paste input "105186.2491"
type input "105186.2491"
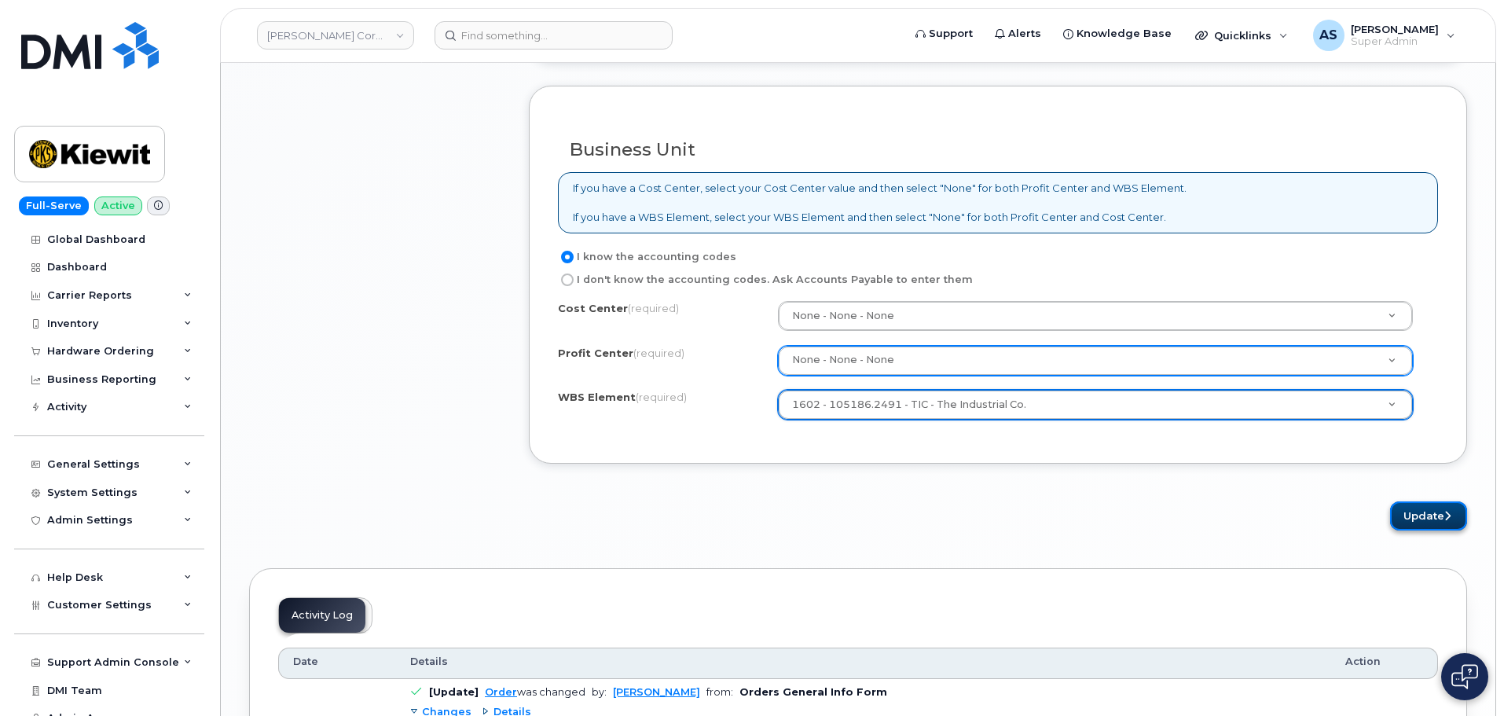
click at [1424, 522] on button "Update" at bounding box center [1428, 515] width 77 height 29
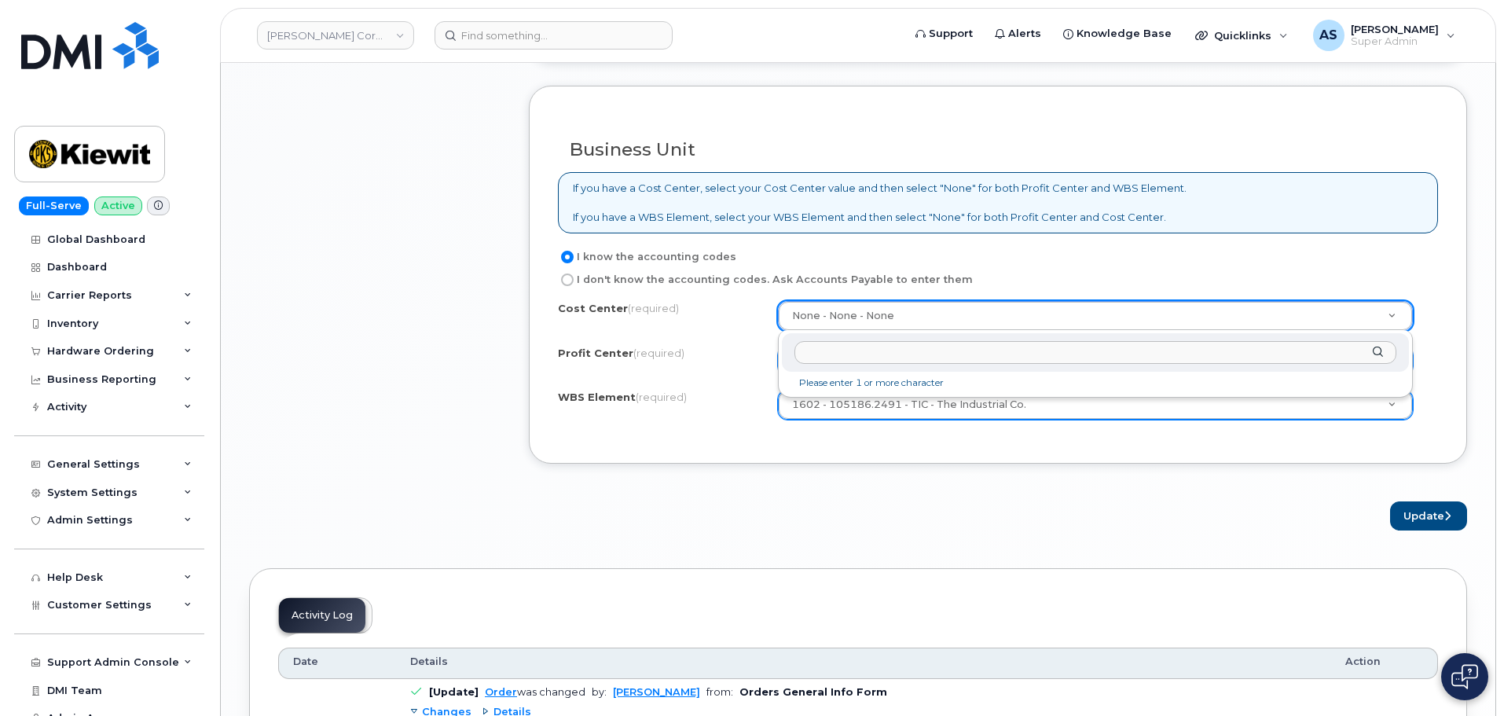
drag, startPoint x: 931, startPoint y: 313, endPoint x: 934, endPoint y: 299, distance: 14.3
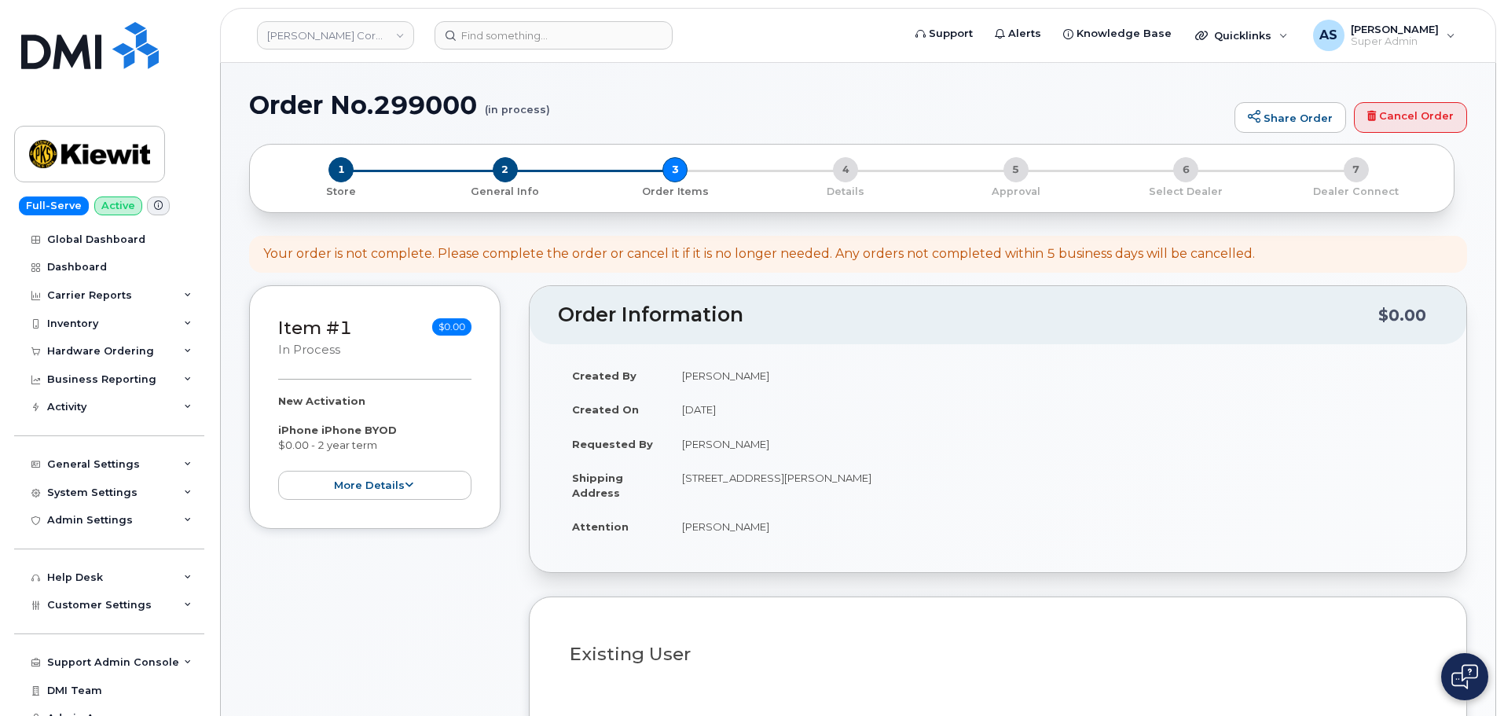
select select
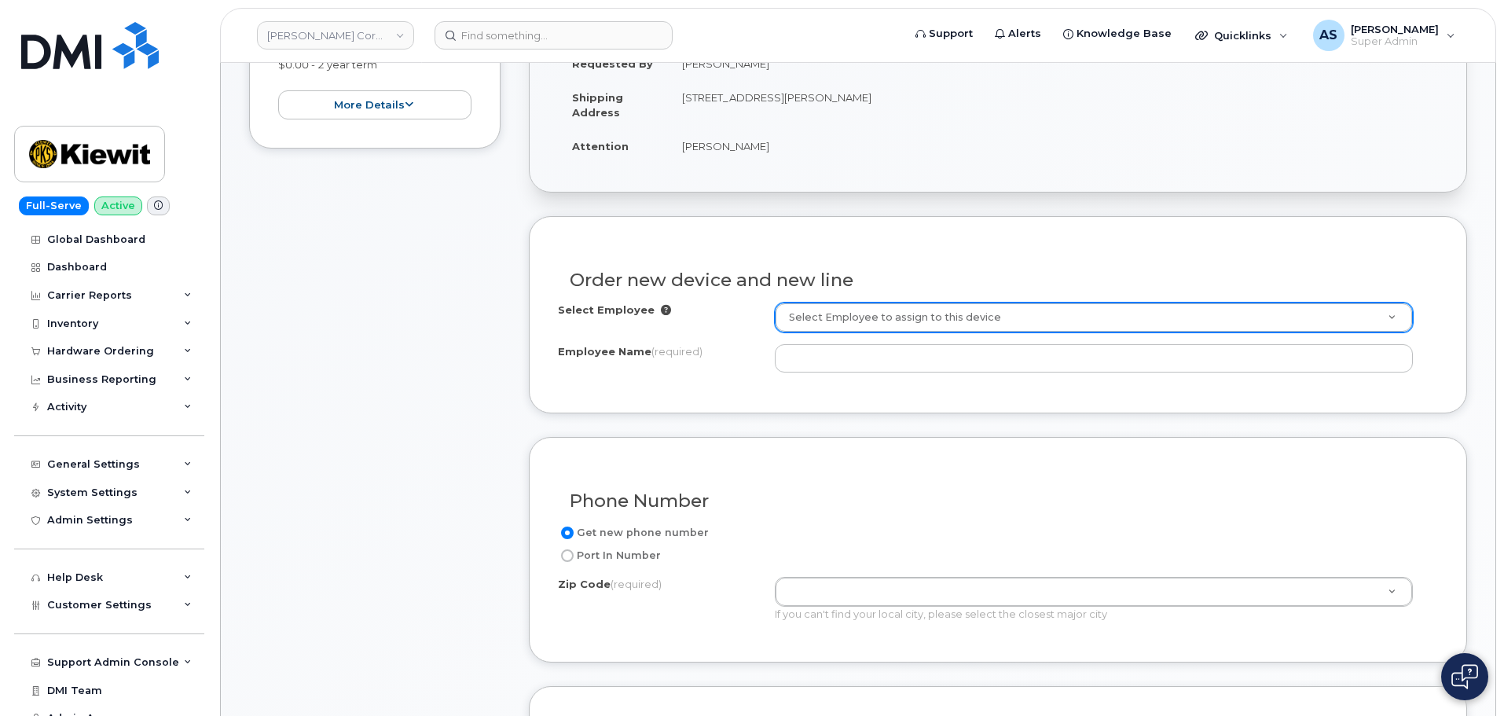
scroll to position [472, 0]
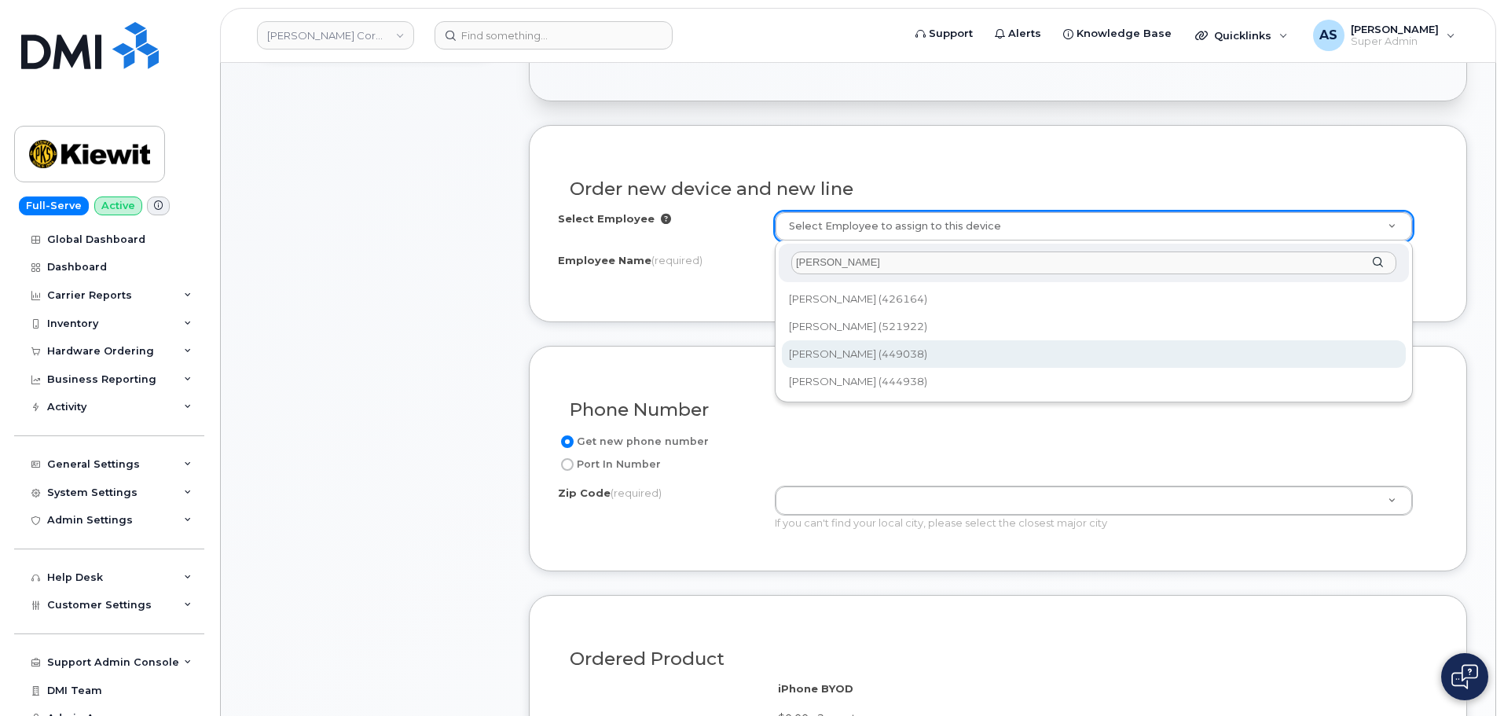
type input "[PERSON_NAME]"
type input "2264549"
type input "[PERSON_NAME]"
type input "[STREET_ADDRESS]"
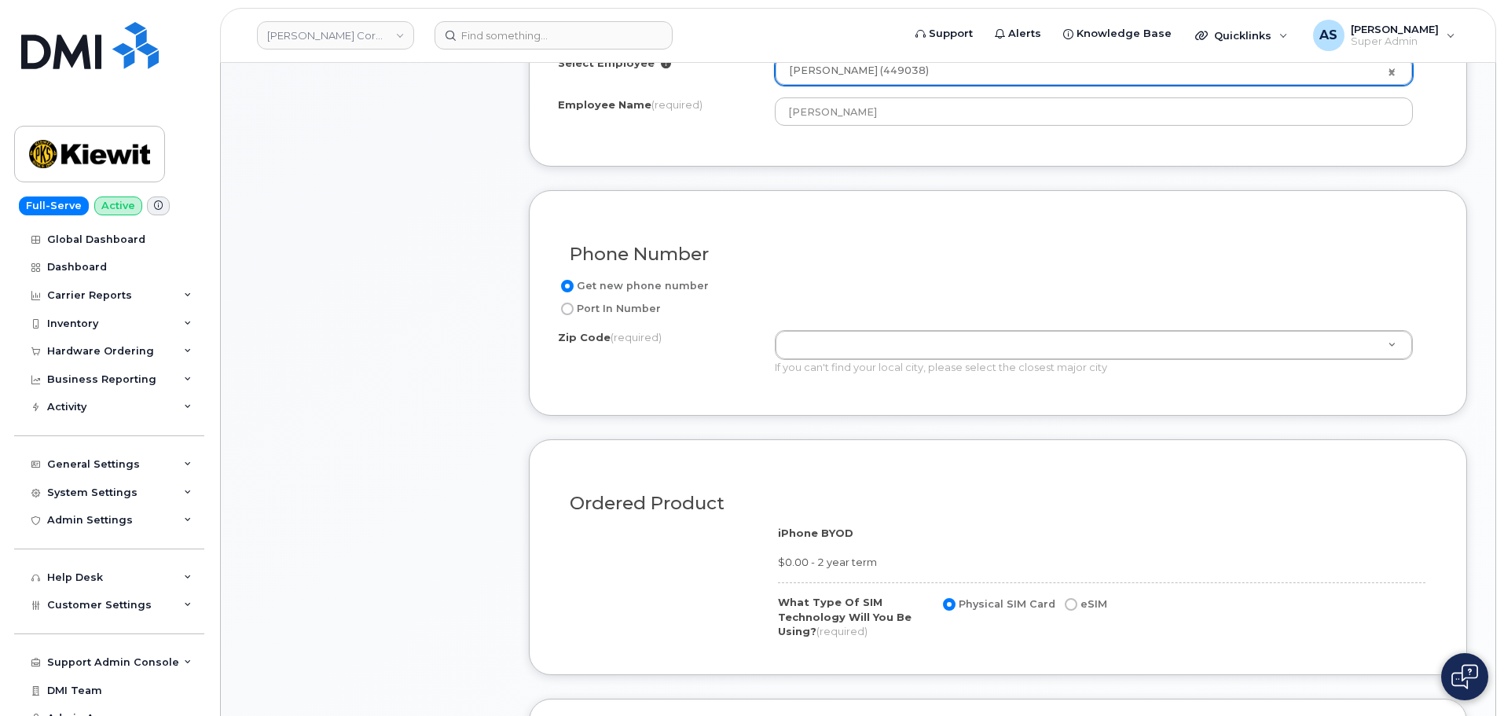
scroll to position [629, 0]
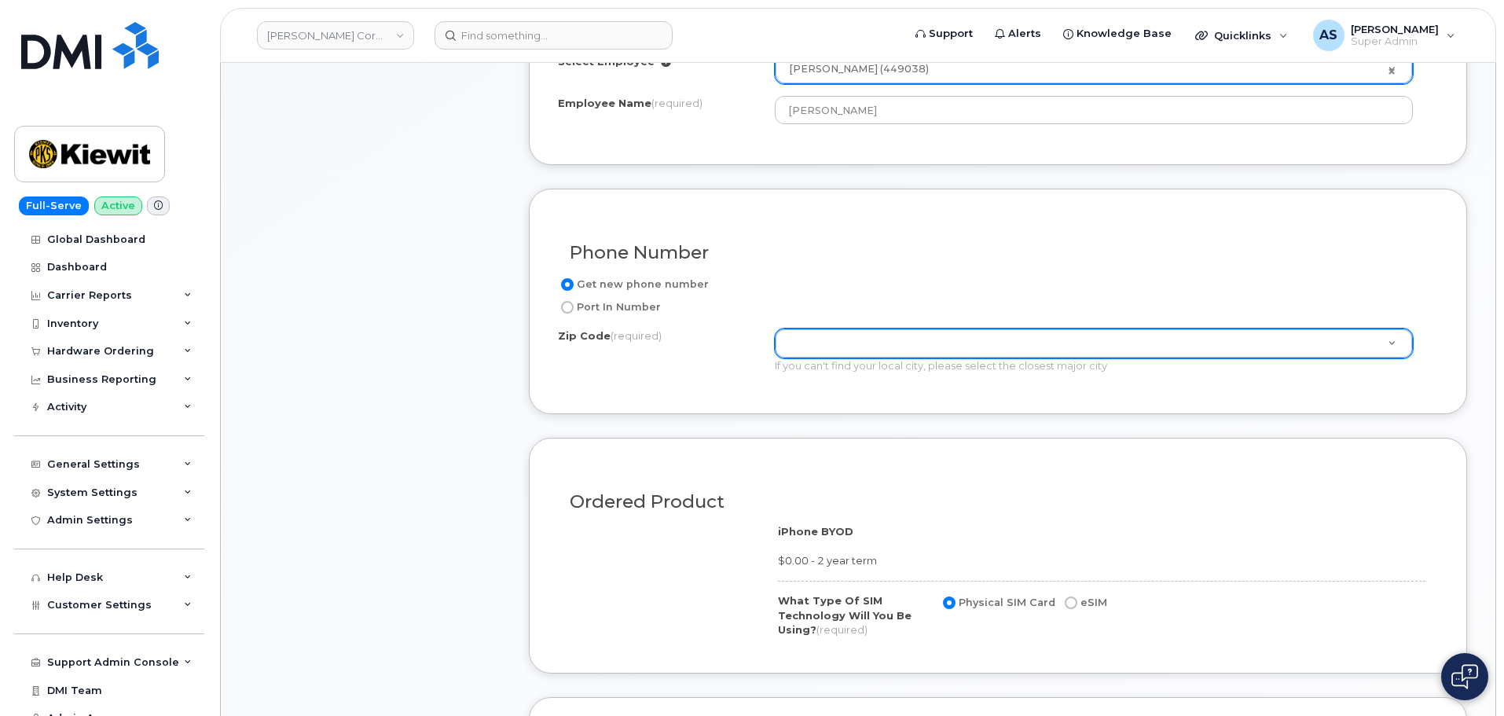
click at [567, 304] on input "Port In Number" at bounding box center [567, 307] width 13 height 13
radio input "true"
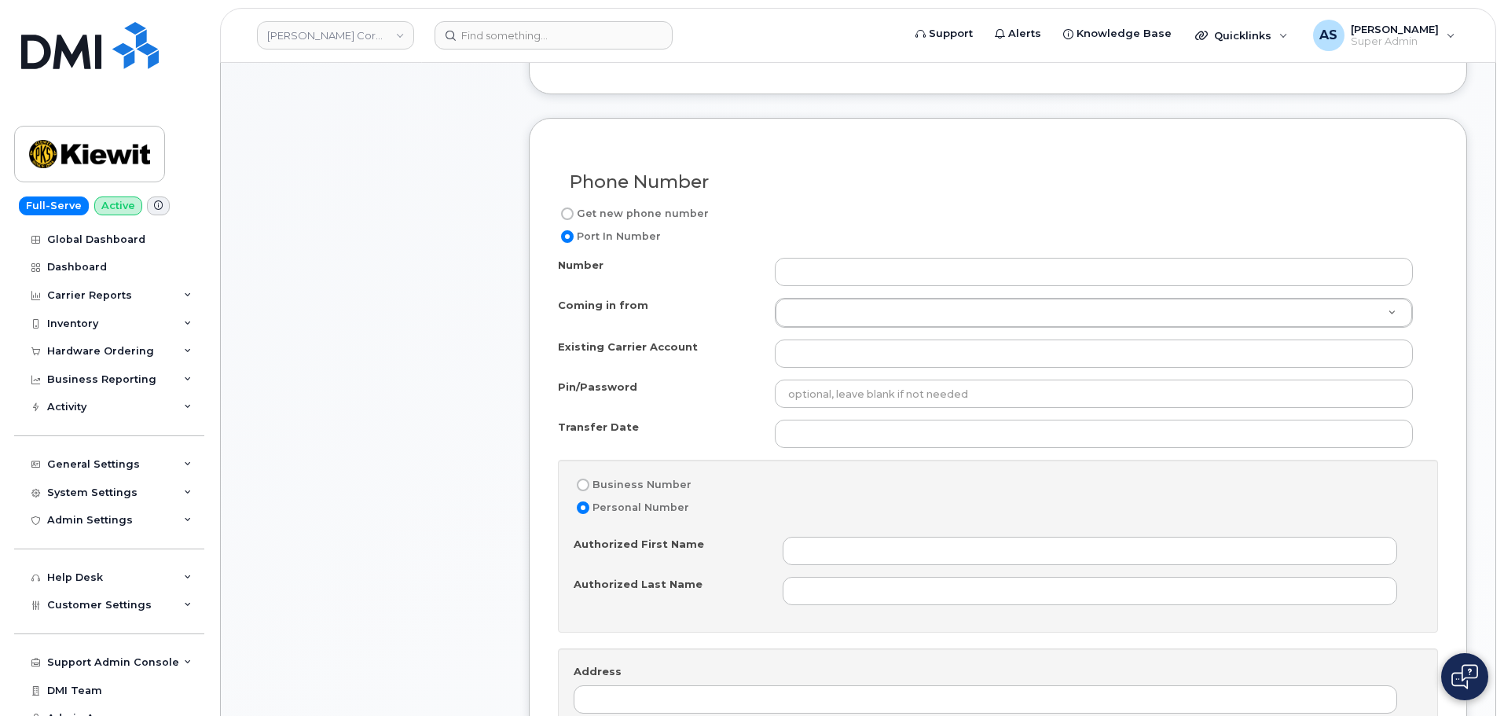
scroll to position [707, 0]
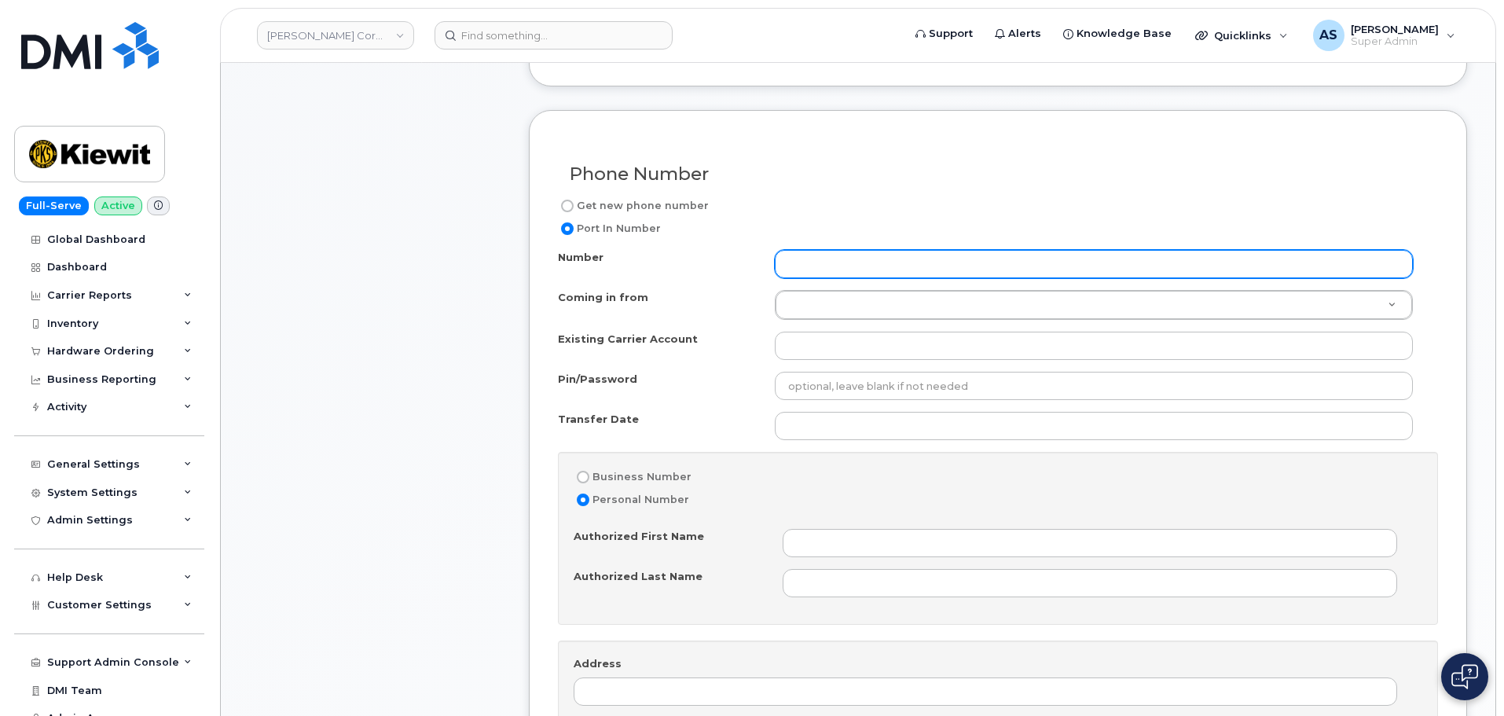
click at [827, 266] on input "Number" at bounding box center [1094, 264] width 638 height 28
paste input "3612389596"
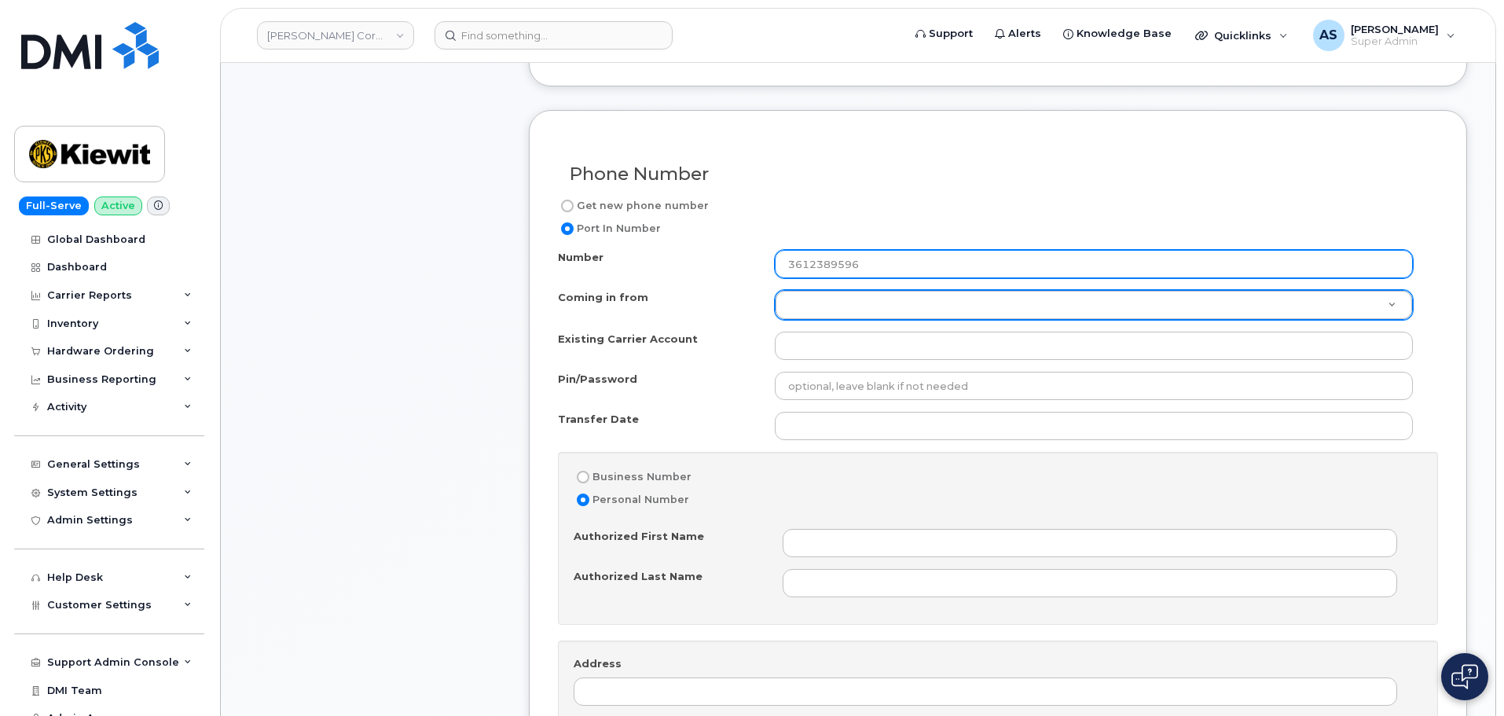
type input "3612389596"
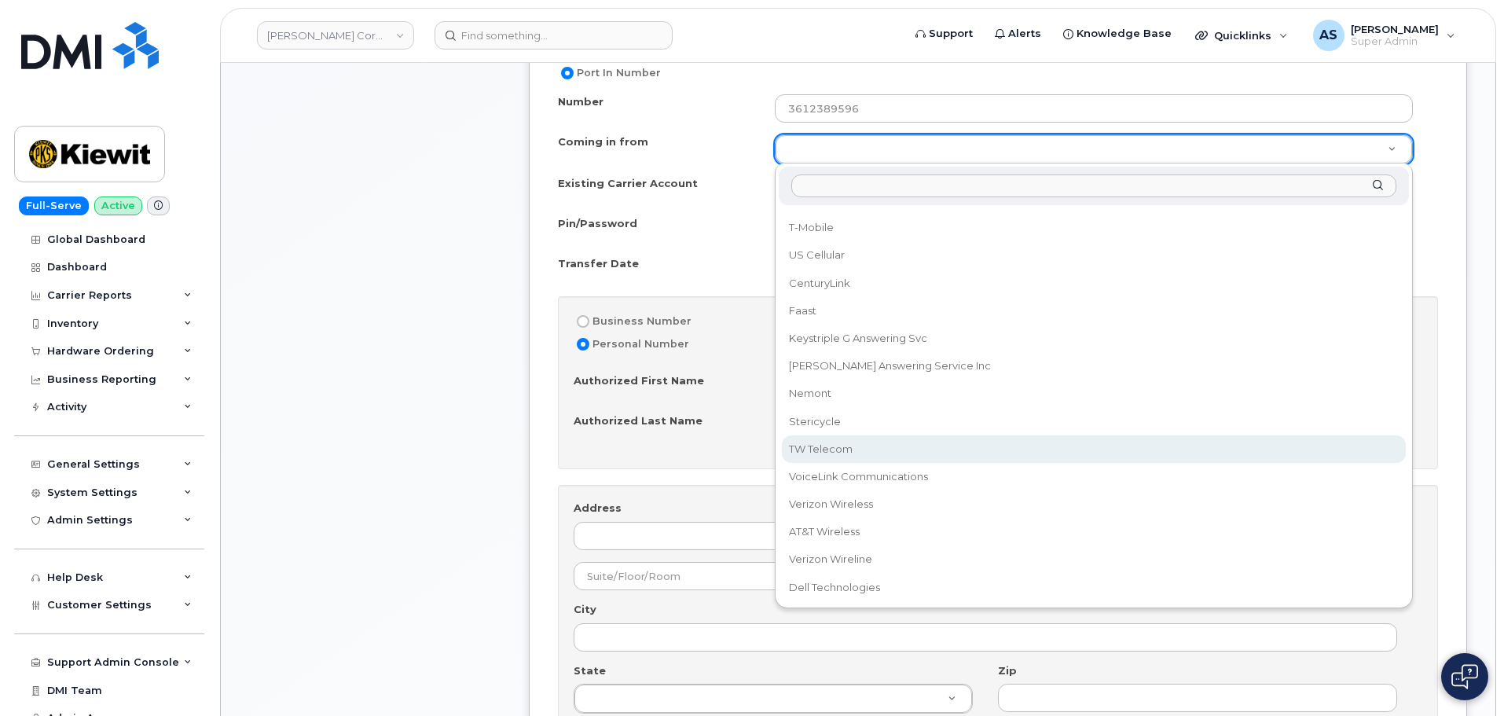
scroll to position [865, 0]
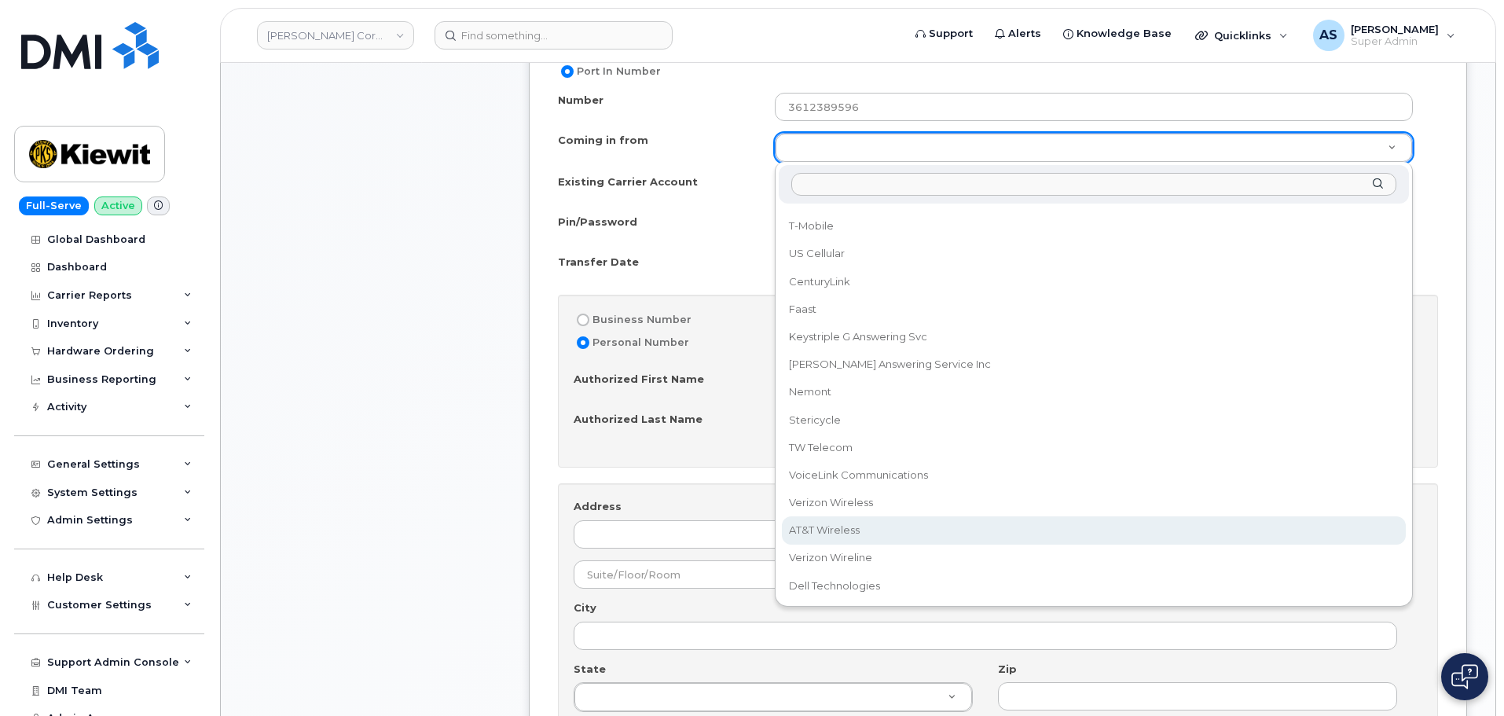
select select "AT&T Wireless"
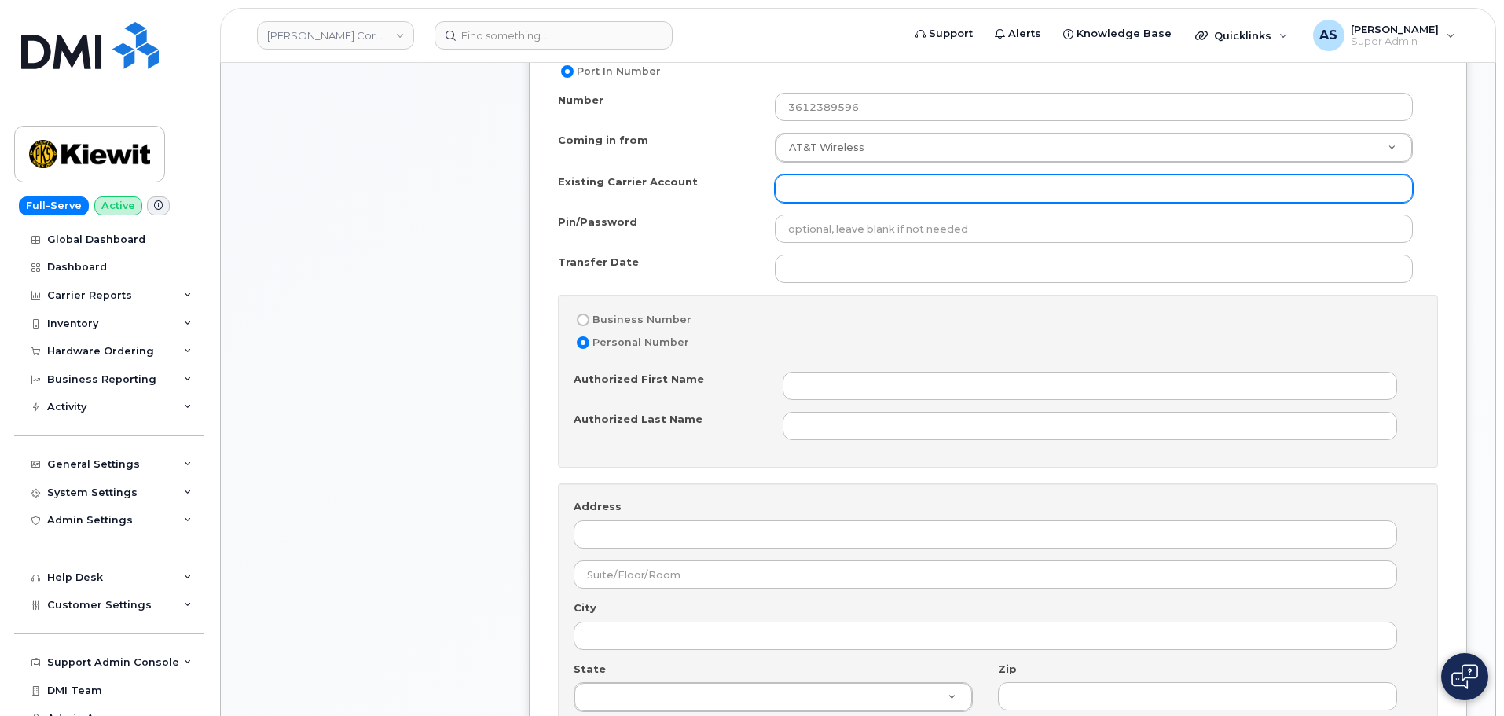
click at [832, 183] on input "Existing Carrier Account" at bounding box center [1094, 188] width 638 height 28
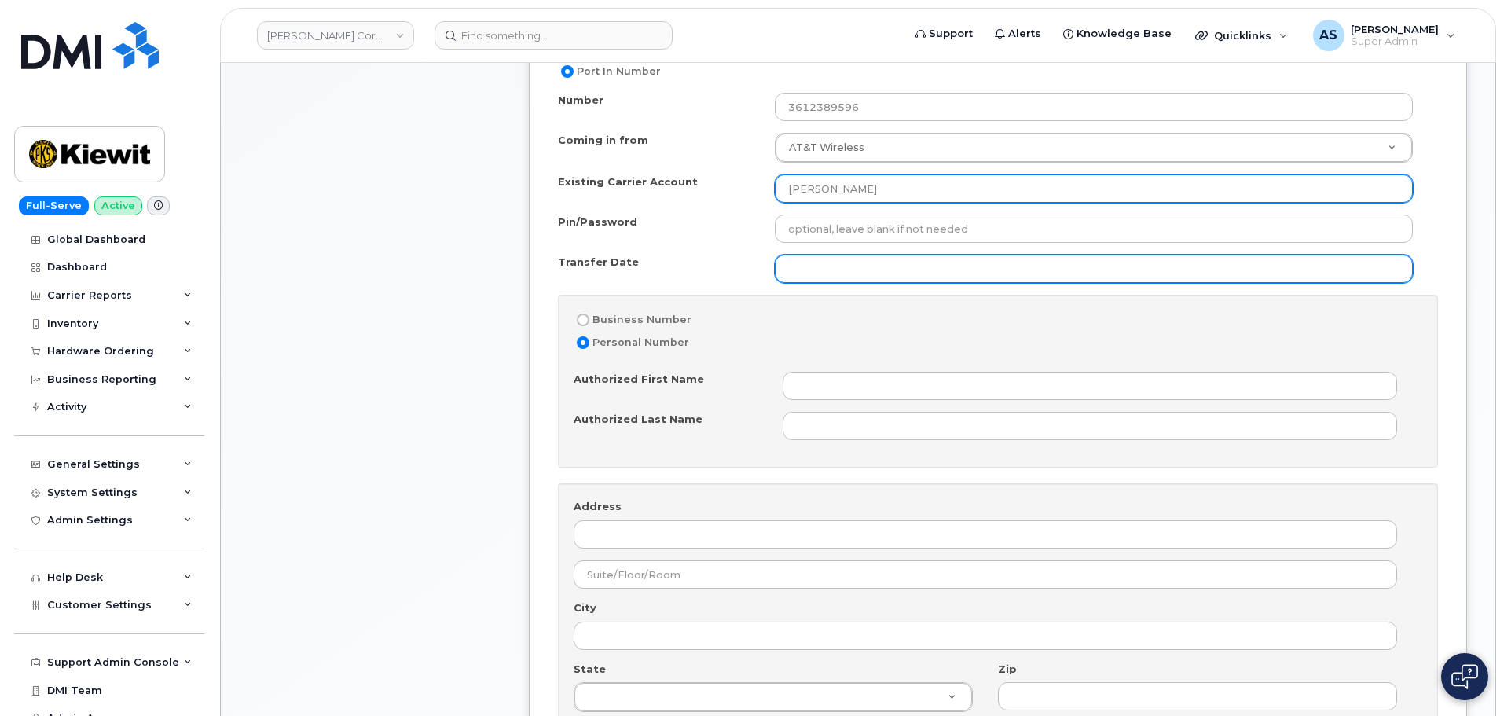
type input "Kiewit"
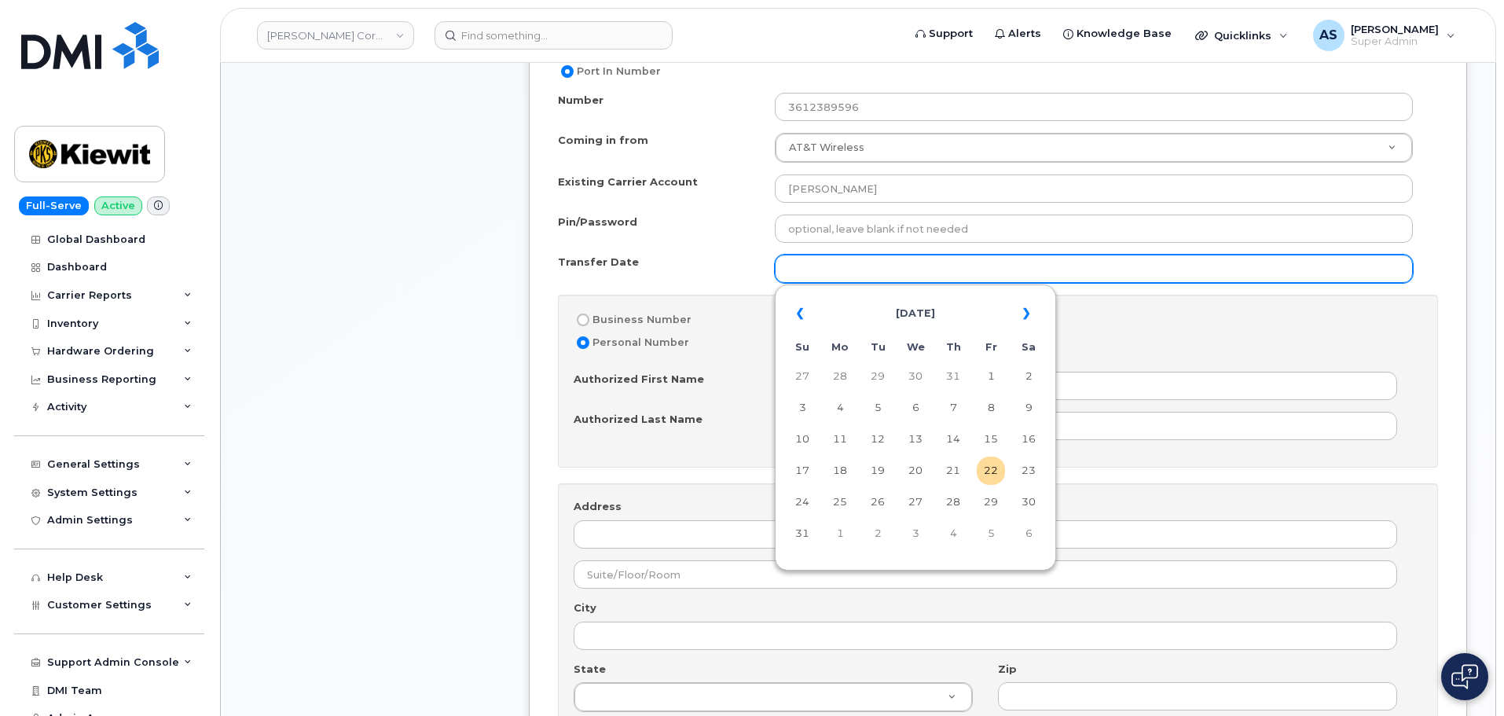
click at [852, 263] on input "Transfer Date" at bounding box center [1094, 269] width 638 height 28
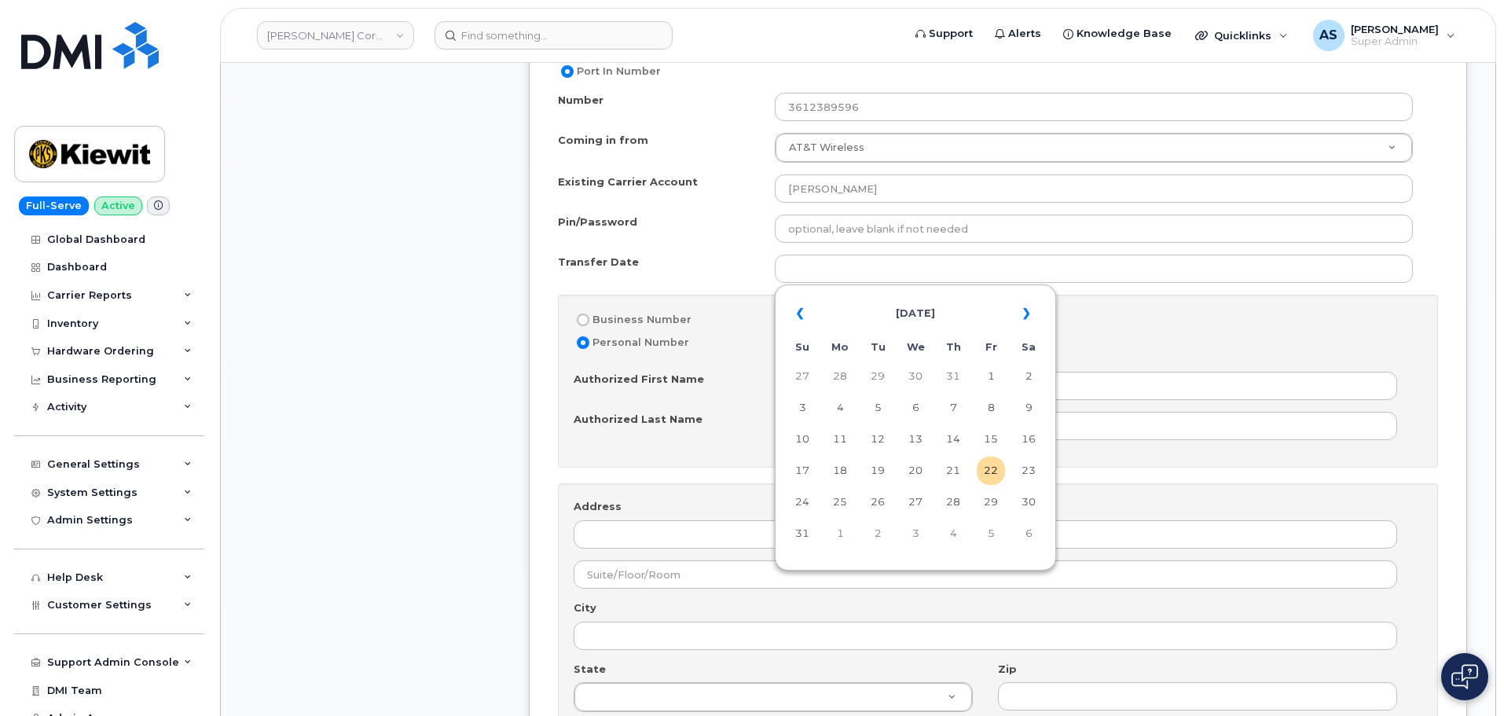
click at [990, 462] on td "22" at bounding box center [991, 471] width 28 height 28
type input "2025-08-22"
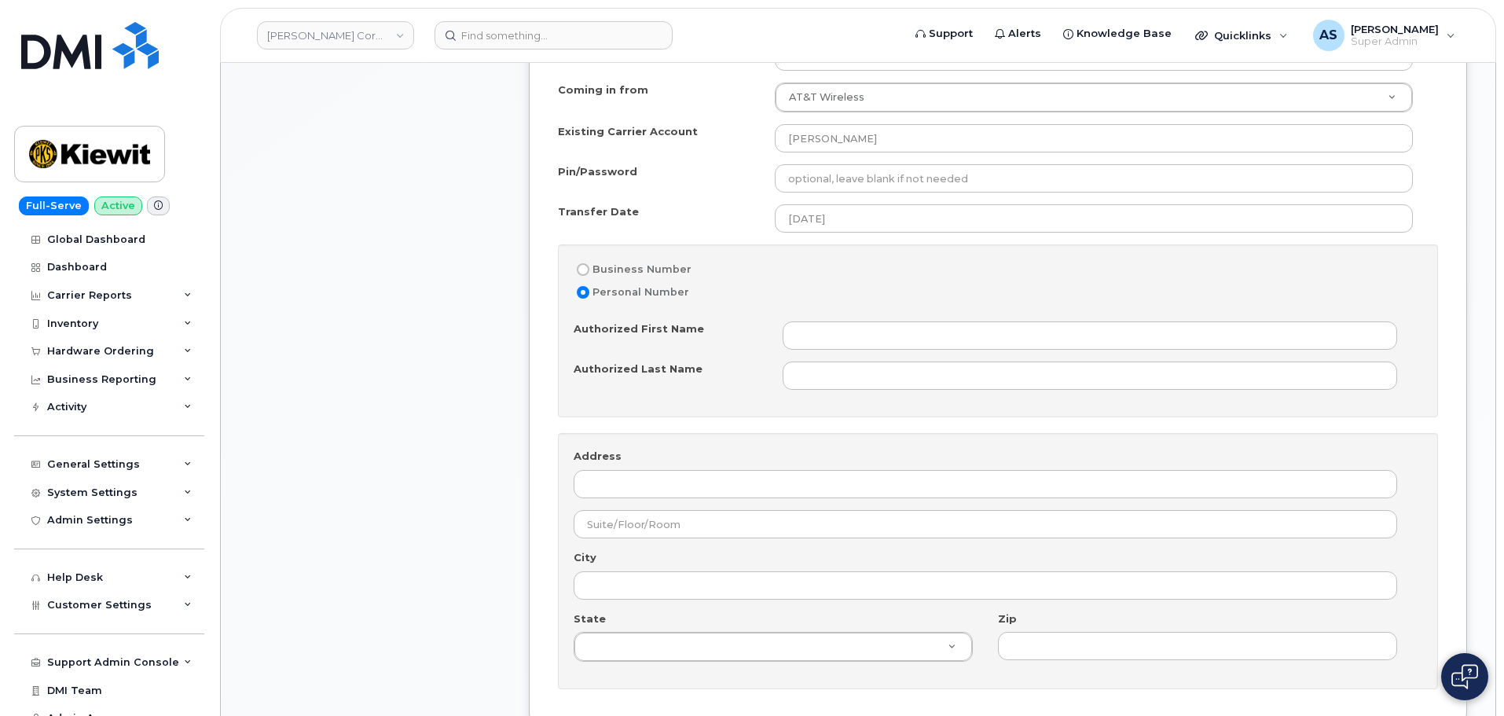
scroll to position [943, 0]
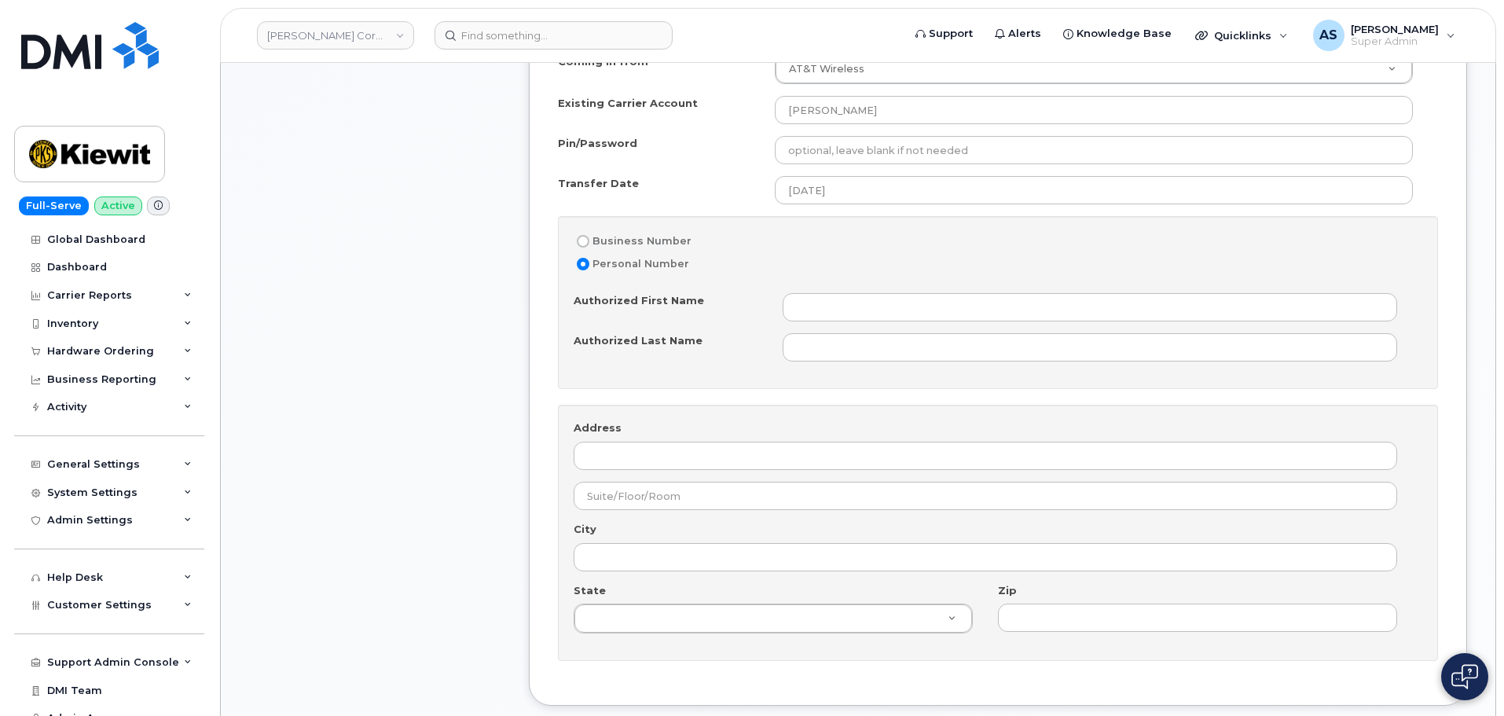
click at [582, 241] on input "Business Number" at bounding box center [583, 241] width 13 height 13
radio input "true"
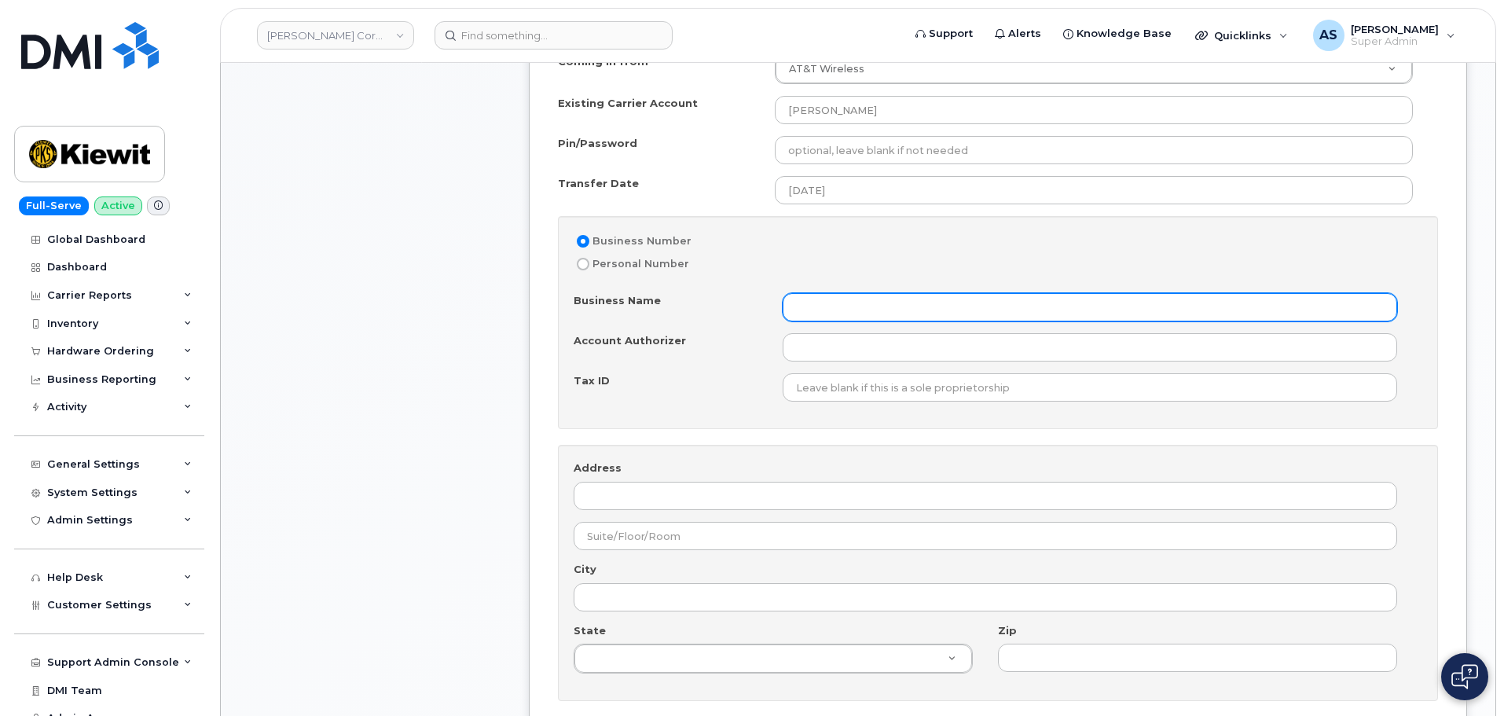
click at [802, 306] on input "Business Name" at bounding box center [1090, 307] width 615 height 28
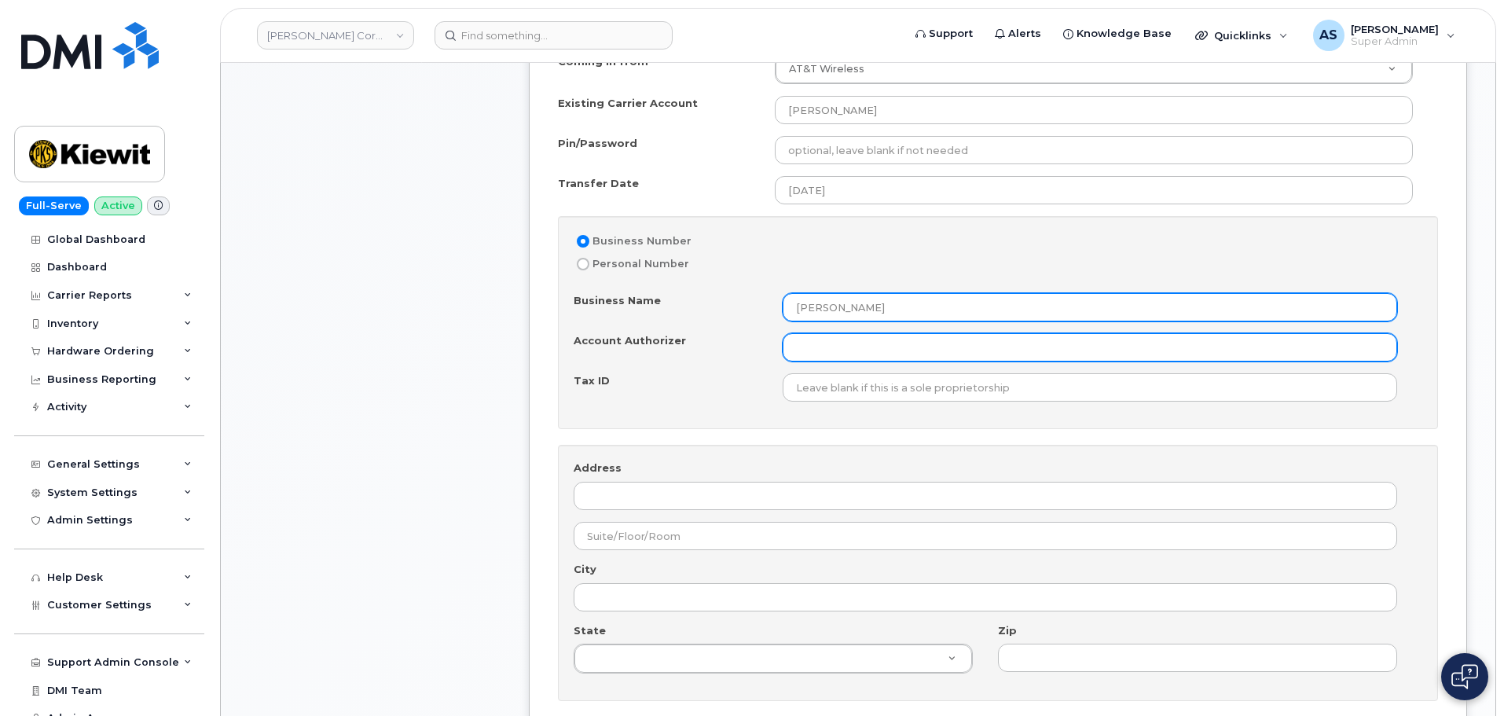
type input "Kiewit"
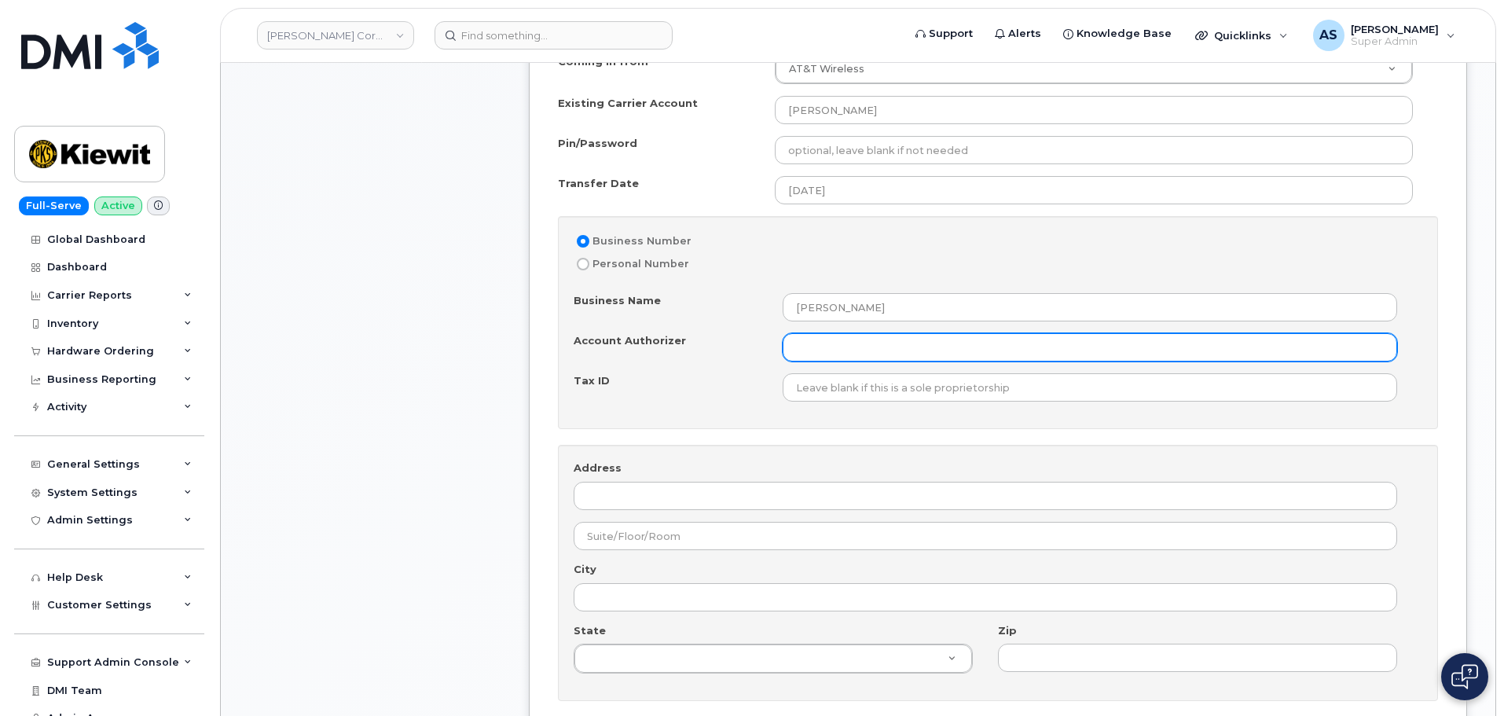
click at [839, 348] on input "Account Authorizer" at bounding box center [1090, 347] width 615 height 28
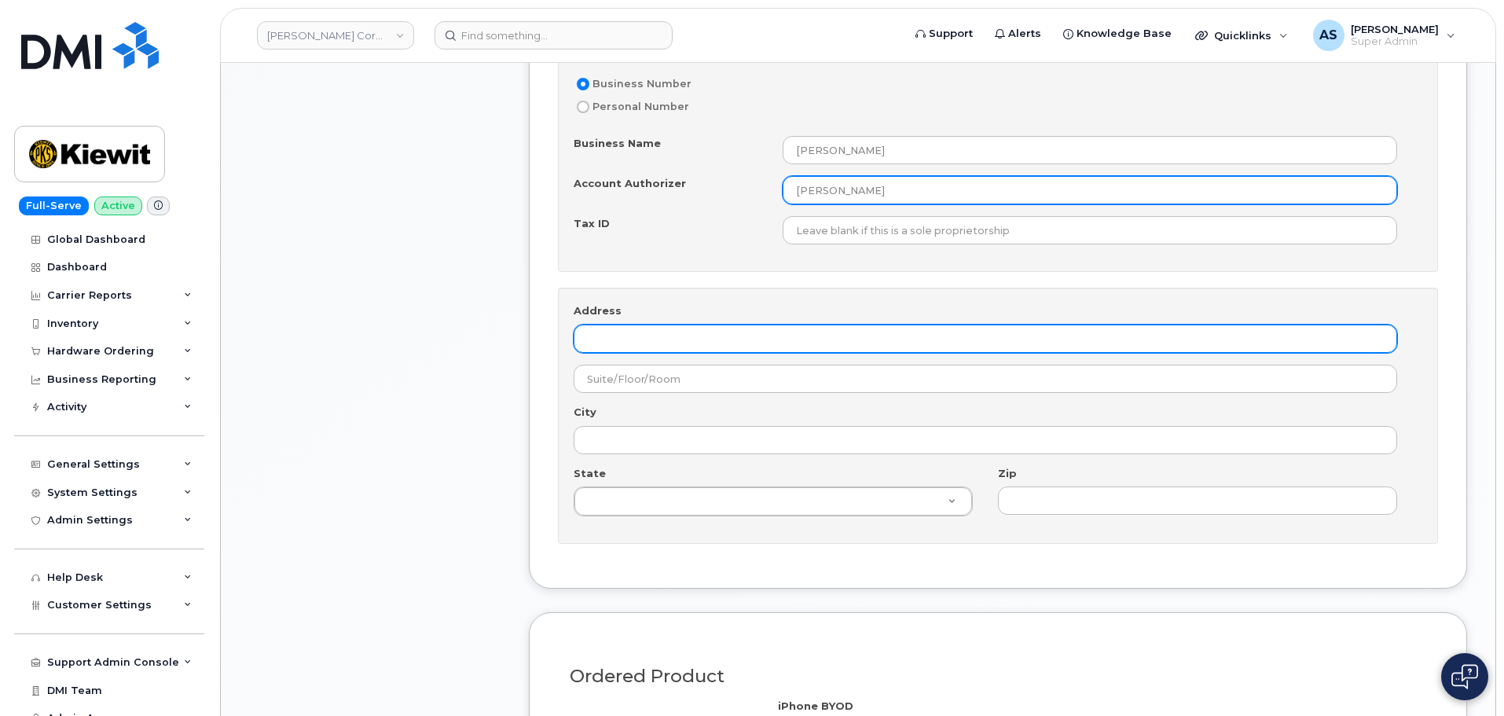
type input "Kiewit"
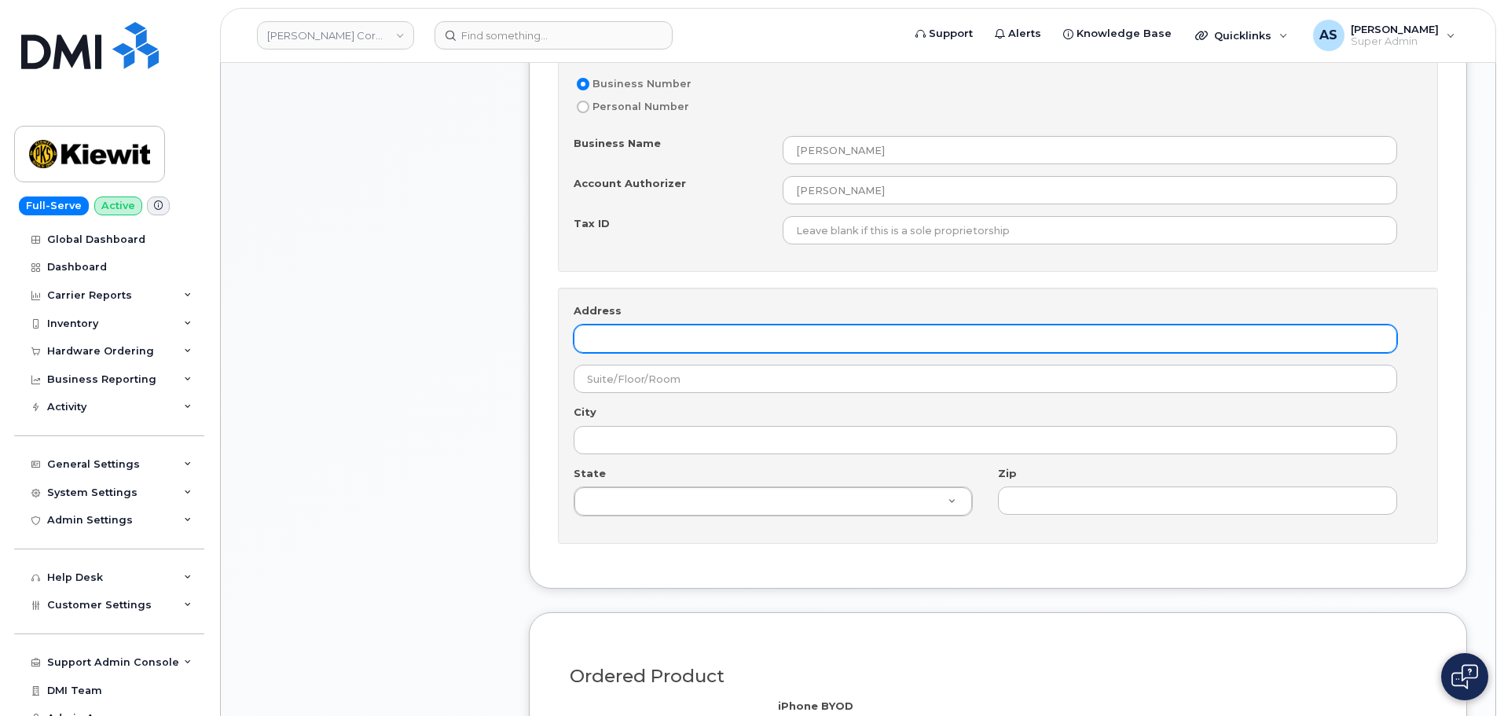
click at [634, 344] on input "Address" at bounding box center [986, 339] width 824 height 28
paste input "304 GAILLE DR, COVINGTON, LA 70433"
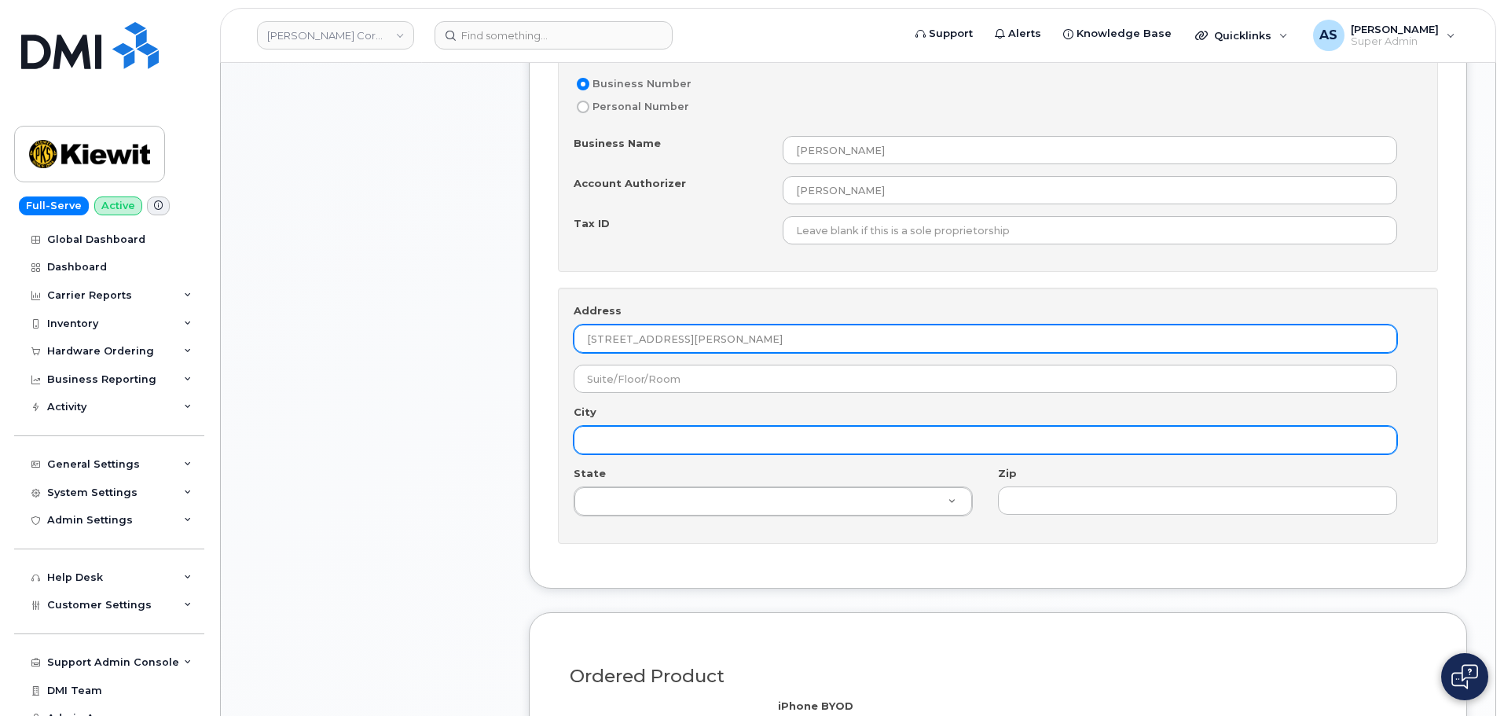
type input "304 GAILLE DR, COVINGTON, LA 70433"
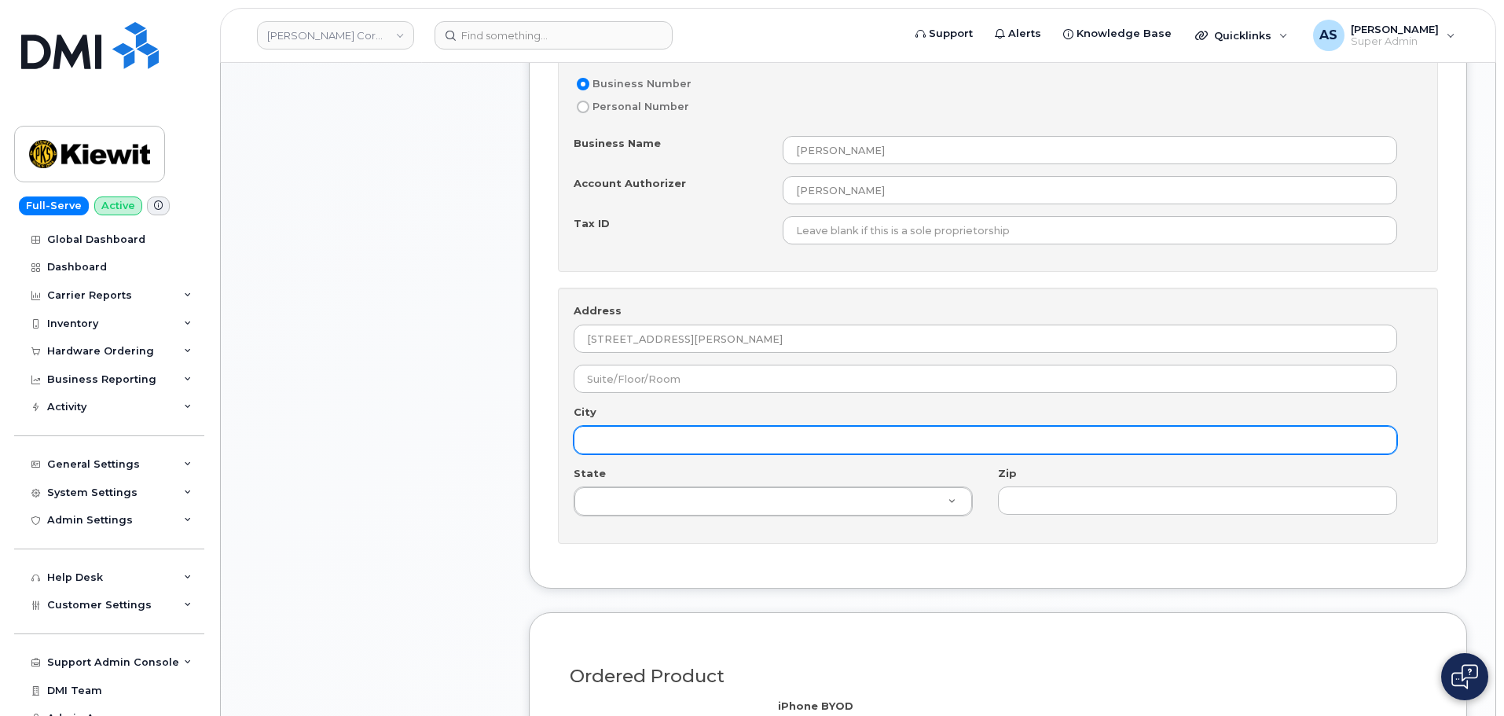
click at [652, 449] on input "City" at bounding box center [986, 440] width 824 height 28
type input "Covington"
type input "L"
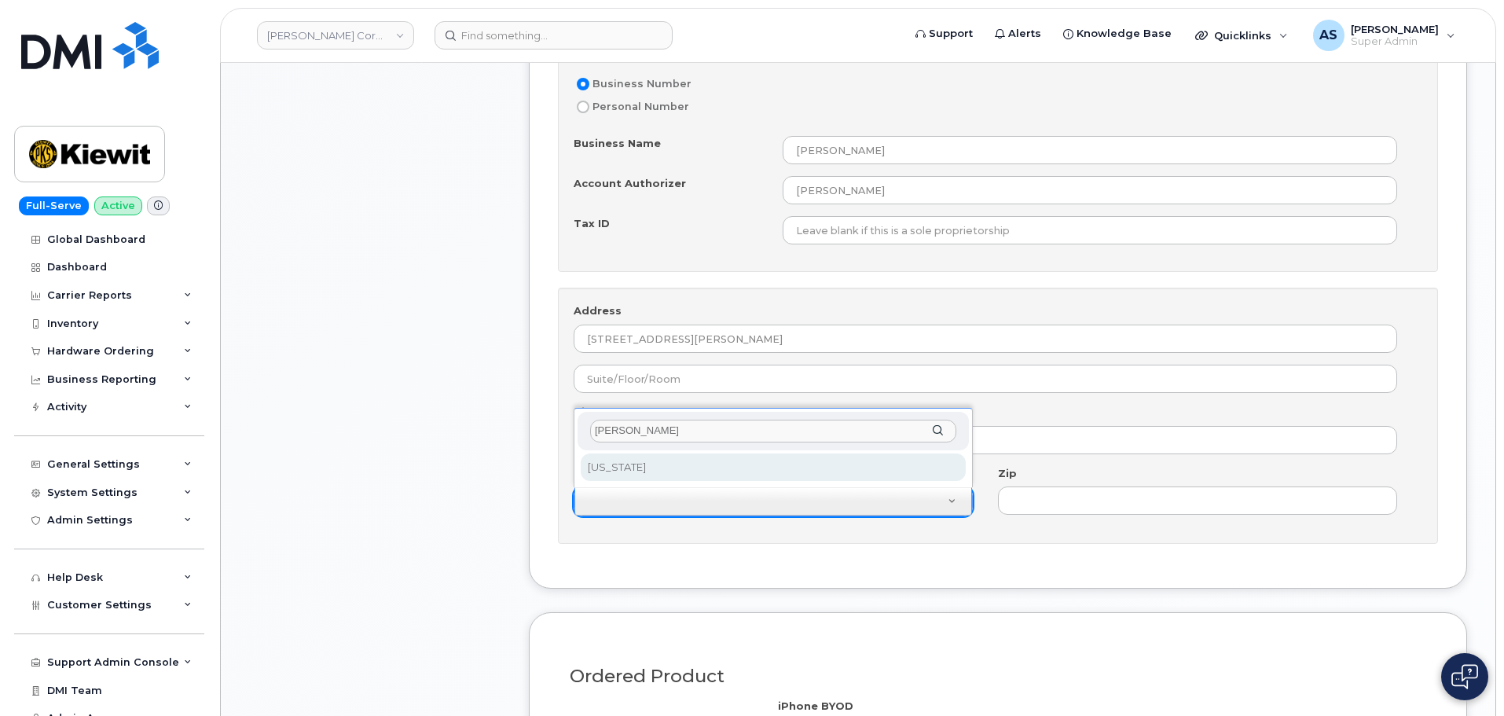
type input "Lou"
drag, startPoint x: 663, startPoint y: 473, endPoint x: 704, endPoint y: 464, distance: 42.7
select select "Louisiana"
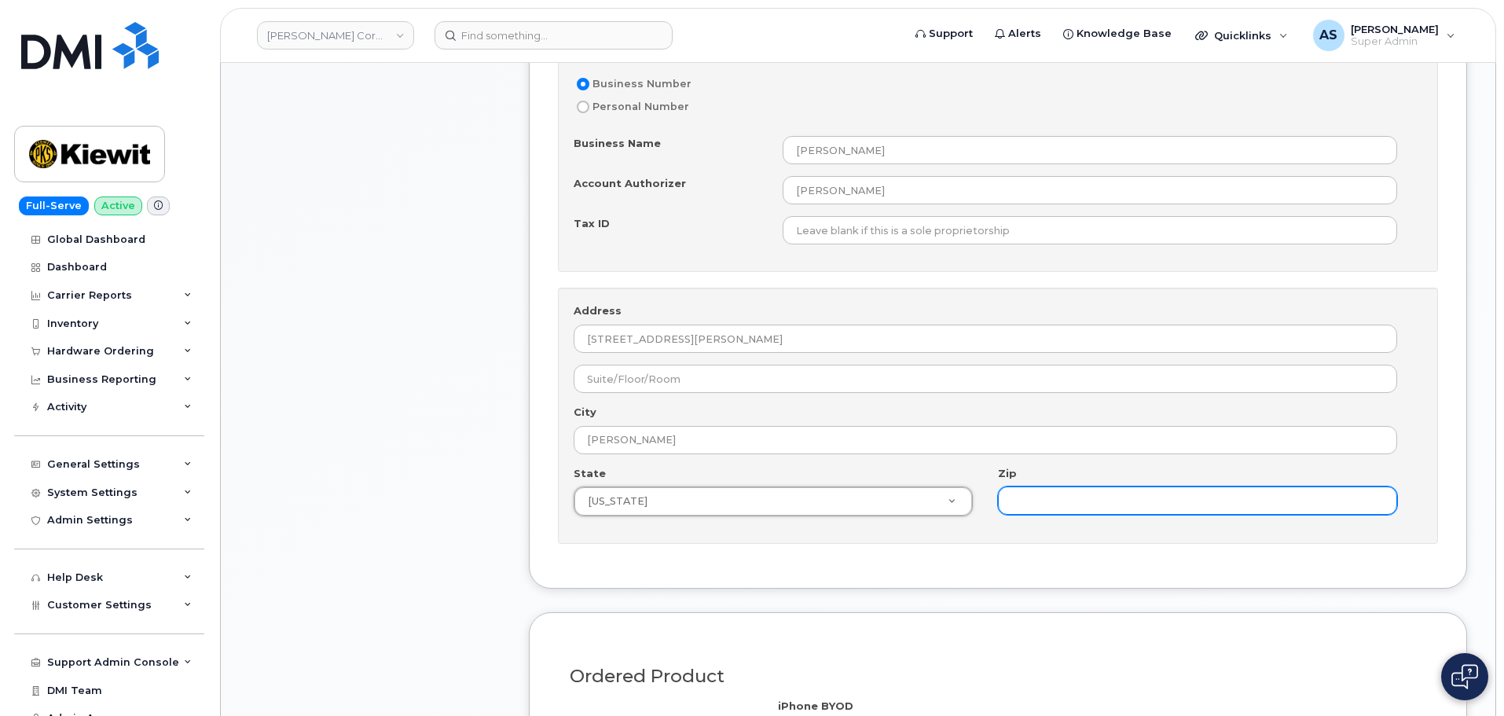
click at [1101, 496] on input "Zip" at bounding box center [1197, 501] width 399 height 28
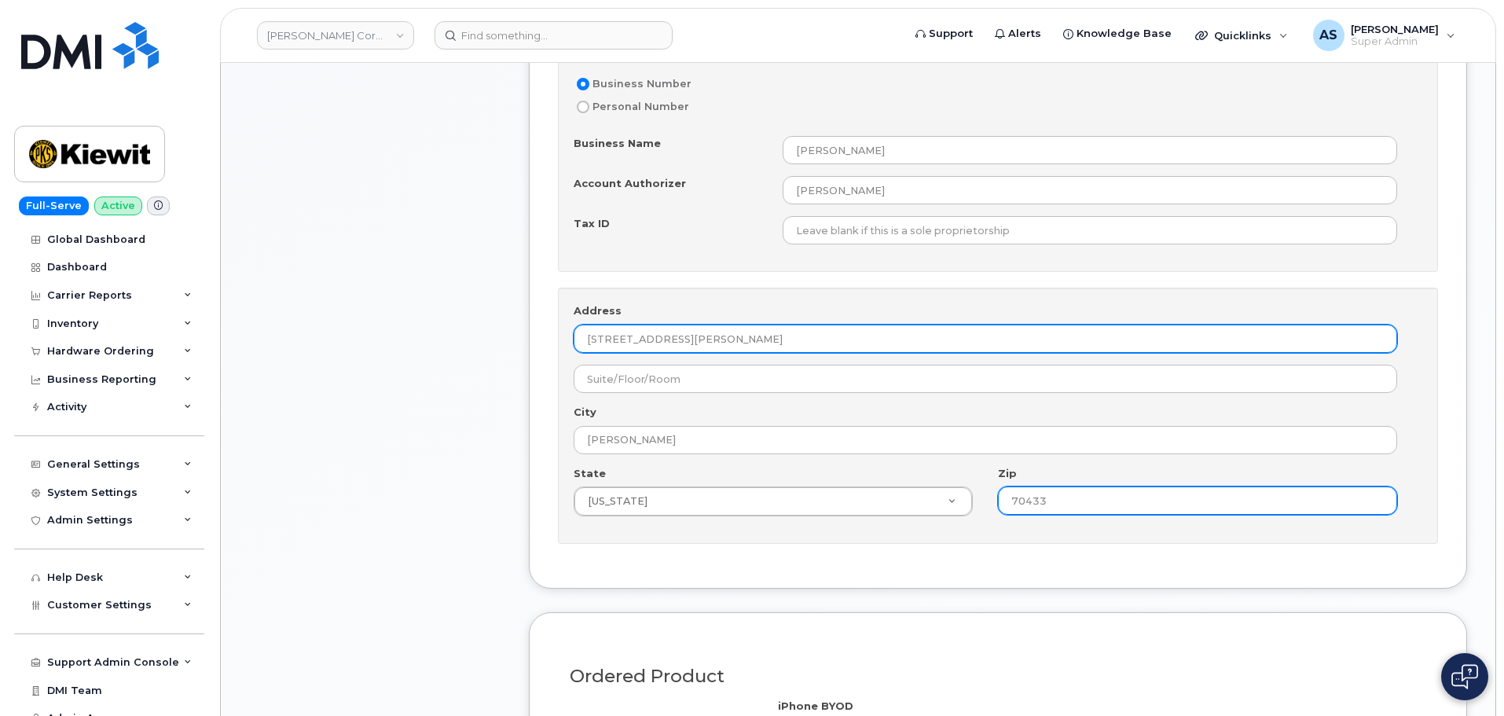
type input "70433"
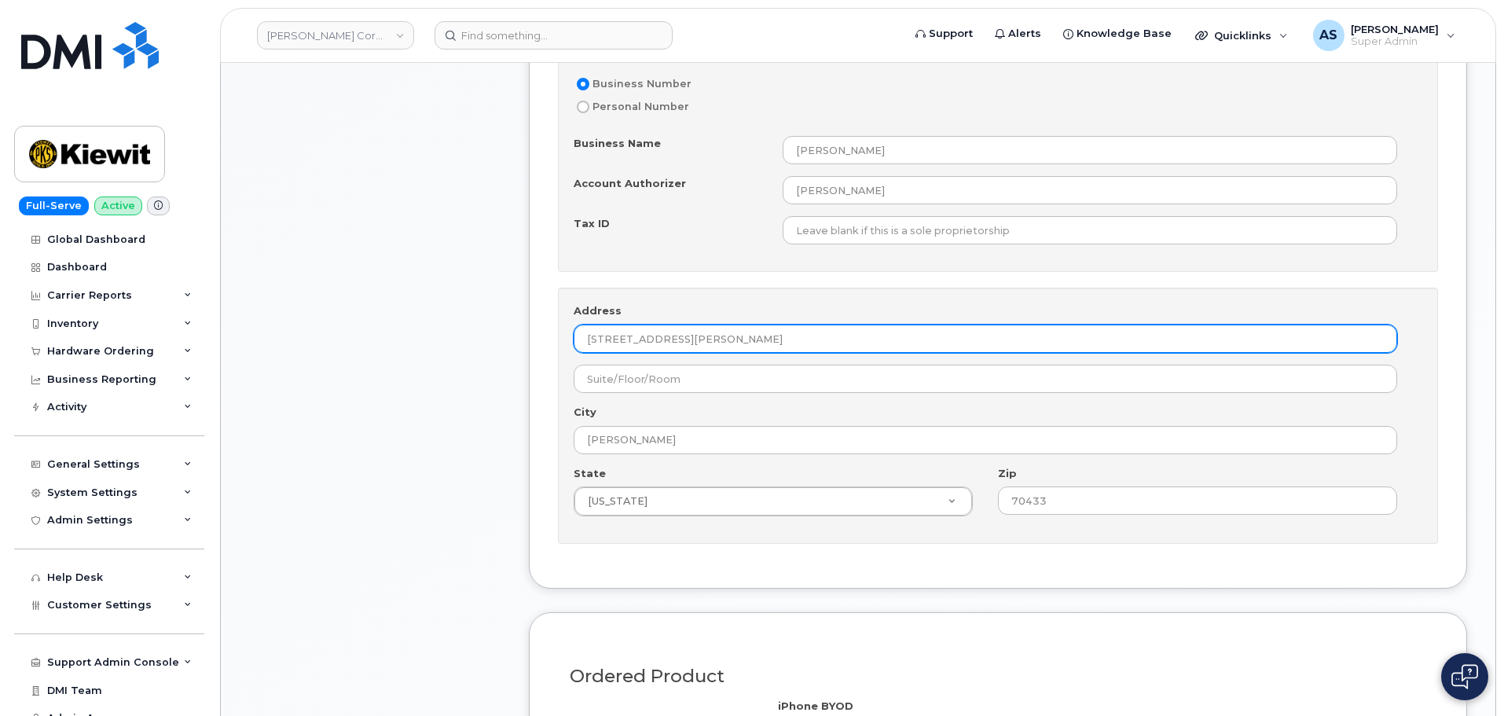
drag, startPoint x: 808, startPoint y: 340, endPoint x: 667, endPoint y: 350, distance: 141.0
click at [664, 351] on input "304 GAILLE DR, COVINGTON, LA 70433" at bounding box center [986, 339] width 824 height 28
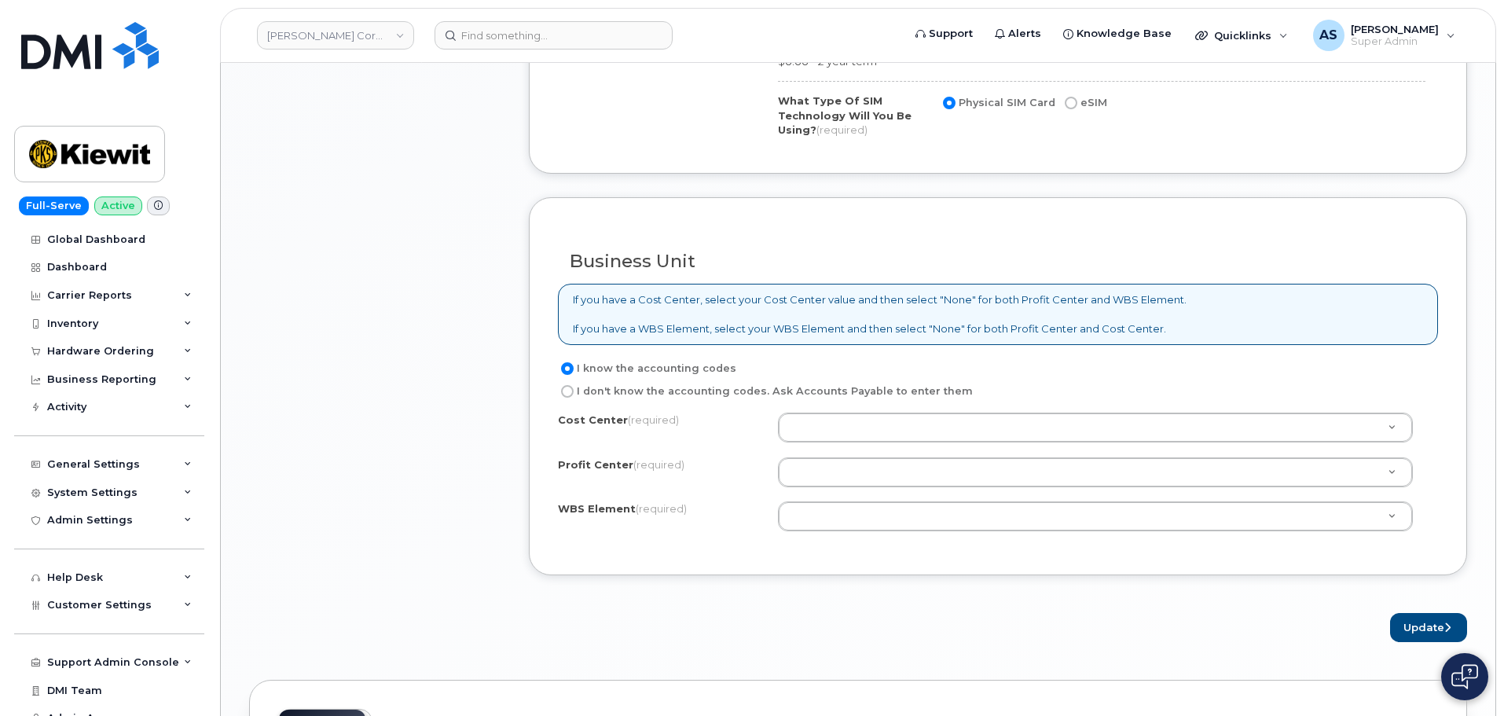
scroll to position [1808, 0]
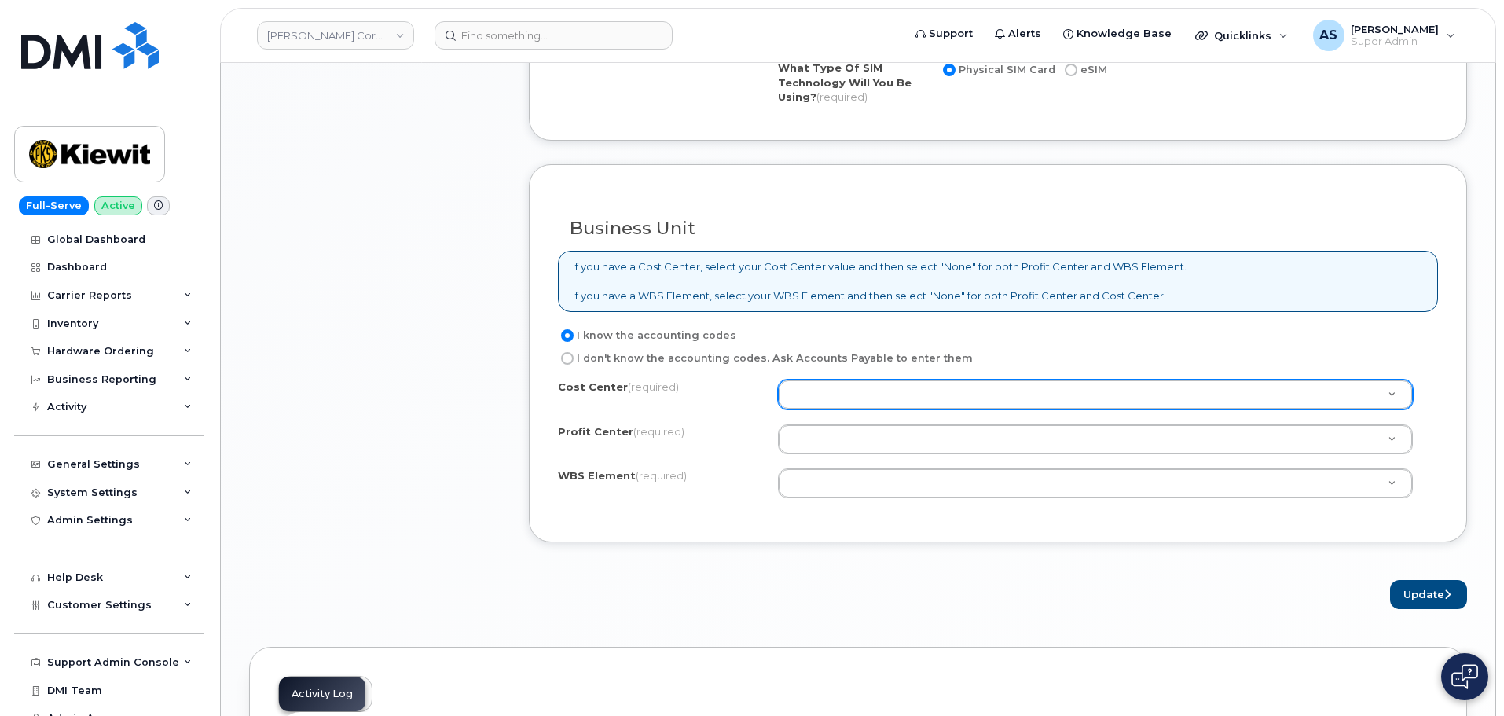
type input "304 GAILLE DR"
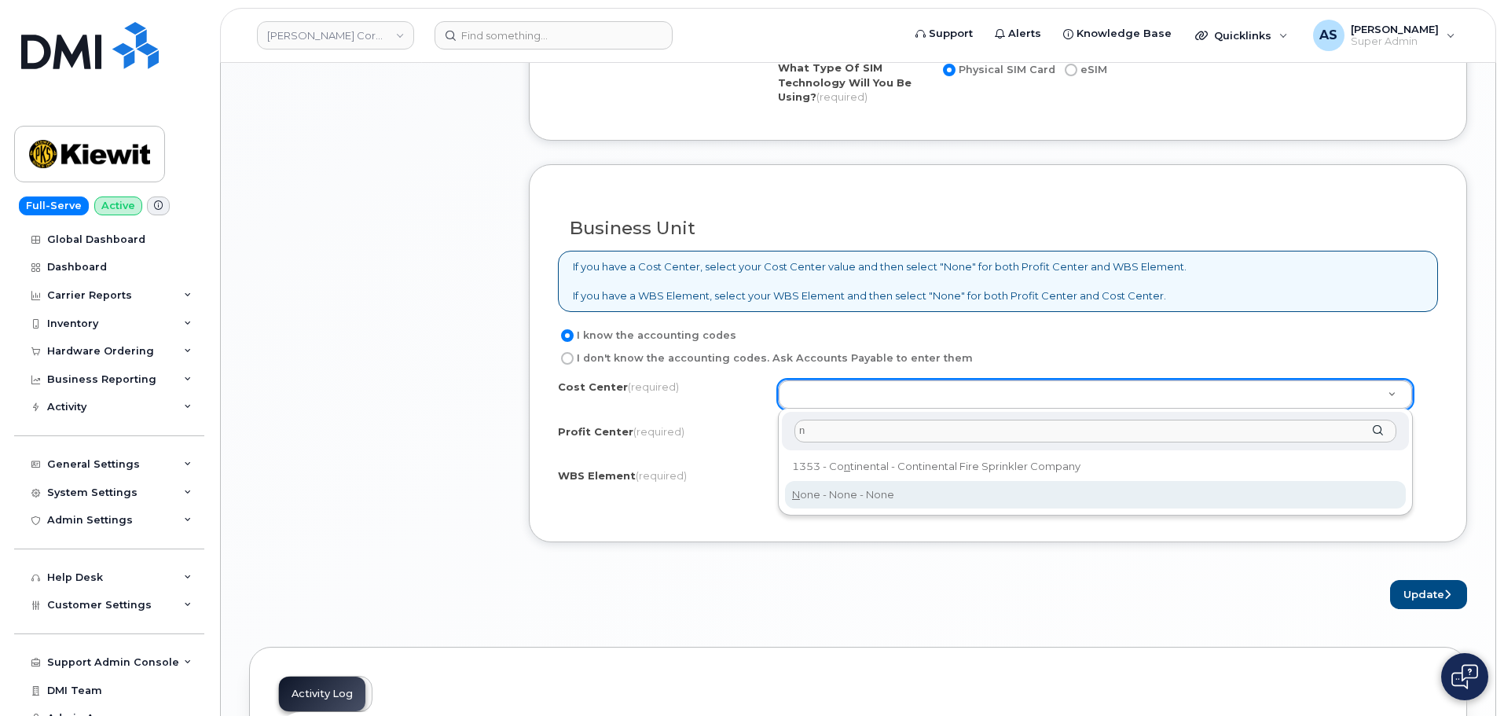
type input "n"
type input "None"
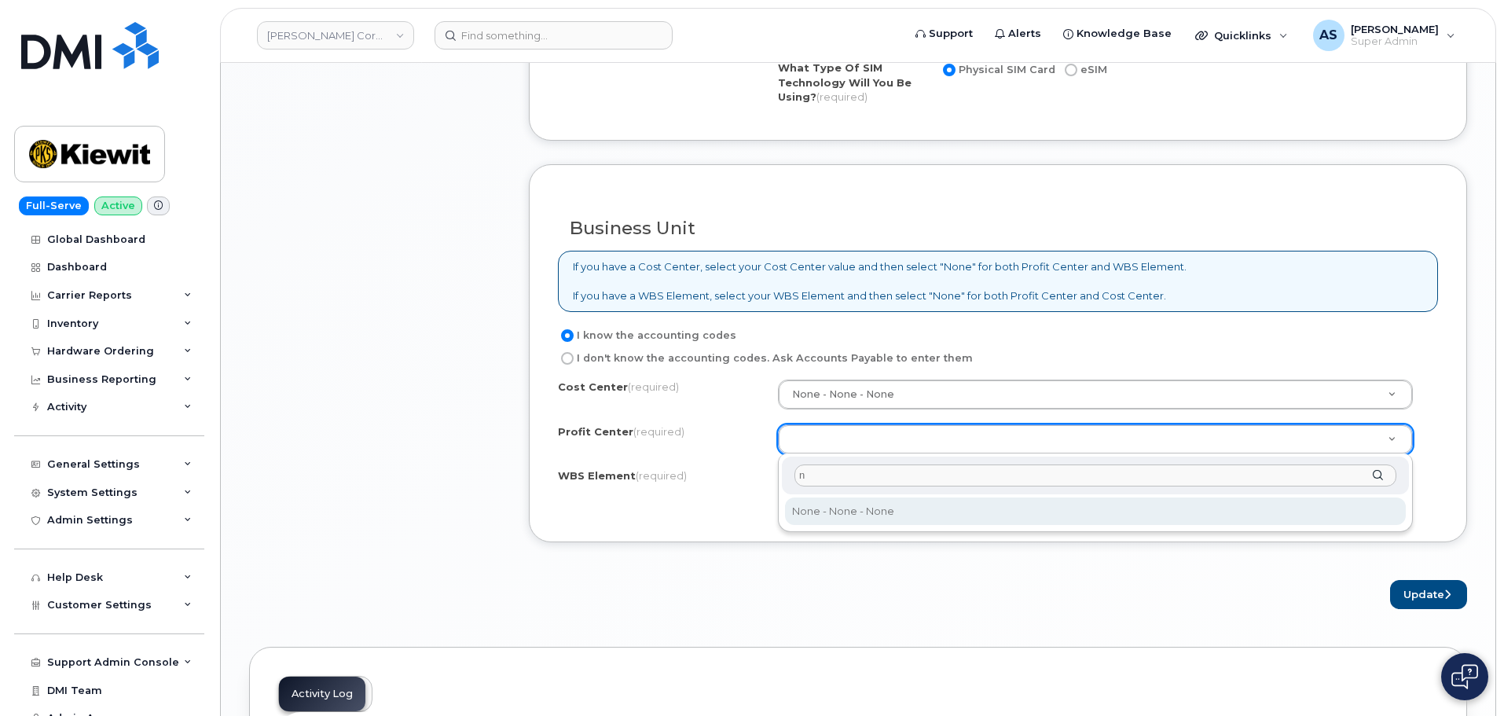
type input "n"
select select "None"
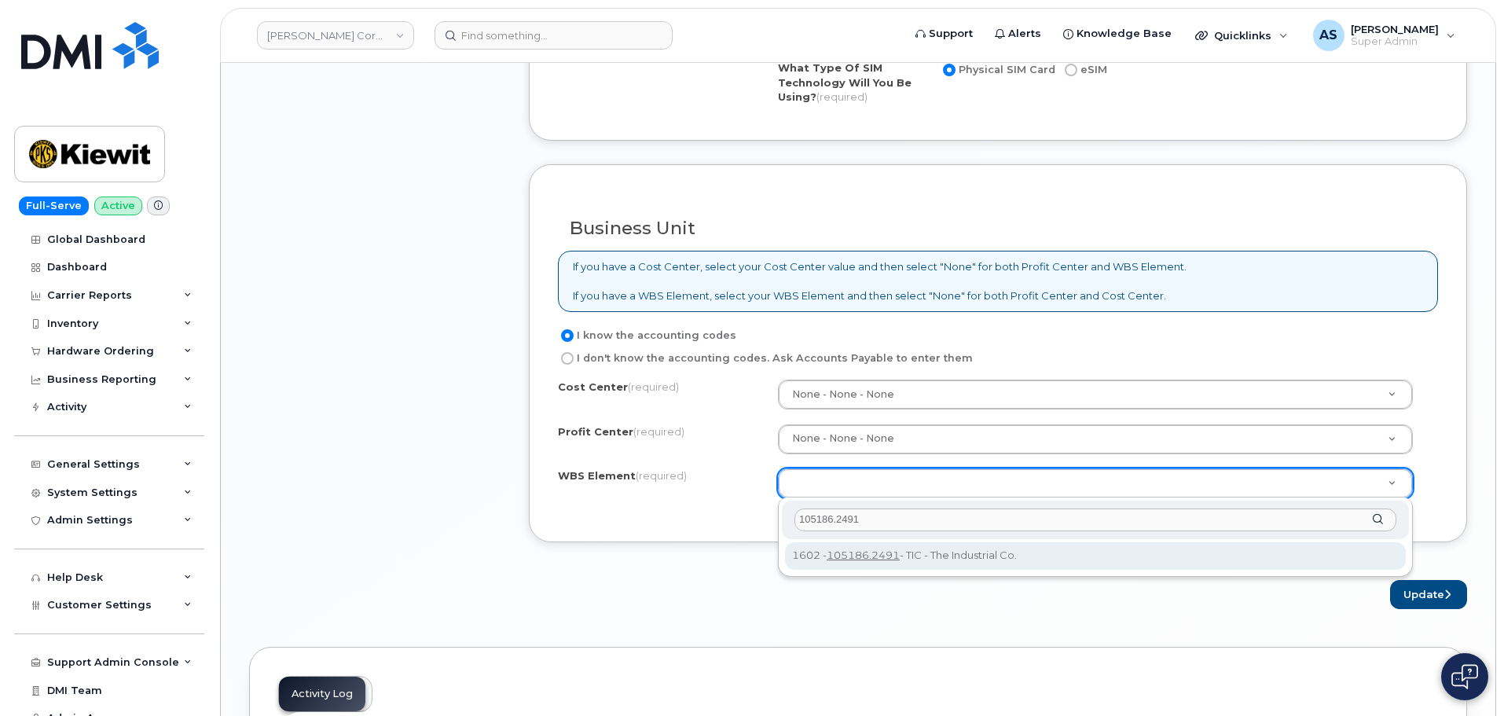
type input "105186.2491"
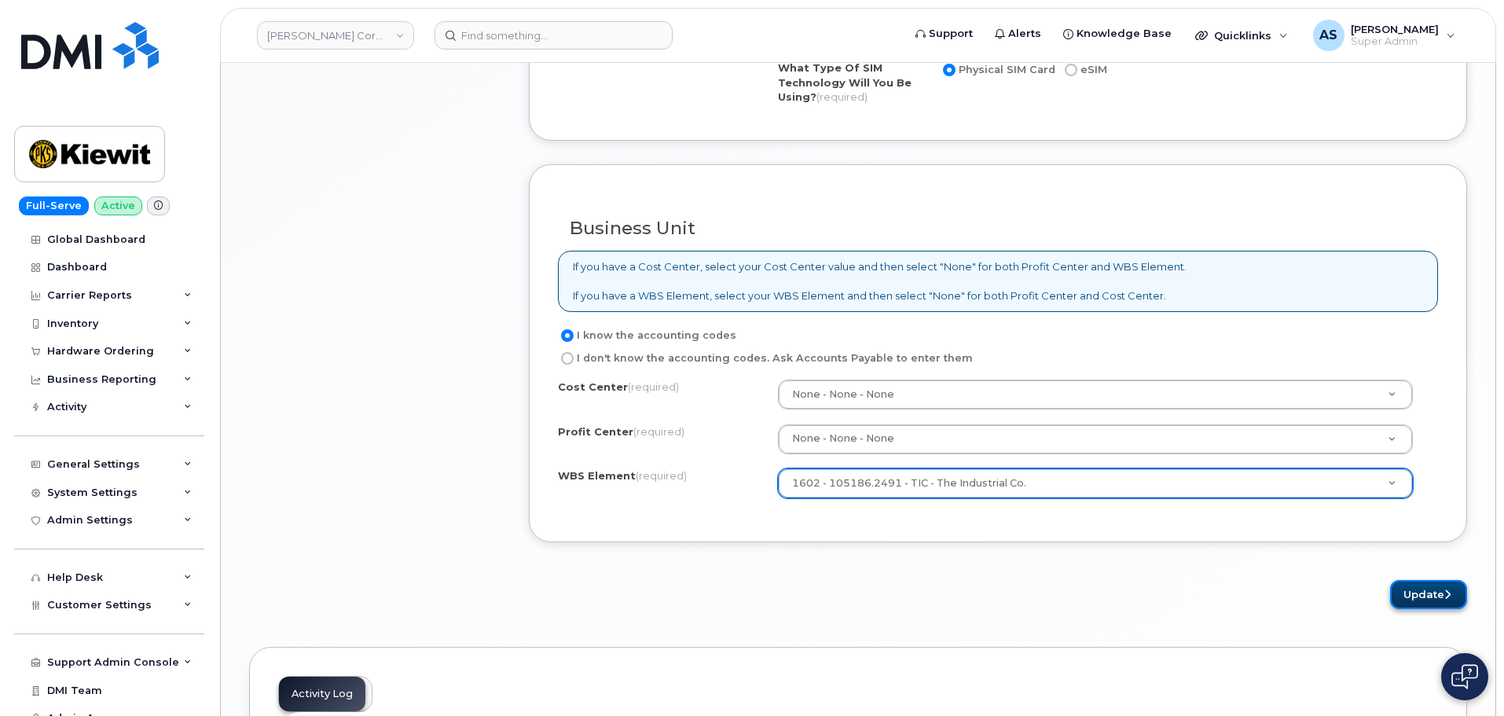
click at [1416, 593] on button "Update" at bounding box center [1428, 594] width 77 height 29
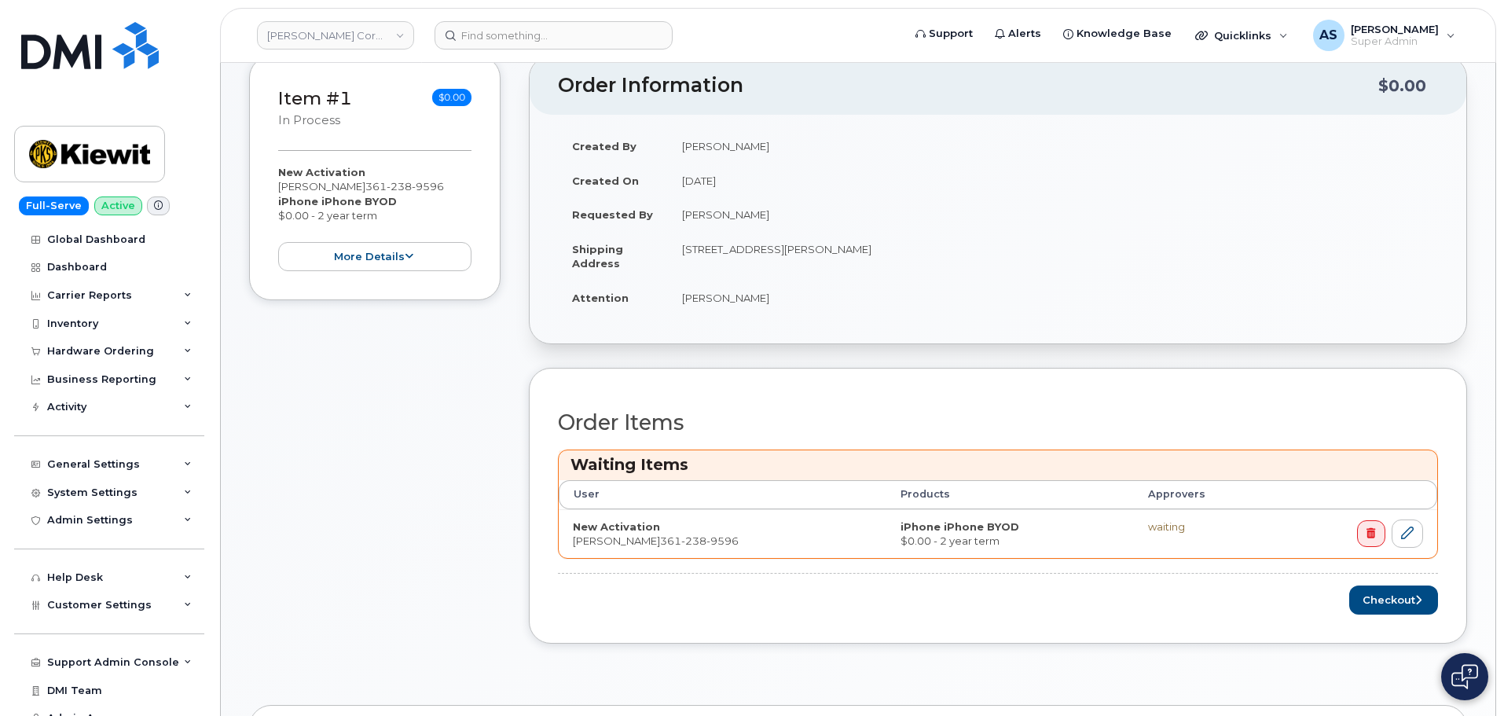
scroll to position [393, 0]
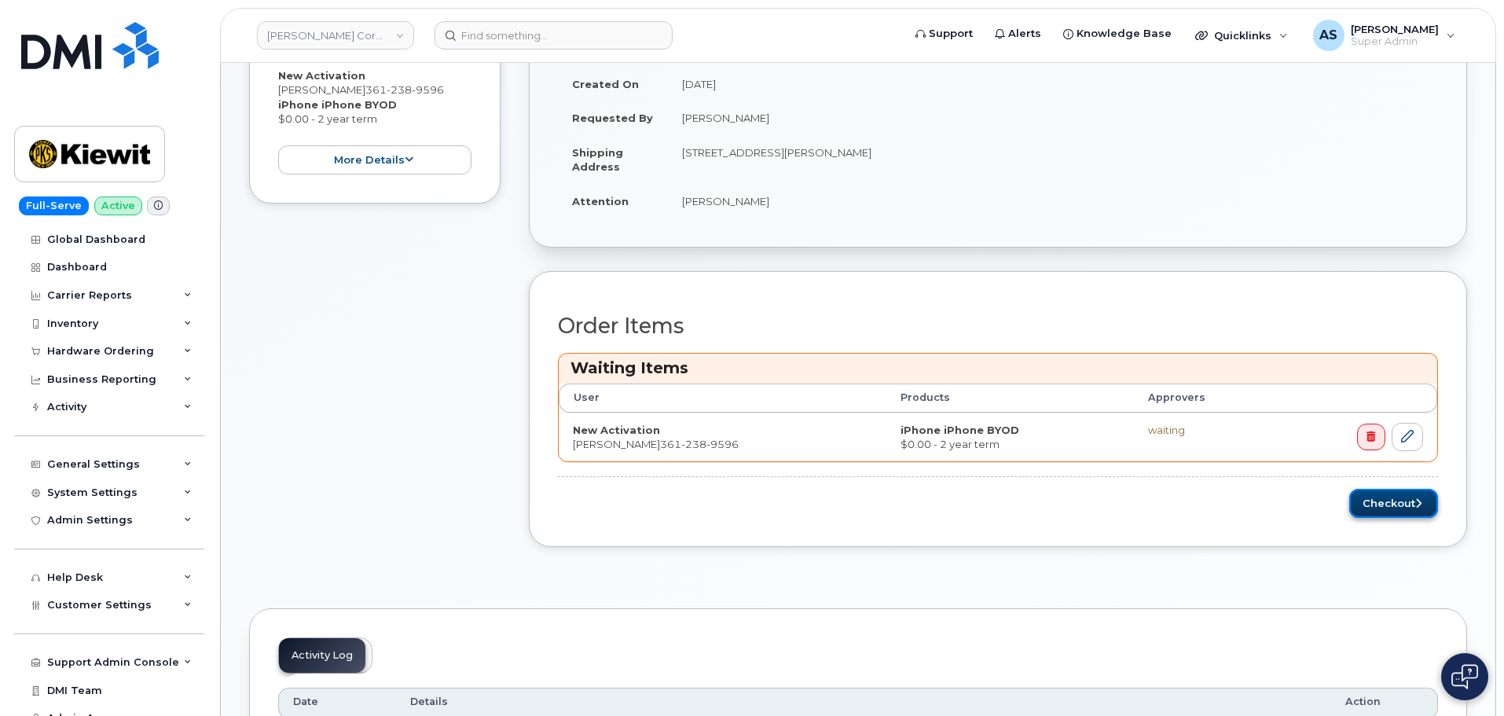
click at [1361, 509] on button "Checkout" at bounding box center [1394, 503] width 89 height 29
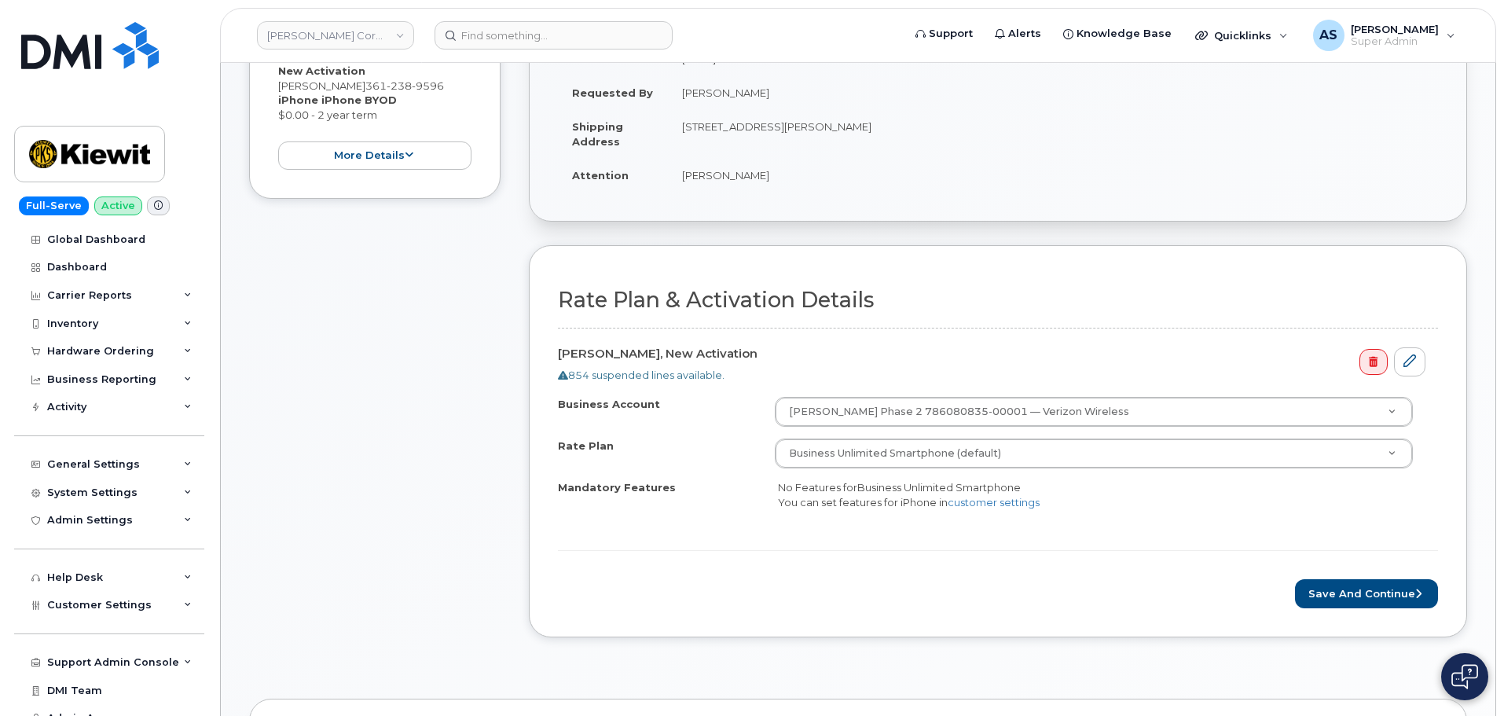
scroll to position [314, 0]
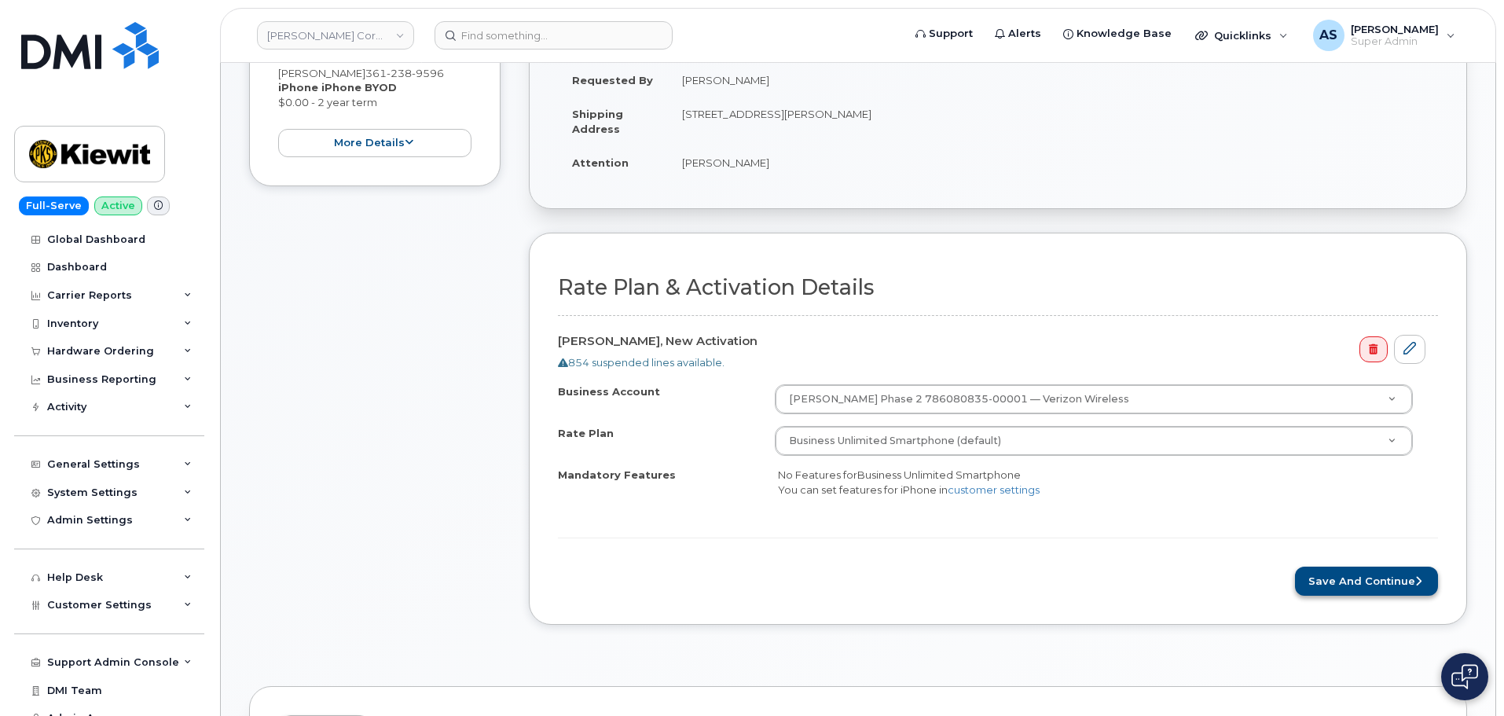
click at [1375, 596] on div "Rate Plan & Activation Details [PERSON_NAME], New Activation 854 suspended line…" at bounding box center [998, 429] width 938 height 392
click at [1364, 575] on button "Save and Continue" at bounding box center [1366, 581] width 143 height 29
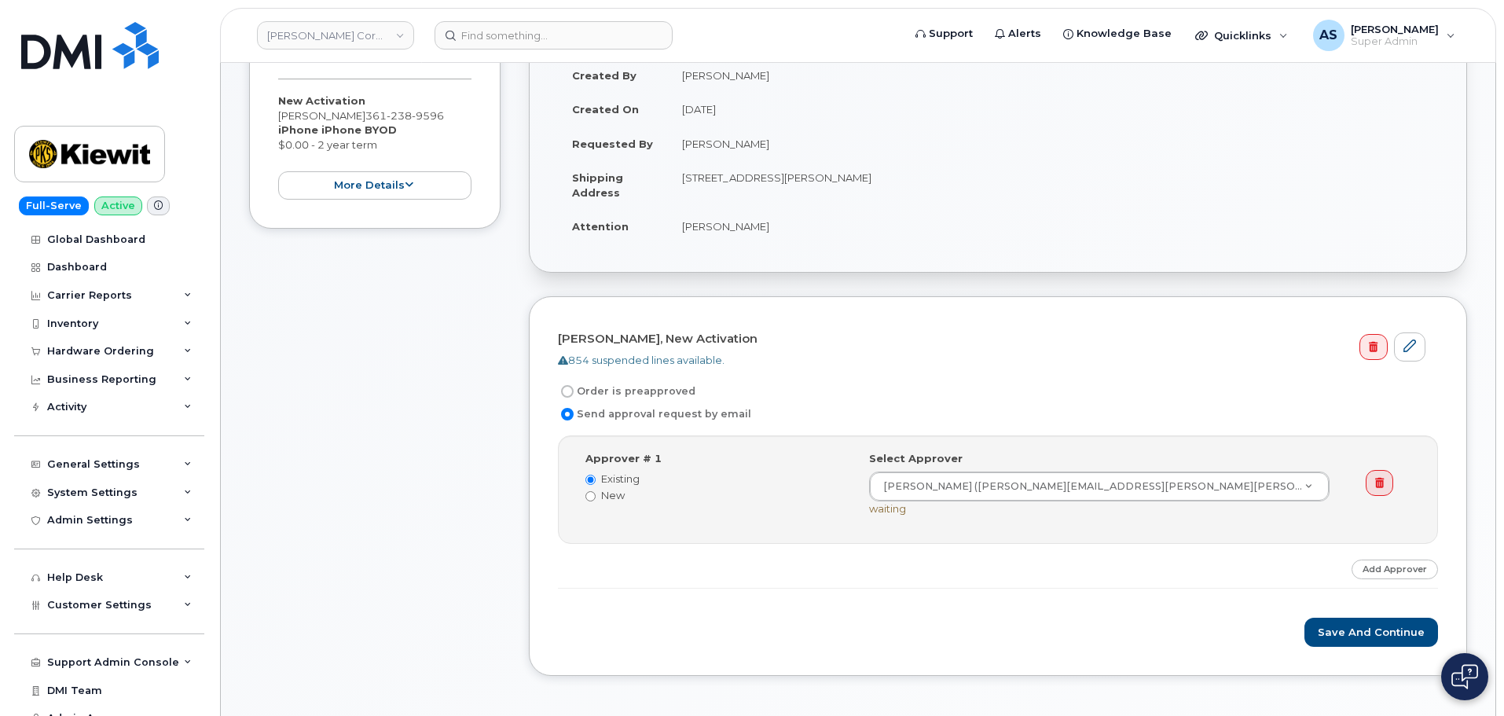
scroll to position [236, 0]
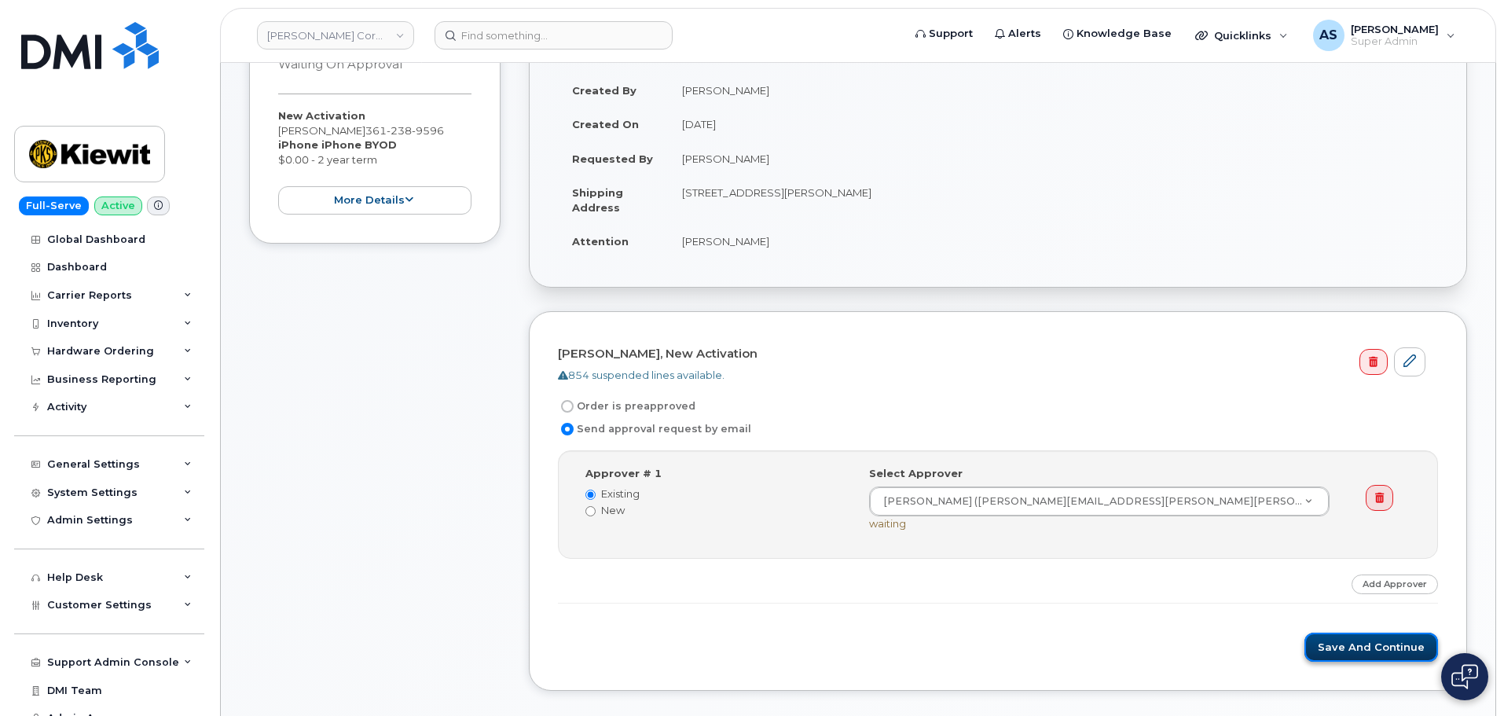
click at [1352, 640] on button "Save and Continue" at bounding box center [1372, 647] width 134 height 29
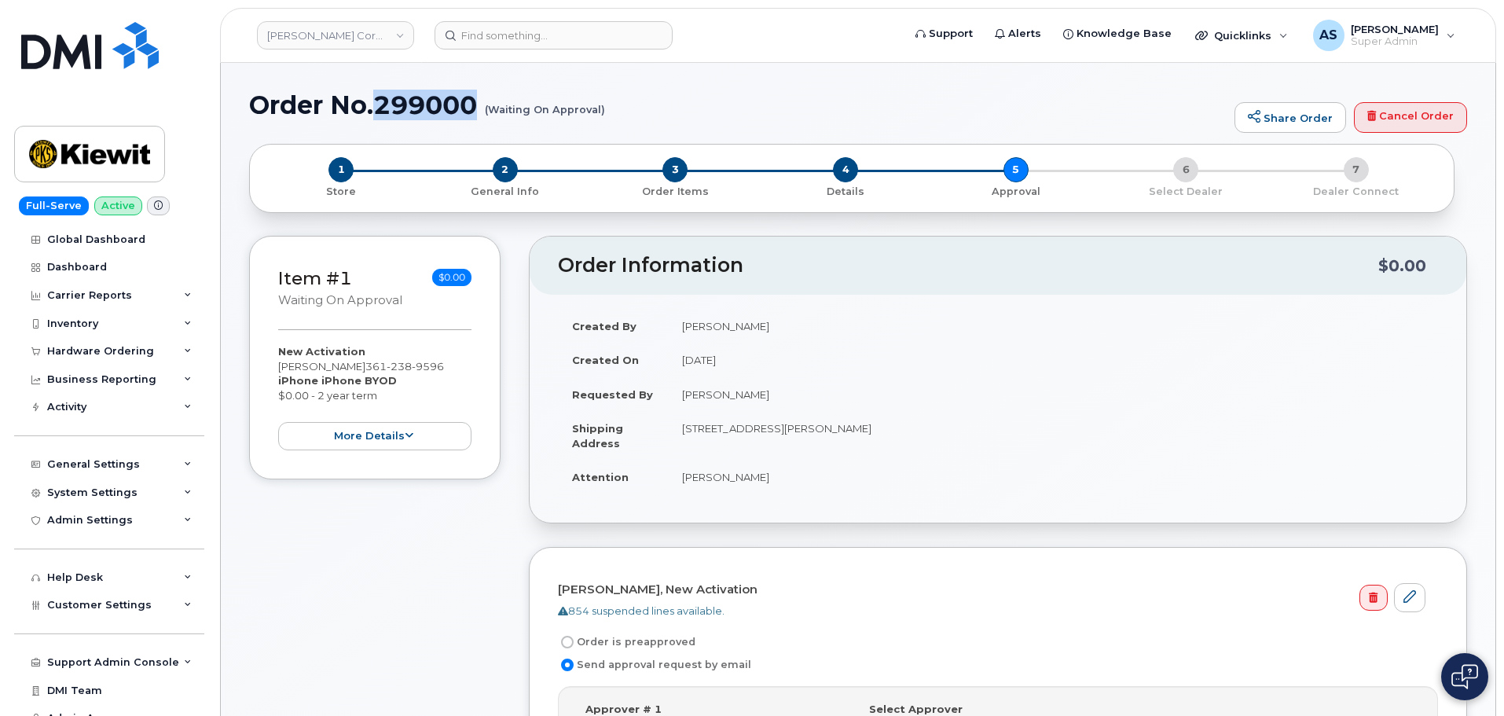
drag, startPoint x: 478, startPoint y: 103, endPoint x: 379, endPoint y: 90, distance: 99.8
click at [378, 92] on h1 "Order No.299000 (Waiting On Approval)" at bounding box center [738, 105] width 978 height 28
copy h1 "299000"
click at [44, 53] on img at bounding box center [90, 45] width 138 height 47
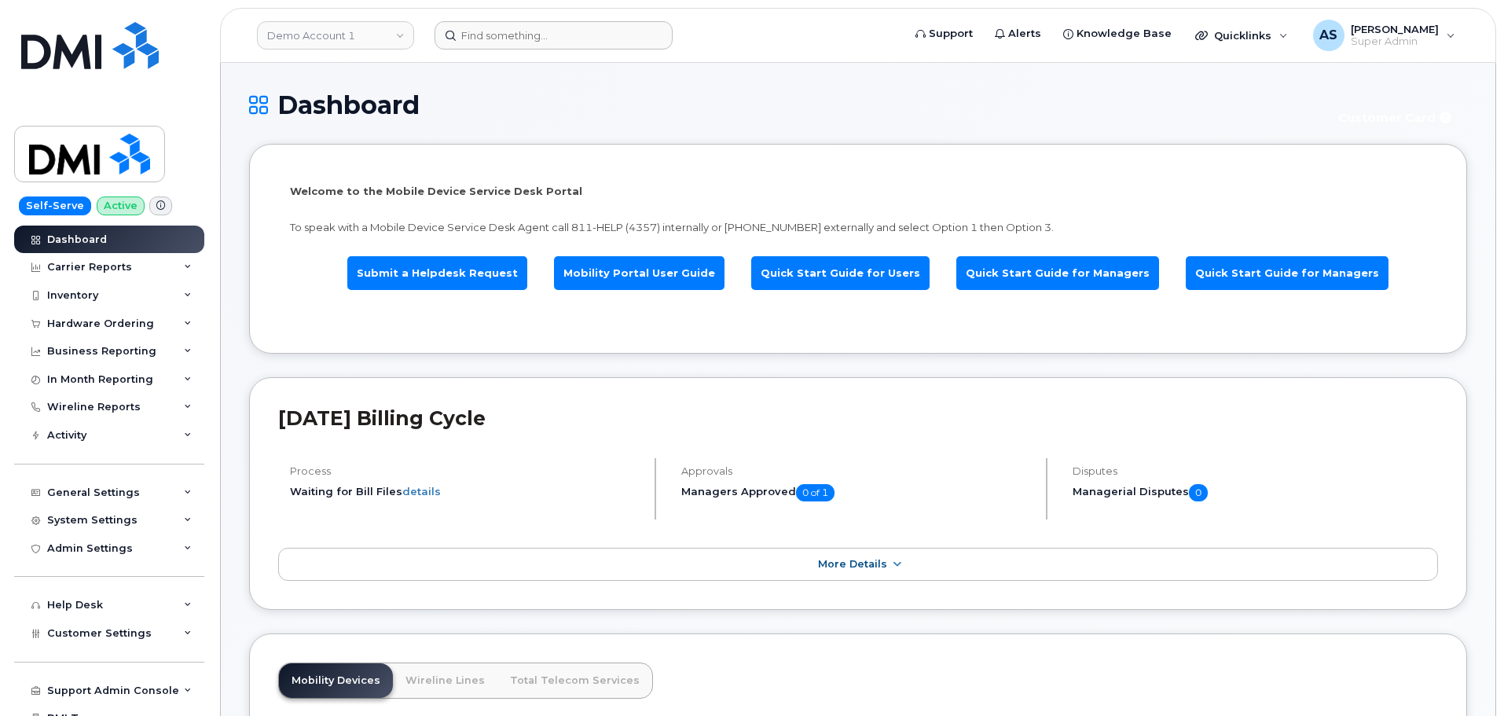
click at [784, 35] on form at bounding box center [663, 35] width 457 height 28
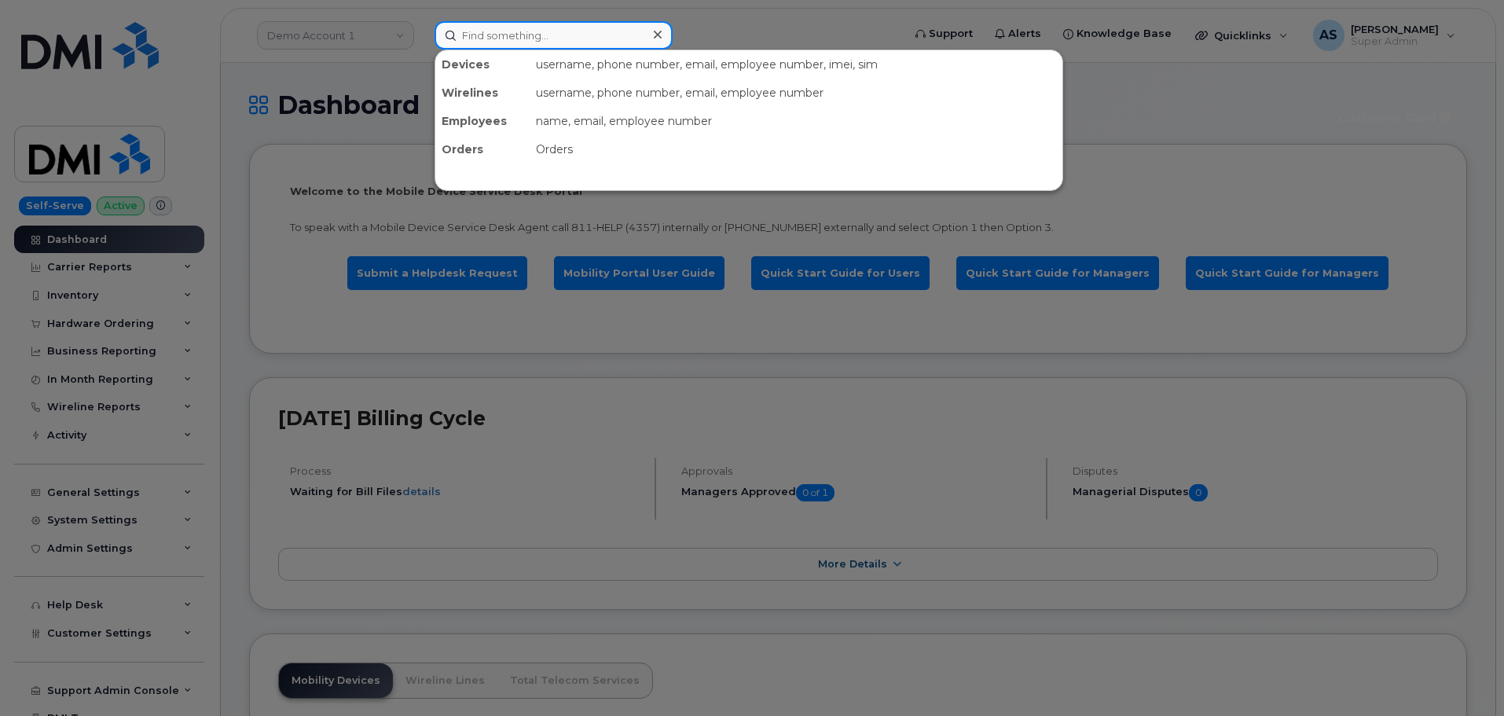
click at [481, 35] on input at bounding box center [554, 35] width 238 height 28
click at [268, 64] on div at bounding box center [752, 358] width 1504 height 716
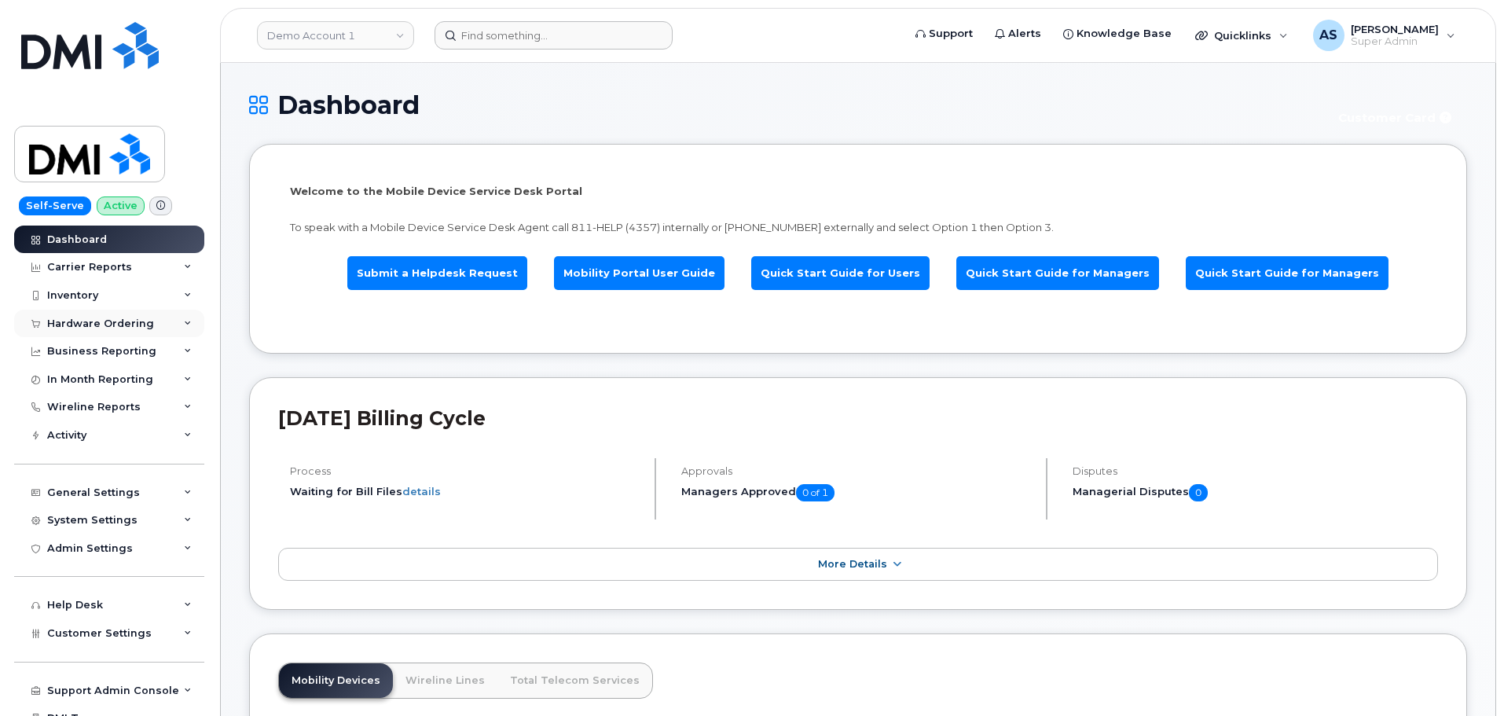
click at [135, 316] on div "Hardware Ordering" at bounding box center [109, 324] width 190 height 28
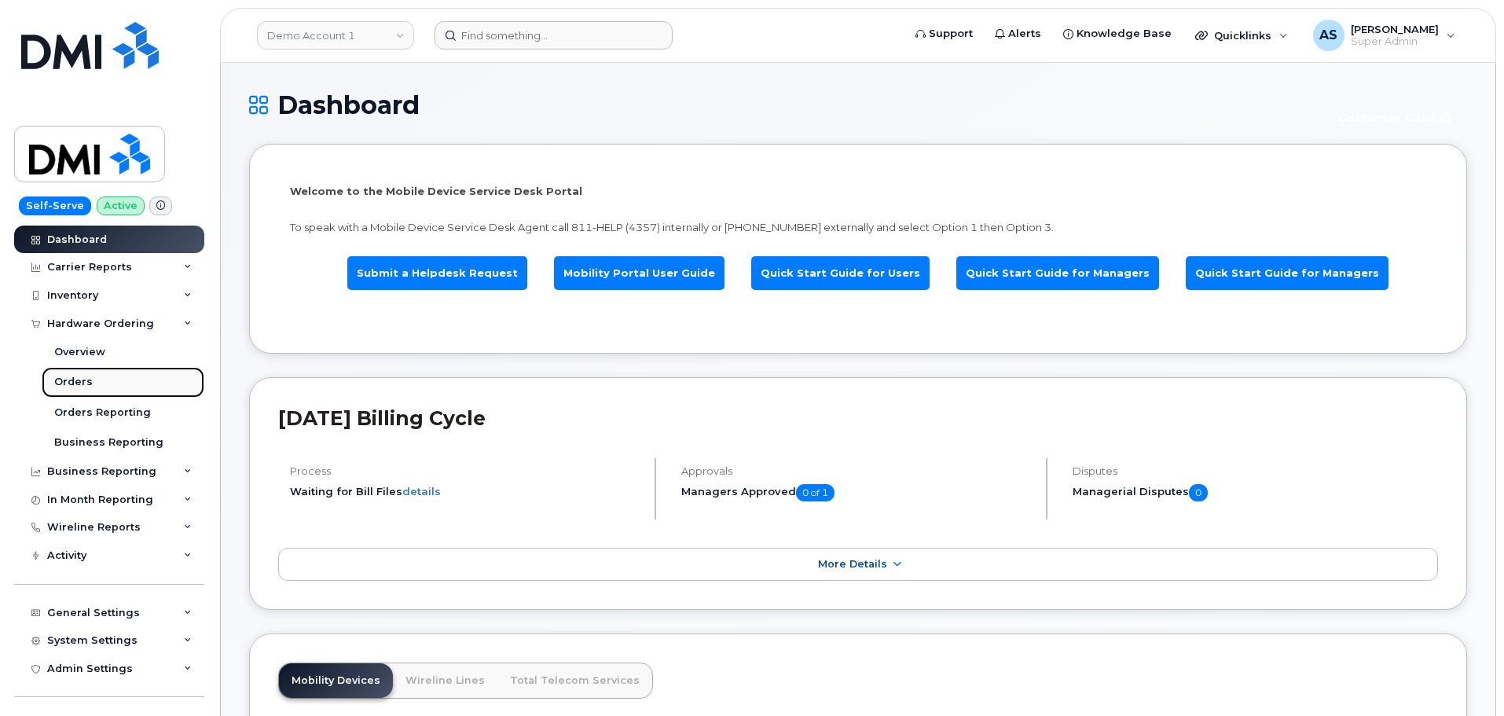
click at [79, 378] on div "Orders" at bounding box center [73, 382] width 39 height 14
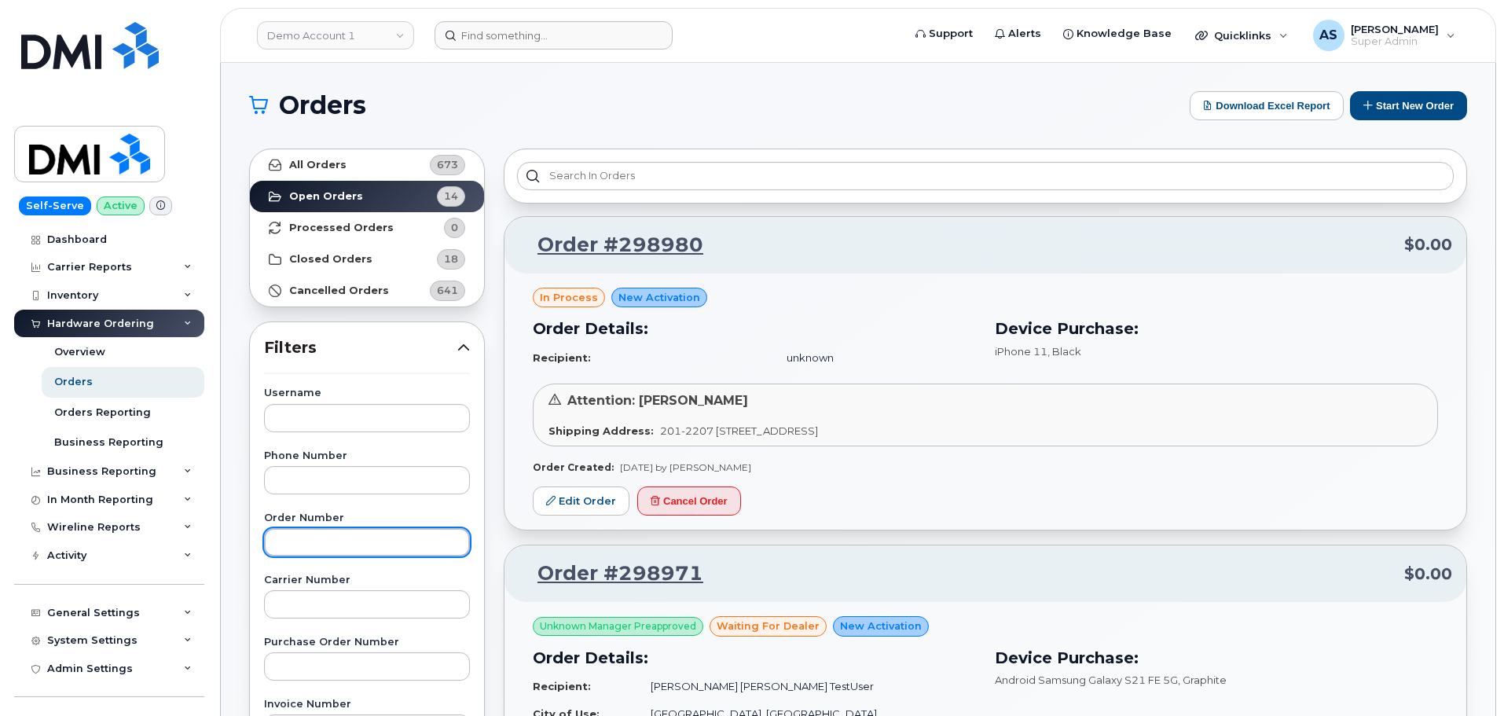
click at [348, 547] on input "text" at bounding box center [367, 542] width 206 height 28
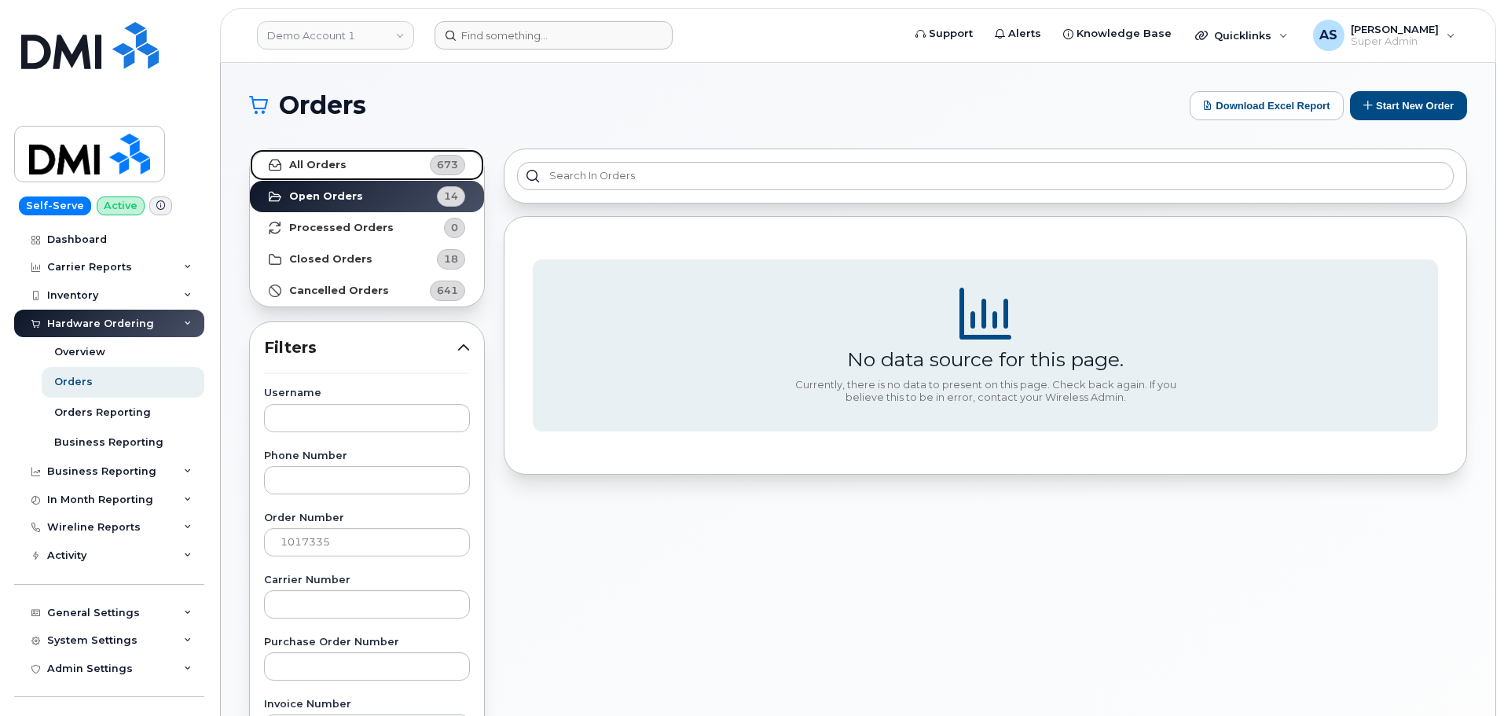
click at [313, 163] on strong "All Orders" at bounding box center [317, 165] width 57 height 13
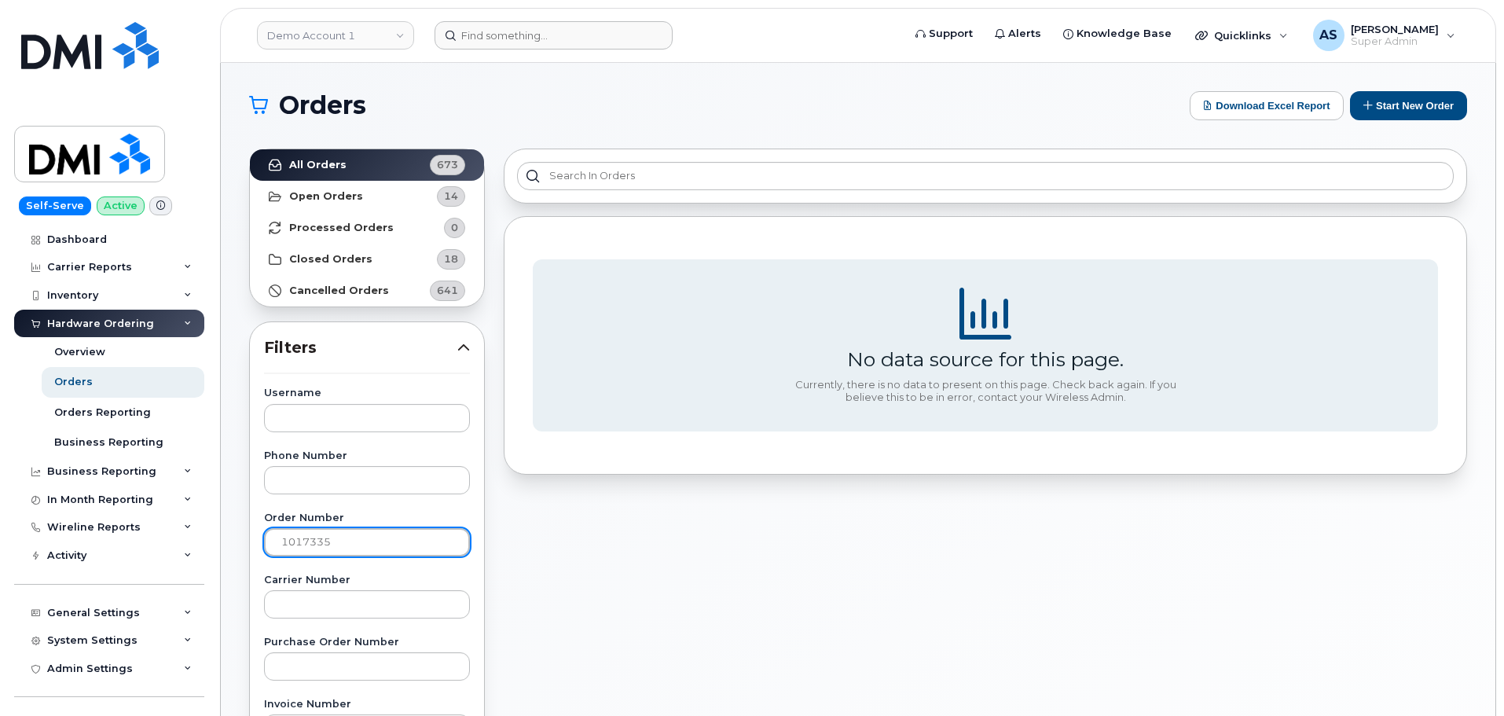
click at [345, 540] on input "1017335" at bounding box center [367, 542] width 206 height 28
type input "10173351871000988"
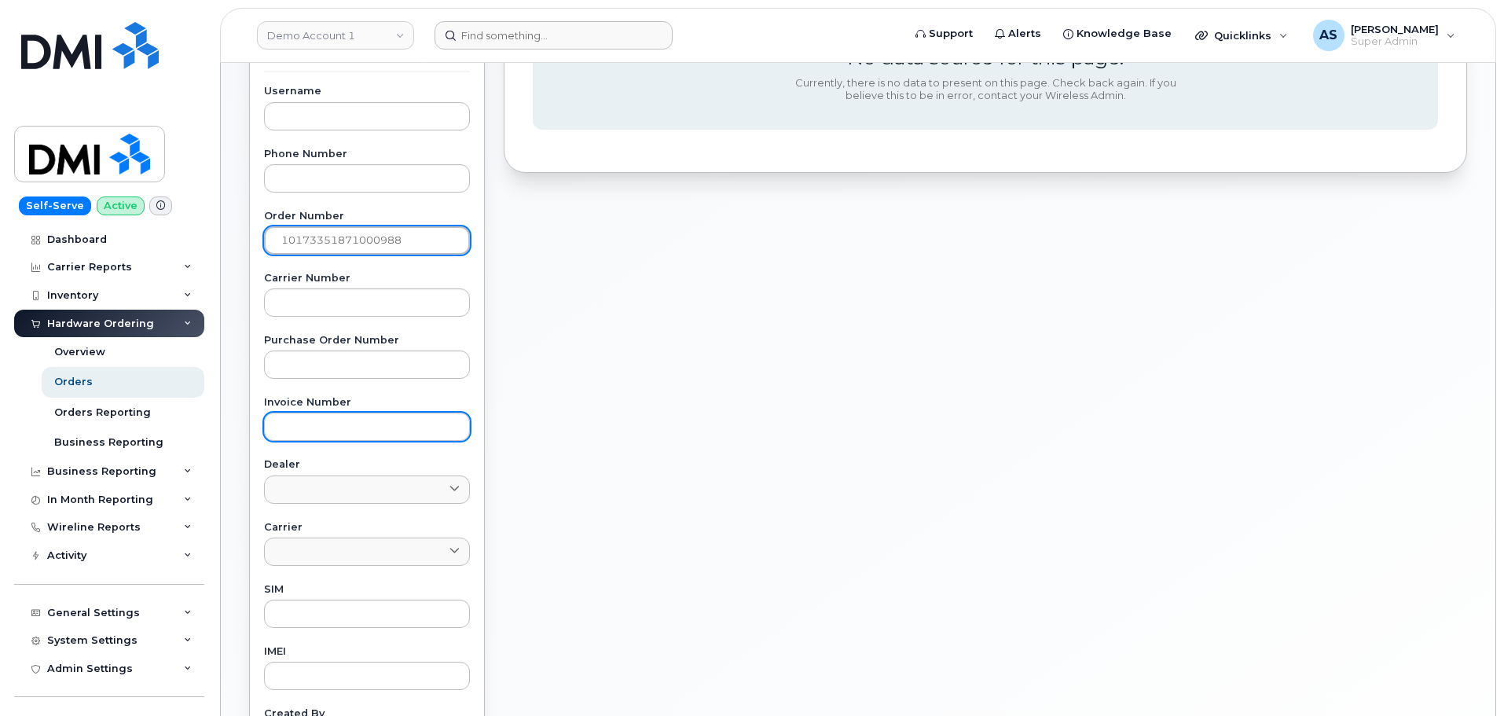
scroll to position [393, 0]
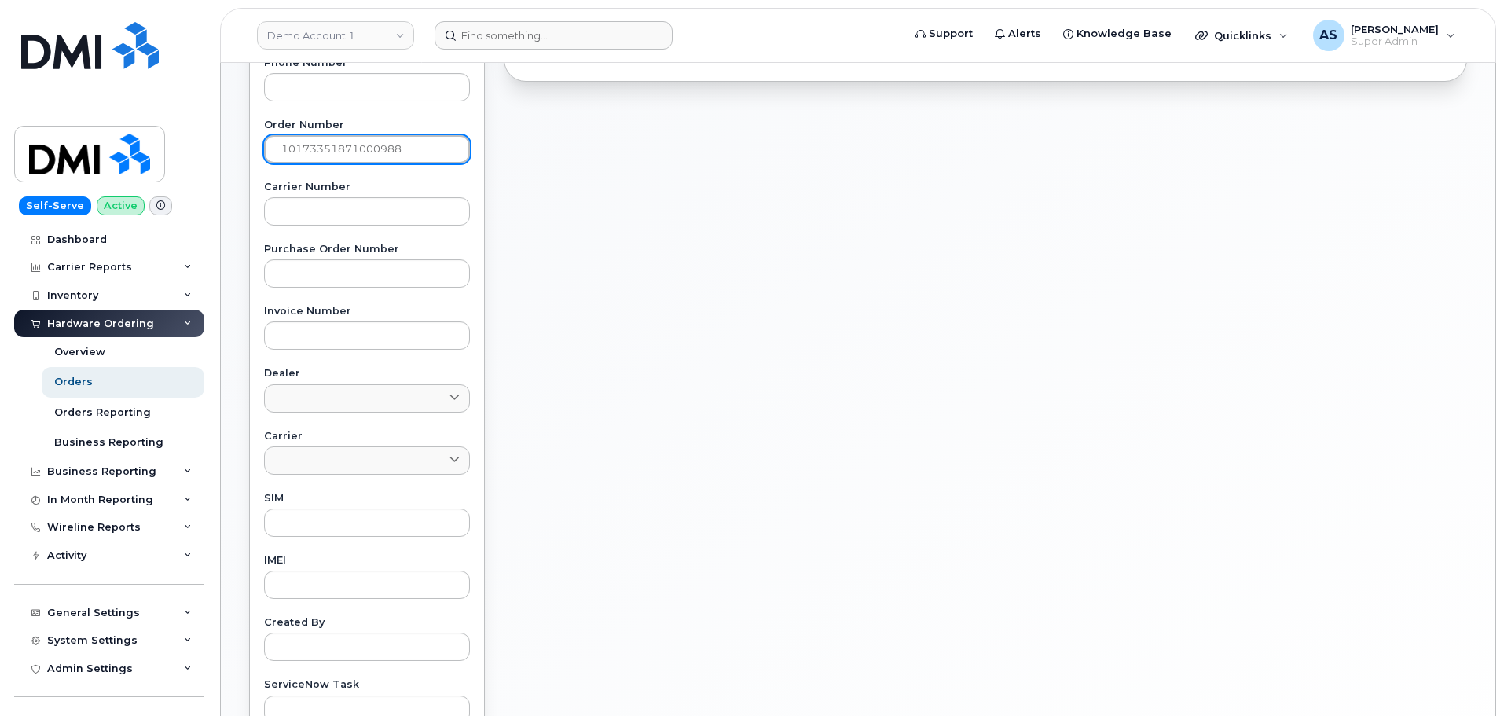
drag, startPoint x: 443, startPoint y: 152, endPoint x: 254, endPoint y: 175, distance: 190.8
click at [254, 175] on div "Username Phone Number Order Number 10173351871000988 Carrier Number Purchase Or…" at bounding box center [367, 359] width 244 height 728
click at [310, 274] on input "text" at bounding box center [367, 273] width 206 height 28
paste input "10173351871000988"
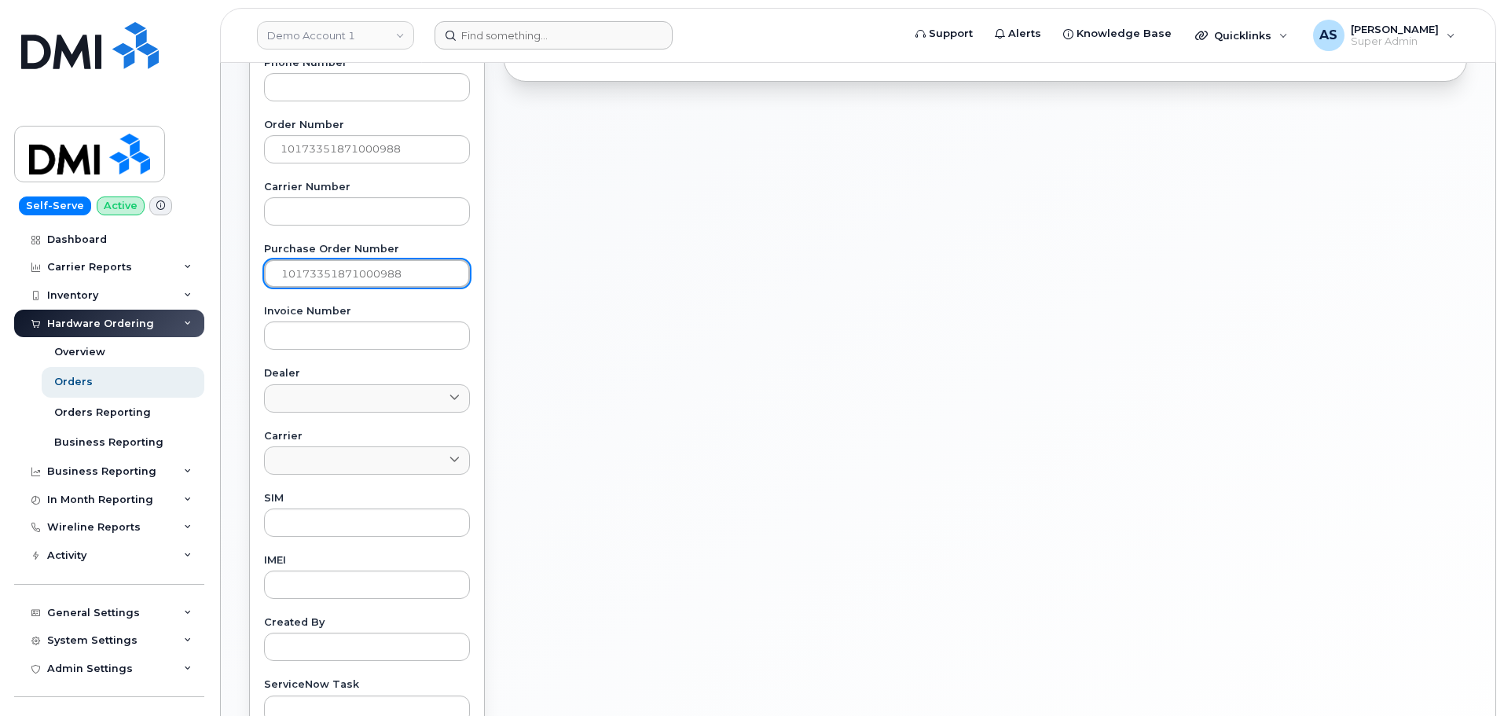
type input "10173351871000988"
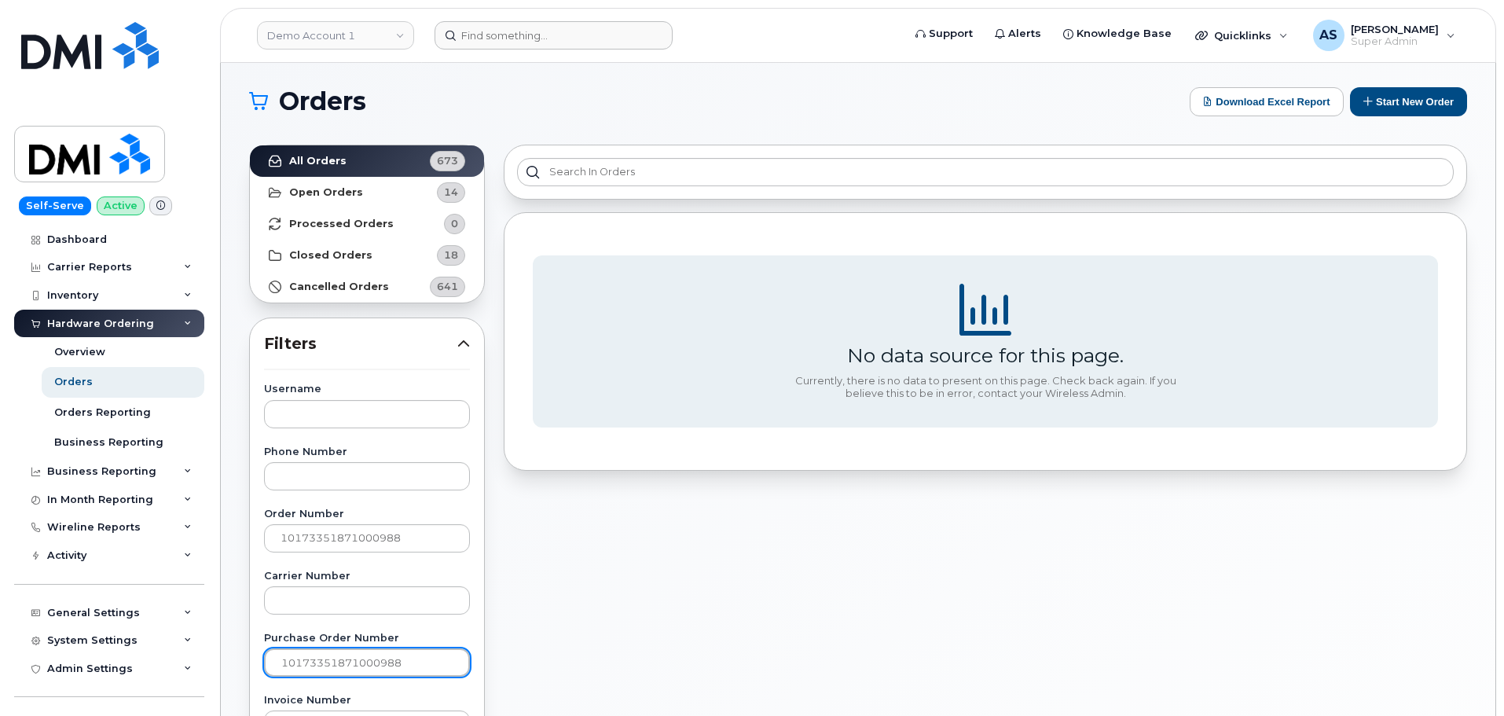
scroll to position [0, 0]
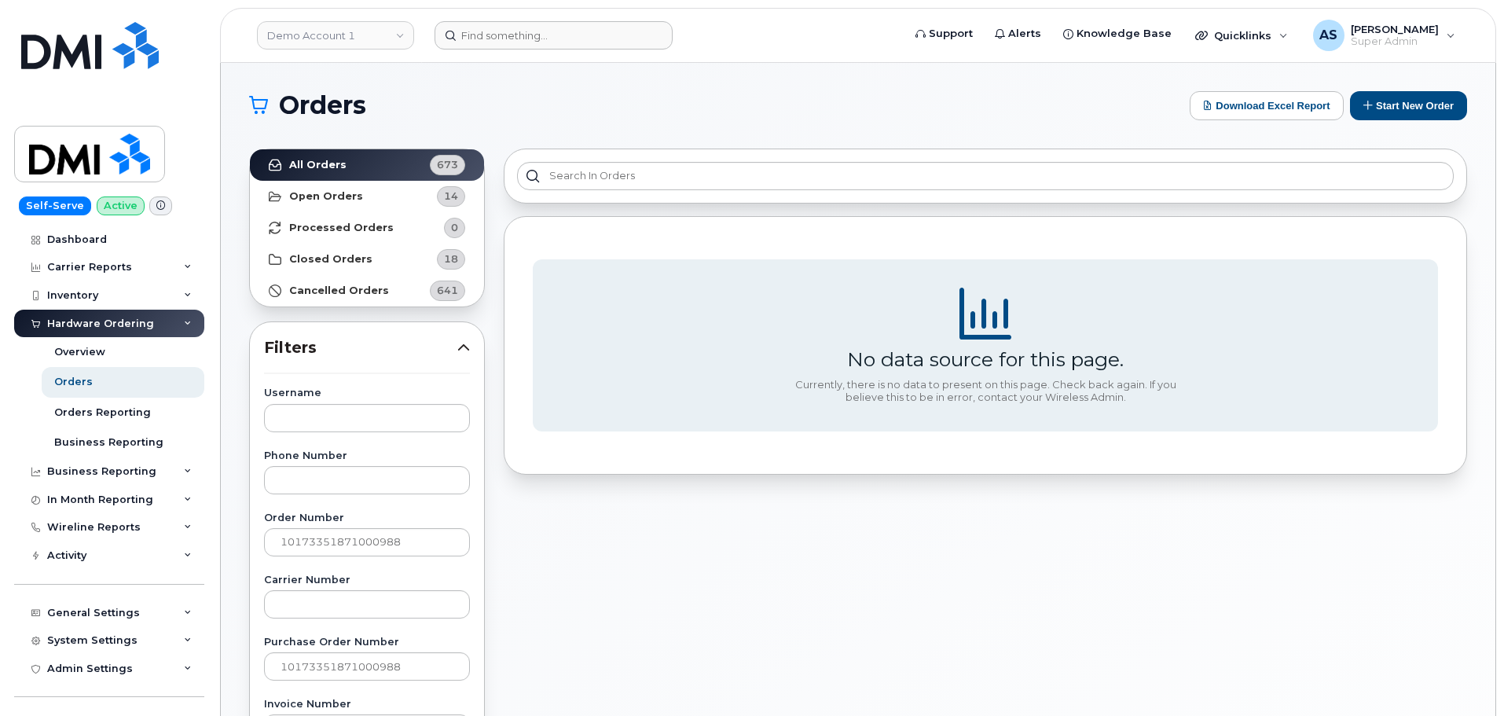
click at [524, 104] on h1 "Orders" at bounding box center [715, 105] width 933 height 25
drag, startPoint x: 408, startPoint y: 541, endPoint x: 3, endPoint y: 480, distance: 409.3
click at [221, 481] on div "Demo Account 1 Support Alerts Knowledge Base Quicklinks Suspend / Cancel Device…" at bounding box center [858, 662] width 1275 height 1199
click at [655, 119] on div "Orders Download Excel Report Start New Order" at bounding box center [858, 105] width 1218 height 29
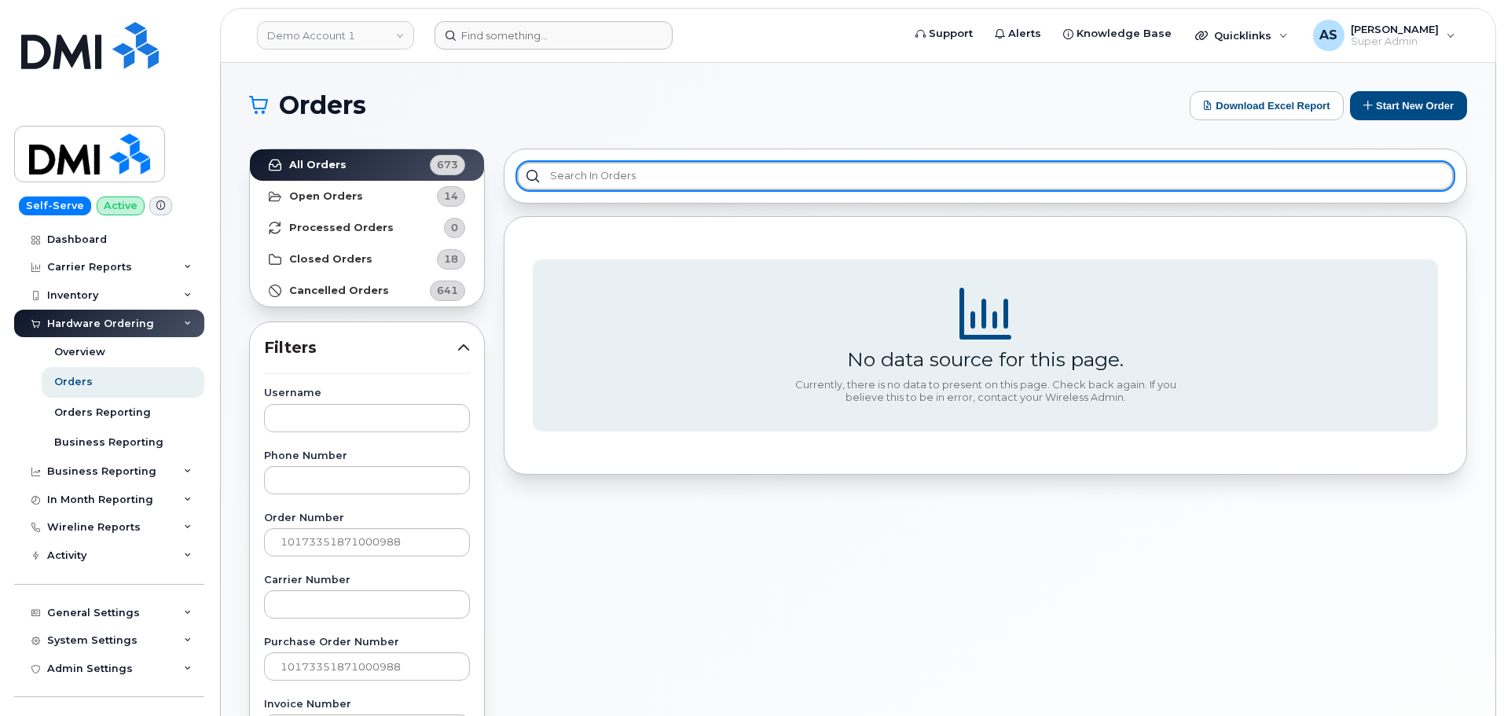
click at [622, 171] on input "text" at bounding box center [985, 176] width 937 height 28
drag, startPoint x: 688, startPoint y: 176, endPoint x: 477, endPoint y: 153, distance: 211.9
click at [477, 153] on div "All Orders 673 Open Orders 14 Processed Orders 0 Closed Orders 18 Cancelled Ord…" at bounding box center [858, 691] width 1237 height 1104
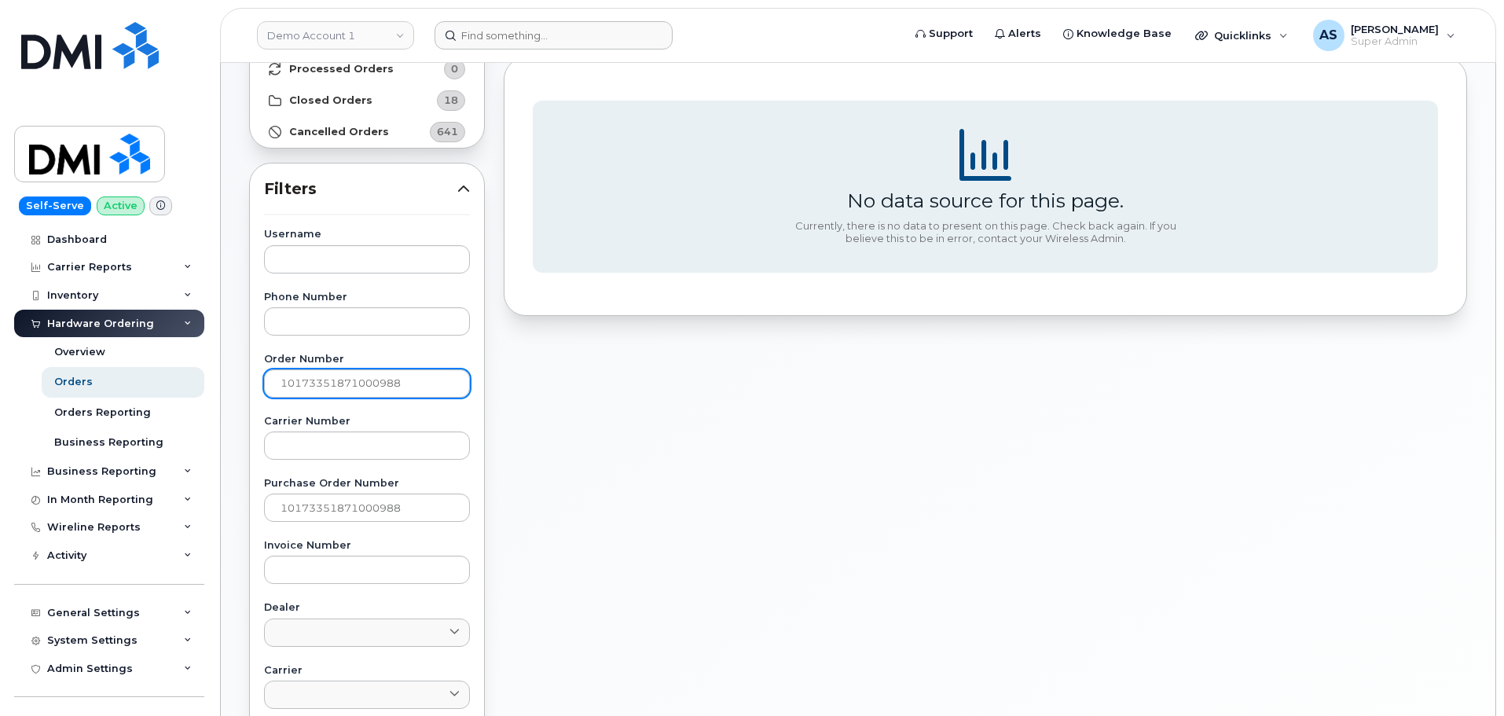
scroll to position [157, 0]
type input "10173351871000988"
drag, startPoint x: 432, startPoint y: 386, endPoint x: 81, endPoint y: 382, distance: 351.4
click at [221, 382] on div "Demo Account 1 Support Alerts Knowledge Base Quicklinks Suspend / Cancel Device…" at bounding box center [858, 505] width 1275 height 1199
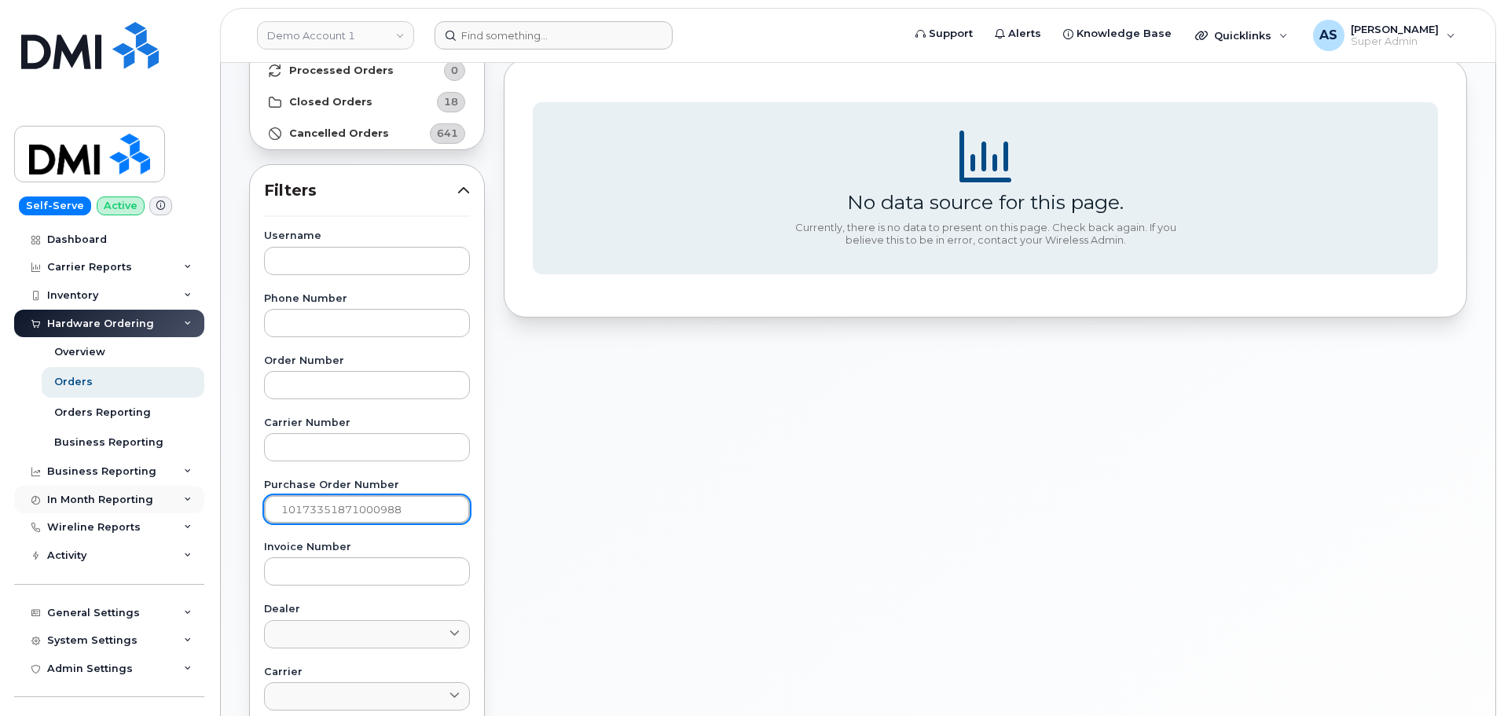
drag, startPoint x: 435, startPoint y: 504, endPoint x: 141, endPoint y: 505, distance: 294.0
click at [221, 505] on div "Demo Account 1 Support Alerts Knowledge Base Quicklinks Suspend / Cancel Device…" at bounding box center [858, 505] width 1275 height 1199
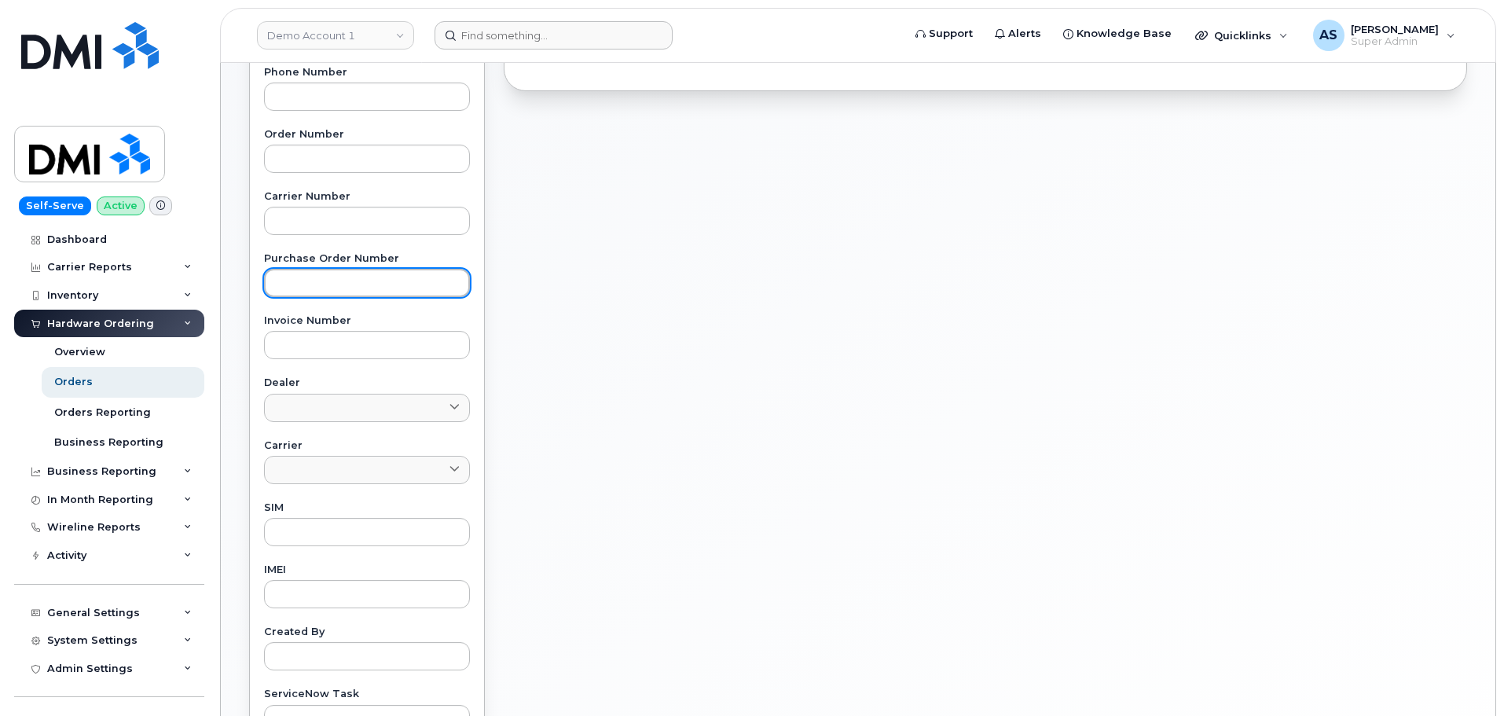
scroll to position [393, 0]
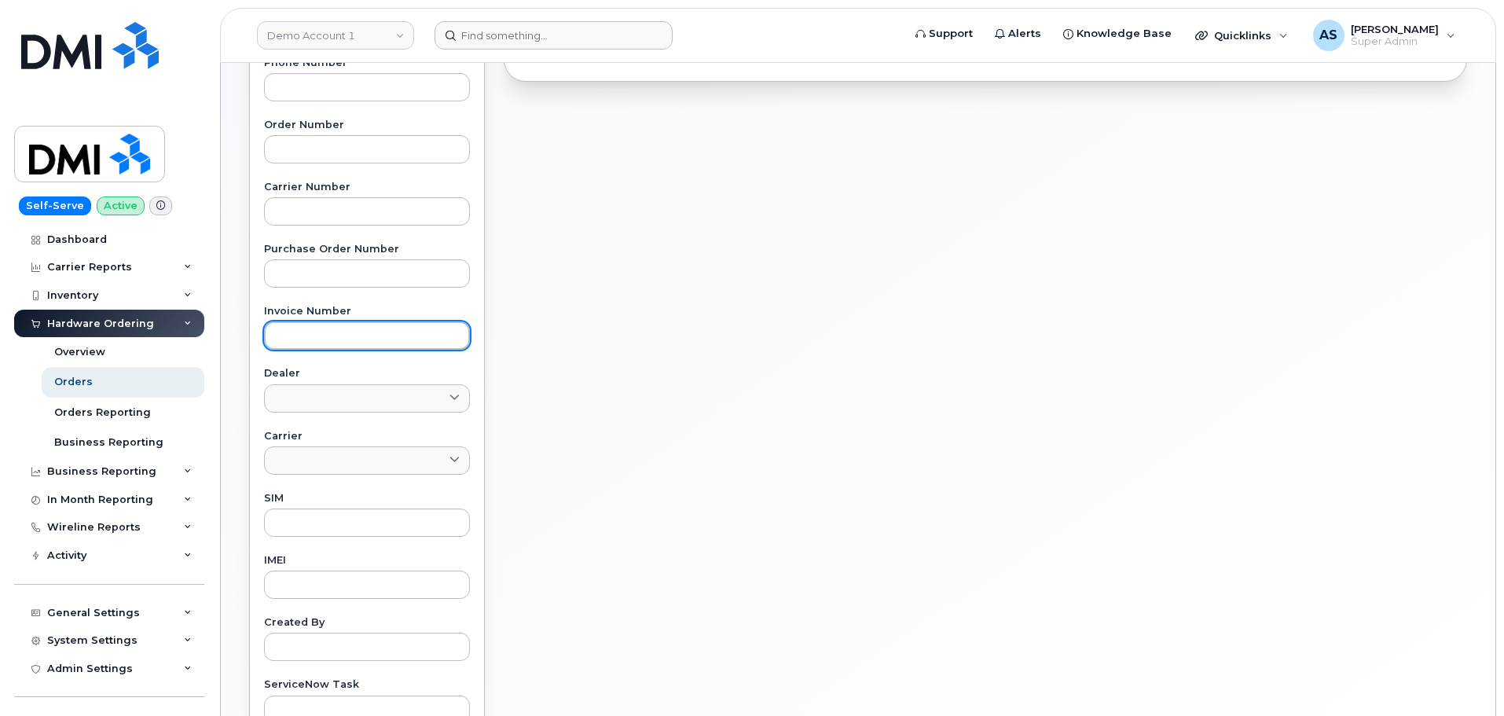
click at [373, 328] on input "text" at bounding box center [367, 335] width 206 height 28
paste input "10173351871000988"
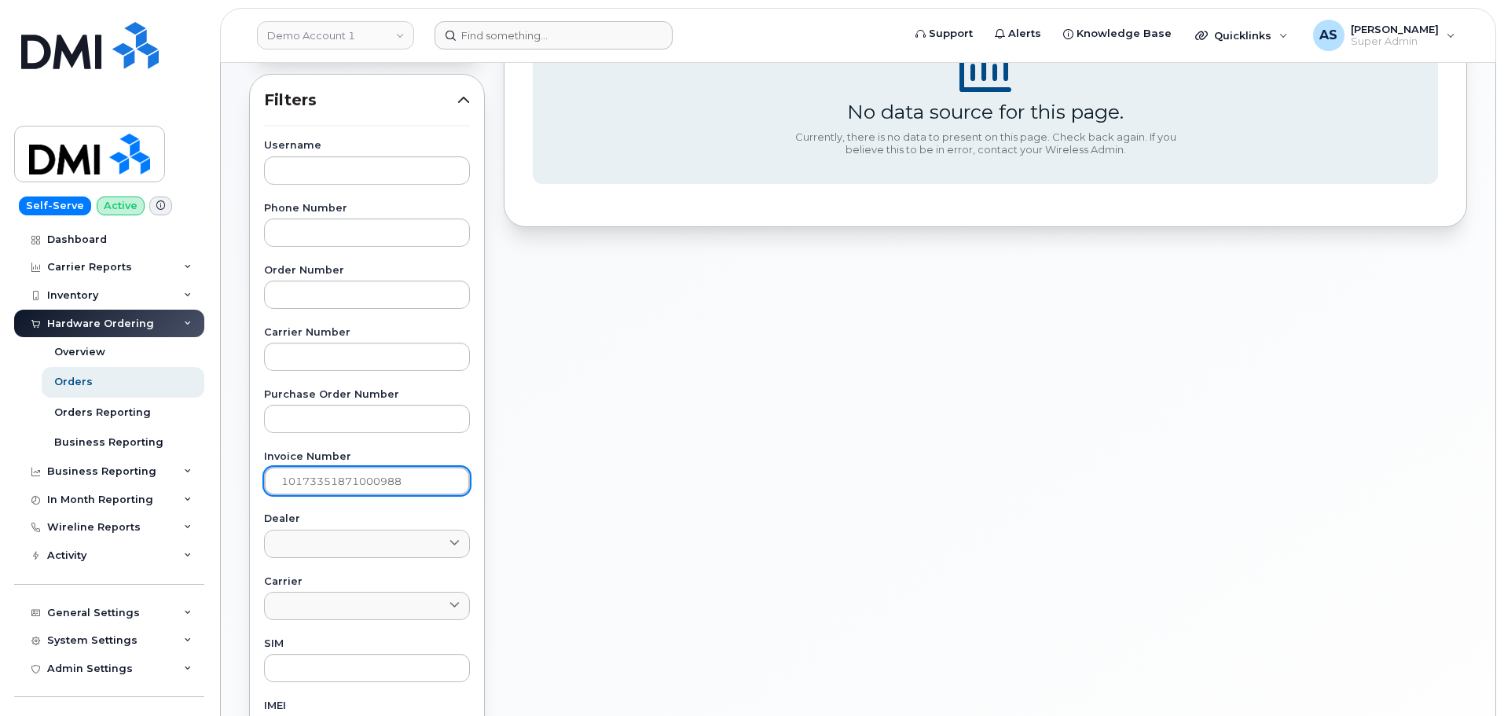
scroll to position [0, 0]
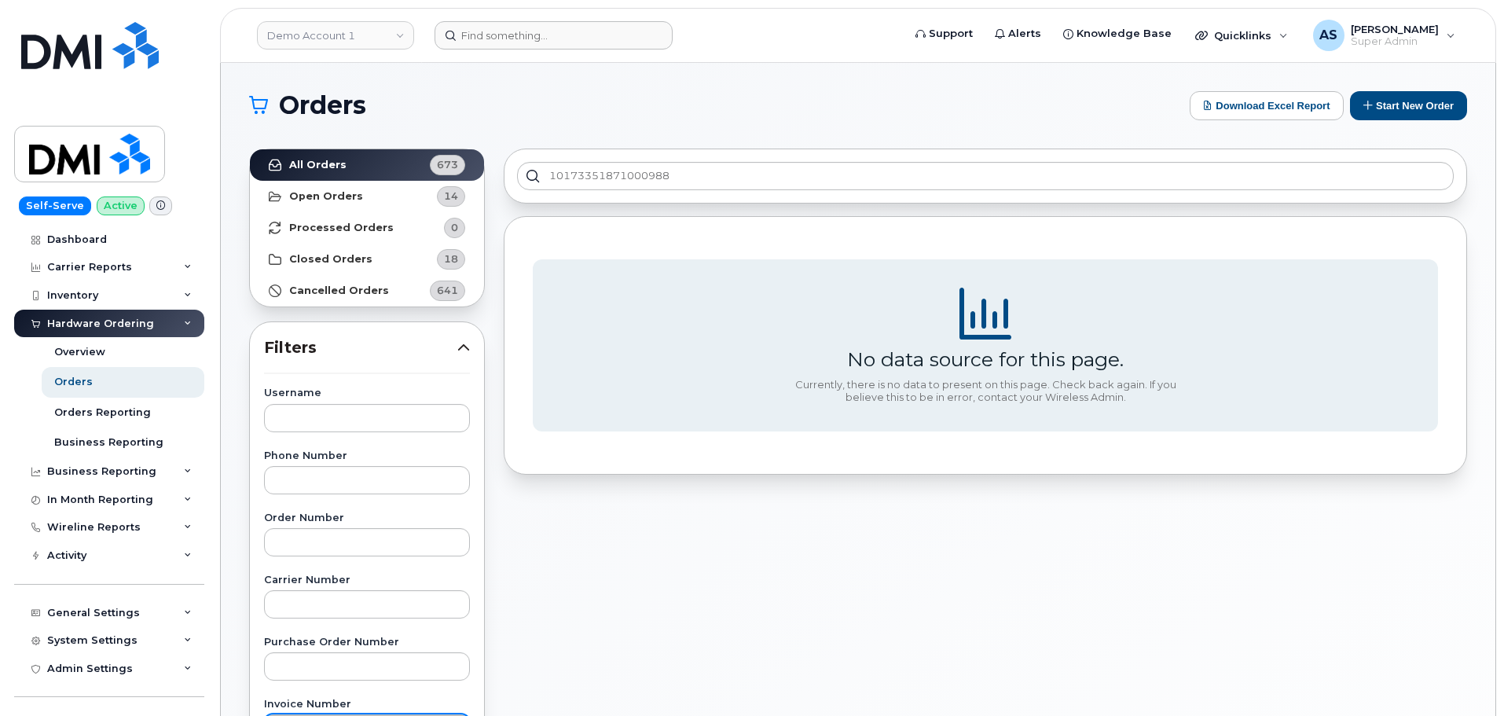
type input "10173351871000988"
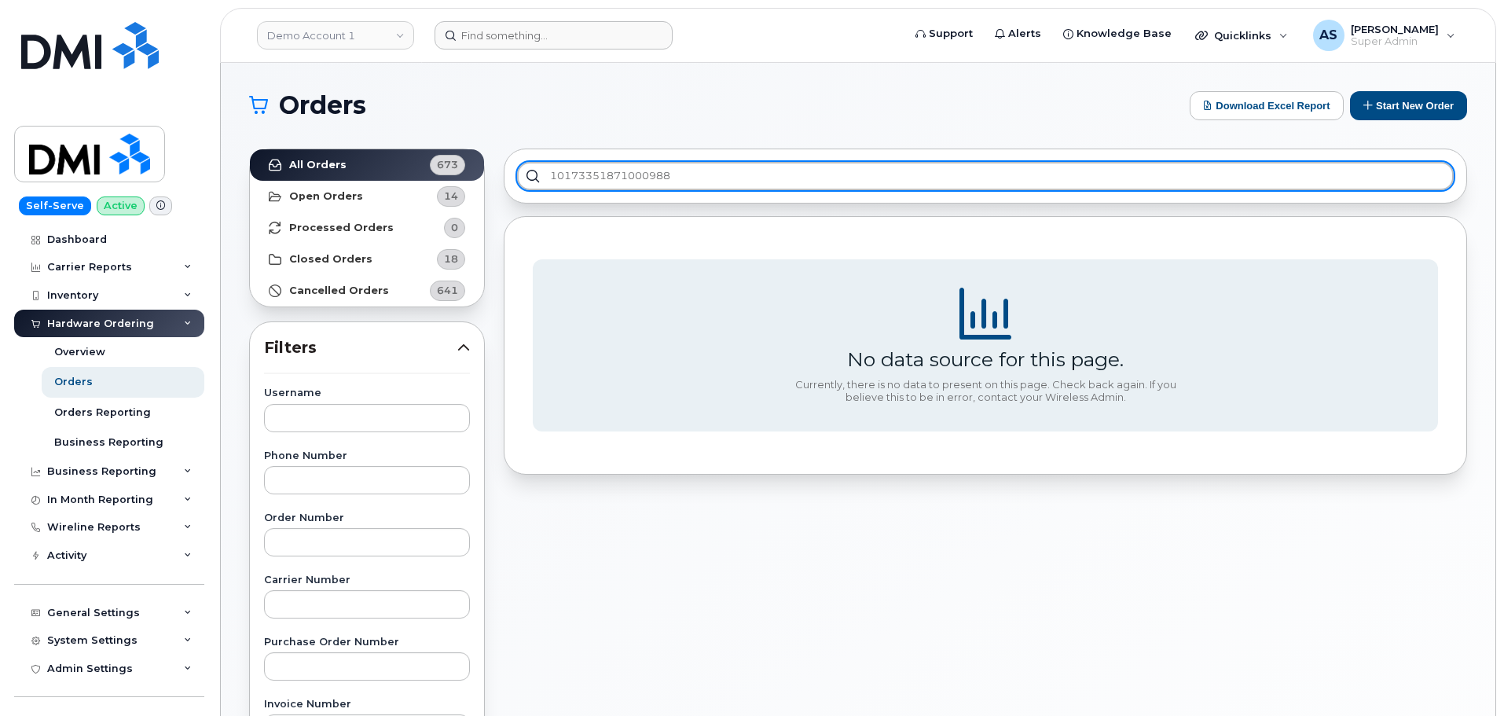
drag, startPoint x: 692, startPoint y: 180, endPoint x: 232, endPoint y: 178, distance: 459.8
click at [251, 196] on div "All Orders 673 Open Orders 14 Processed Orders 0 Closed Orders 18 Cancelled Ord…" at bounding box center [858, 691] width 1237 height 1104
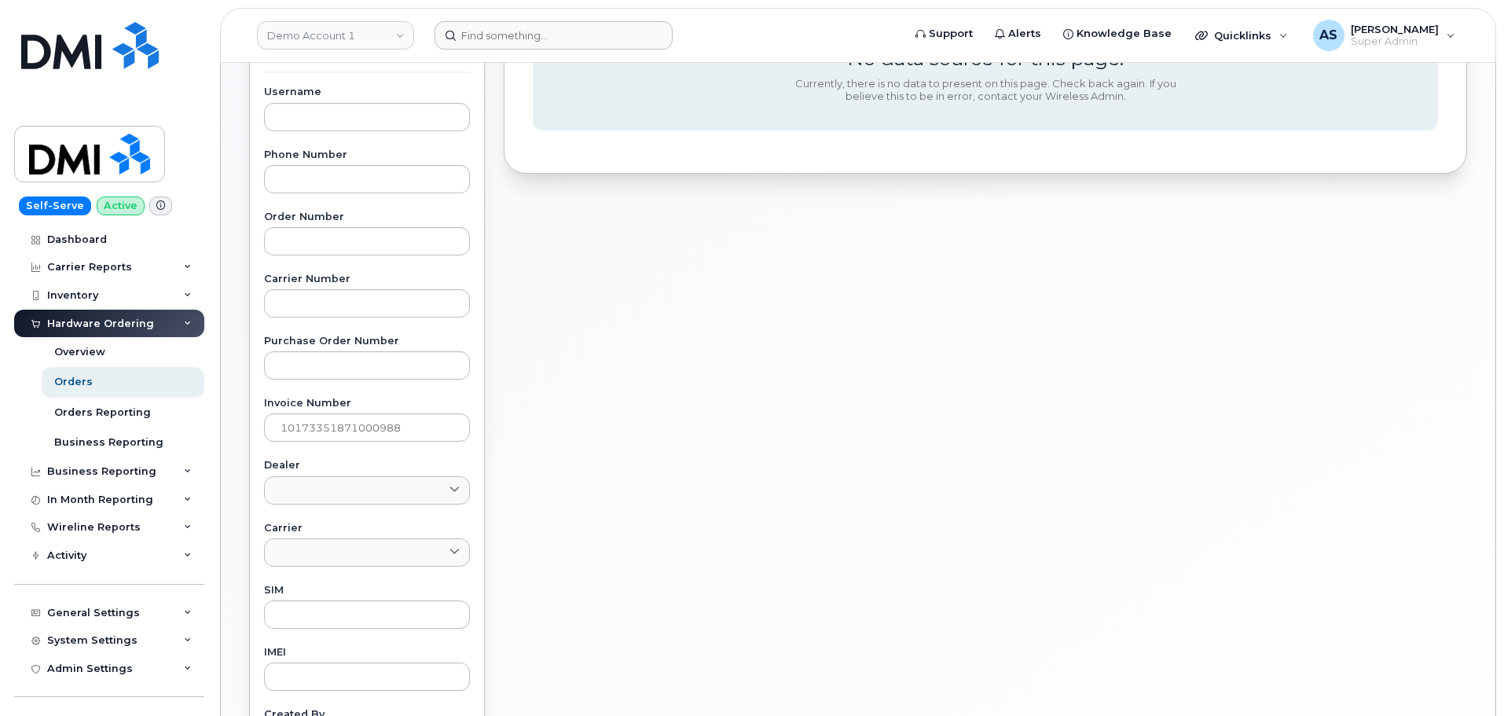
scroll to position [314, 0]
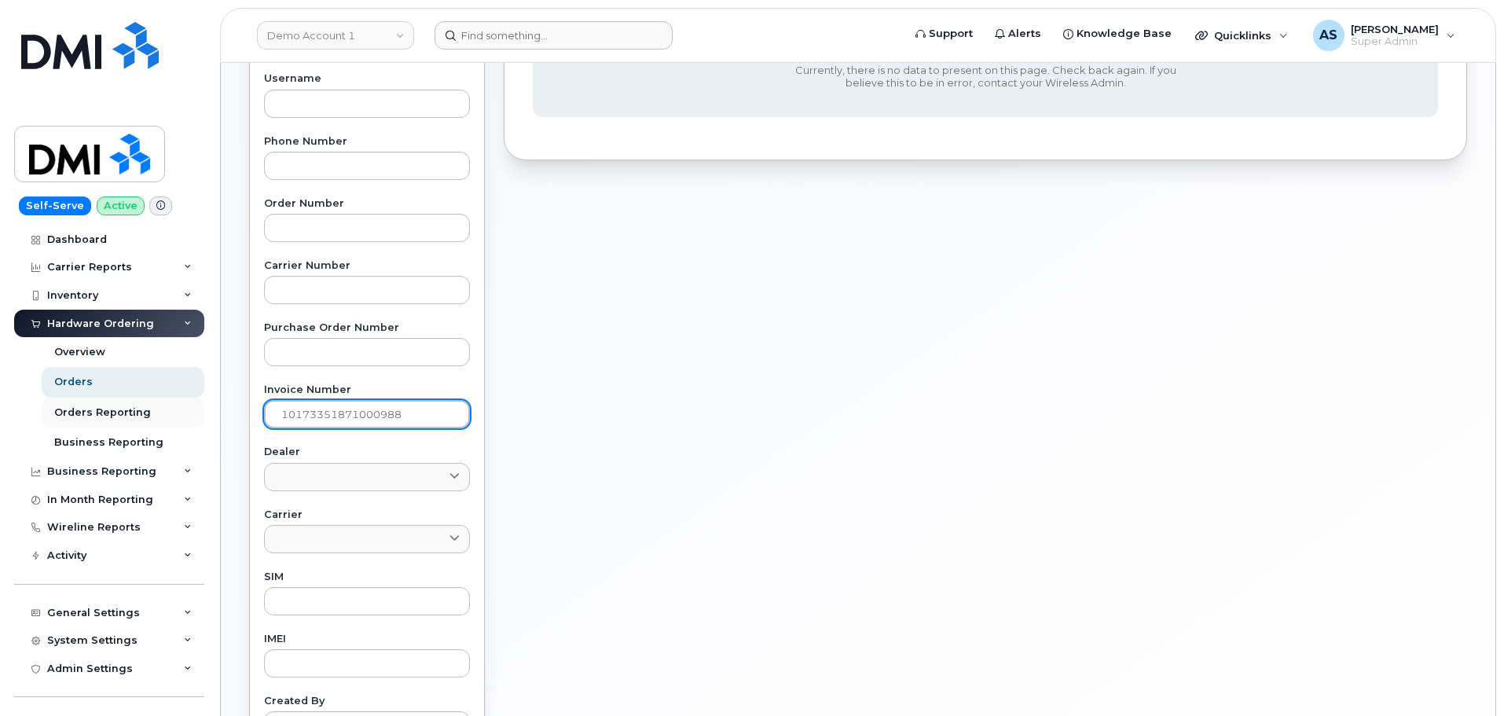
drag, startPoint x: 391, startPoint y: 415, endPoint x: 177, endPoint y: 406, distance: 214.7
click at [221, 406] on div "Demo Account 1 Support Alerts Knowledge Base Quicklinks Suspend / Cancel Device…" at bounding box center [858, 347] width 1275 height 1199
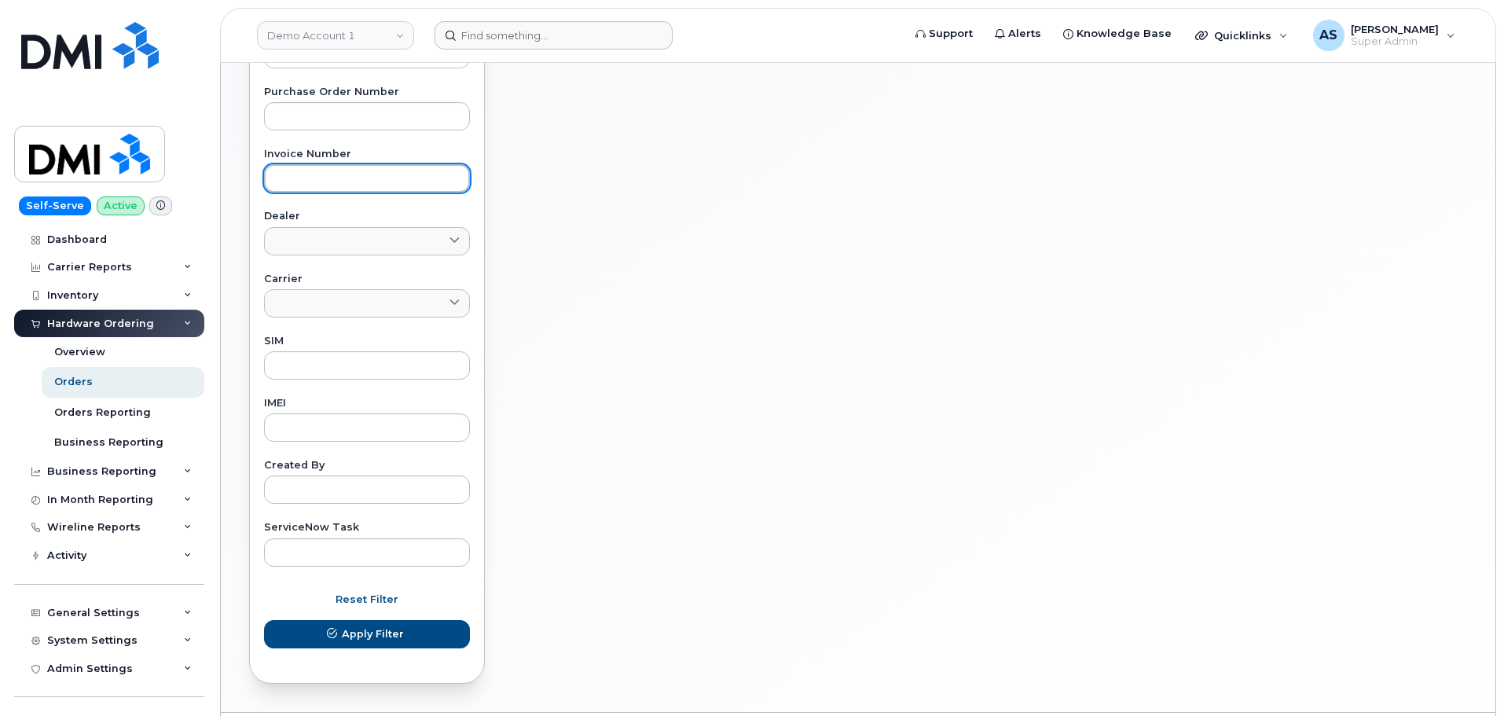
scroll to position [597, 0]
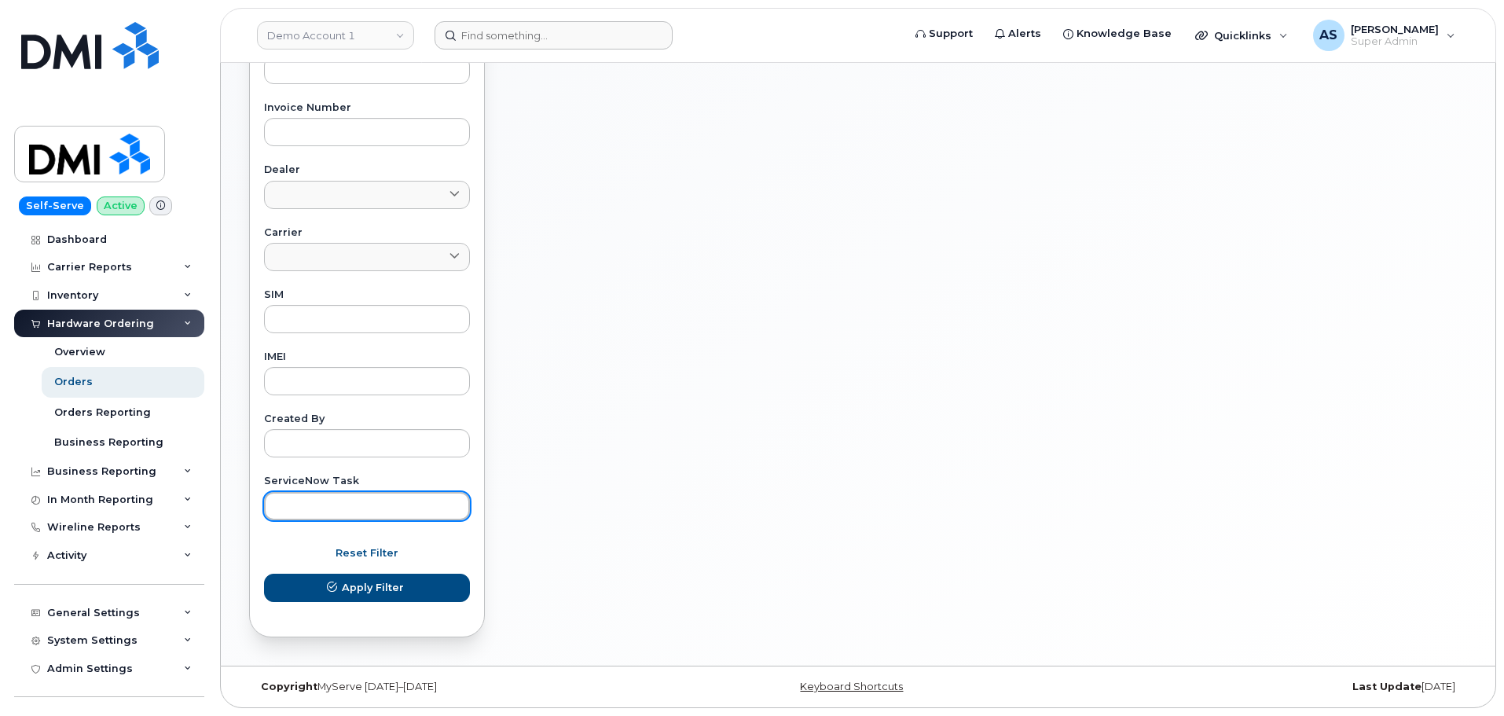
click at [405, 508] on input "text" at bounding box center [367, 506] width 206 height 28
paste input "10173351871000988"
type input "10173351871000988"
click at [264, 574] on button "Apply Filter" at bounding box center [367, 588] width 206 height 28
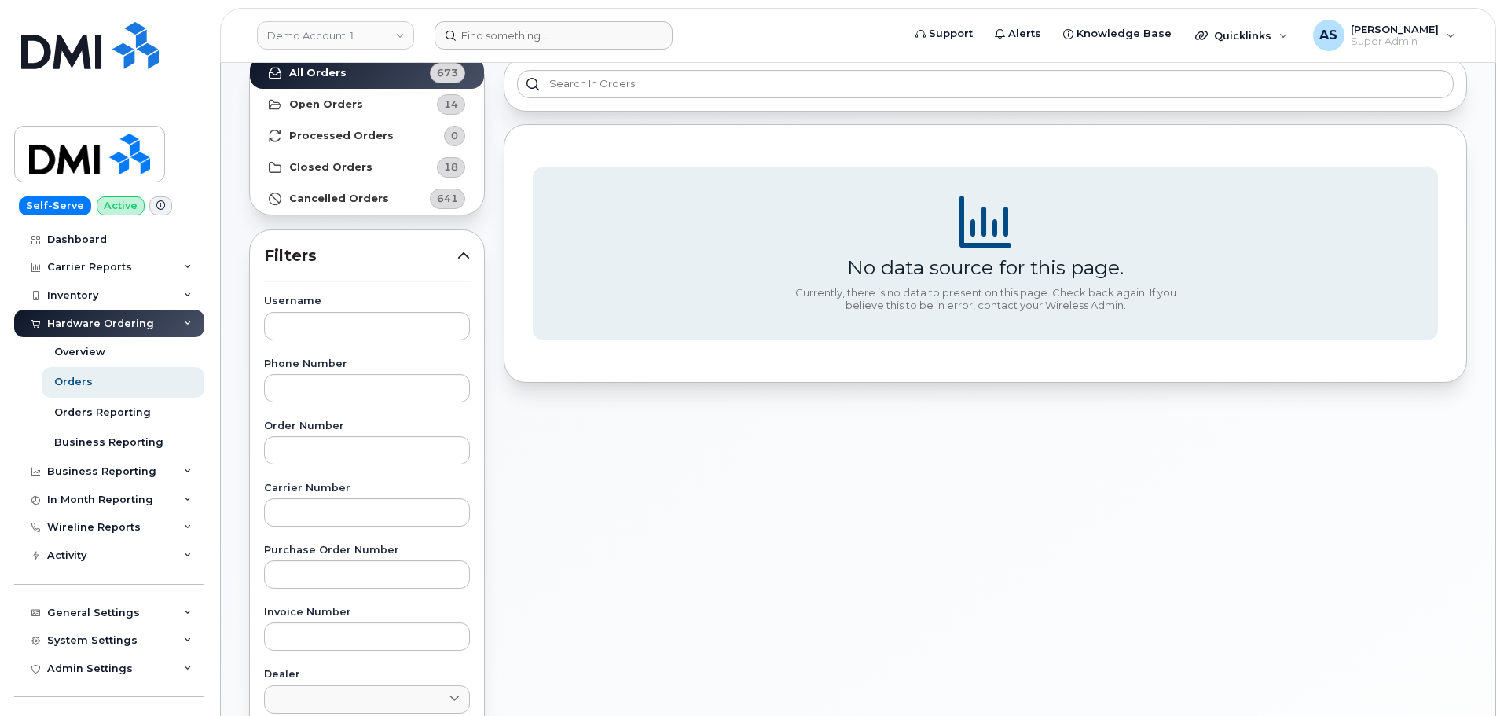
scroll to position [472, 0]
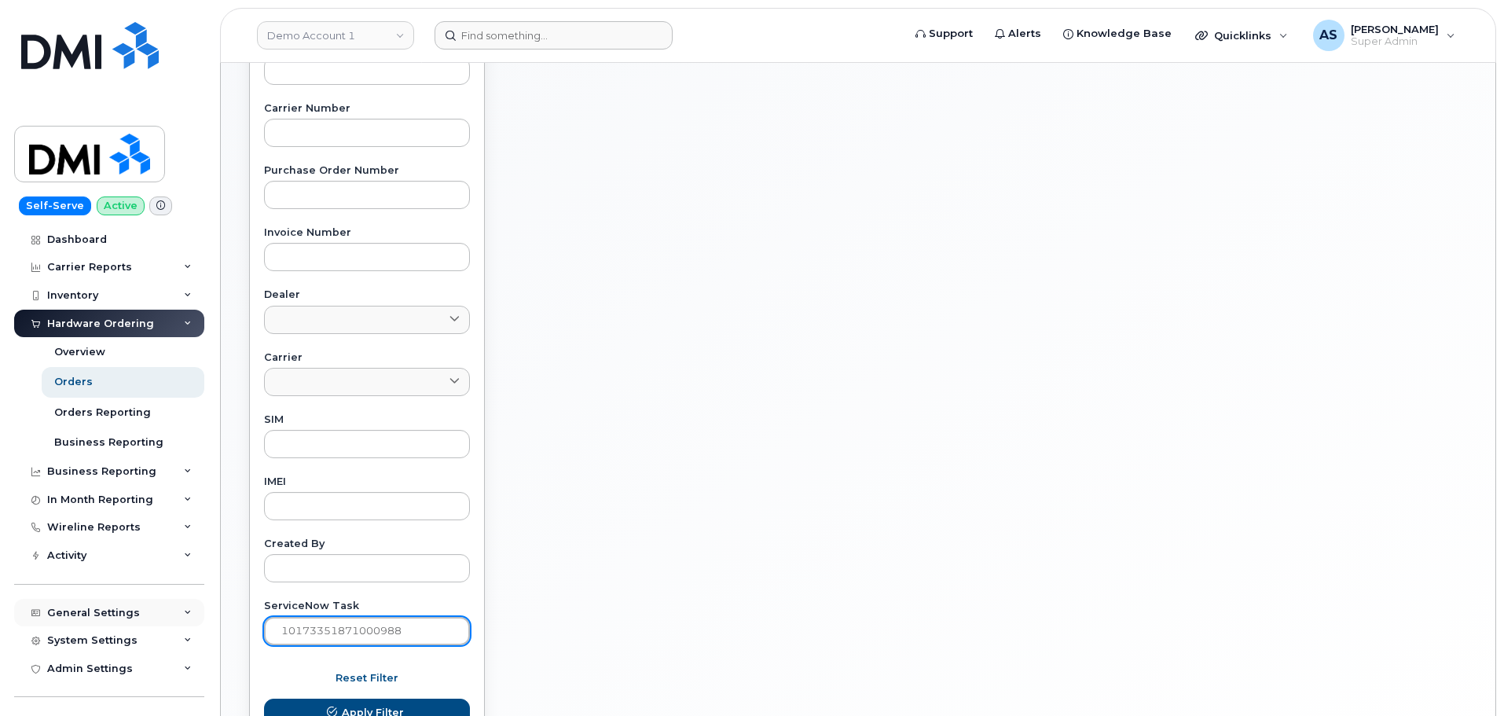
drag, startPoint x: 405, startPoint y: 630, endPoint x: 91, endPoint y: 611, distance: 314.2
click at [221, 611] on div "Demo Account 1 Support Alerts Knowledge Base Quicklinks Suspend / Cancel Device…" at bounding box center [858, 190] width 1275 height 1199
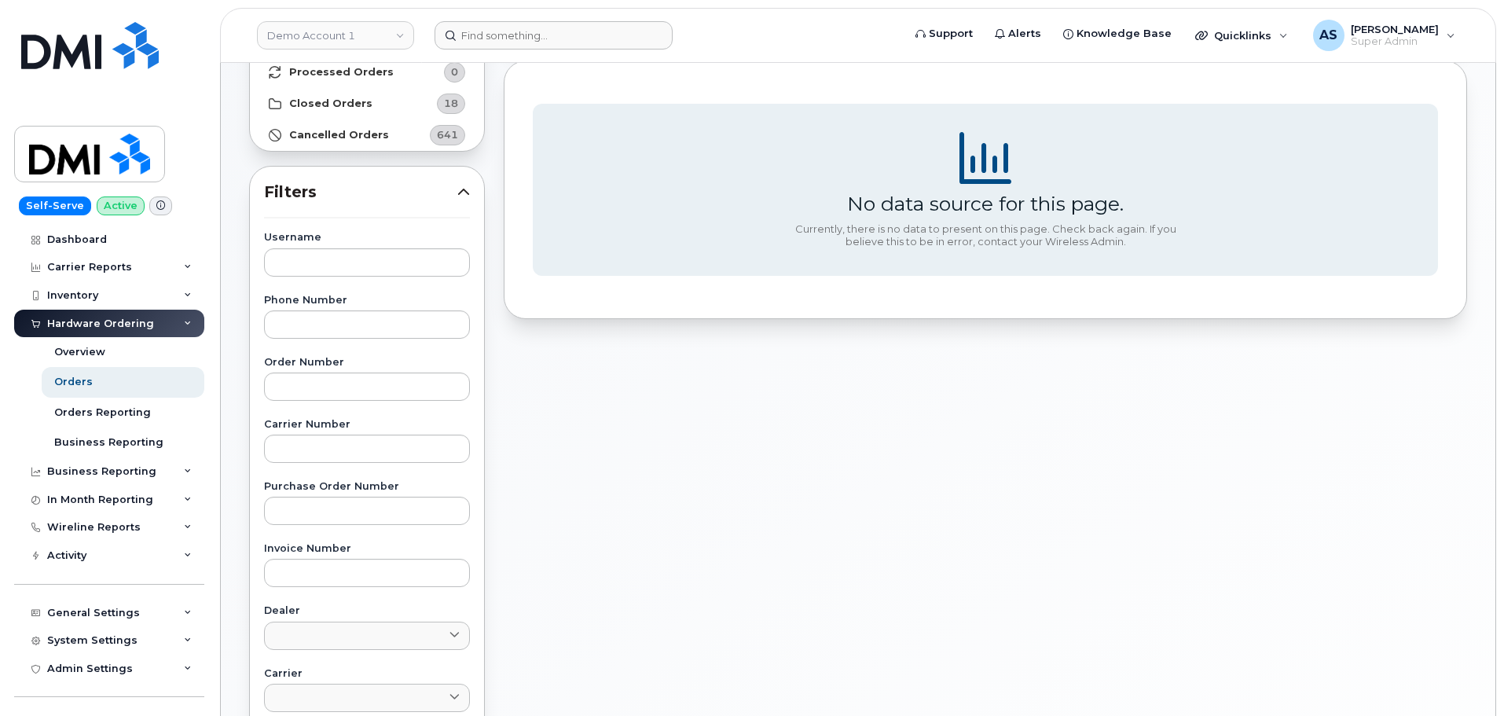
scroll to position [157, 0]
click at [360, 567] on input "text" at bounding box center [367, 571] width 206 height 28
paste input "10173351871000988"
type input "10173351871000988"
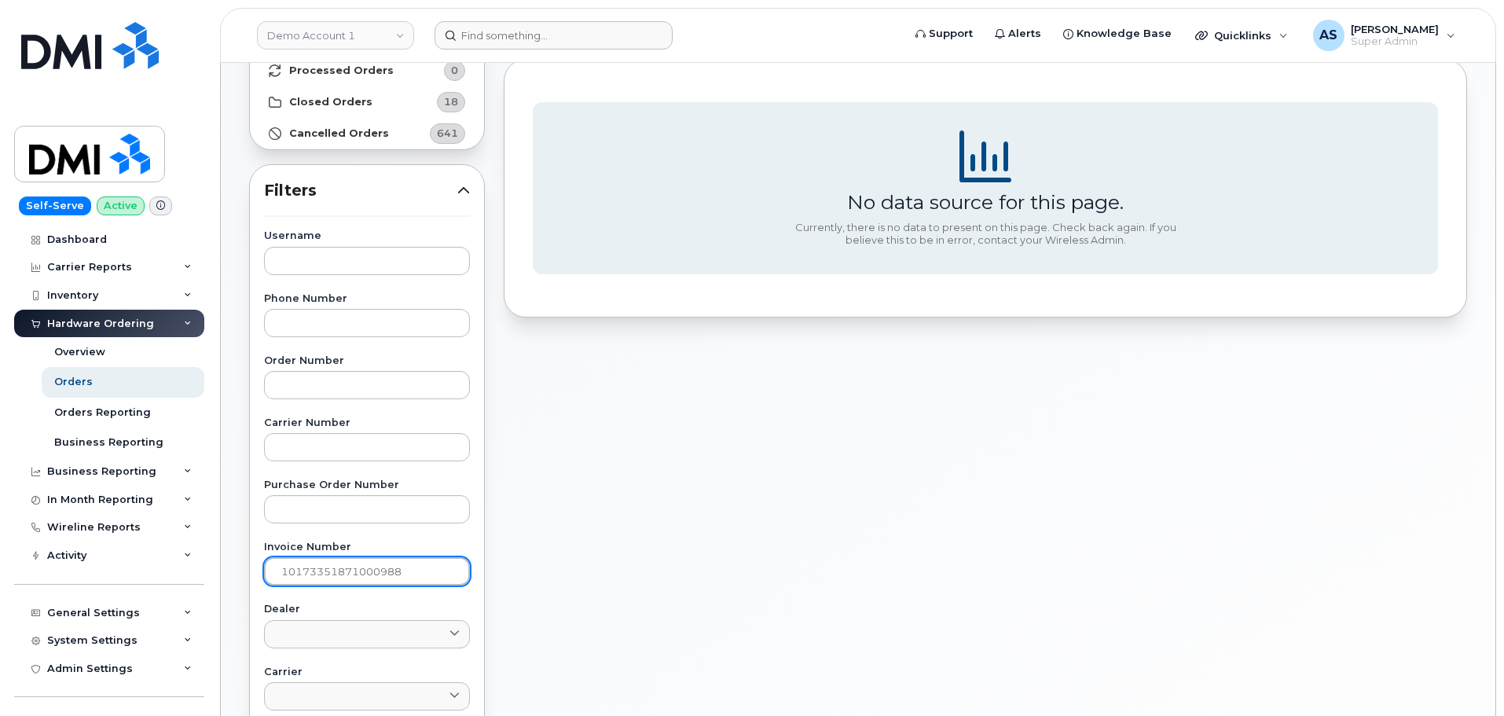
drag, startPoint x: 402, startPoint y: 566, endPoint x: 9, endPoint y: 622, distance: 396.9
click at [221, 637] on div "Demo Account 1 Support Alerts Knowledge Base Quicklinks Suspend / Cancel Device…" at bounding box center [858, 505] width 1275 height 1199
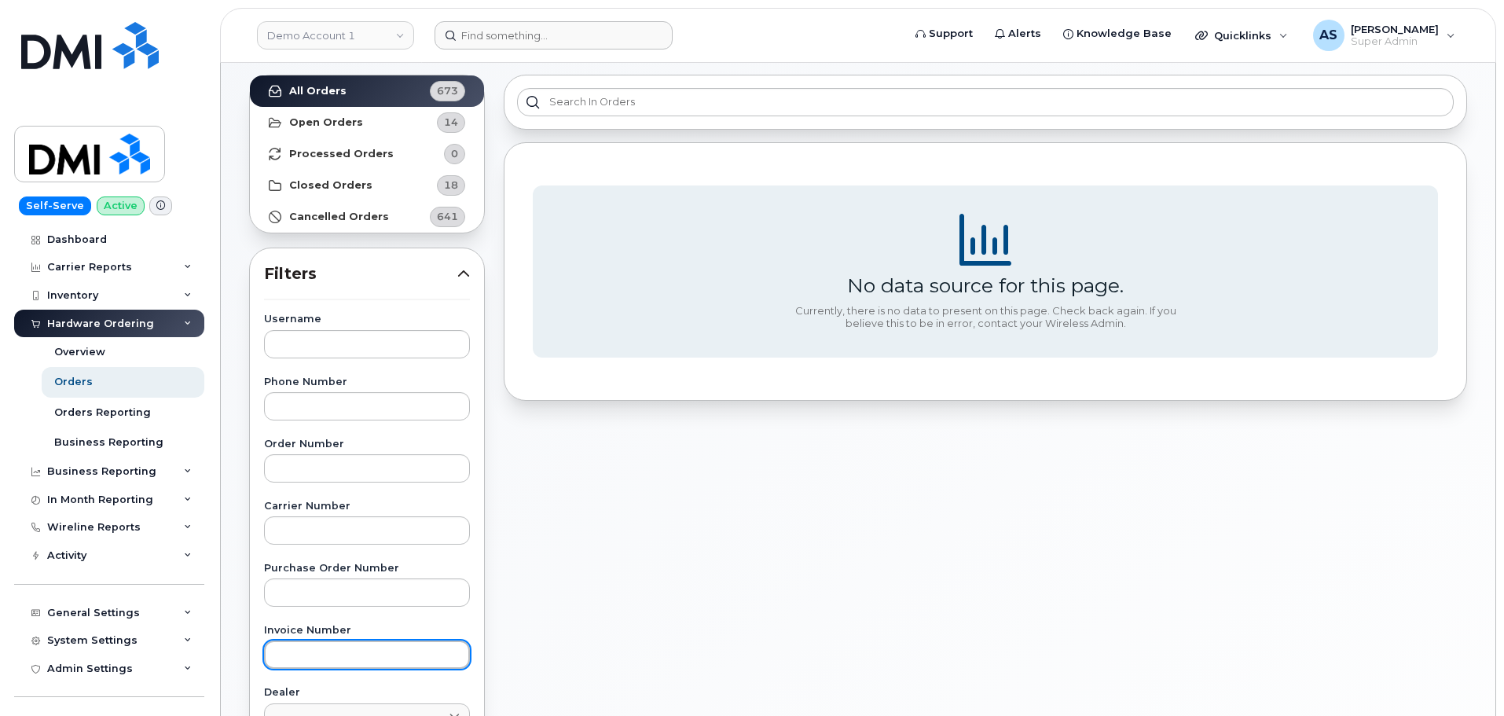
scroll to position [0, 0]
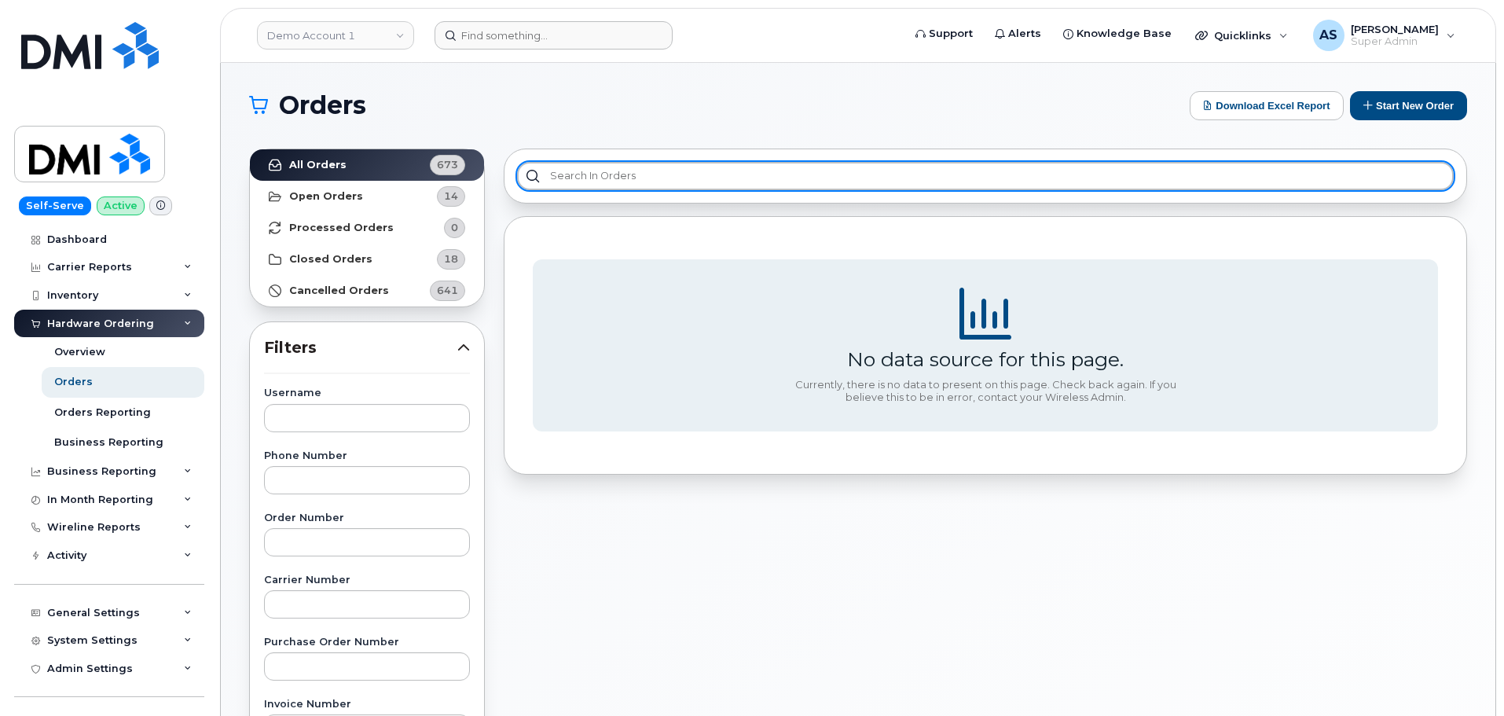
click at [618, 176] on input "text" at bounding box center [985, 176] width 937 height 28
paste input "10173351871000988"
type input "10173351871000988"
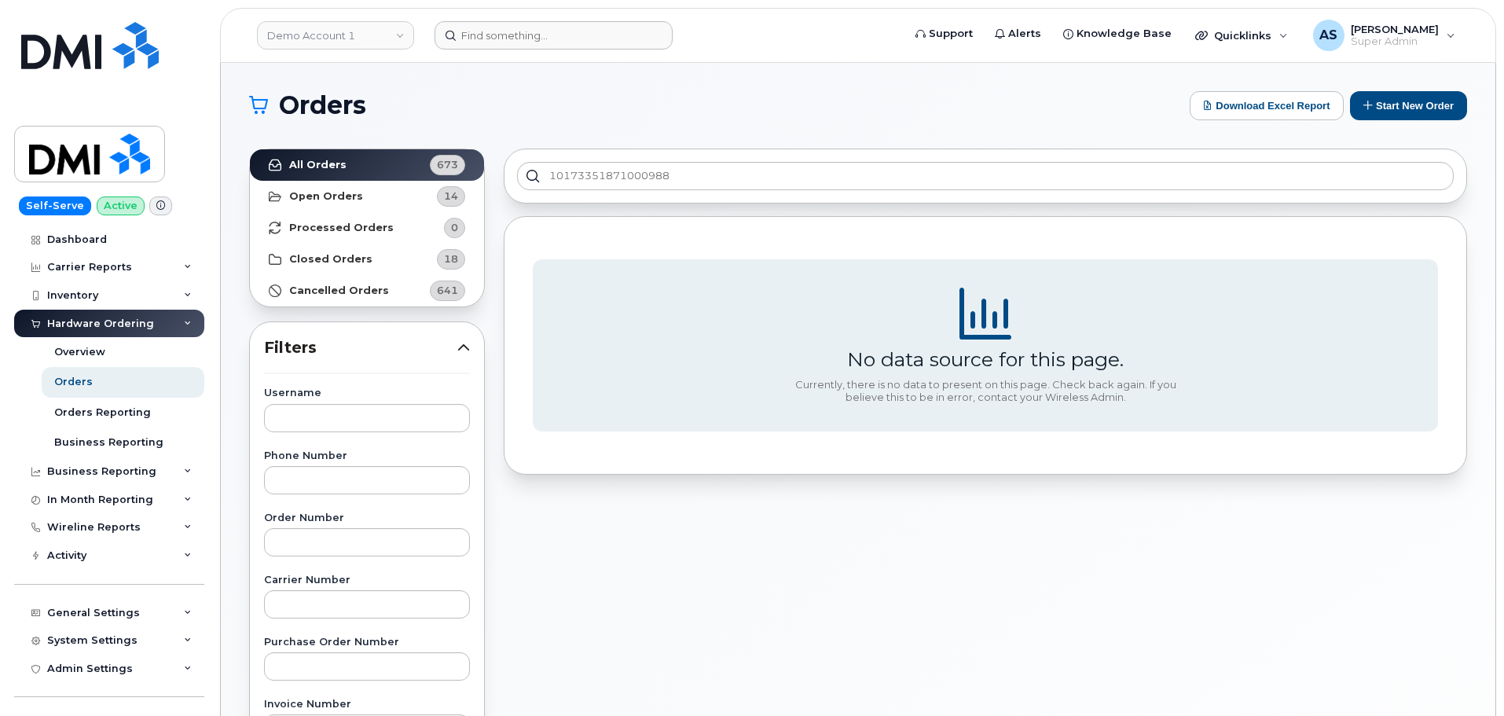
drag, startPoint x: 722, startPoint y: 105, endPoint x: 714, endPoint y: 97, distance: 10.6
click at [718, 99] on h1 "Orders" at bounding box center [715, 105] width 933 height 25
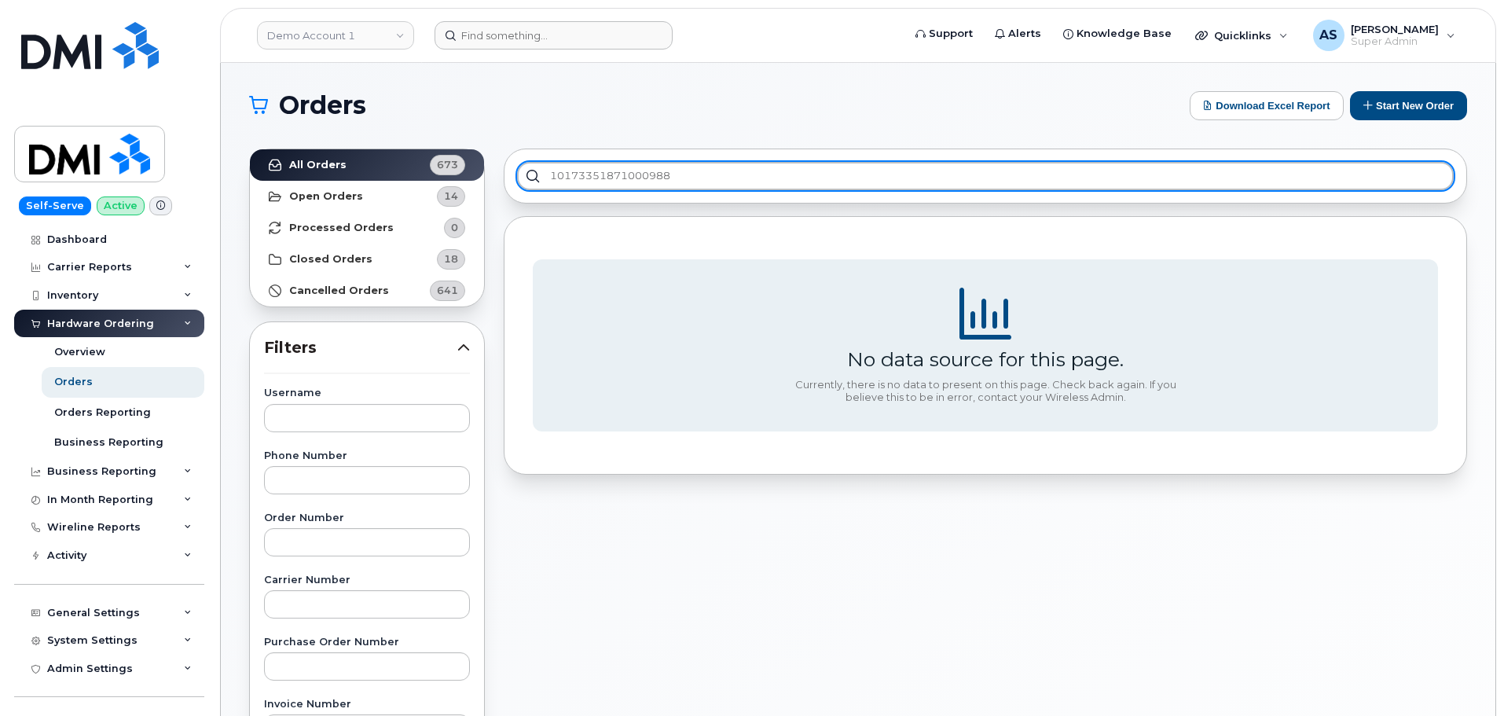
drag, startPoint x: 679, startPoint y: 177, endPoint x: 466, endPoint y: 193, distance: 213.6
click at [472, 196] on div "All Orders 673 Open Orders 14 Processed Orders 0 Closed Orders 18 Cancelled Ord…" at bounding box center [858, 691] width 1237 height 1104
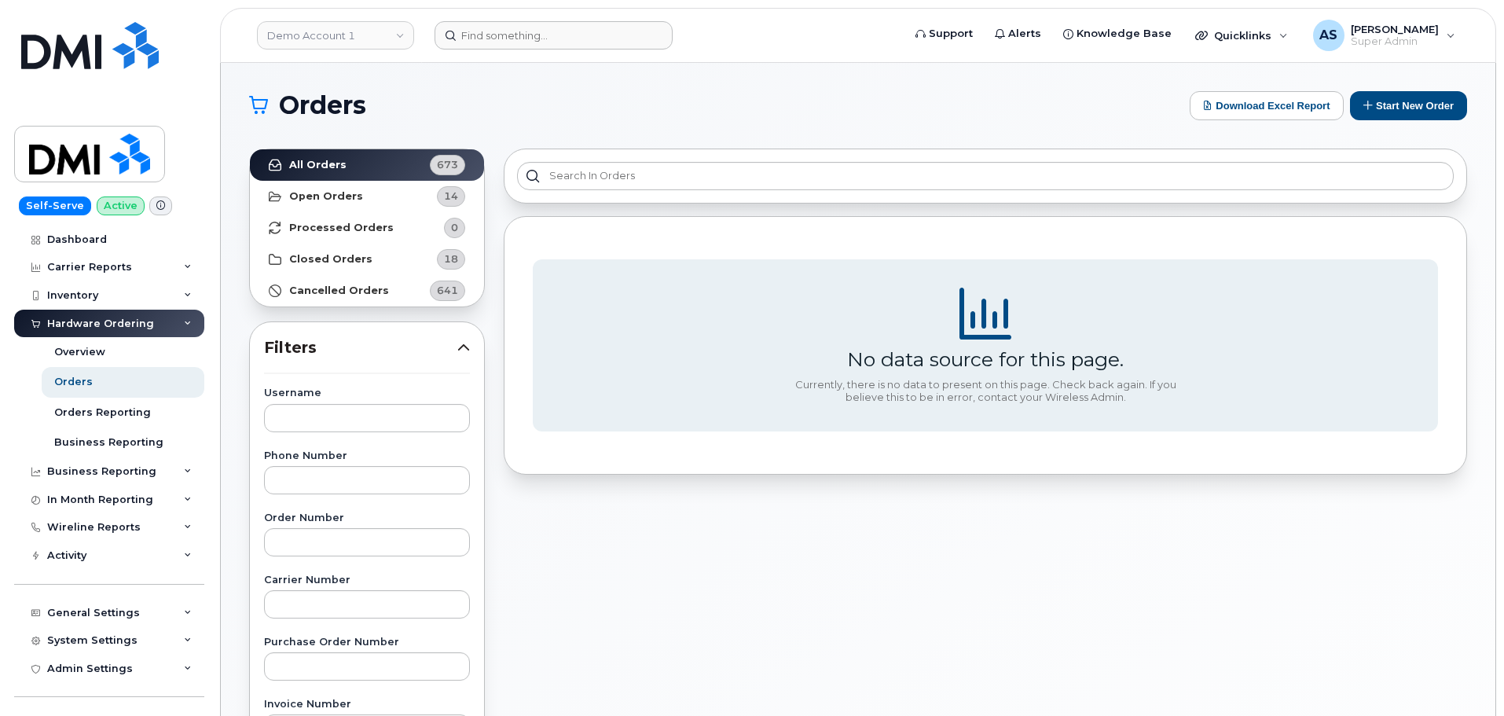
click at [806, 93] on h1 "Orders" at bounding box center [715, 105] width 933 height 25
